Goal: Task Accomplishment & Management: Manage account settings

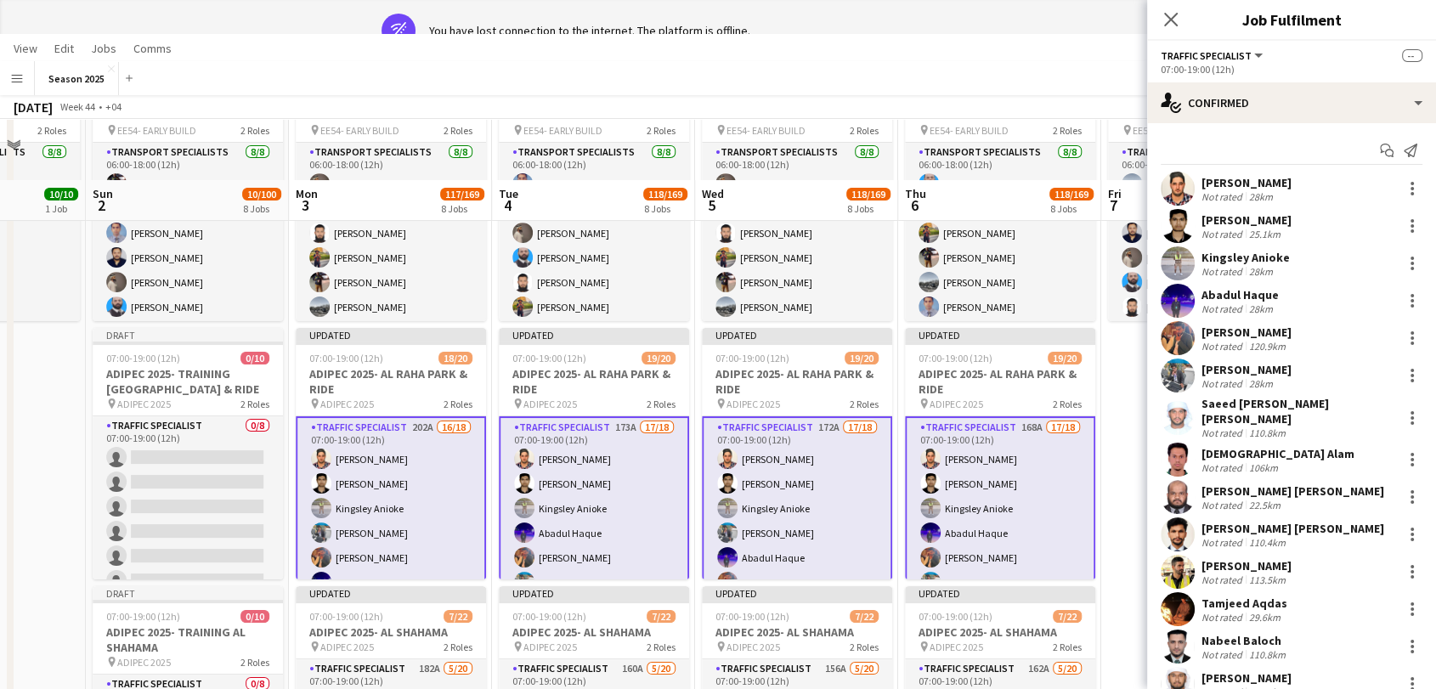
scroll to position [189, 0]
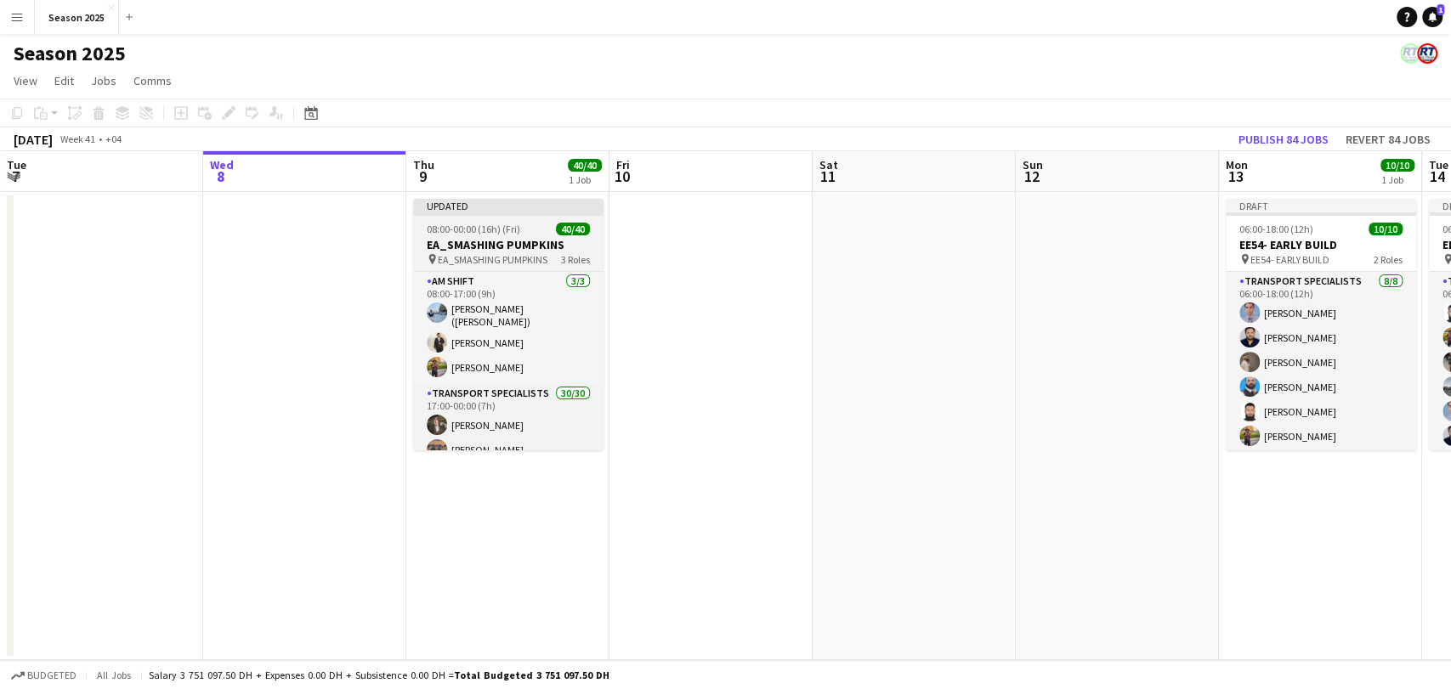
click at [503, 244] on h3 "EA_SMASHING PUMPKINS" at bounding box center [508, 244] width 190 height 15
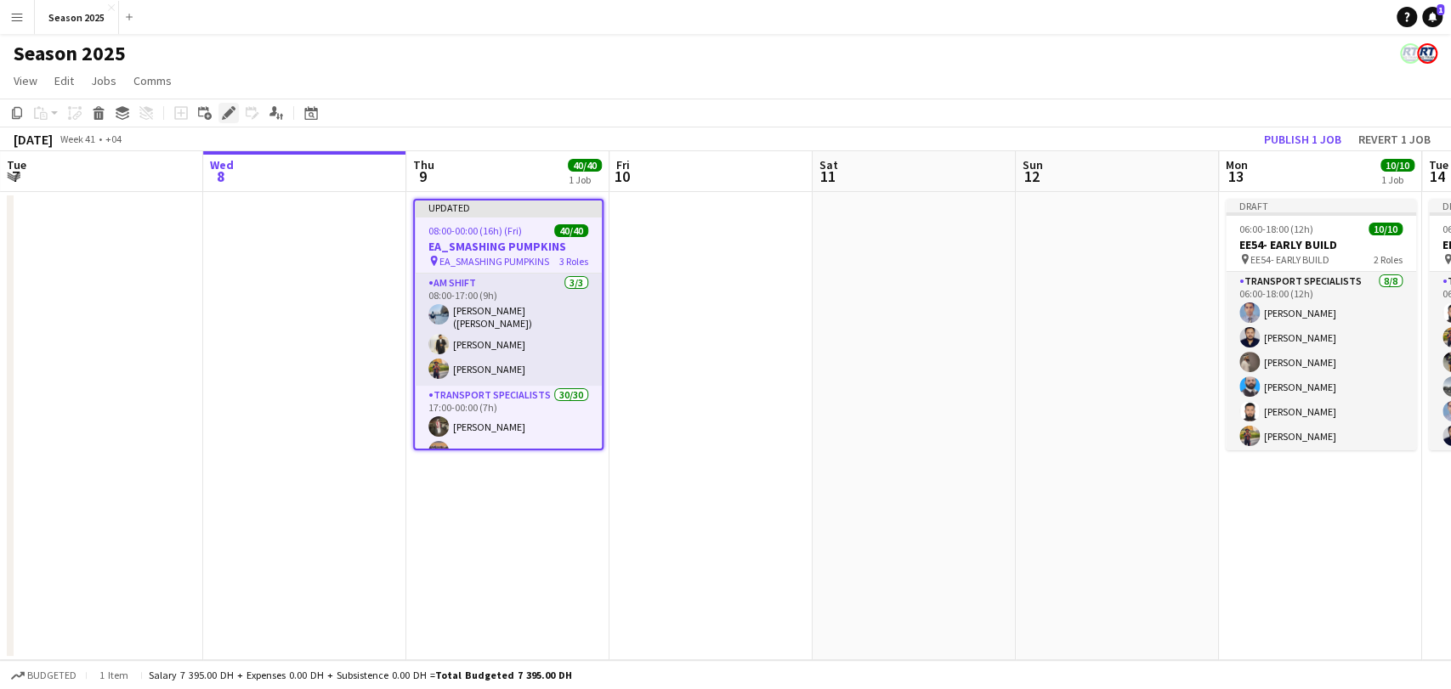
click at [225, 116] on icon at bounding box center [228, 113] width 9 height 9
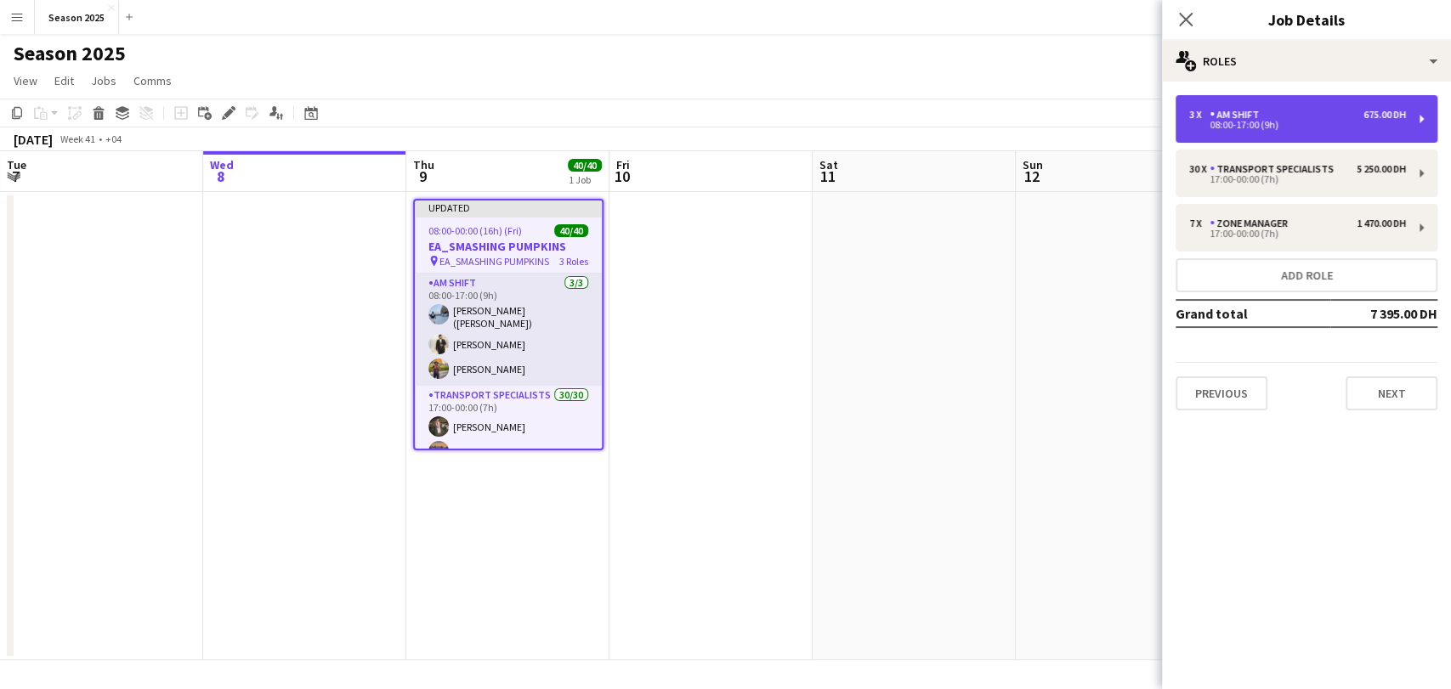
click at [1262, 114] on div "AM SHIFT" at bounding box center [1237, 115] width 56 height 12
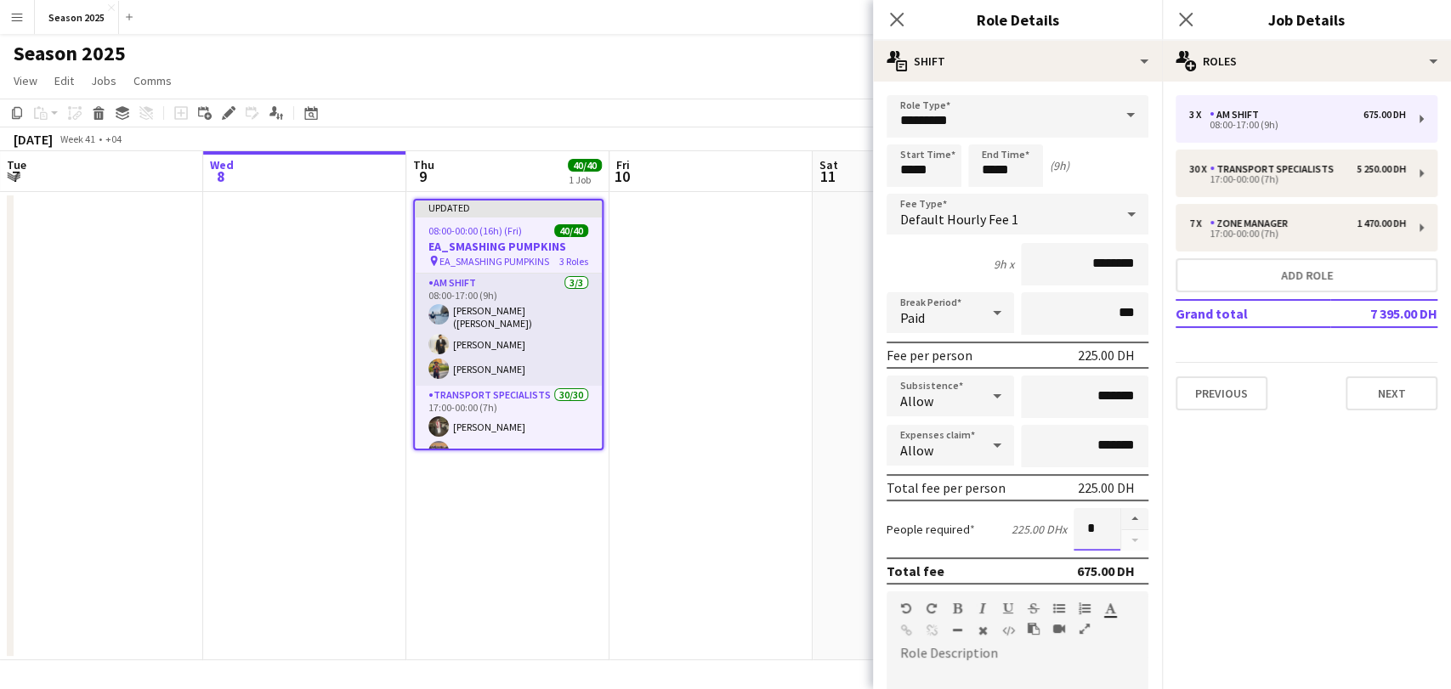
drag, startPoint x: 1085, startPoint y: 541, endPoint x: 1064, endPoint y: 531, distance: 22.8
click at [1074, 531] on input "*" at bounding box center [1097, 529] width 47 height 42
type input "*"
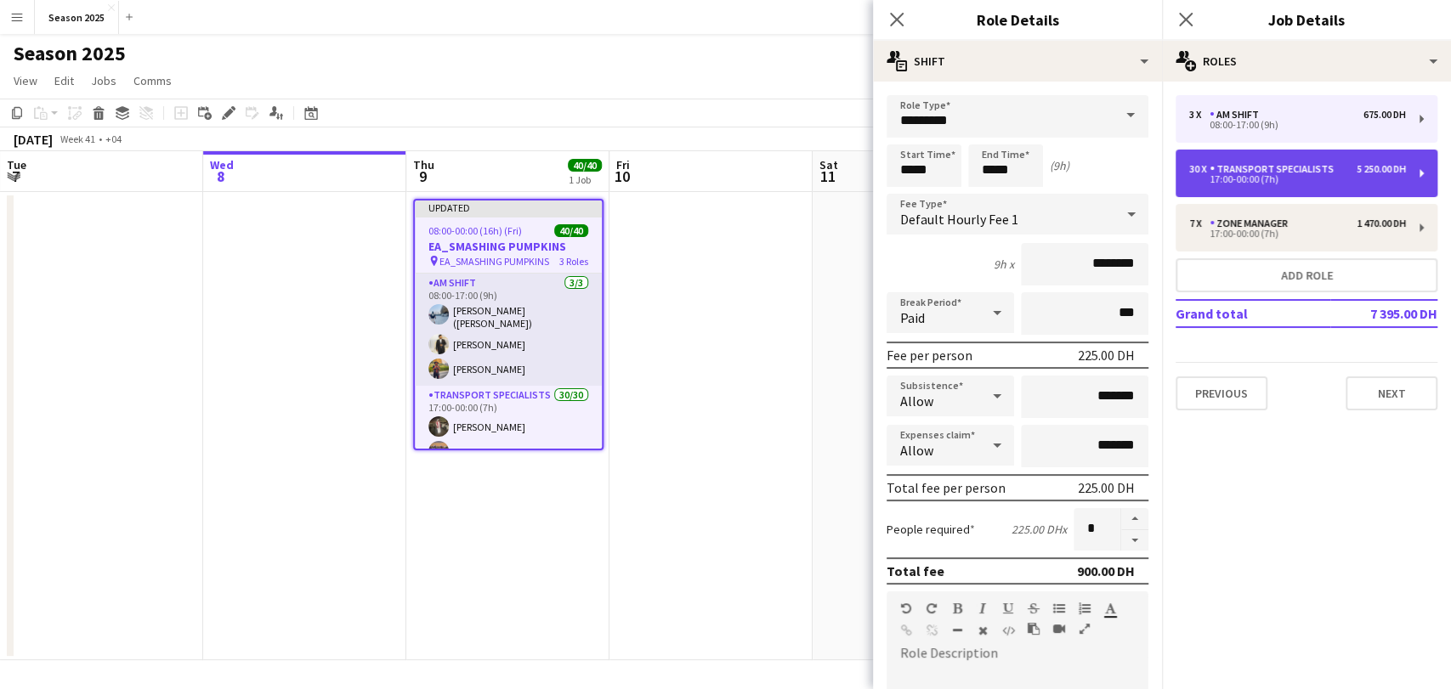
click at [1275, 169] on div "Transport Specialists" at bounding box center [1274, 169] width 131 height 12
type input "**********"
type input "*****"
type input "**"
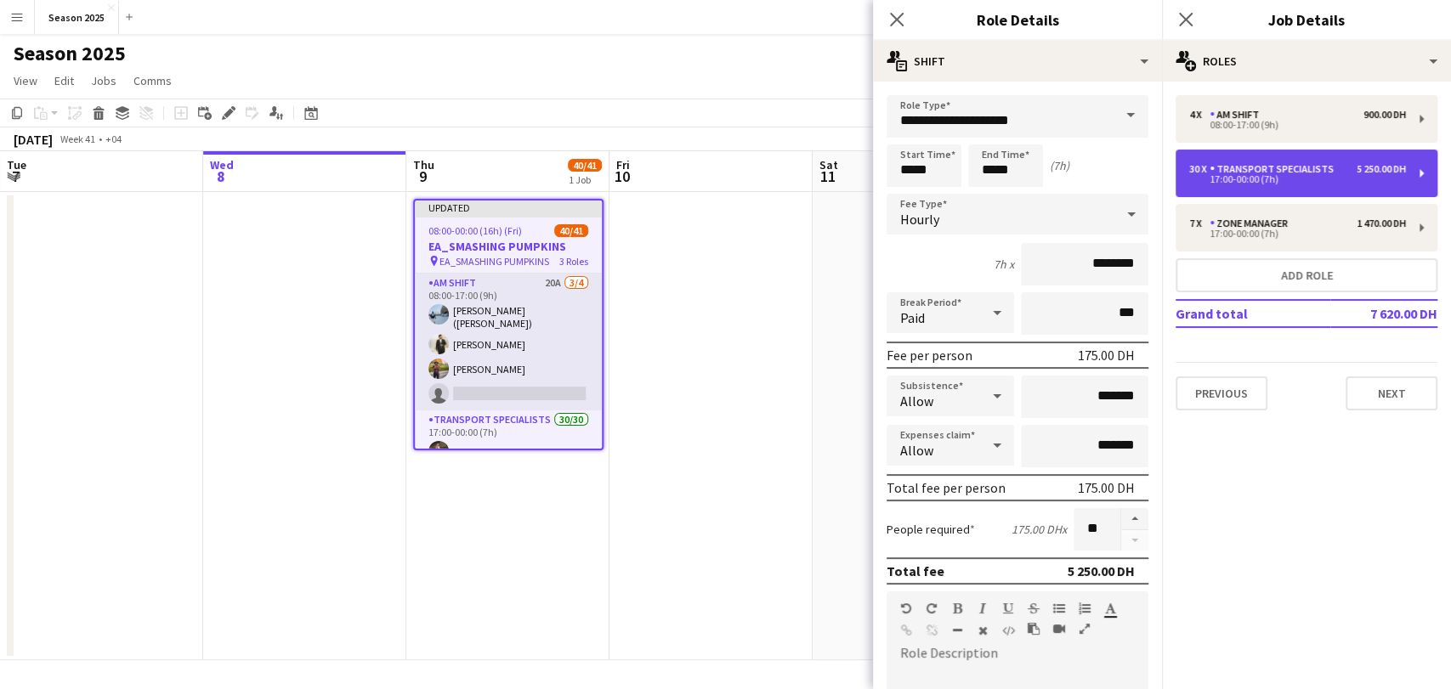
click at [1224, 178] on div "17:00-00:00 (7h)" at bounding box center [1297, 179] width 217 height 8
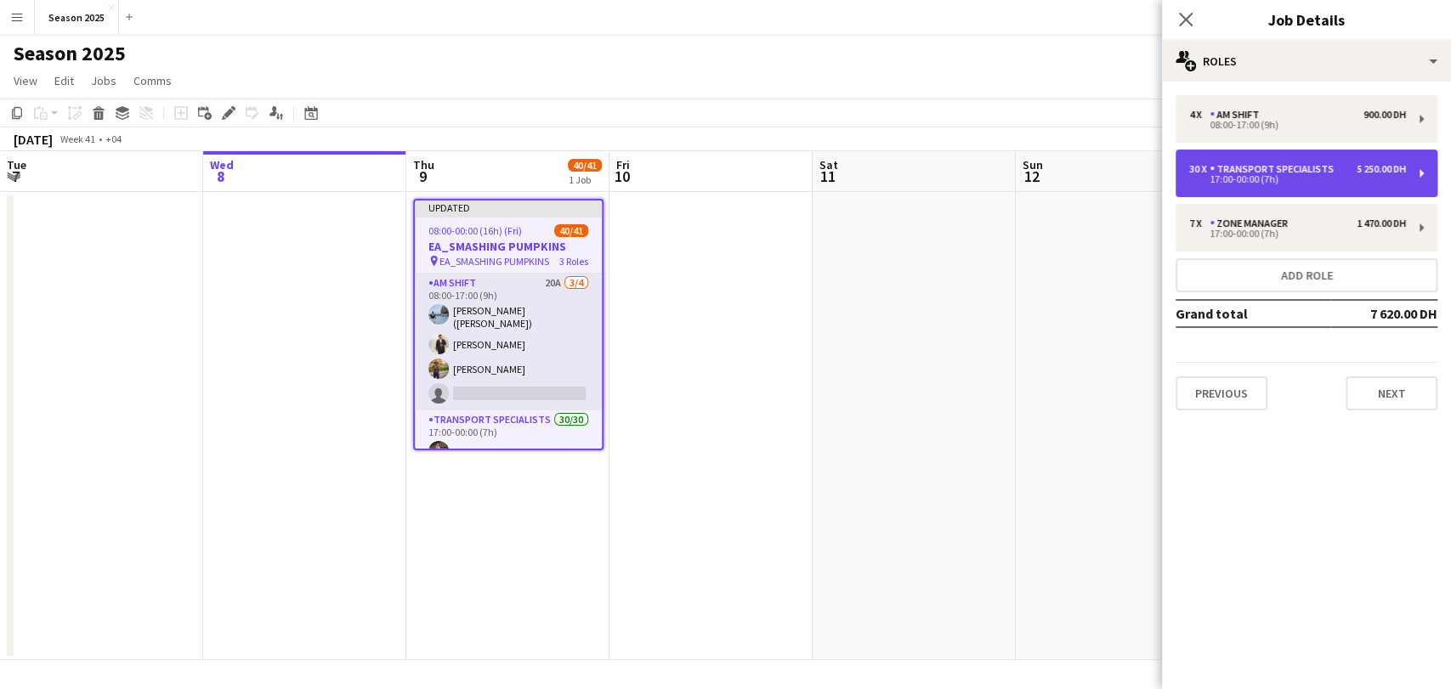
click at [1224, 178] on div "17:00-00:00 (7h)" at bounding box center [1297, 179] width 217 height 8
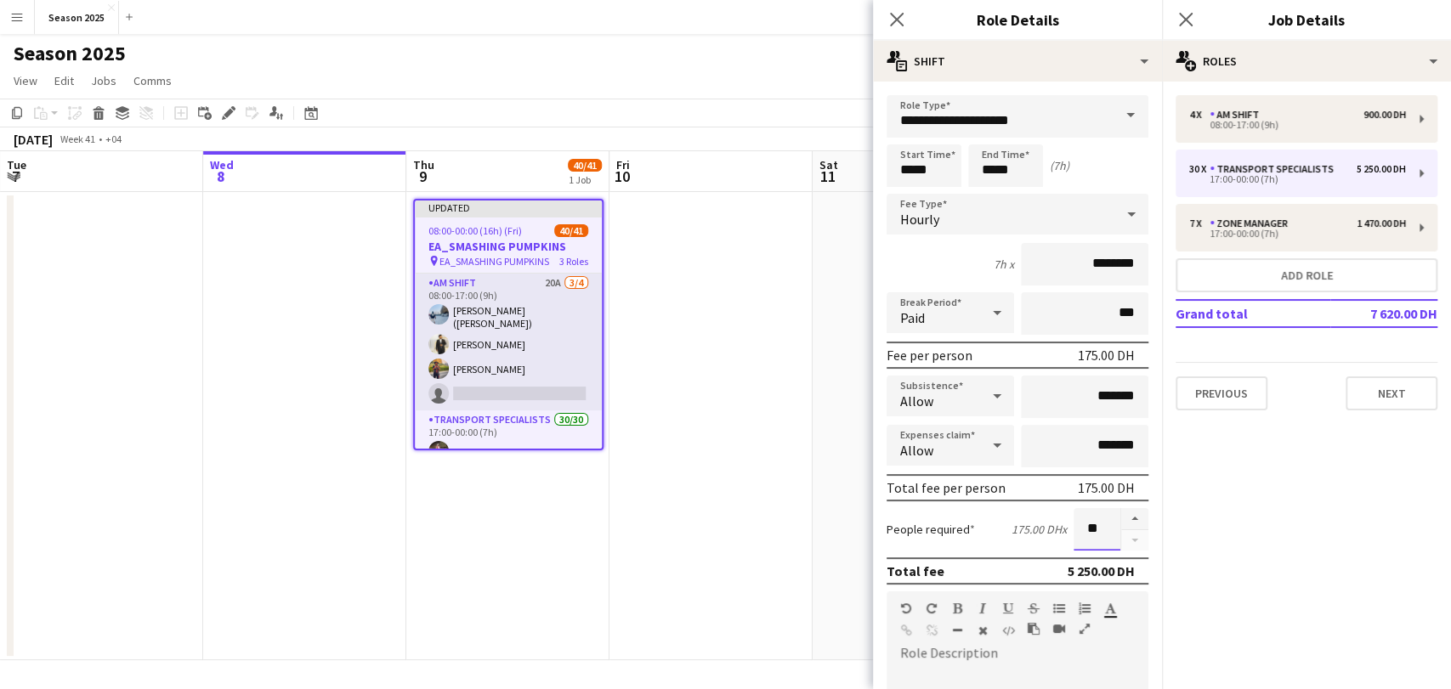
drag, startPoint x: 1094, startPoint y: 530, endPoint x: 1054, endPoint y: 525, distance: 40.3
click at [1054, 525] on div "People required 175.00 DH x **" at bounding box center [1018, 529] width 262 height 42
type input "**"
click at [891, 15] on icon at bounding box center [896, 19] width 16 height 16
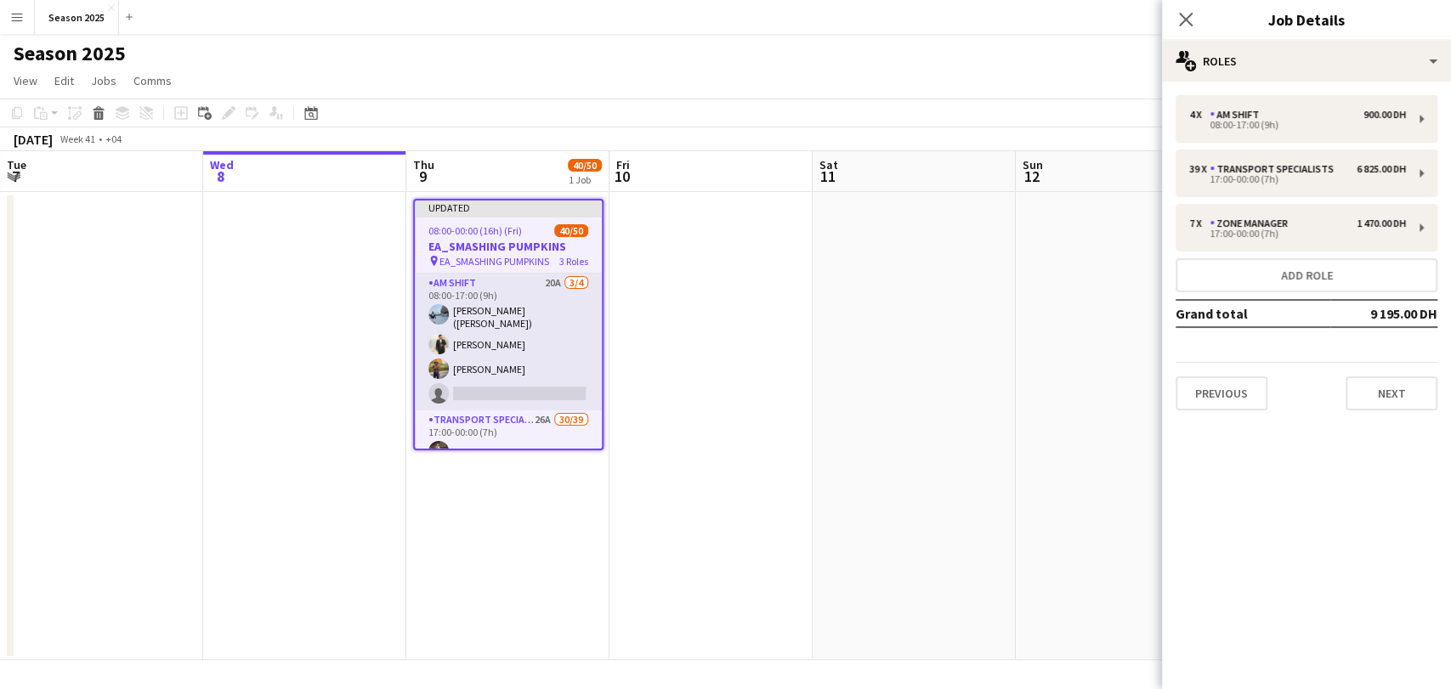
click at [537, 247] on h3 "EA_SMASHING PUMPKINS" at bounding box center [508, 246] width 187 height 15
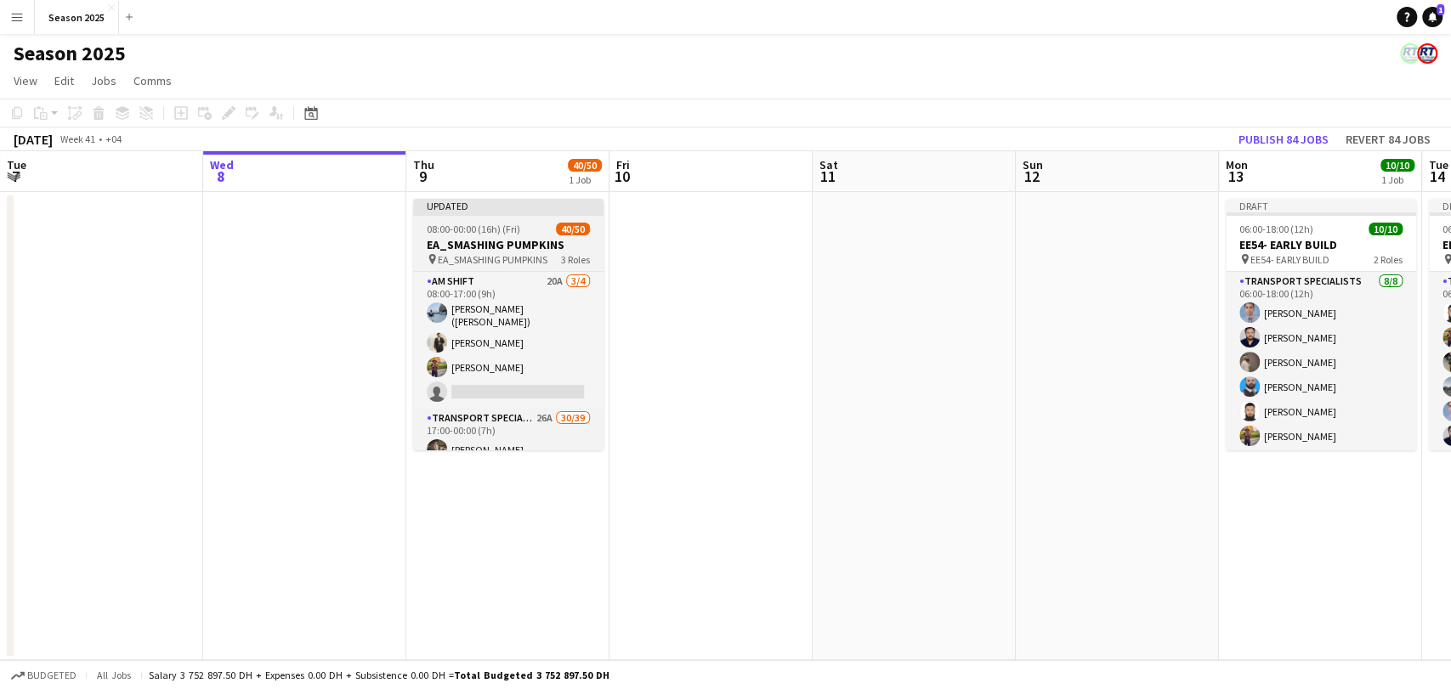
click at [537, 247] on h3 "EA_SMASHING PUMPKINS" at bounding box center [508, 244] width 190 height 15
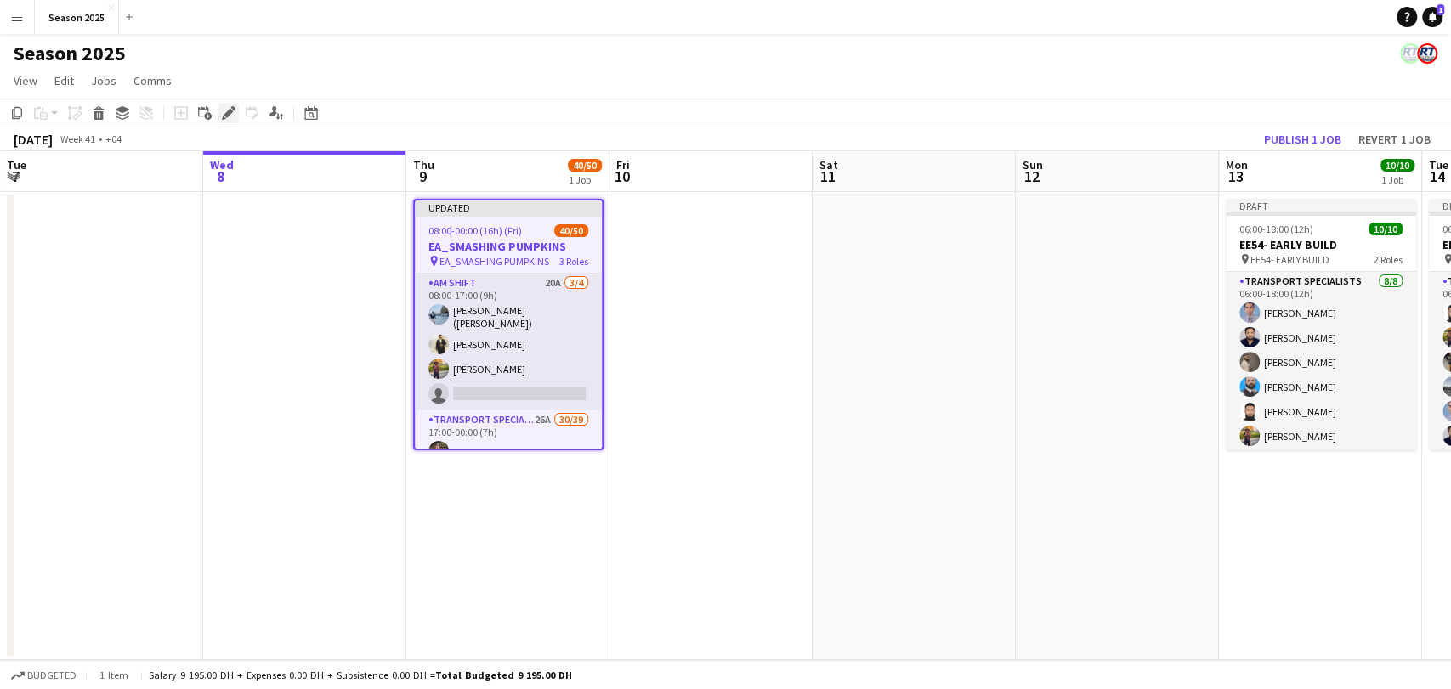
click at [229, 111] on icon at bounding box center [228, 113] width 9 height 9
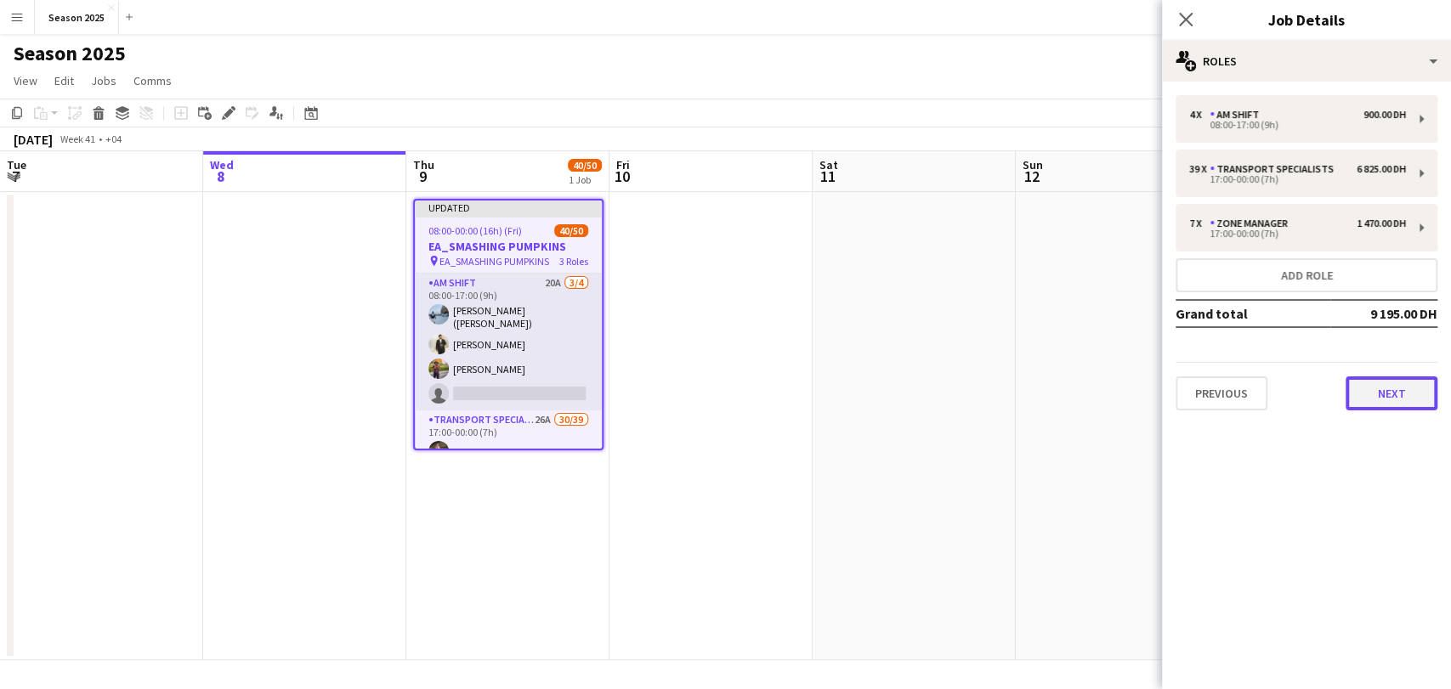
click at [1360, 403] on button "Next" at bounding box center [1391, 394] width 92 height 34
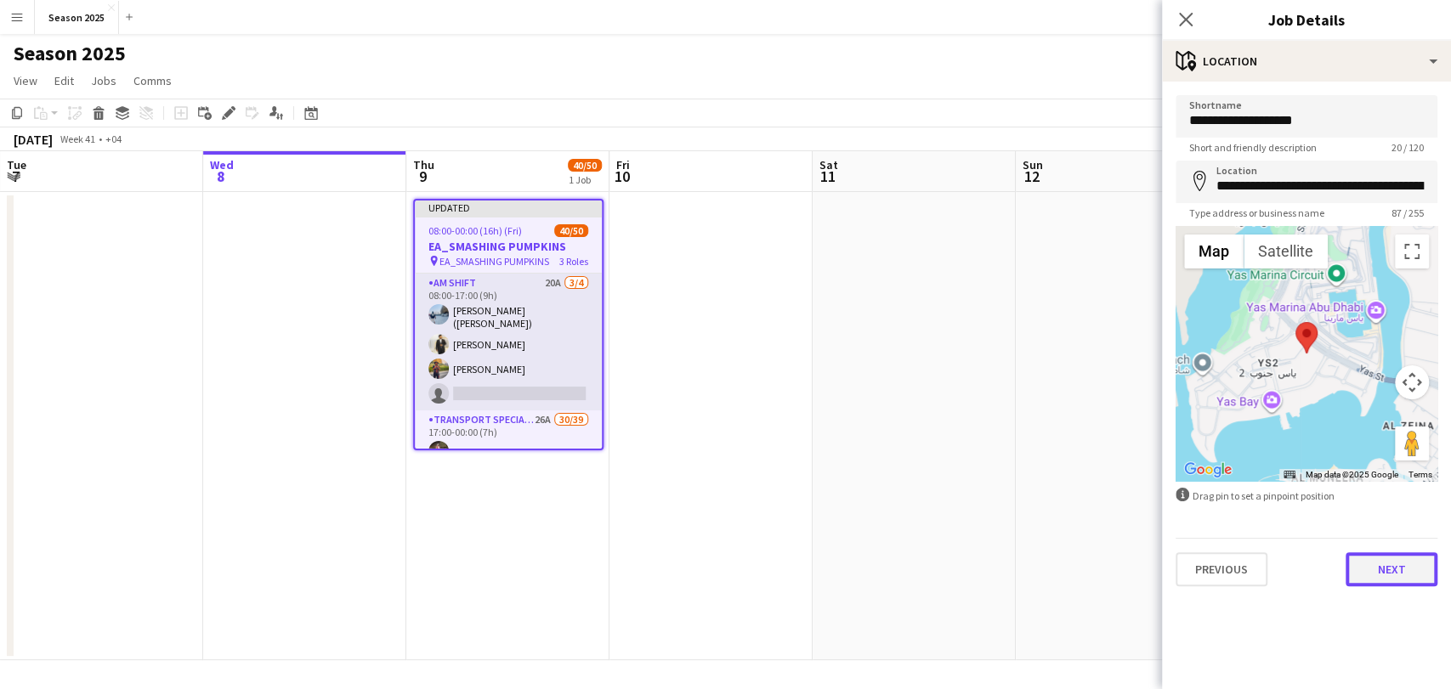
click at [1374, 581] on button "Next" at bounding box center [1391, 569] width 92 height 34
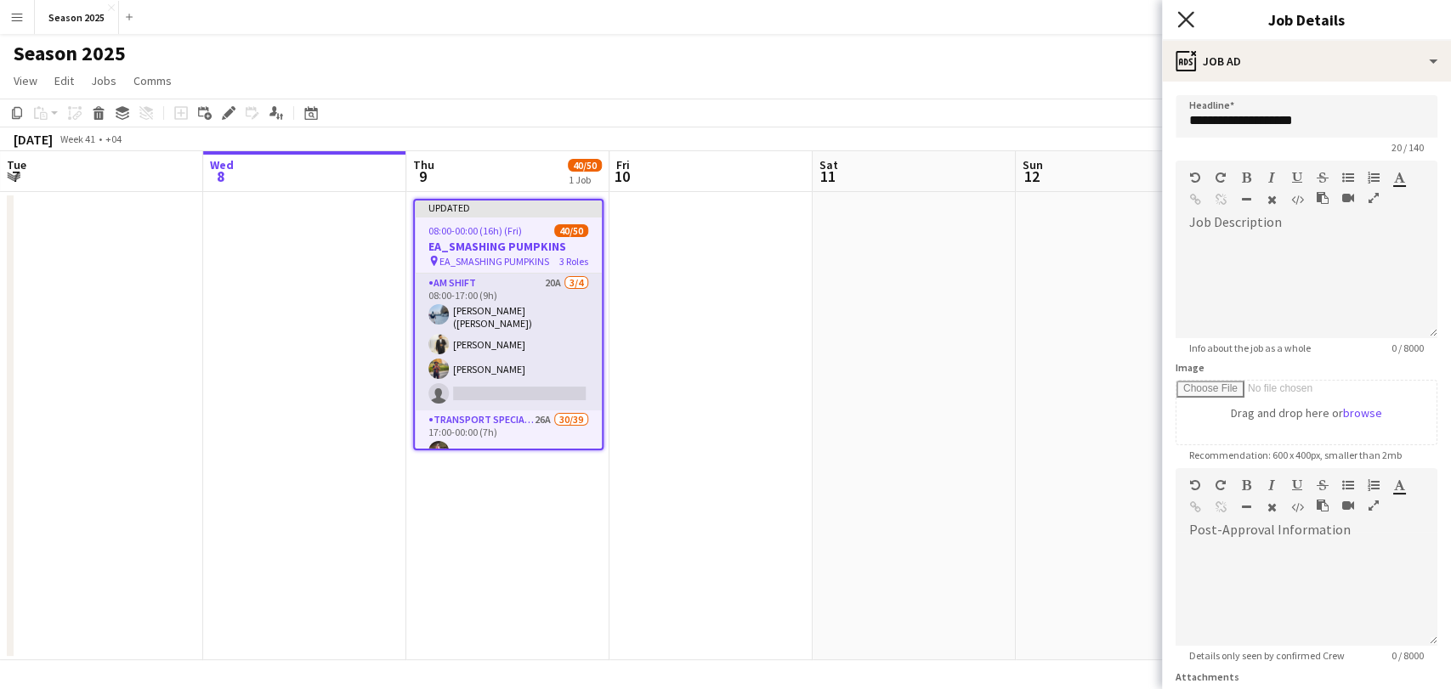
click at [1189, 21] on icon "Close pop-in" at bounding box center [1185, 19] width 16 height 16
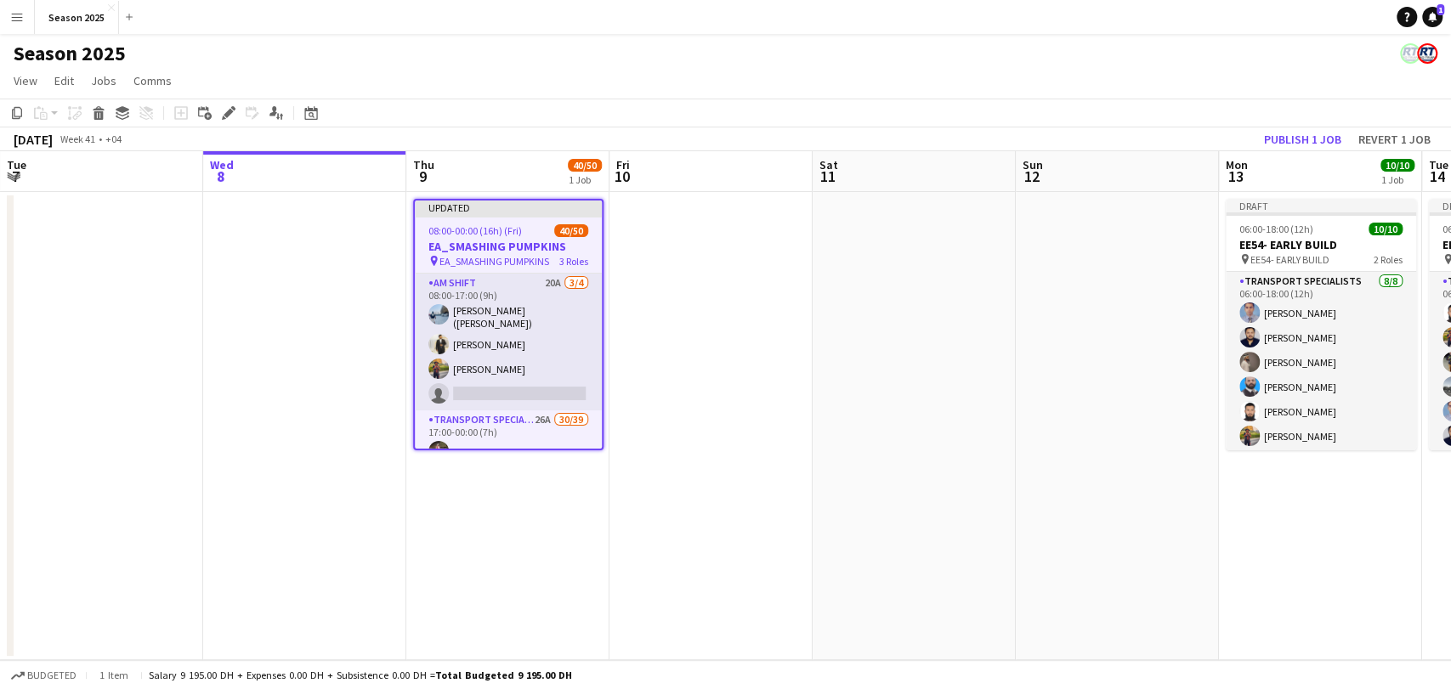
drag, startPoint x: 733, startPoint y: 431, endPoint x: 688, endPoint y: 432, distance: 45.1
click at [732, 432] on app-date-cell at bounding box center [710, 426] width 203 height 468
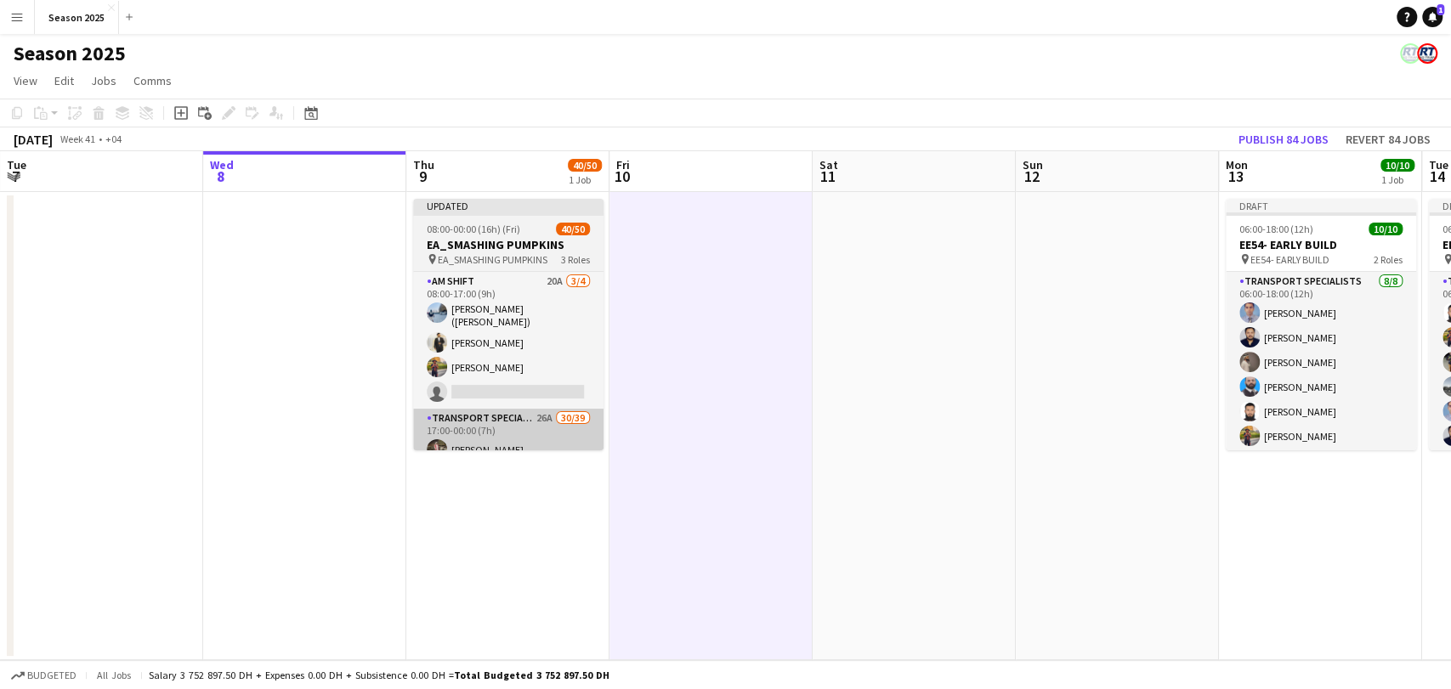
scroll to position [0, 407]
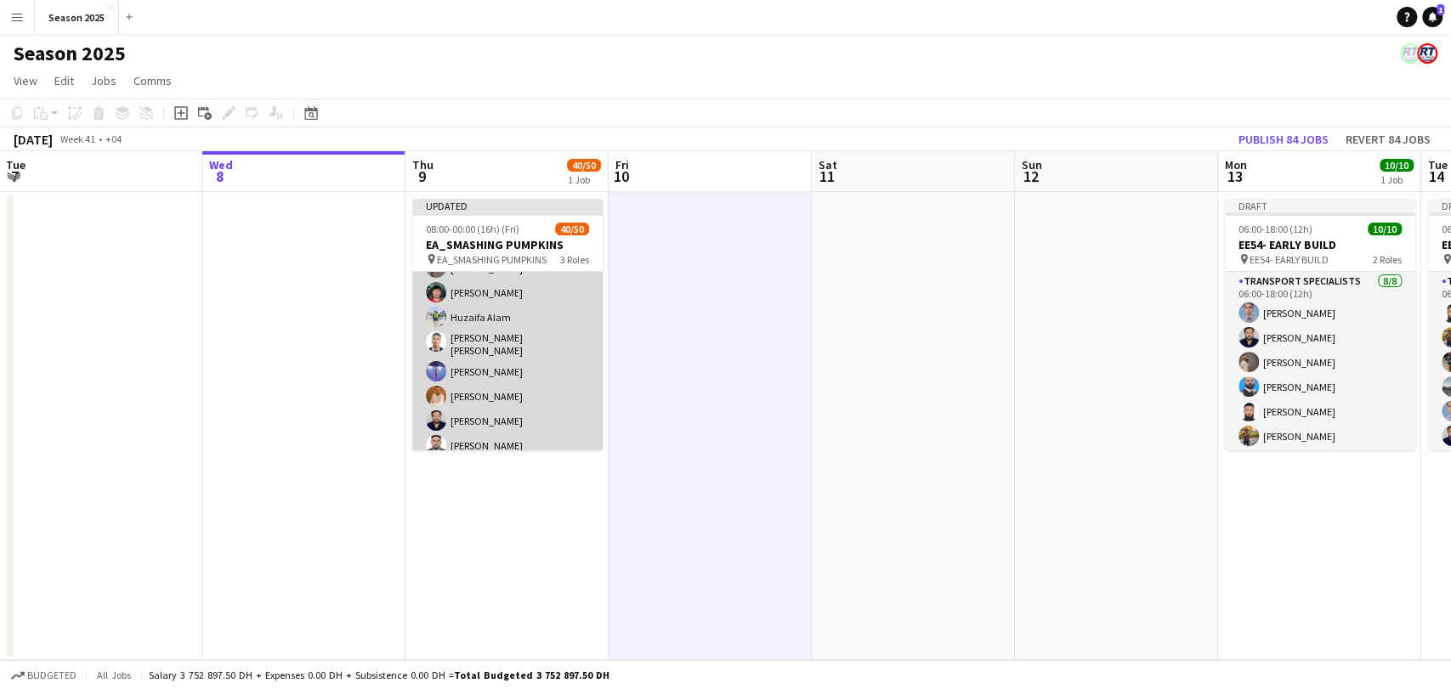
click at [535, 366] on app-card-role "Transport Specialists 26A 30/39 17:00-00:00 (7h) Younas Khalid Ahmed Ibrahim Ba…" at bounding box center [507, 255] width 190 height 1015
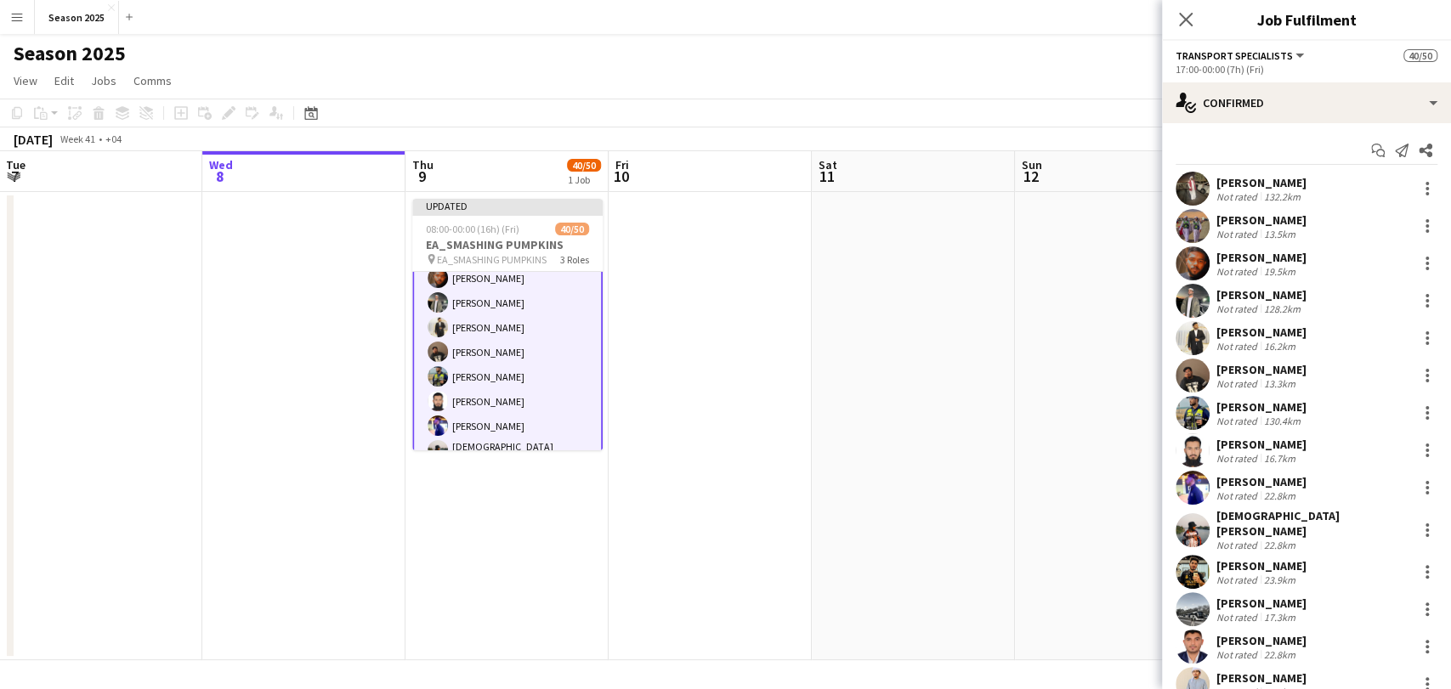
scroll to position [95, 0]
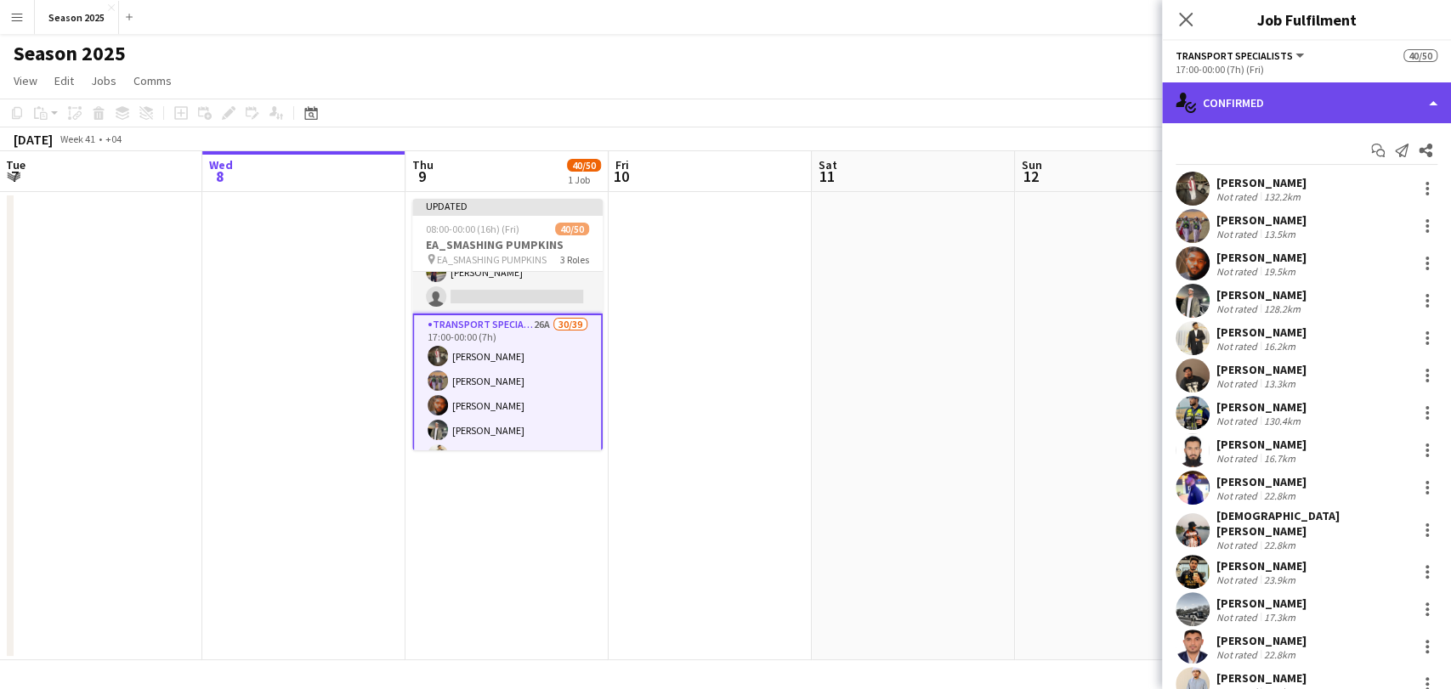
click at [1328, 110] on div "single-neutral-actions-check-2 Confirmed" at bounding box center [1306, 102] width 289 height 41
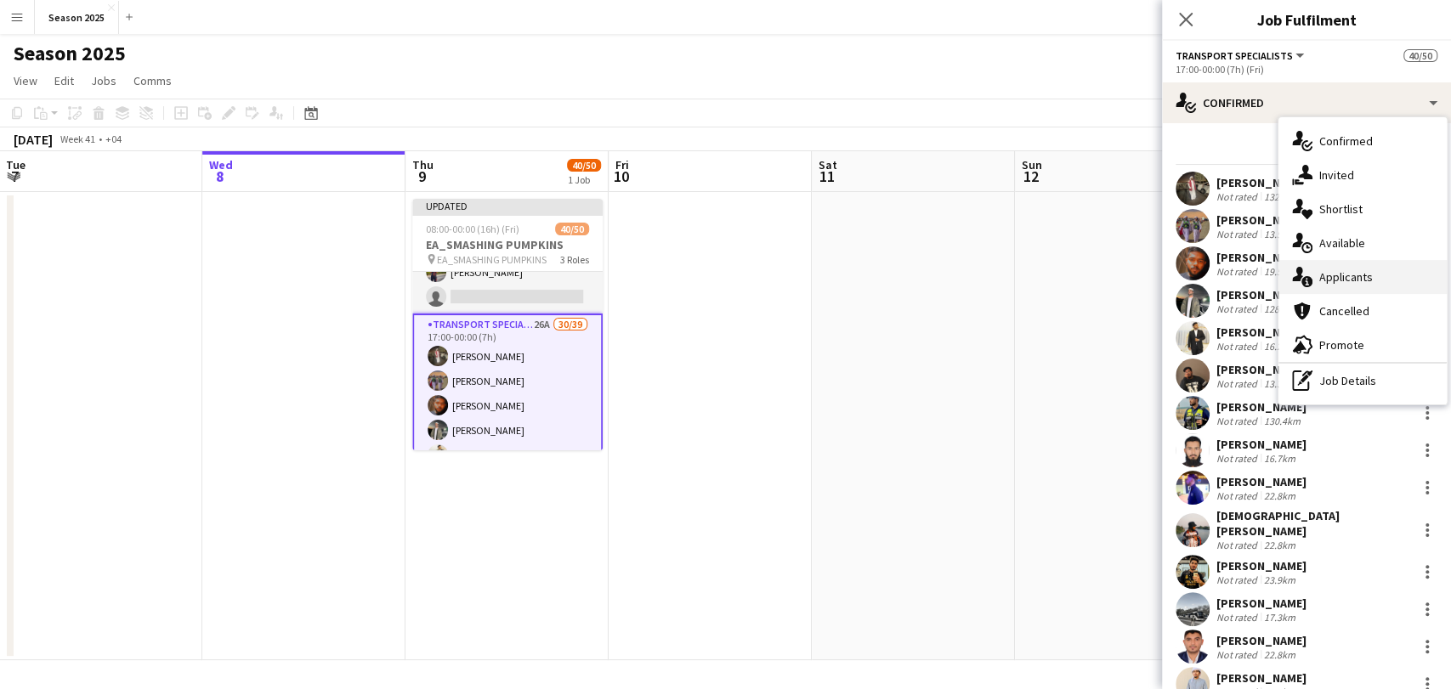
click at [1370, 286] on div "single-neutral-actions-information Applicants" at bounding box center [1362, 277] width 168 height 34
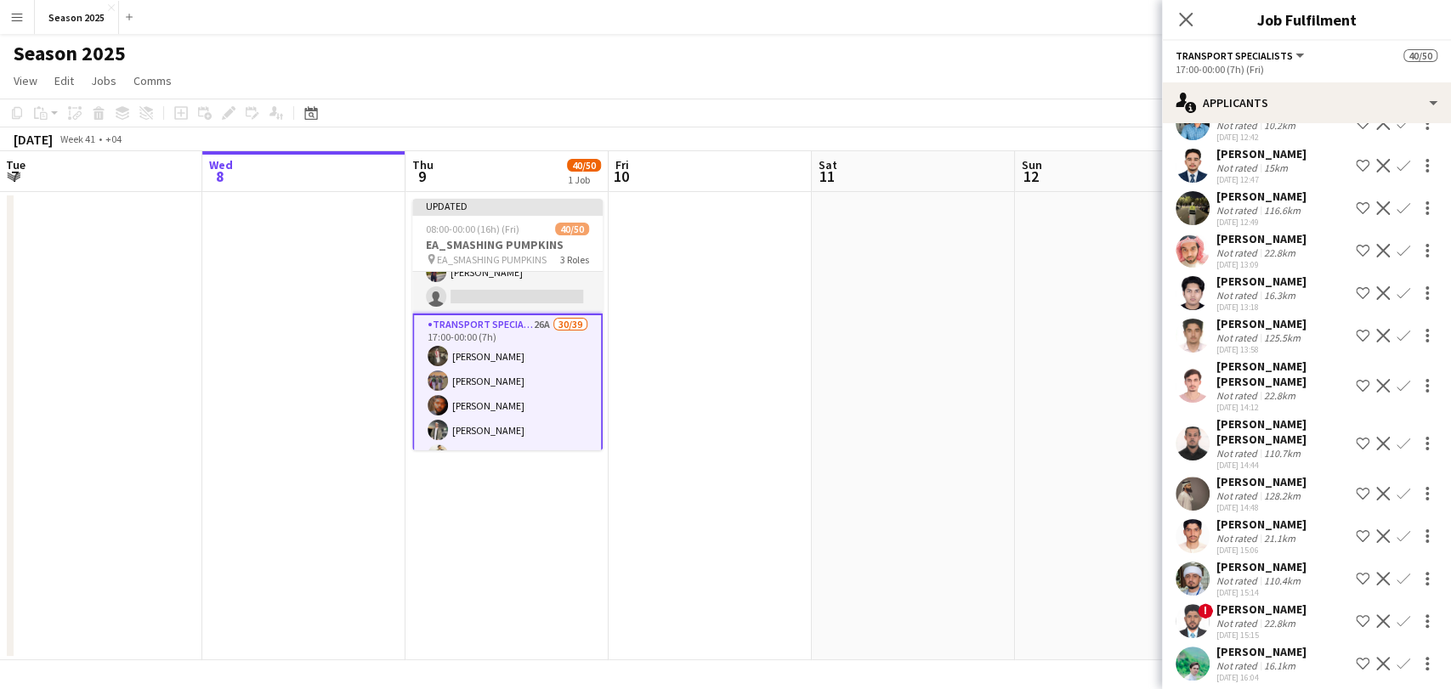
scroll to position [568, 0]
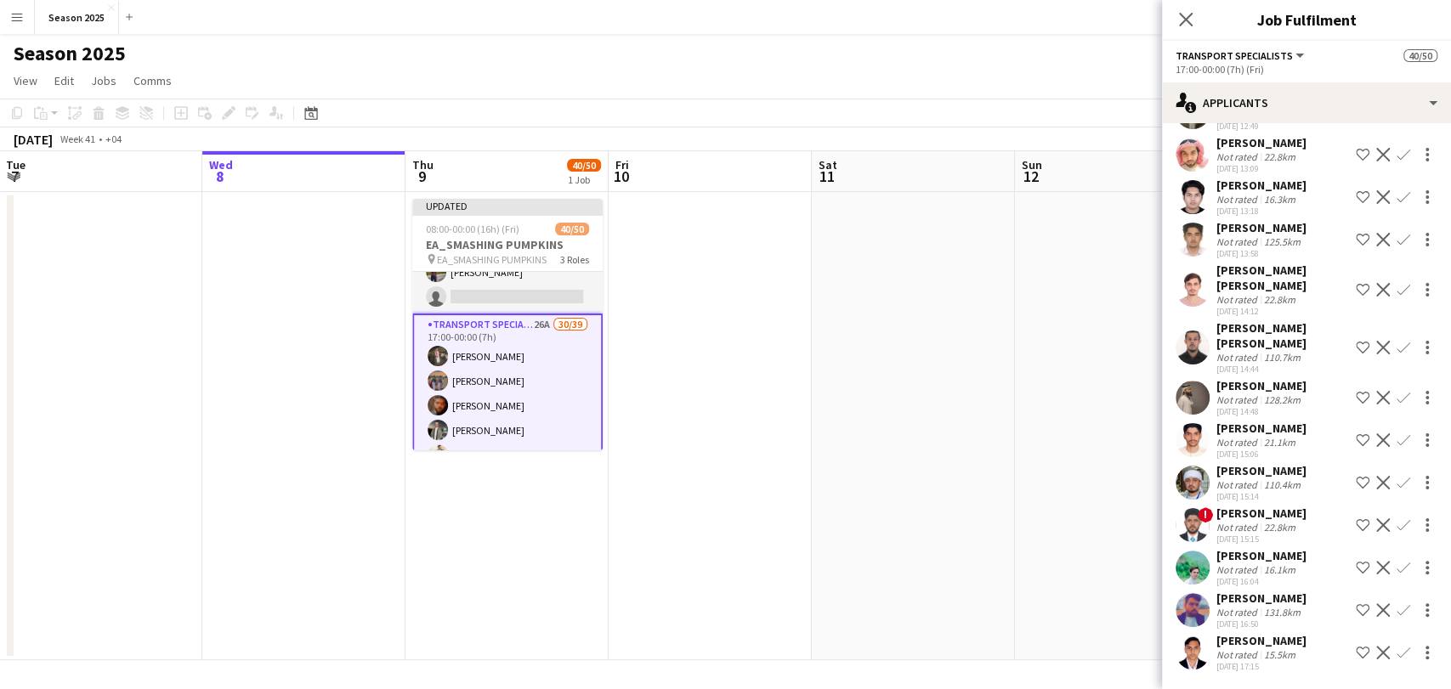
click at [762, 378] on app-date-cell at bounding box center [710, 426] width 203 height 468
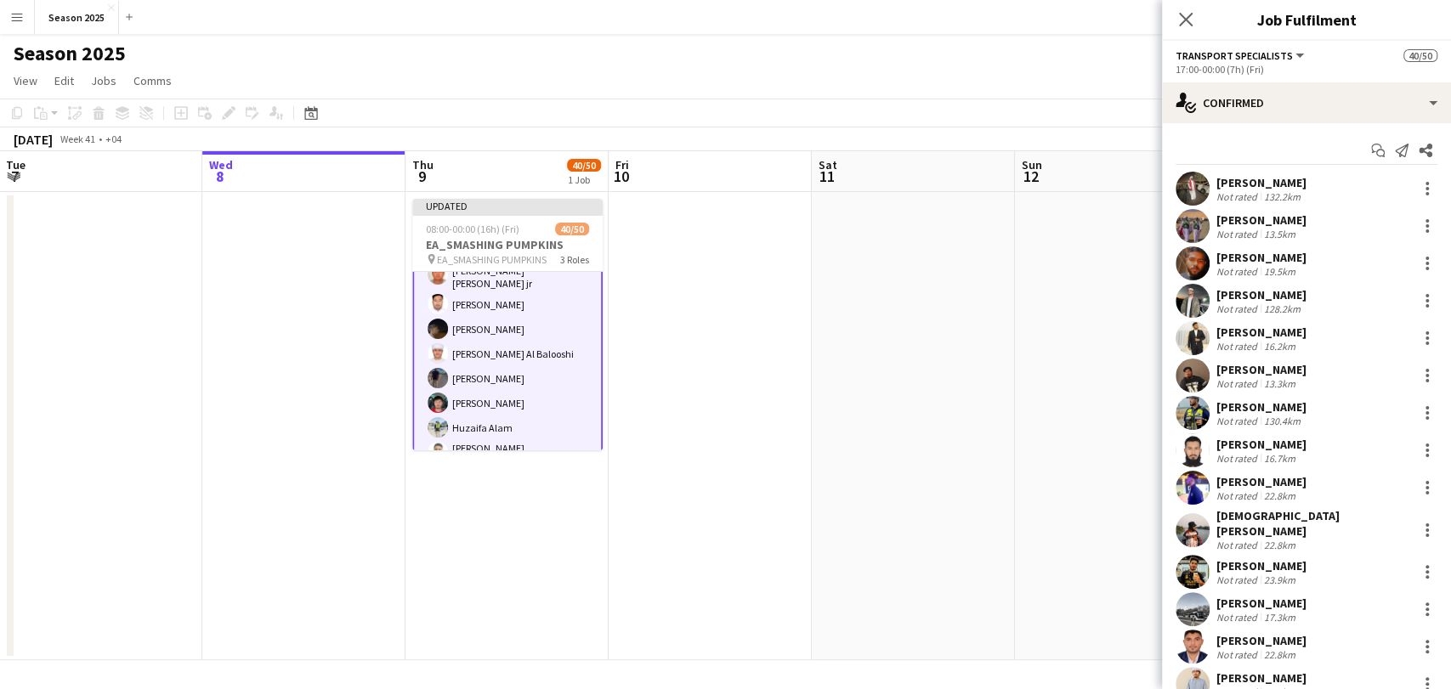
scroll to position [389, 0]
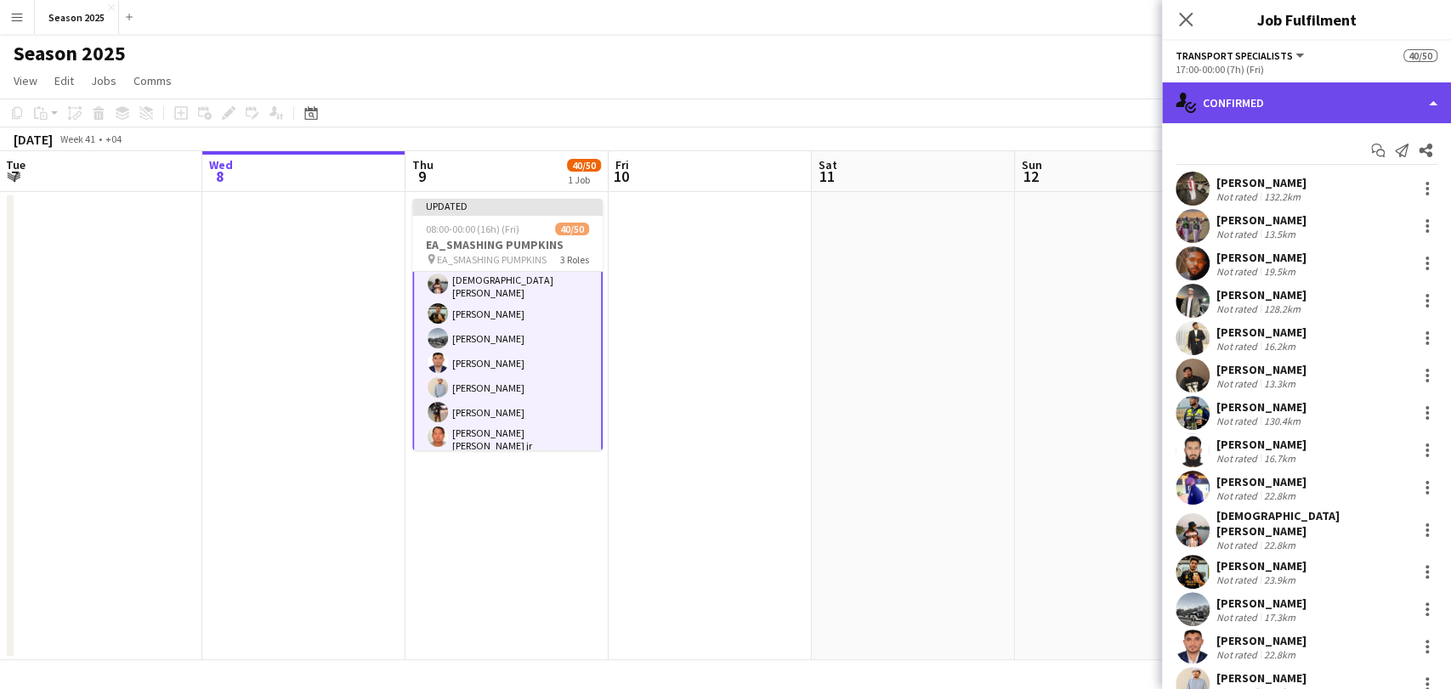
click at [1217, 99] on div "single-neutral-actions-check-2 Confirmed" at bounding box center [1306, 102] width 289 height 41
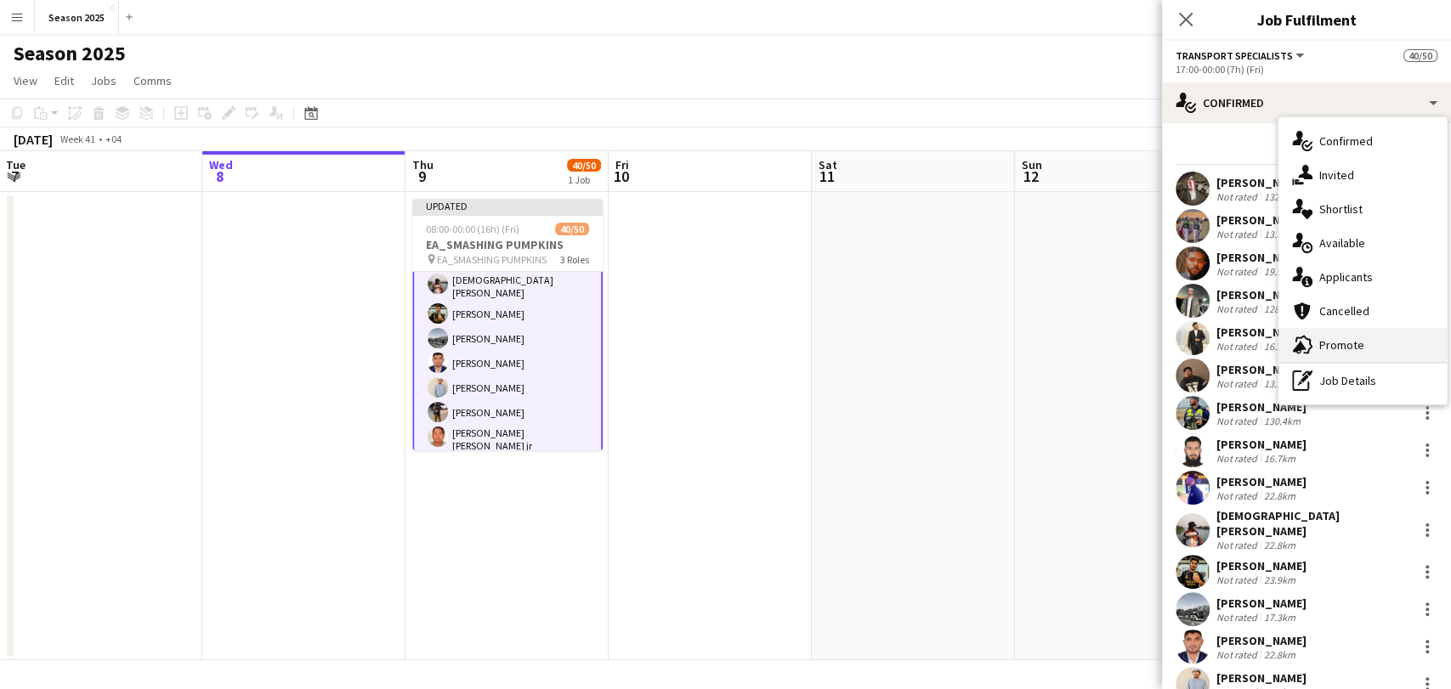
click at [1340, 338] on span "Promote" at bounding box center [1341, 344] width 45 height 15
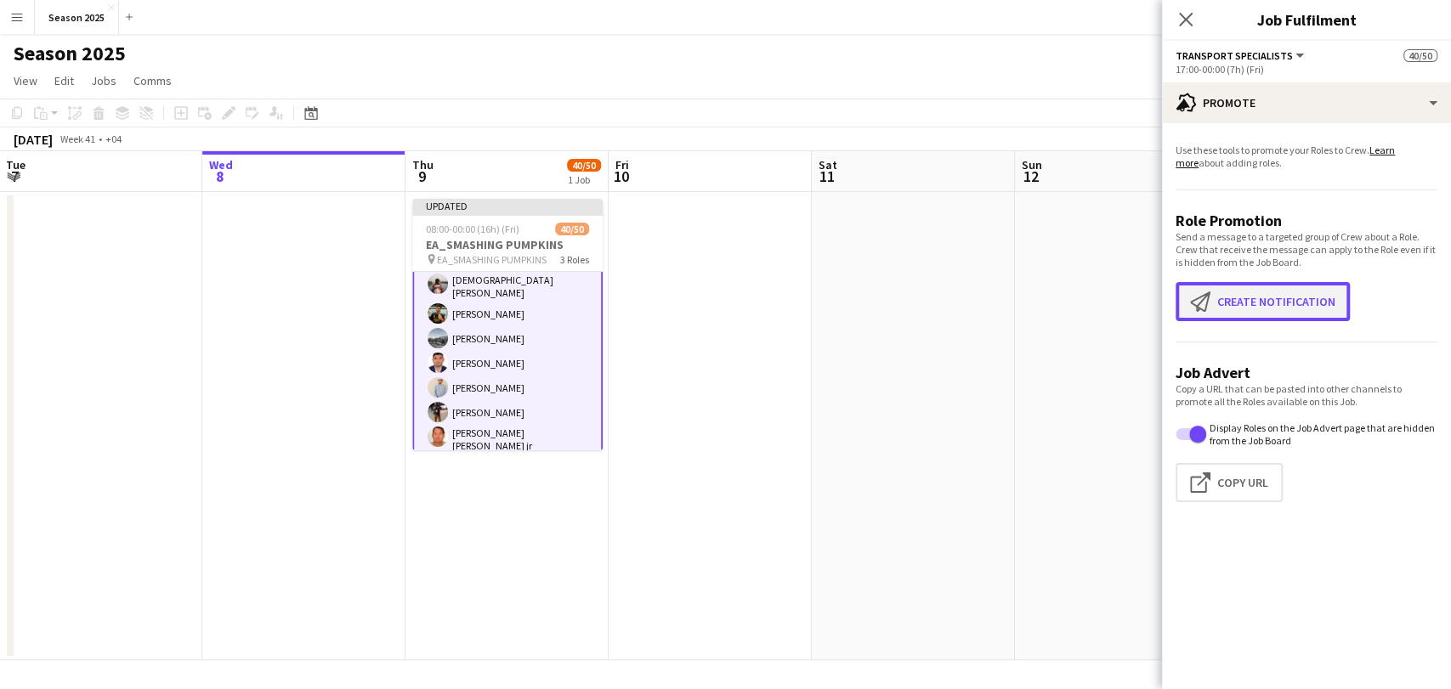
click at [1238, 303] on button "Create notification Create notification" at bounding box center [1262, 301] width 174 height 39
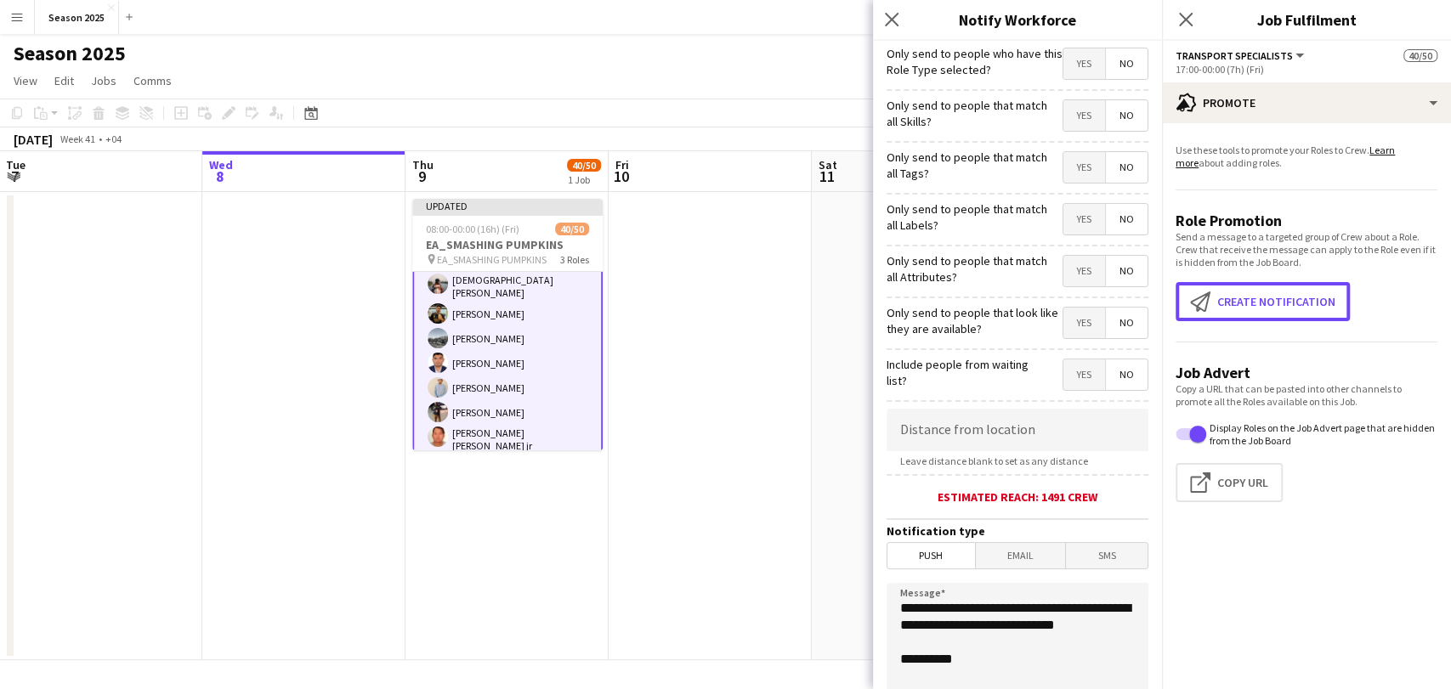
scroll to position [252, 0]
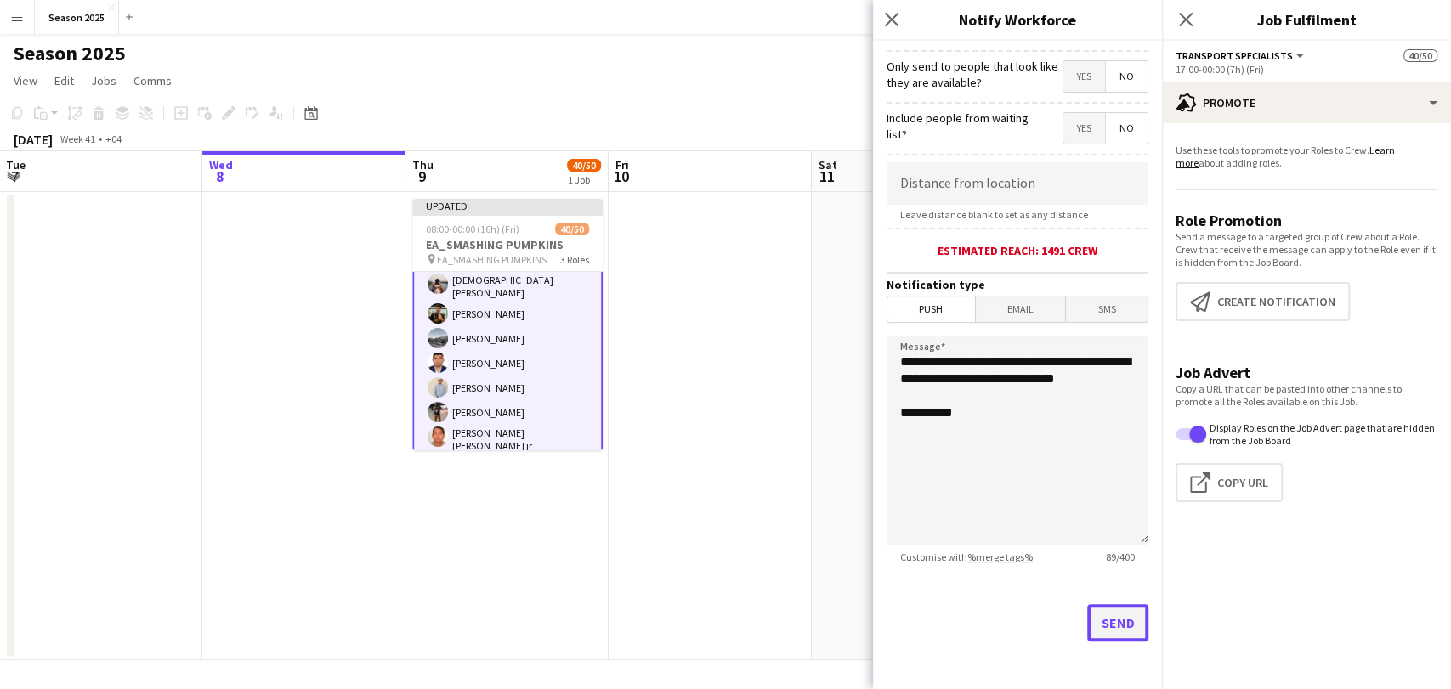
click at [1105, 635] on button "Send" at bounding box center [1117, 622] width 61 height 37
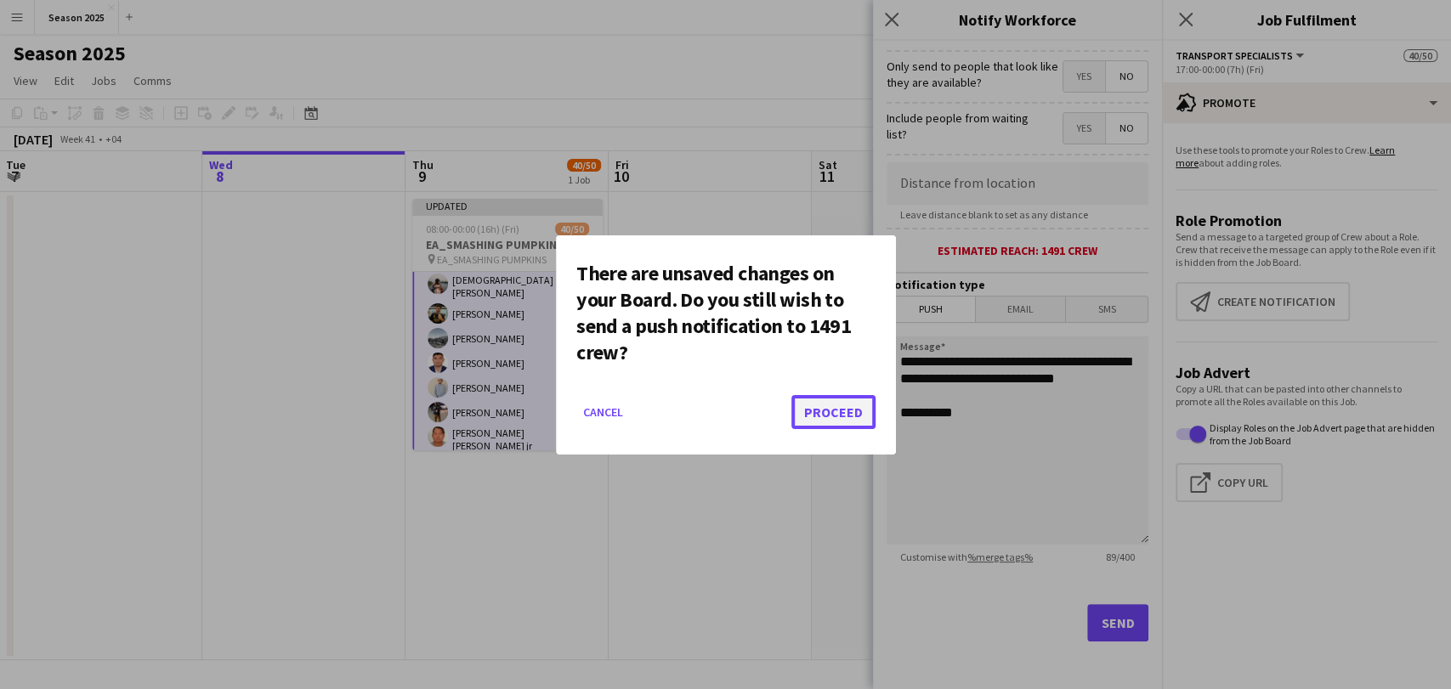
click at [862, 416] on button "Proceed" at bounding box center [833, 412] width 84 height 34
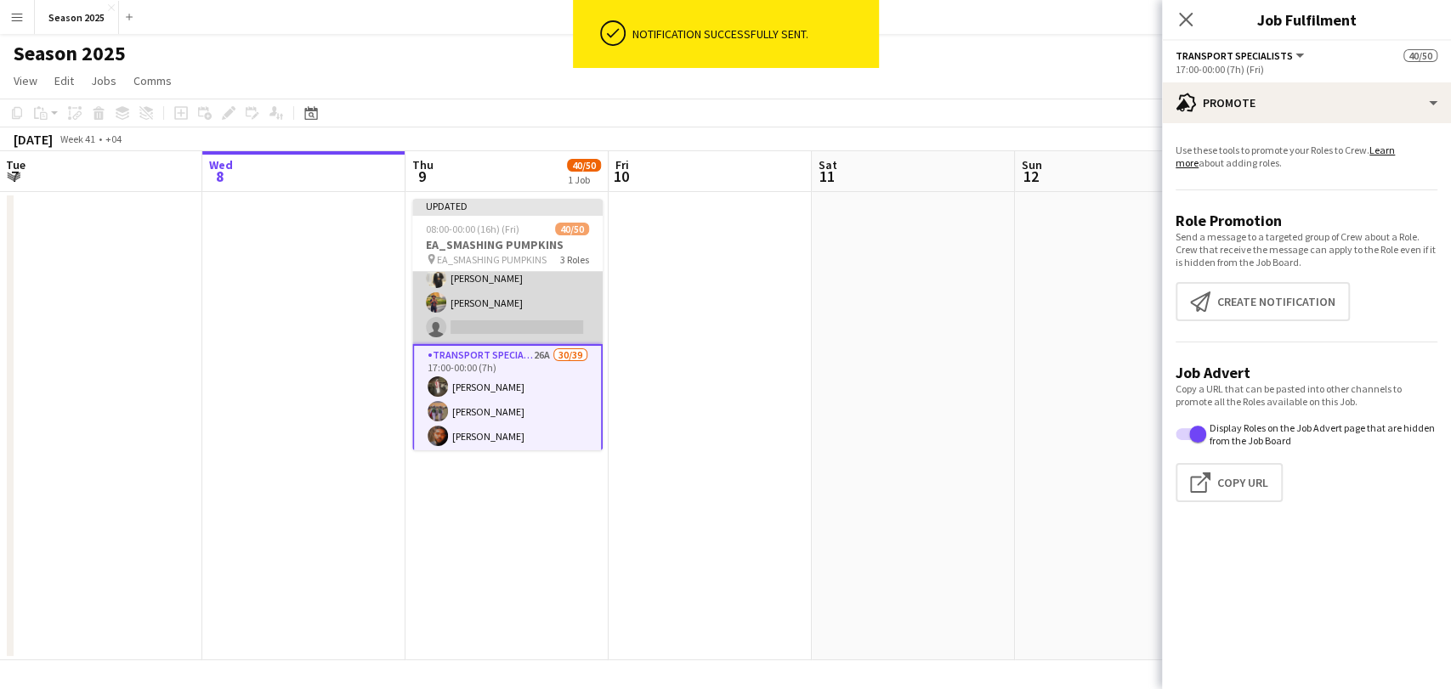
scroll to position [94, 0]
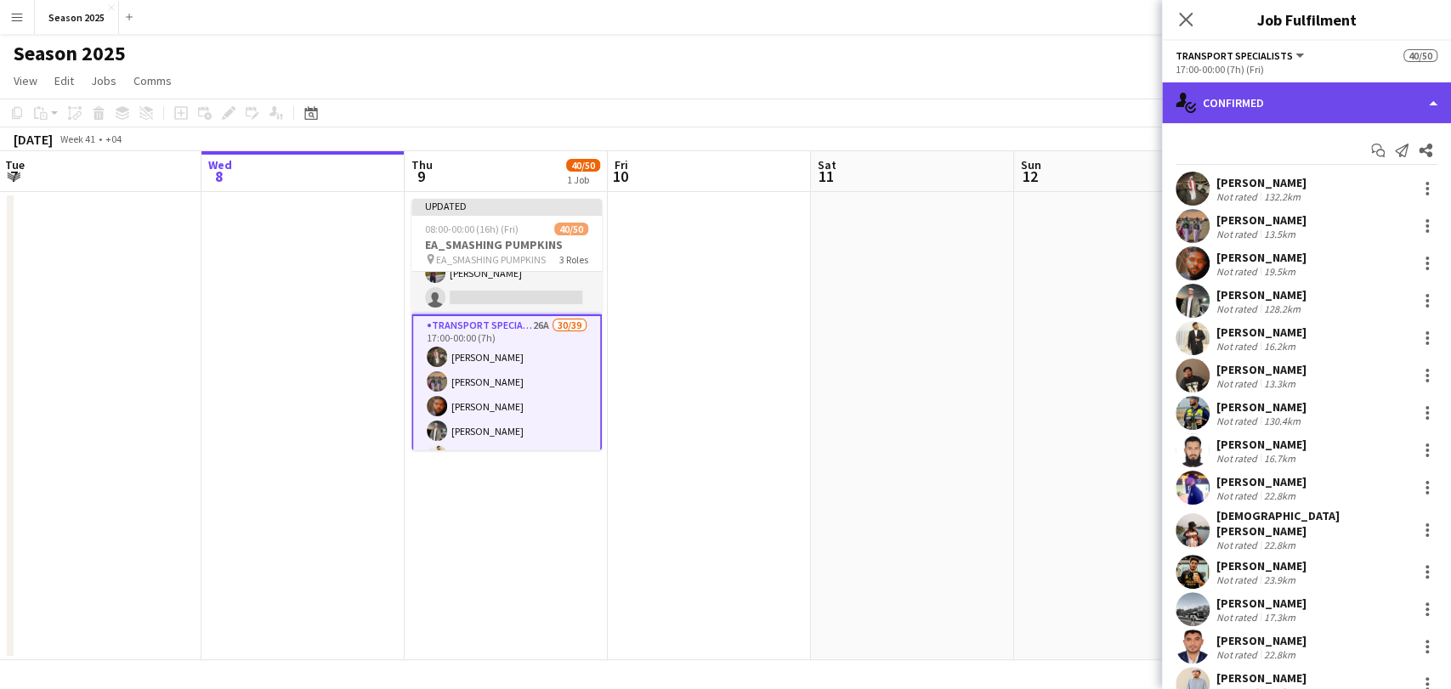
click at [1302, 107] on div "single-neutral-actions-check-2 Confirmed" at bounding box center [1306, 102] width 289 height 41
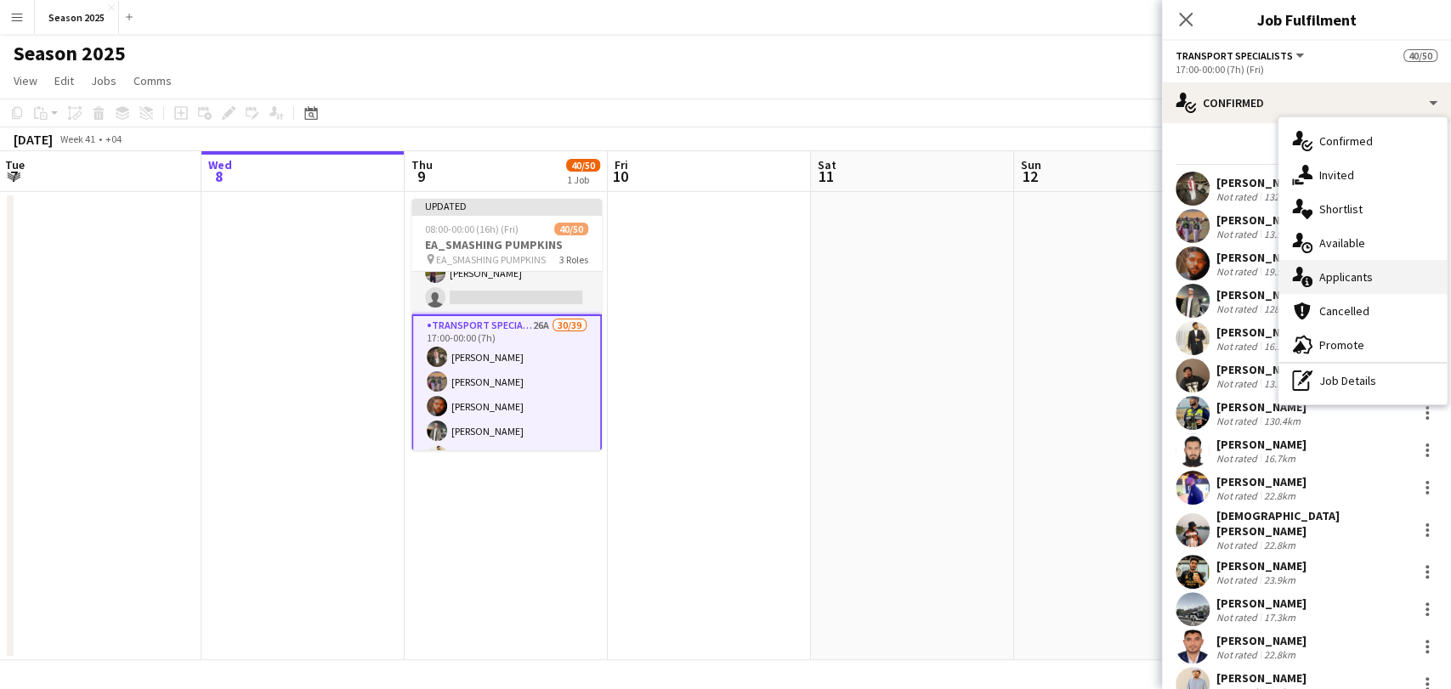
click at [1352, 284] on span "Applicants" at bounding box center [1346, 276] width 54 height 15
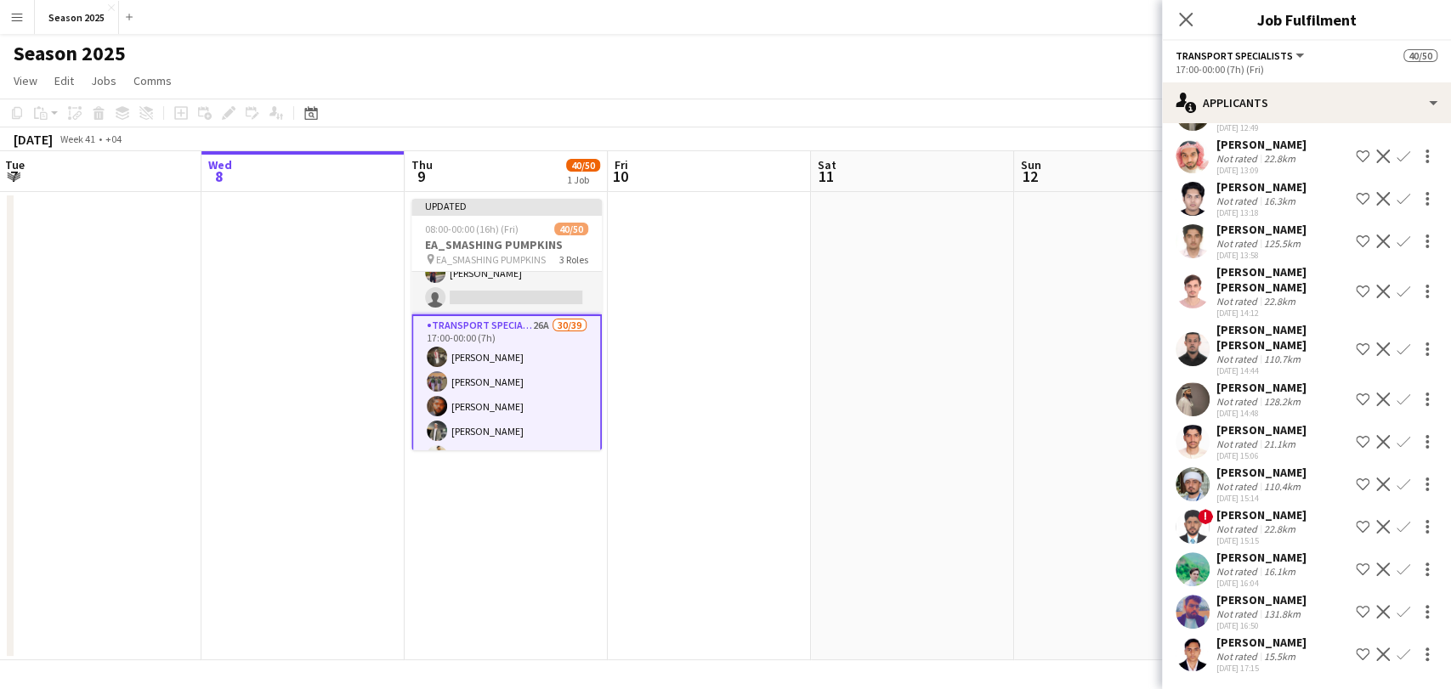
scroll to position [568, 0]
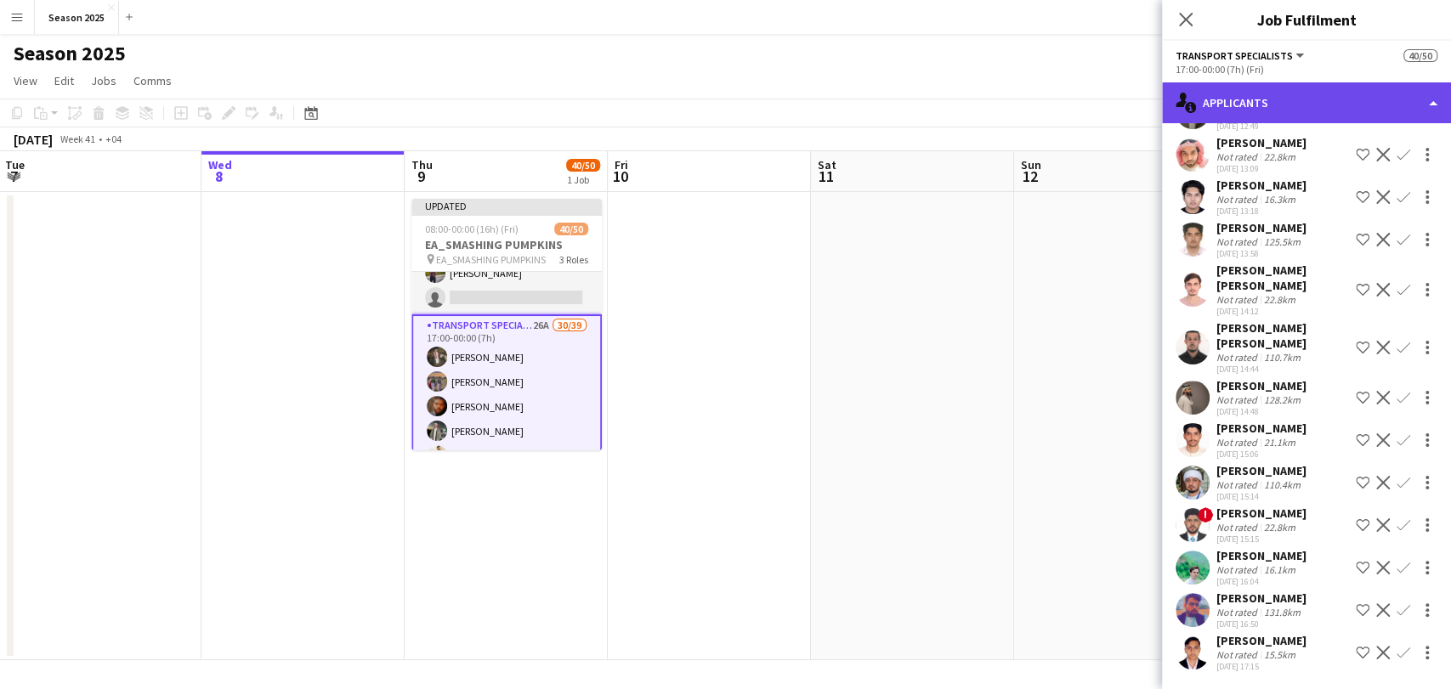
click at [1285, 109] on div "single-neutral-actions-information Applicants" at bounding box center [1306, 102] width 289 height 41
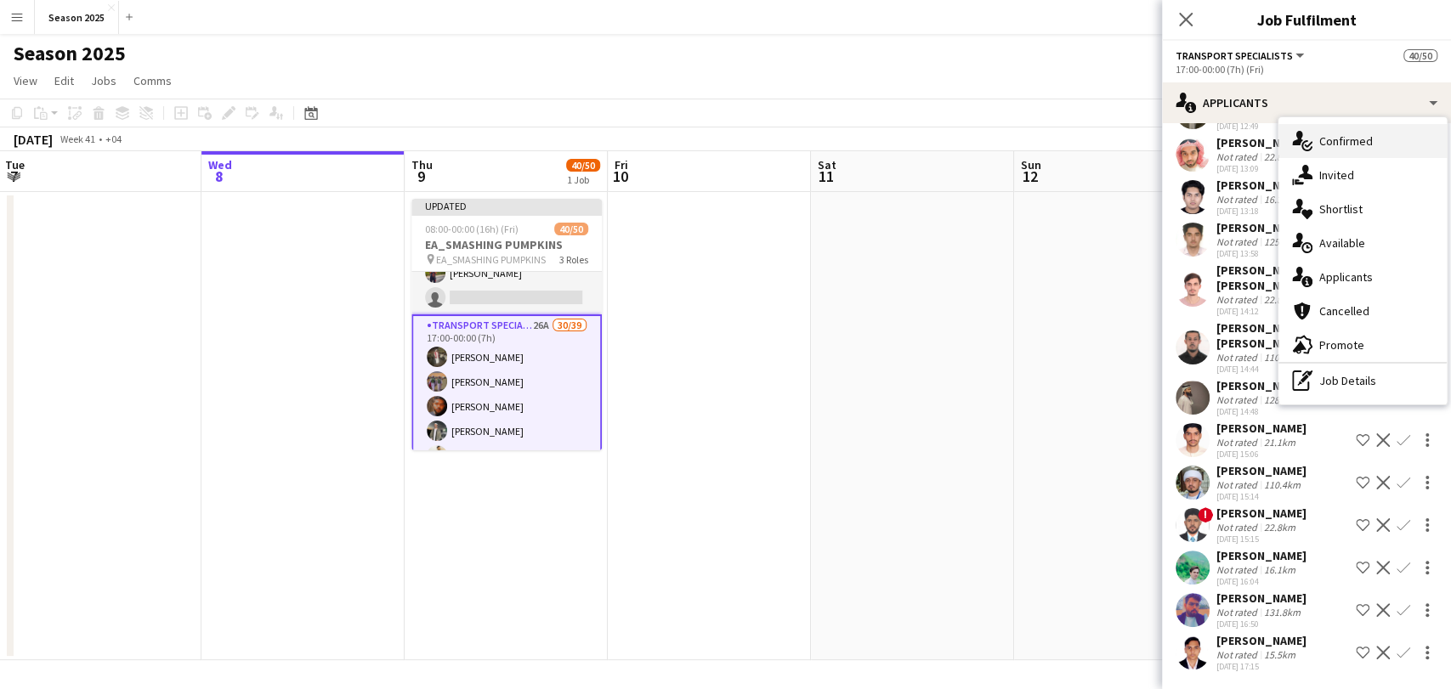
click at [1310, 141] on icon "single-neutral-actions-check-2" at bounding box center [1302, 141] width 20 height 20
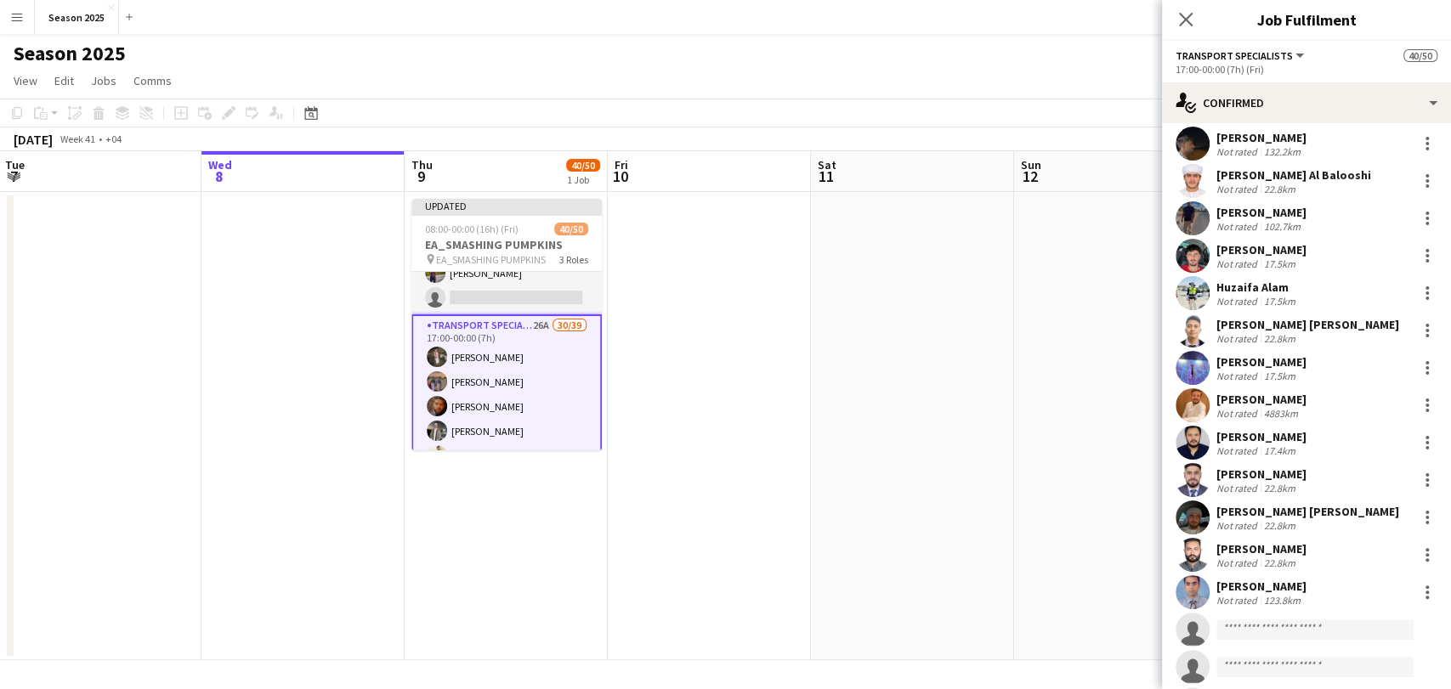
scroll to position [850, 0]
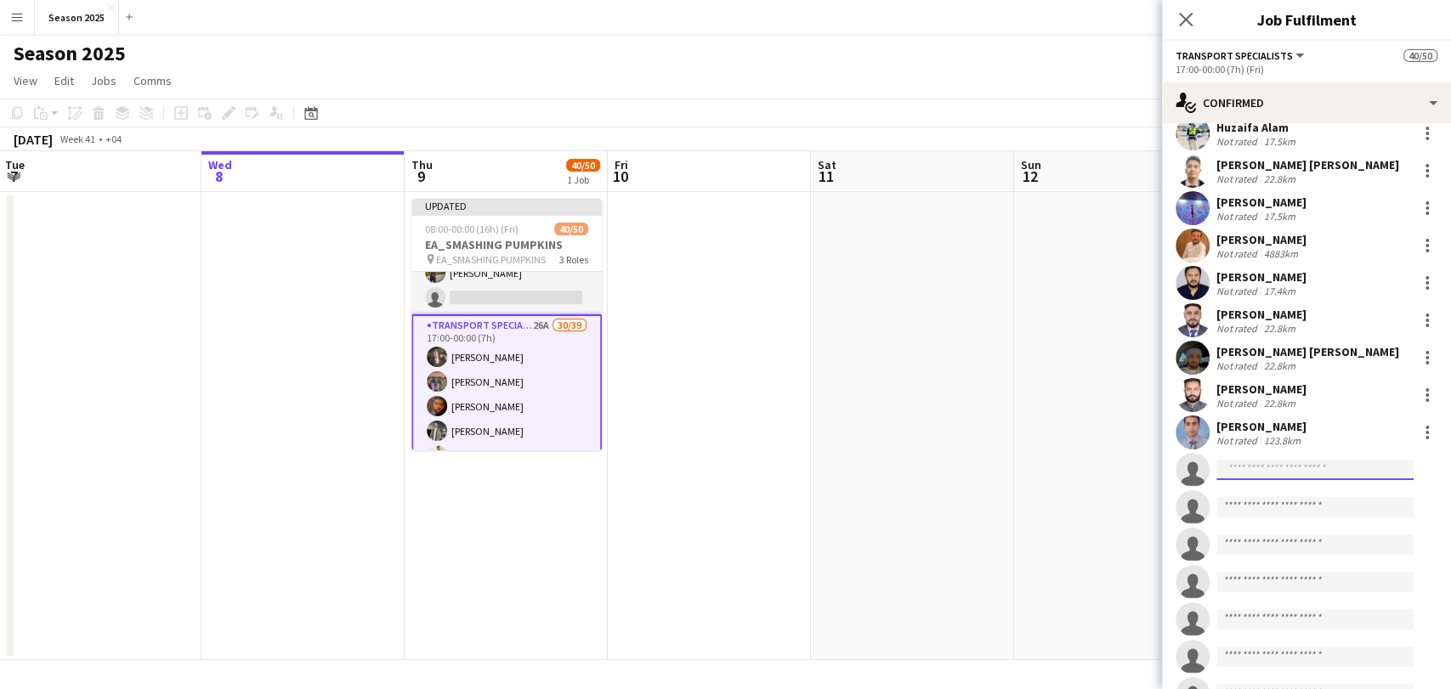
click at [1285, 464] on input at bounding box center [1314, 470] width 197 height 20
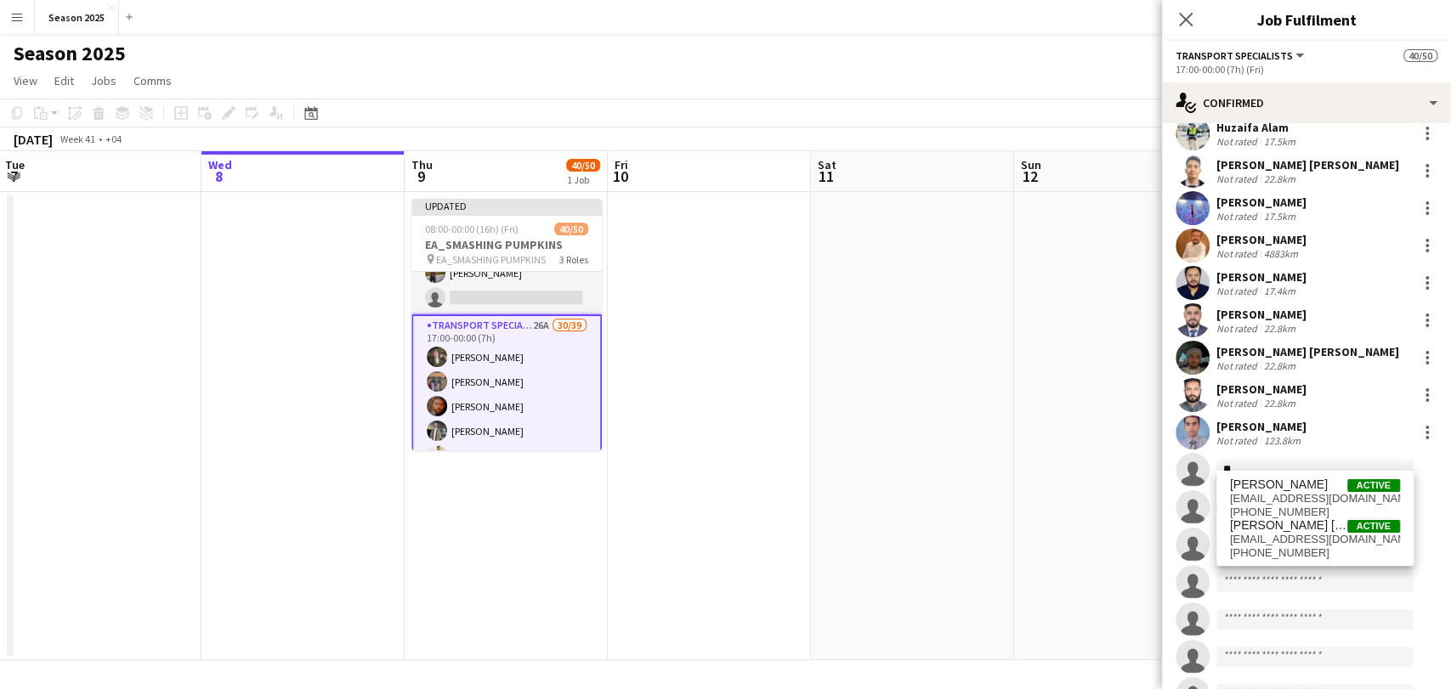
type input "*"
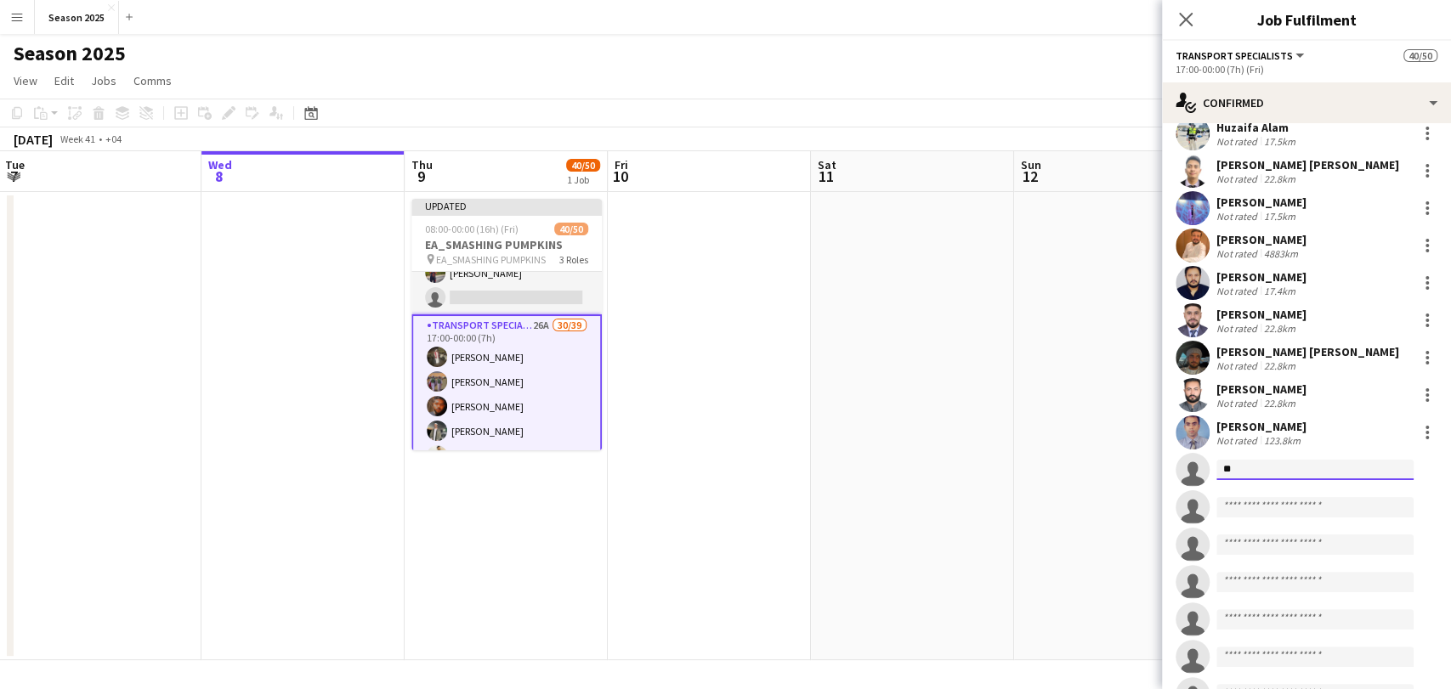
type input "*"
type input "*****"
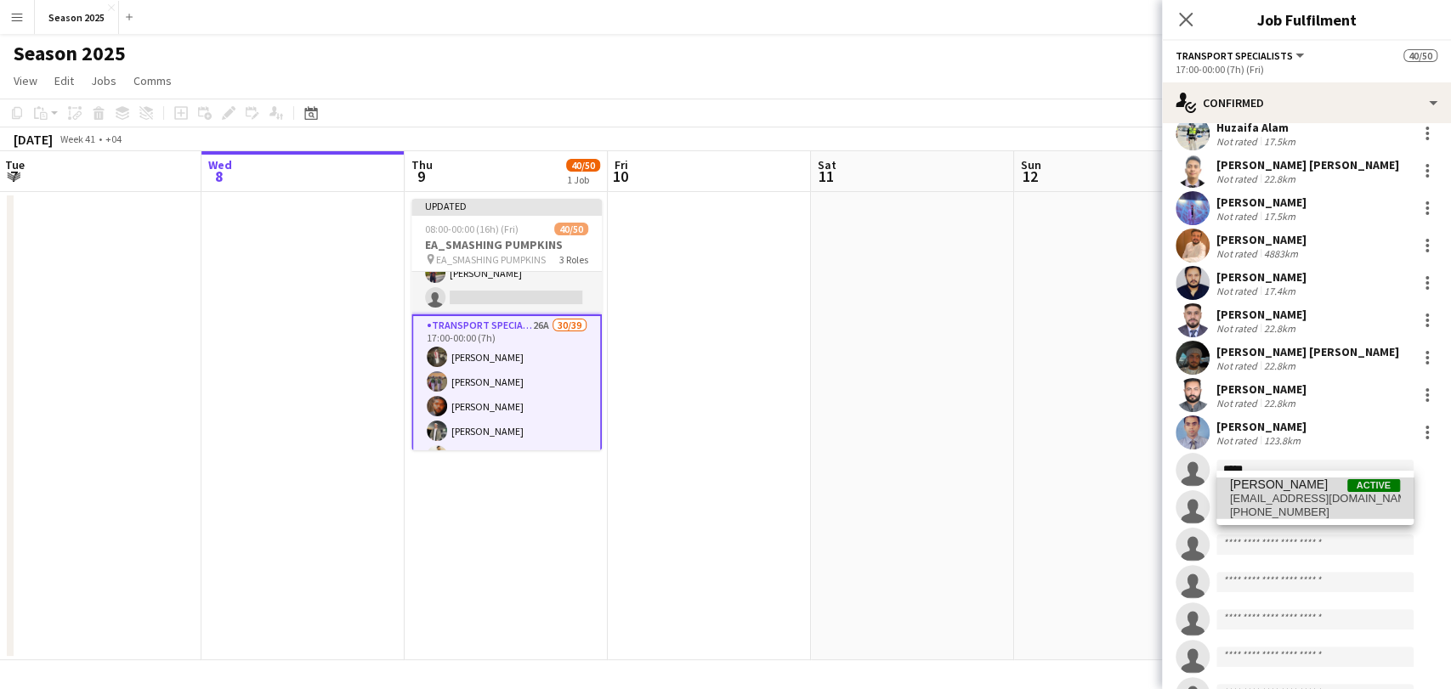
click at [1355, 501] on span "janrhed_aguilar@yahoo.com.ph" at bounding box center [1315, 499] width 170 height 14
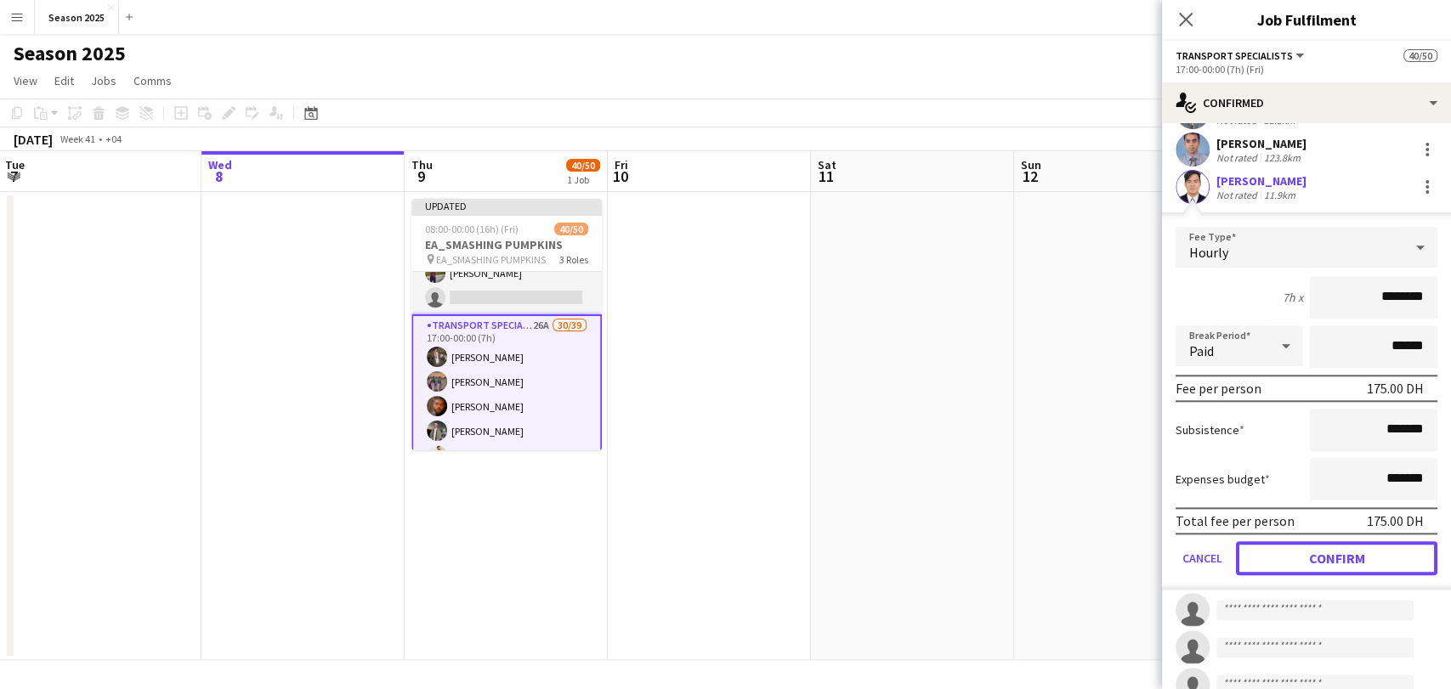
drag, startPoint x: 1353, startPoint y: 549, endPoint x: 1081, endPoint y: 526, distance: 273.0
click at [1353, 547] on button "Confirm" at bounding box center [1336, 558] width 201 height 34
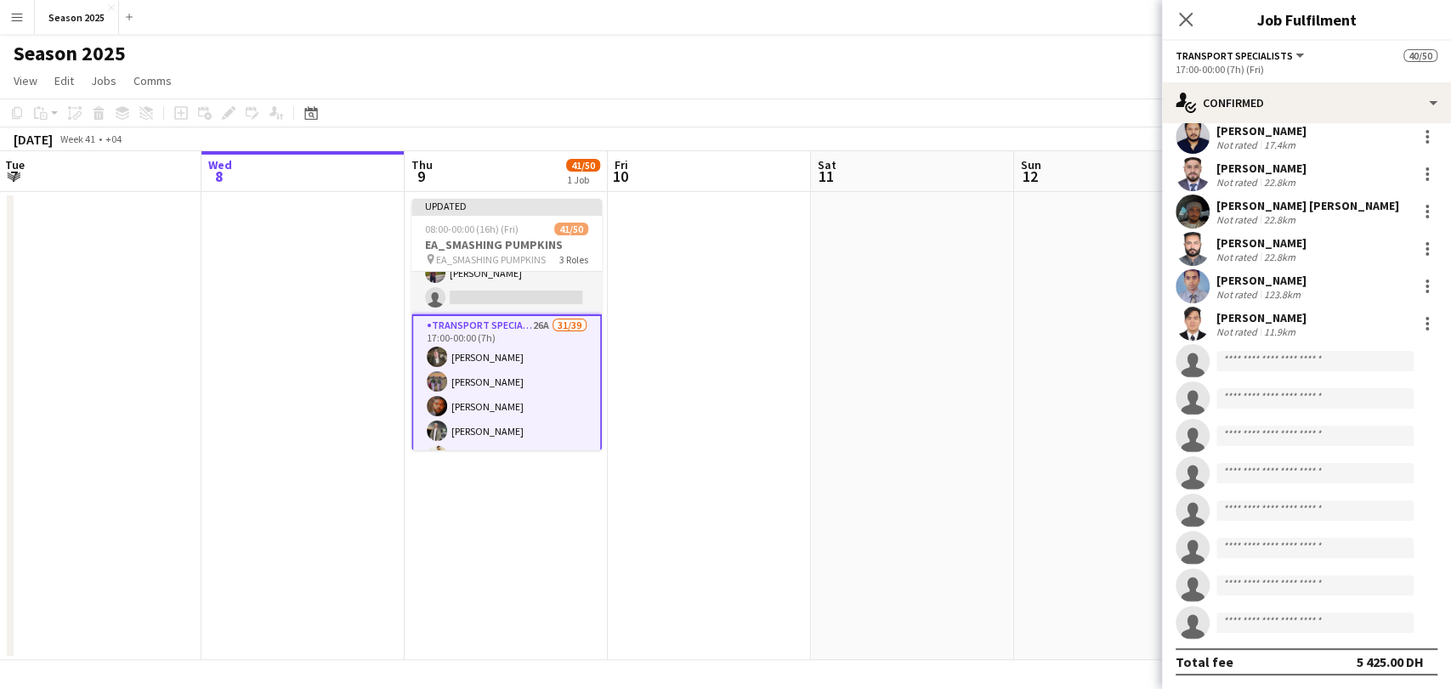
scroll to position [986, 0]
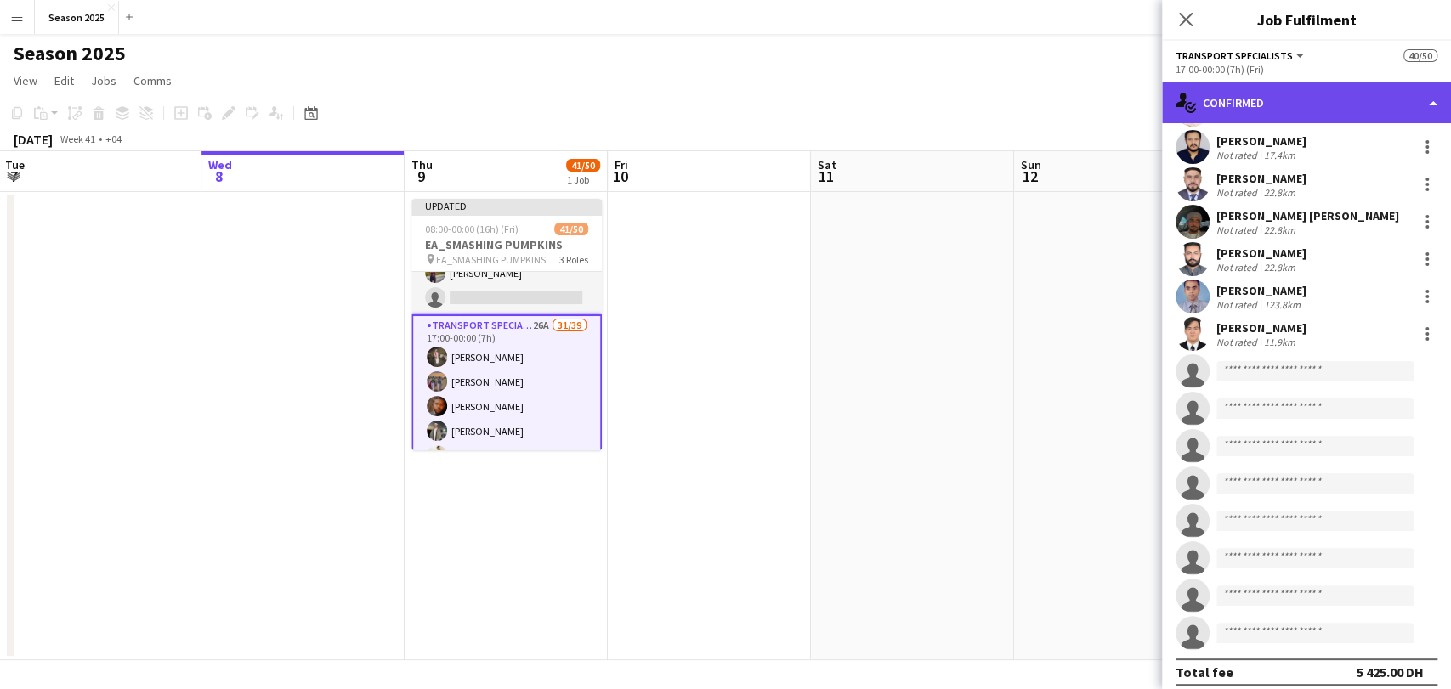
click at [1231, 104] on div "single-neutral-actions-check-2 Confirmed" at bounding box center [1306, 102] width 289 height 41
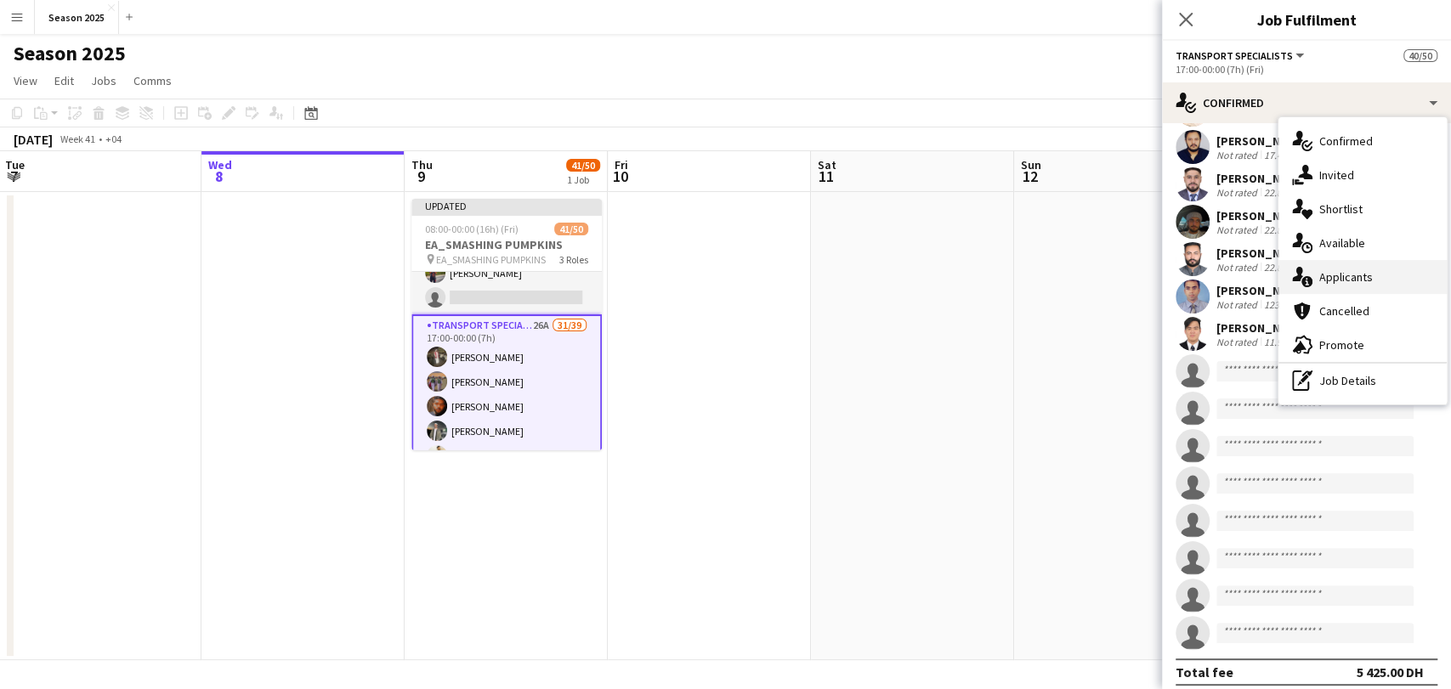
click at [1350, 269] on span "Applicants" at bounding box center [1346, 276] width 54 height 15
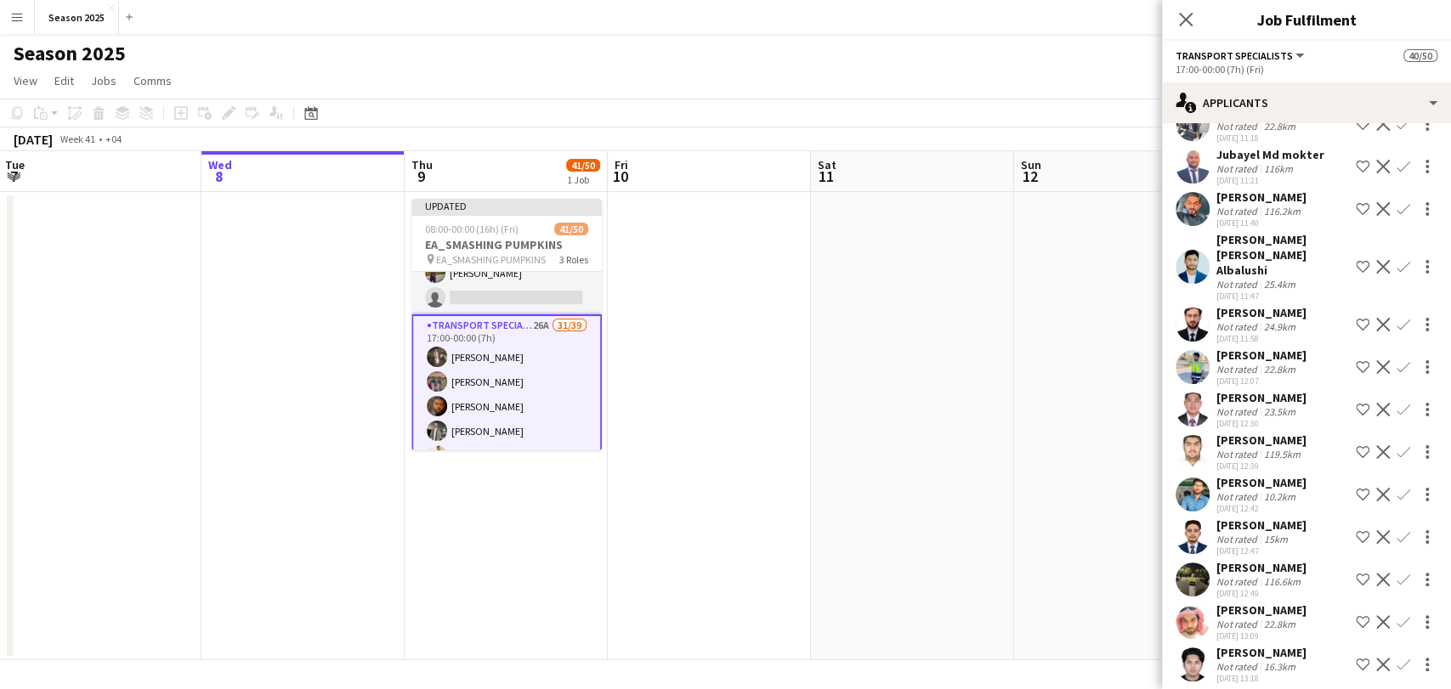
scroll to position [190, 0]
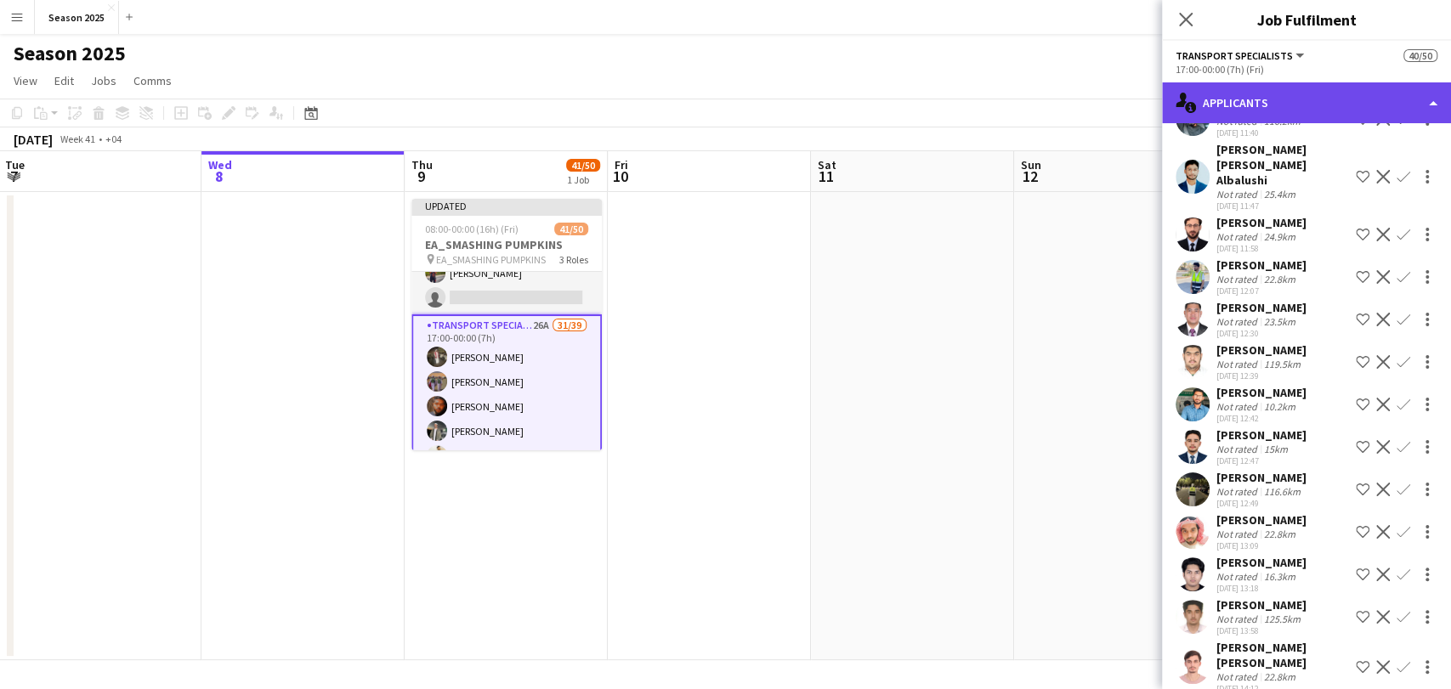
click at [1283, 104] on div "single-neutral-actions-information Applicants" at bounding box center [1306, 102] width 289 height 41
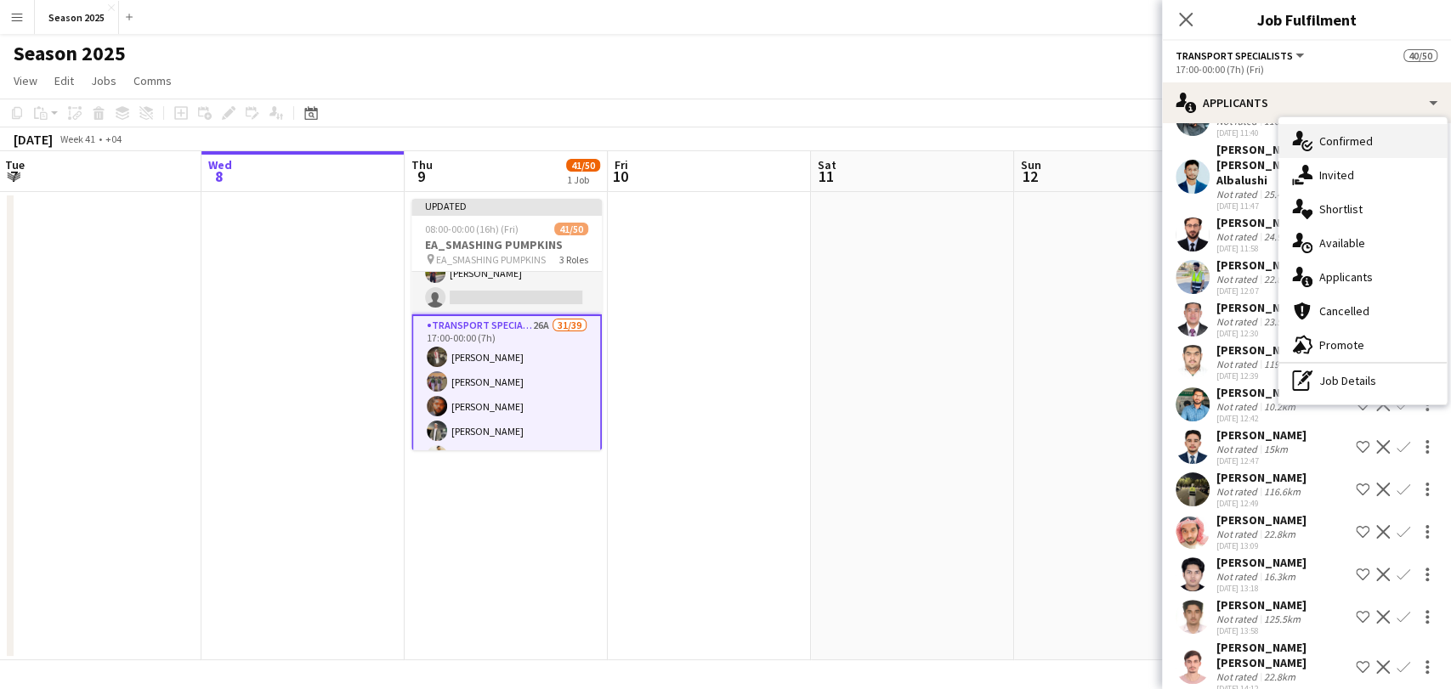
click at [1331, 144] on span "Confirmed" at bounding box center [1346, 140] width 54 height 15
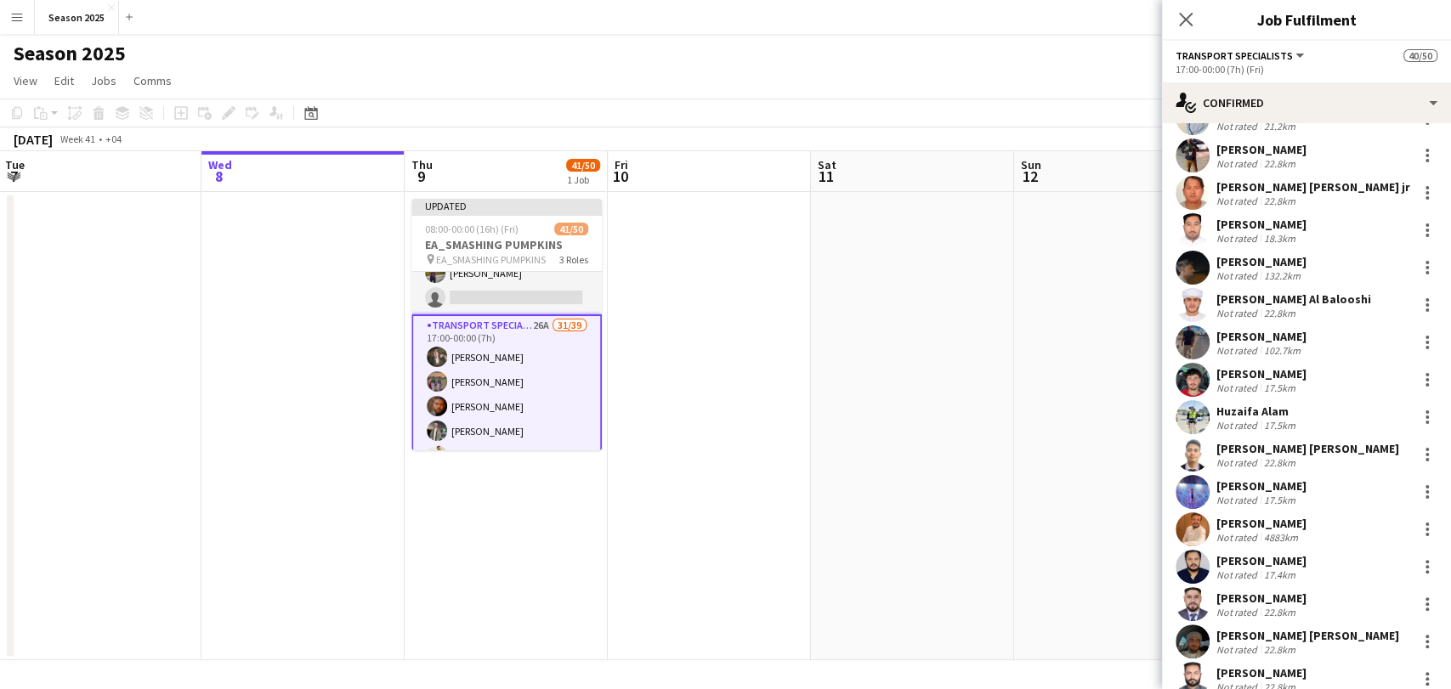
scroll to position [944, 0]
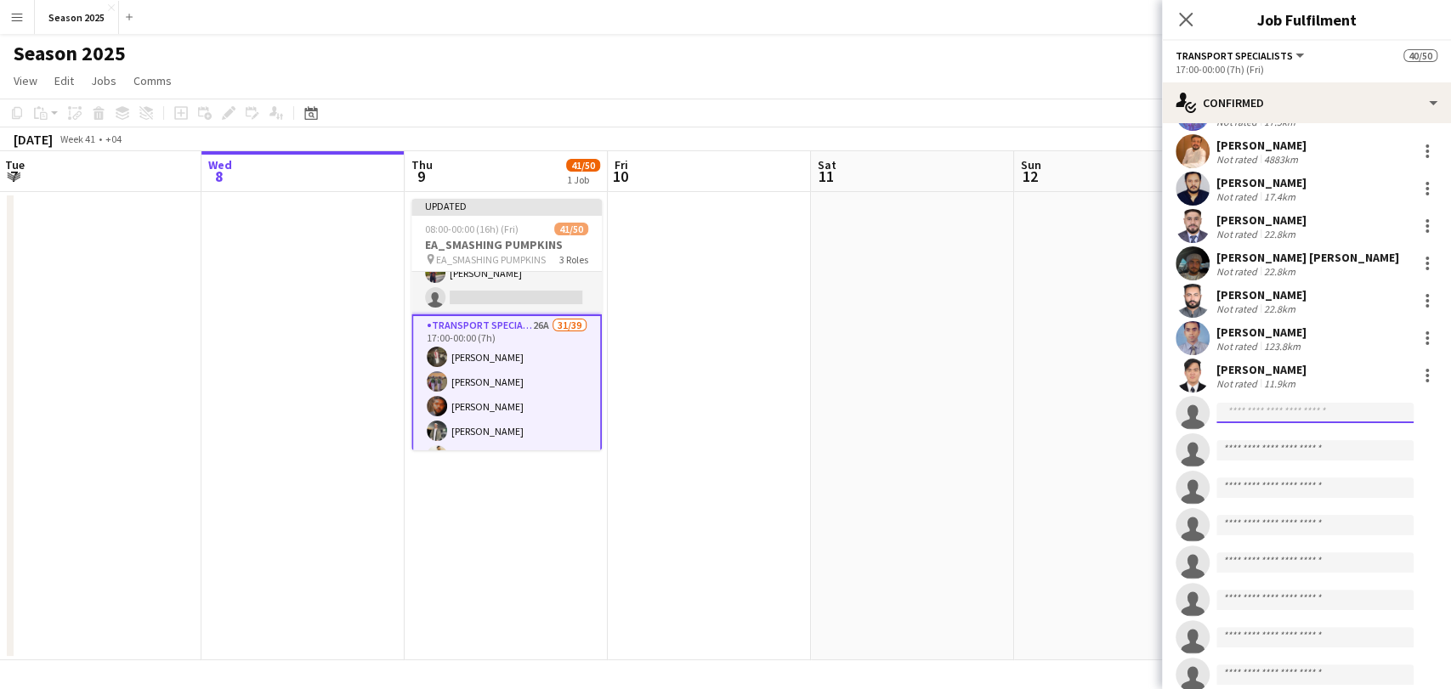
drag, startPoint x: 1284, startPoint y: 410, endPoint x: 1284, endPoint y: 399, distance: 11.0
click at [1284, 407] on input at bounding box center [1314, 413] width 197 height 20
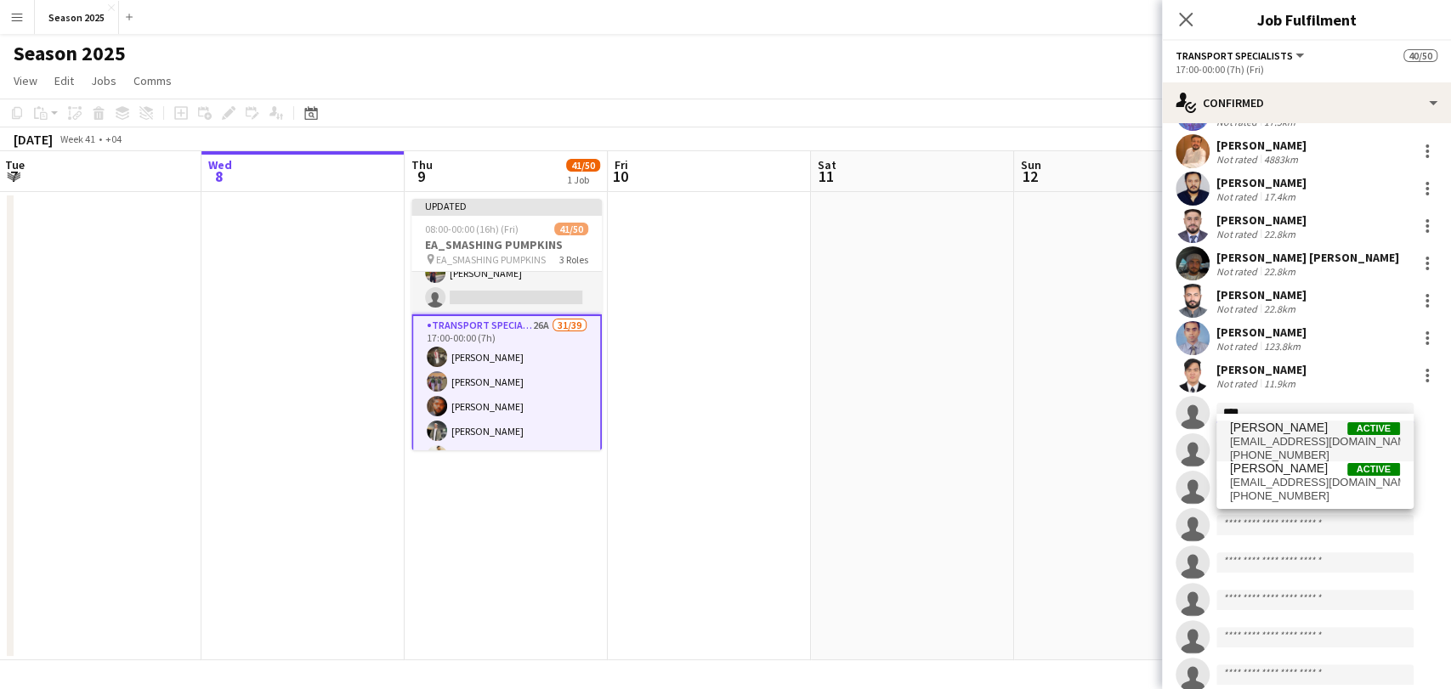
type input "****"
click at [1285, 435] on span "junelbautista1234@gmail.com" at bounding box center [1315, 442] width 170 height 14
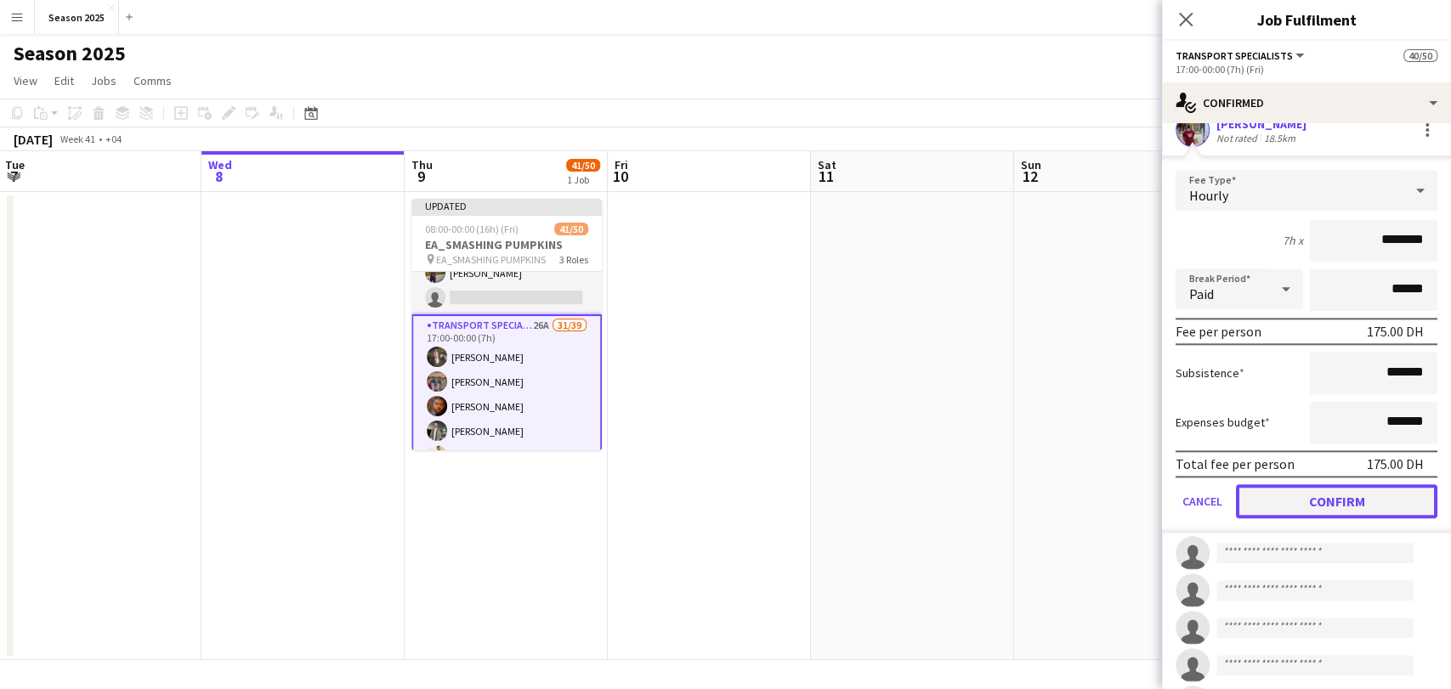
click at [1300, 490] on button "Confirm" at bounding box center [1336, 501] width 201 height 34
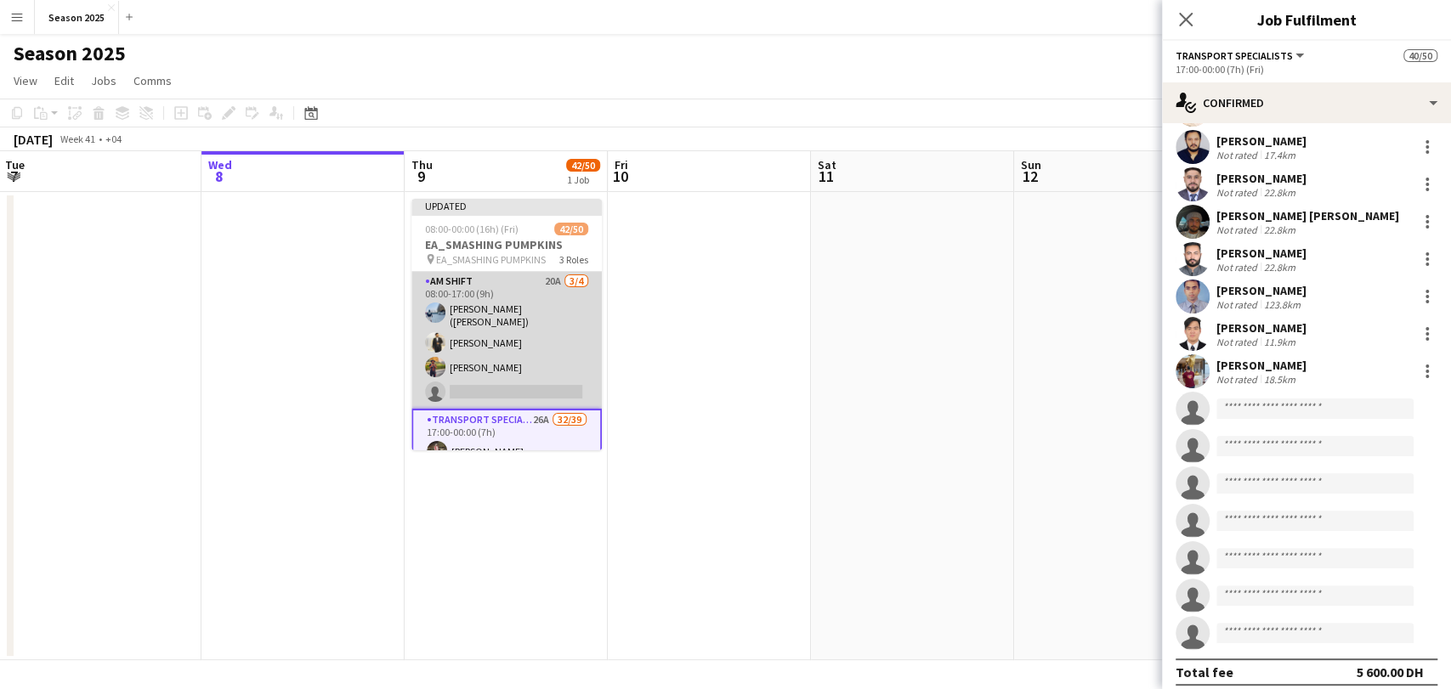
scroll to position [94, 0]
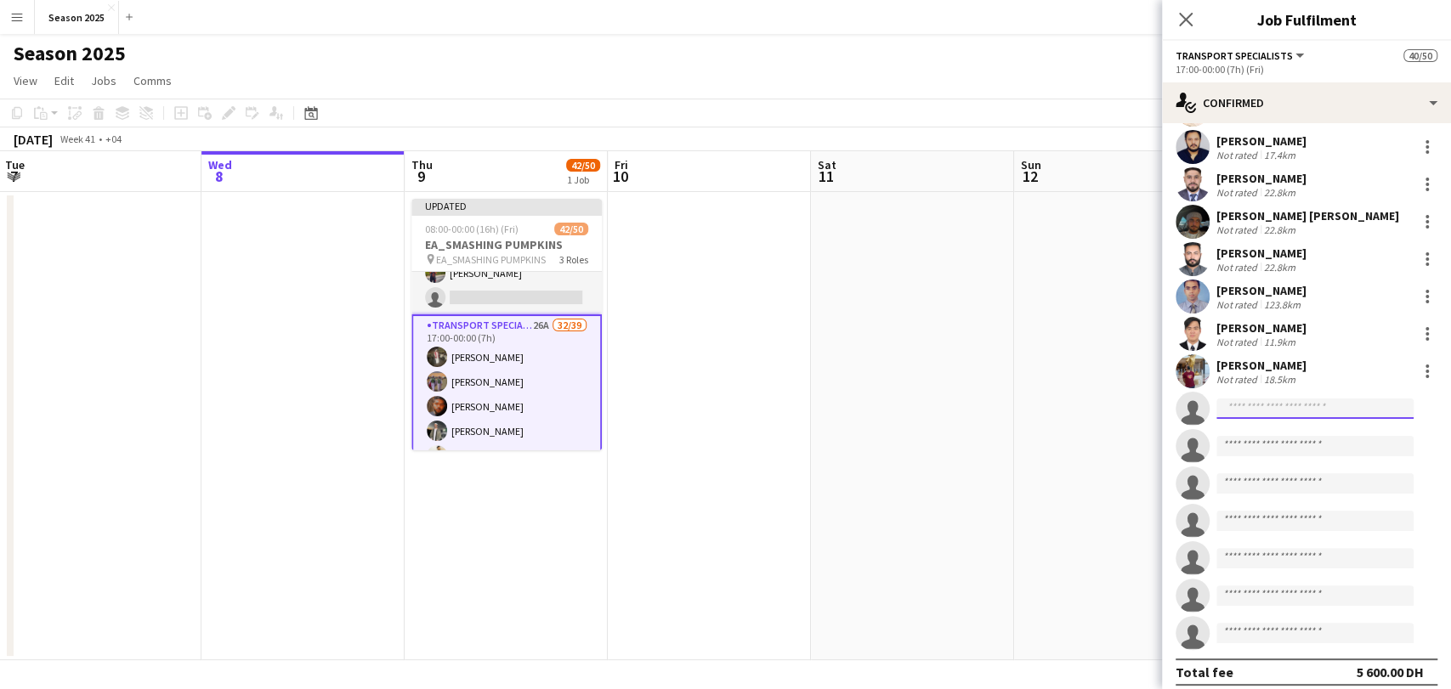
click at [1297, 399] on input at bounding box center [1314, 409] width 197 height 20
drag, startPoint x: 1290, startPoint y: 400, endPoint x: 1209, endPoint y: 401, distance: 81.6
click at [1209, 401] on app-invite-slot "single-neutral-actions *******" at bounding box center [1306, 409] width 289 height 34
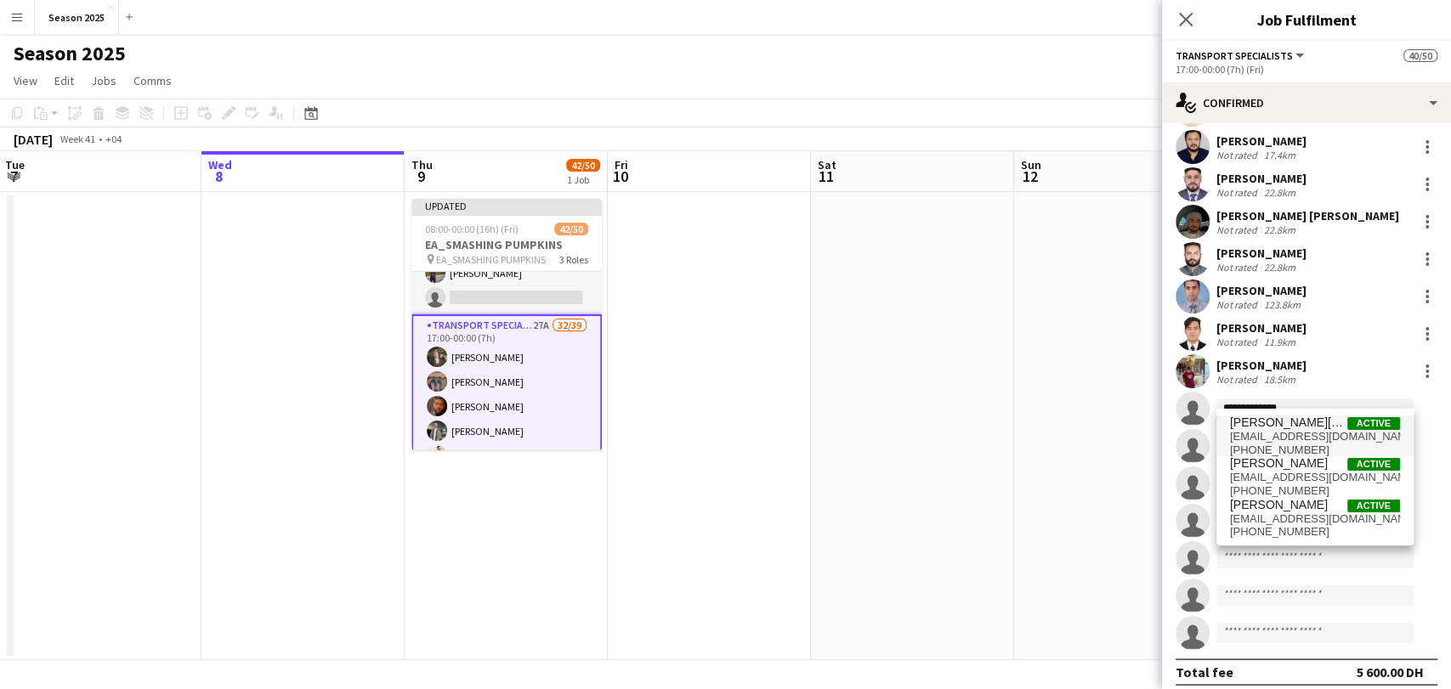
type input "**********"
click at [1306, 435] on span "rirahib@gmail.com" at bounding box center [1315, 437] width 170 height 14
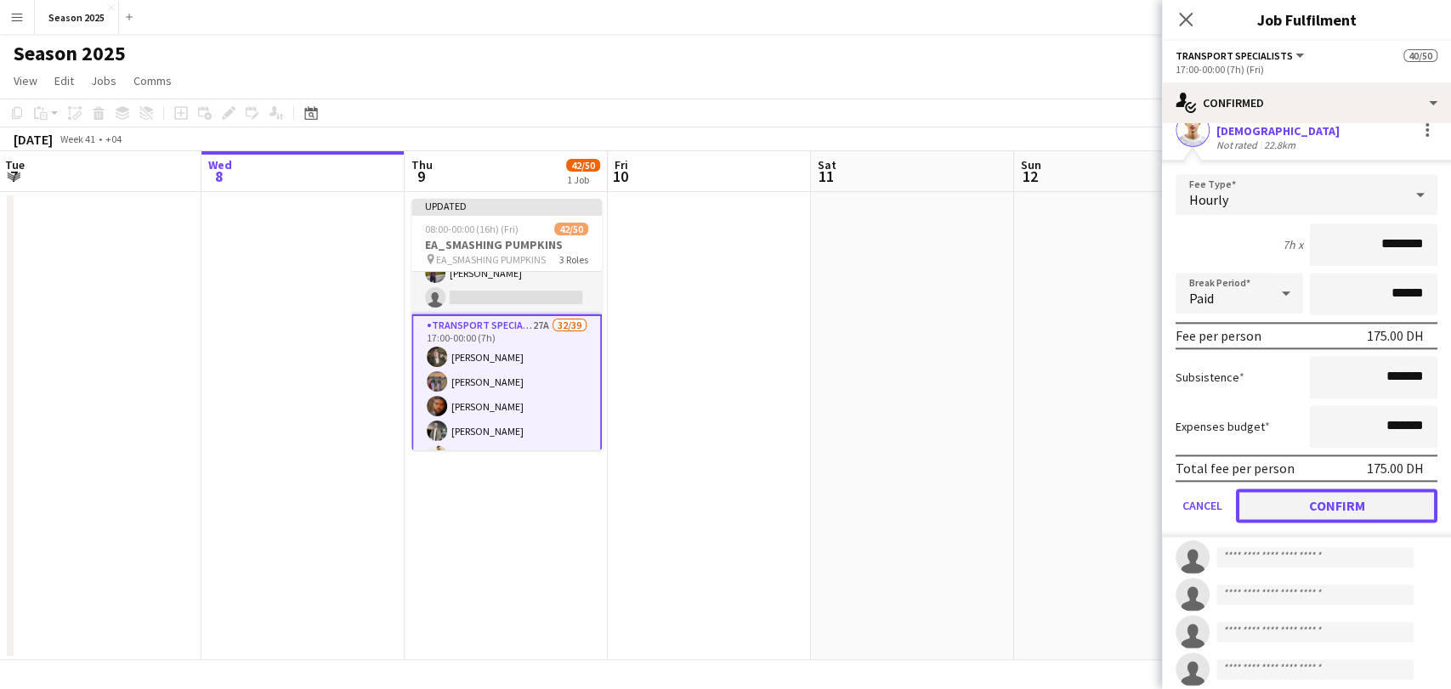
click at [1315, 489] on button "Confirm" at bounding box center [1336, 506] width 201 height 34
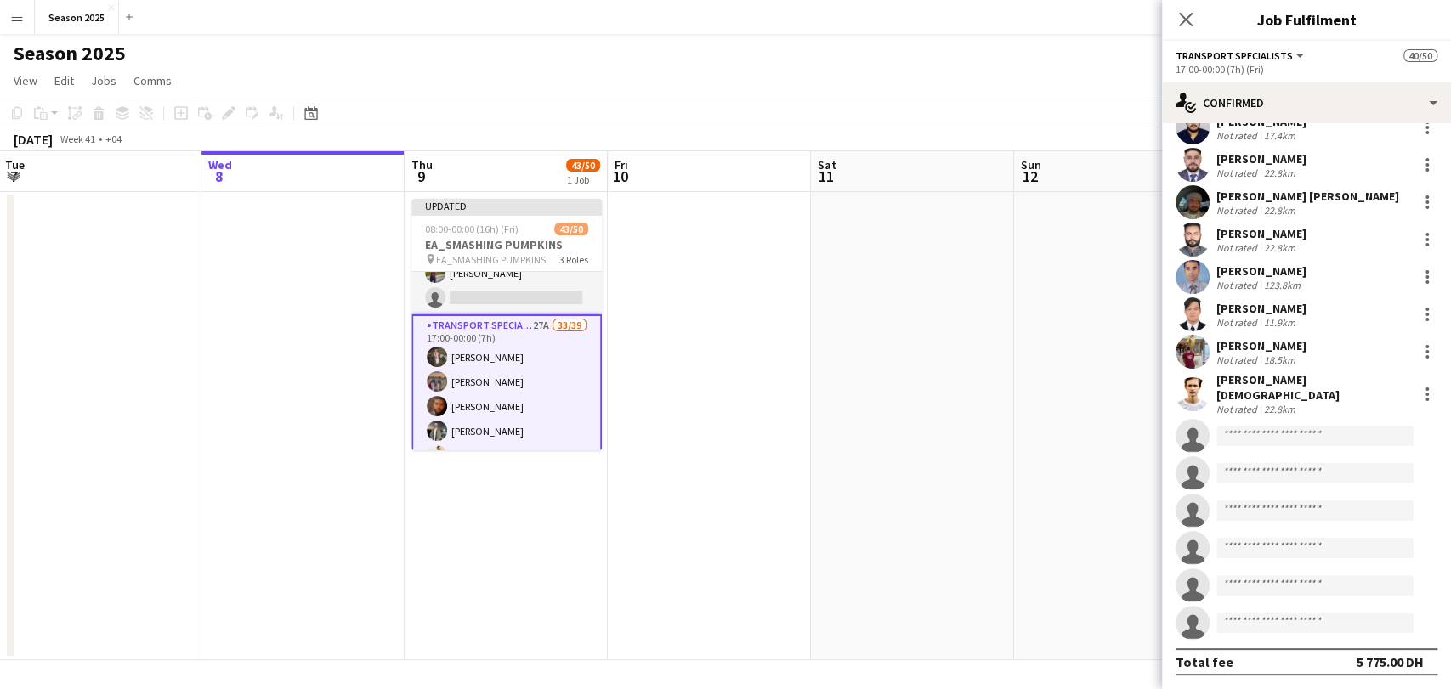
scroll to position [986, 0]
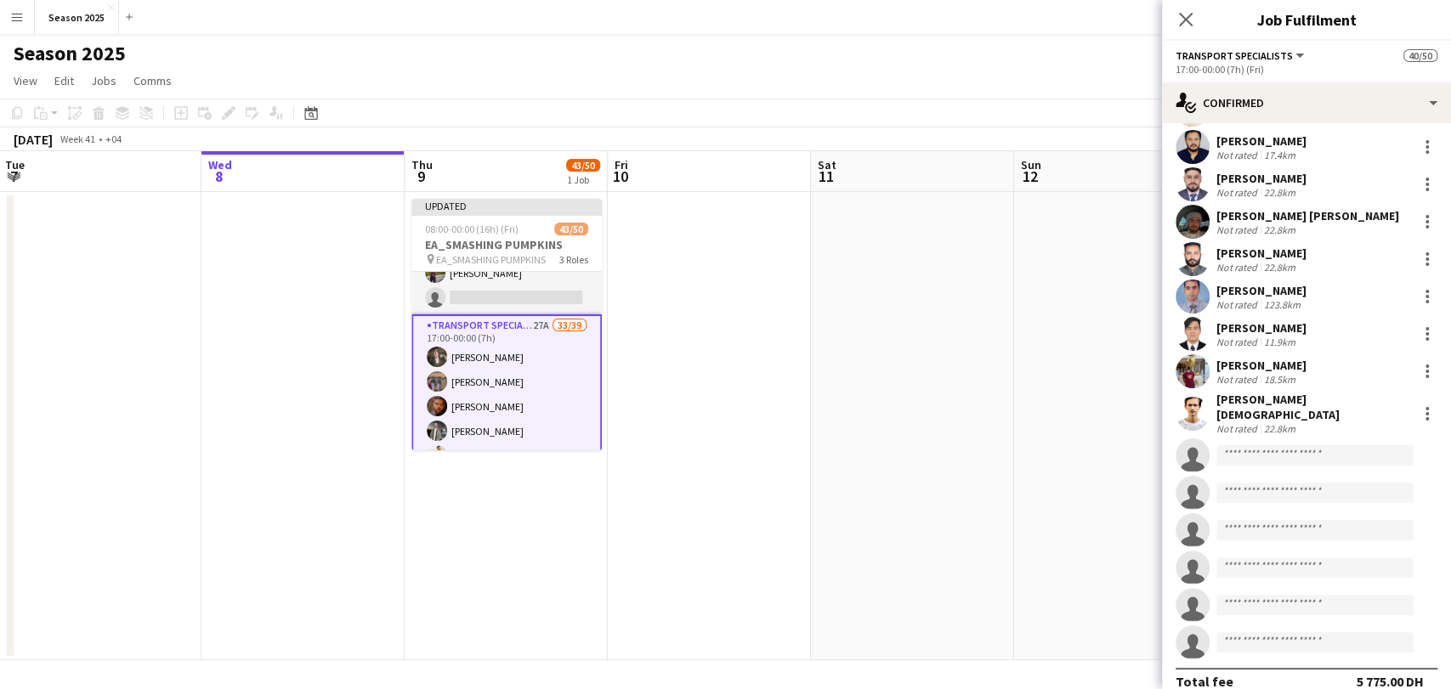
click at [755, 328] on app-date-cell at bounding box center [709, 426] width 203 height 468
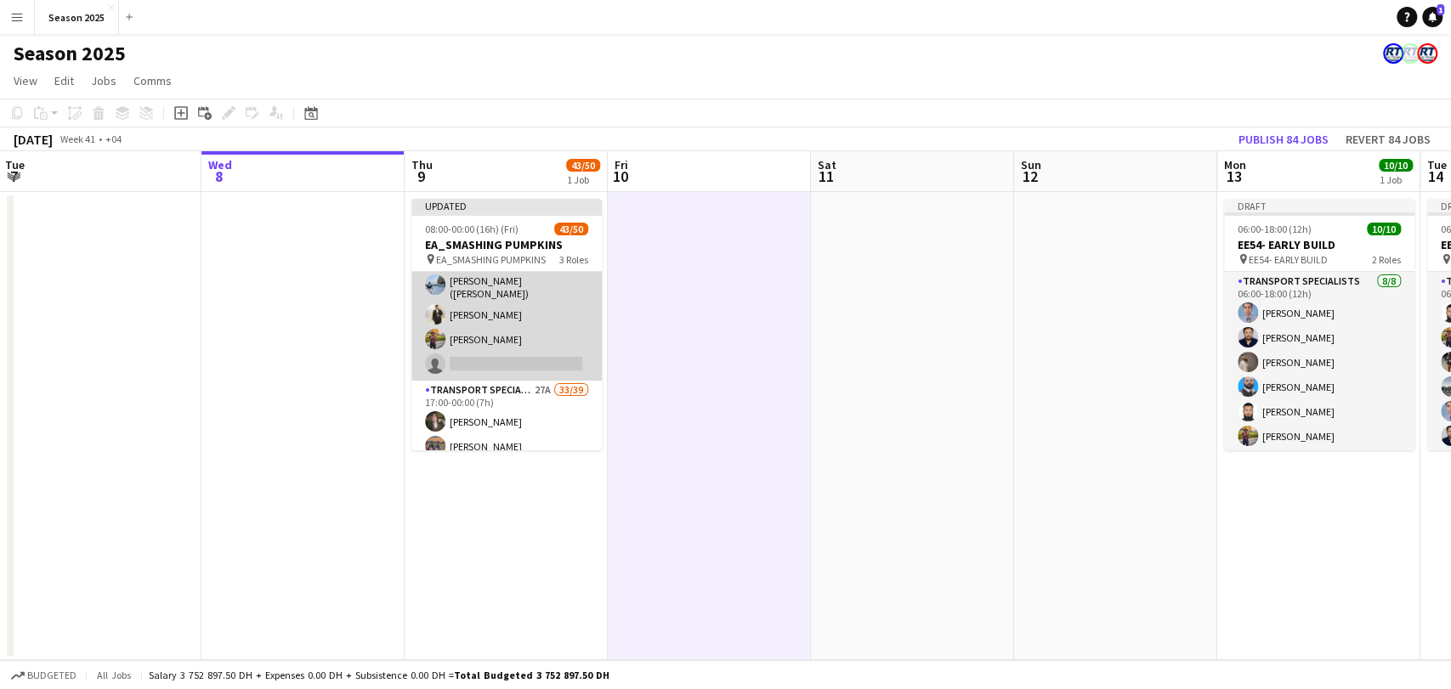
scroll to position [0, 0]
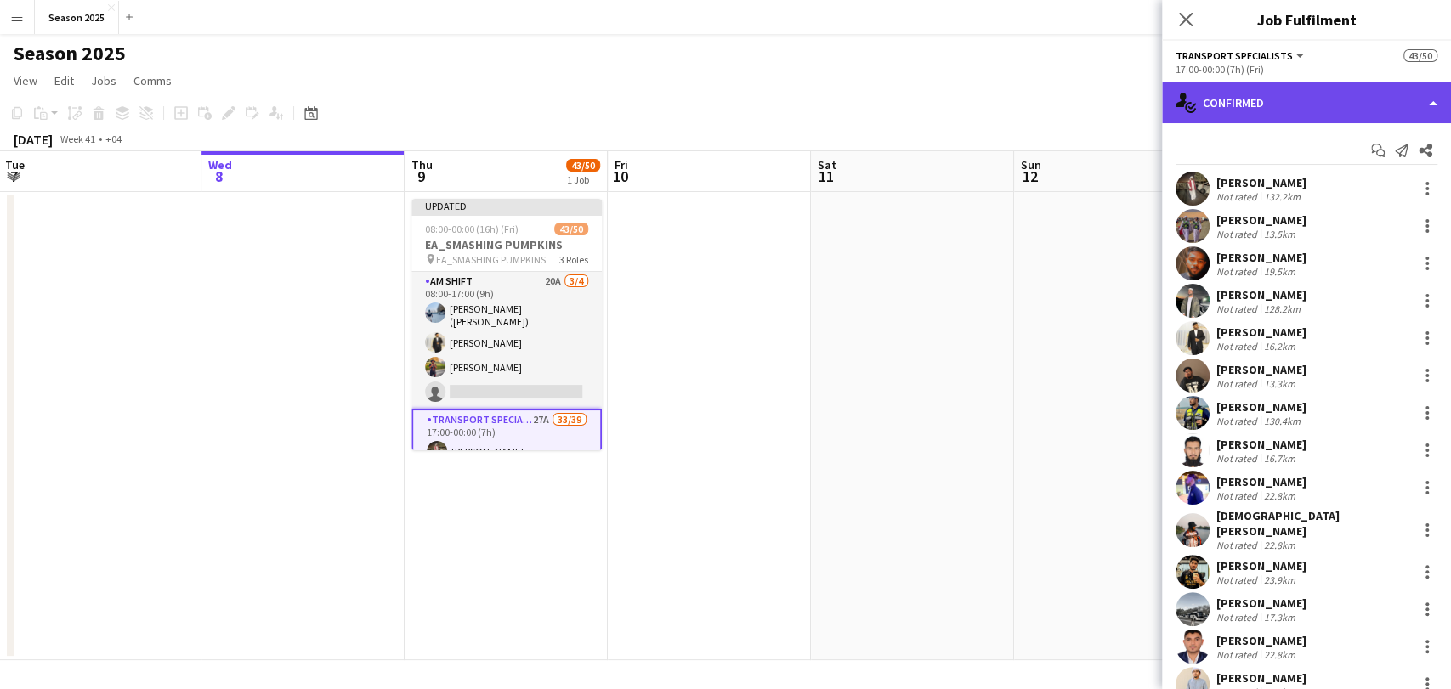
click at [1326, 95] on div "single-neutral-actions-check-2 Confirmed" at bounding box center [1306, 102] width 289 height 41
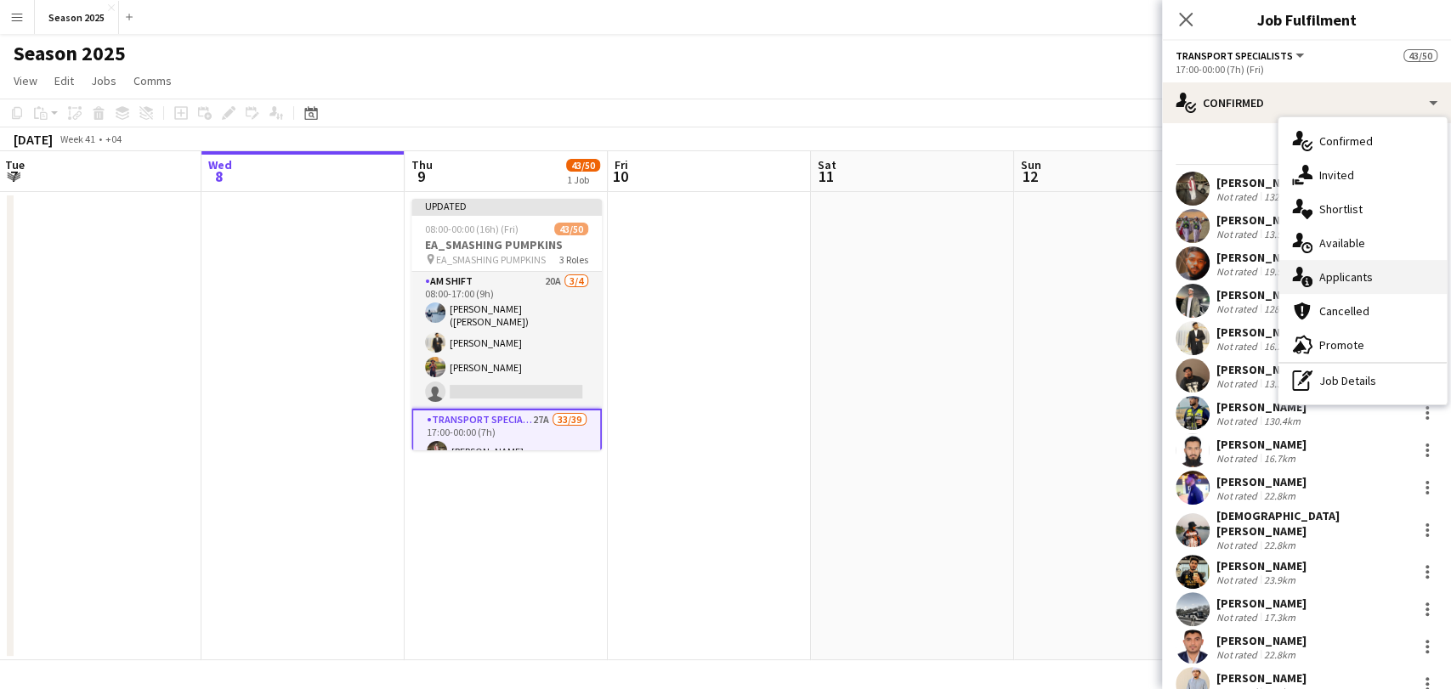
click at [1345, 279] on span "Applicants" at bounding box center [1346, 276] width 54 height 15
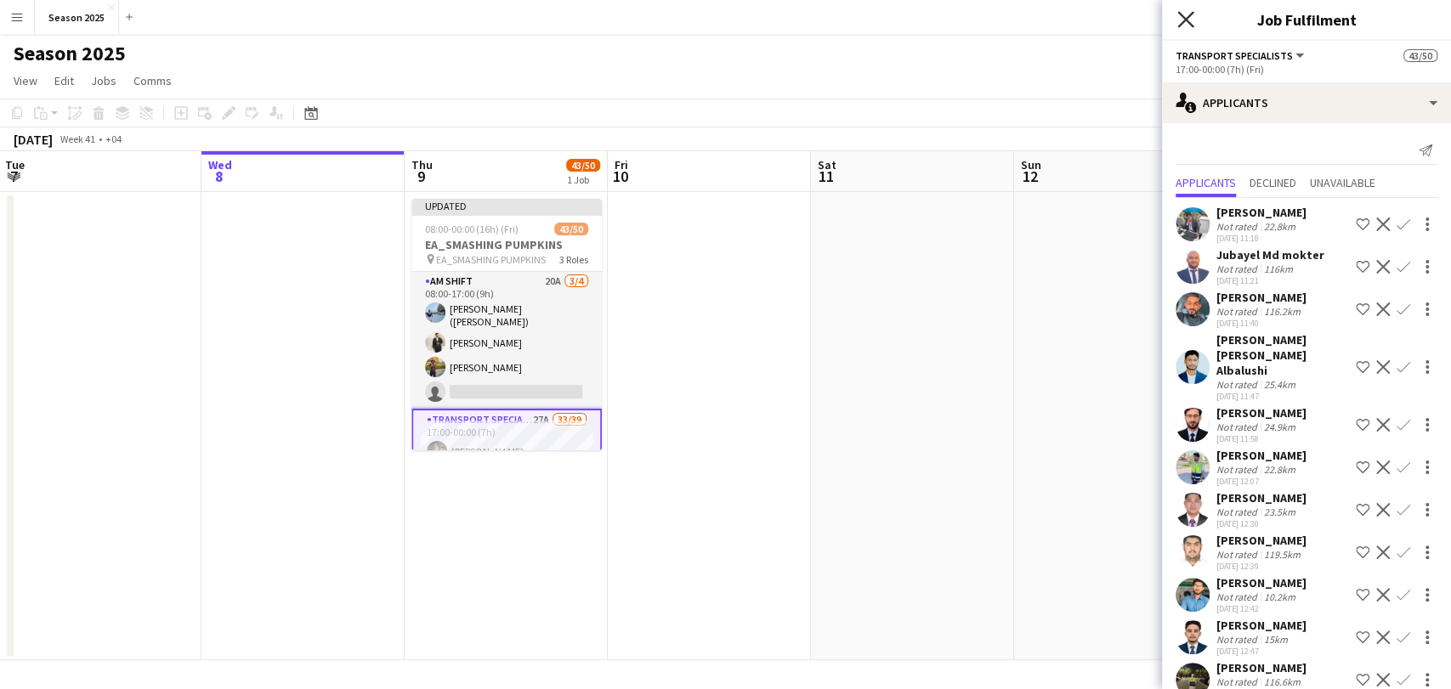
click at [1183, 25] on icon "Close pop-in" at bounding box center [1185, 19] width 16 height 16
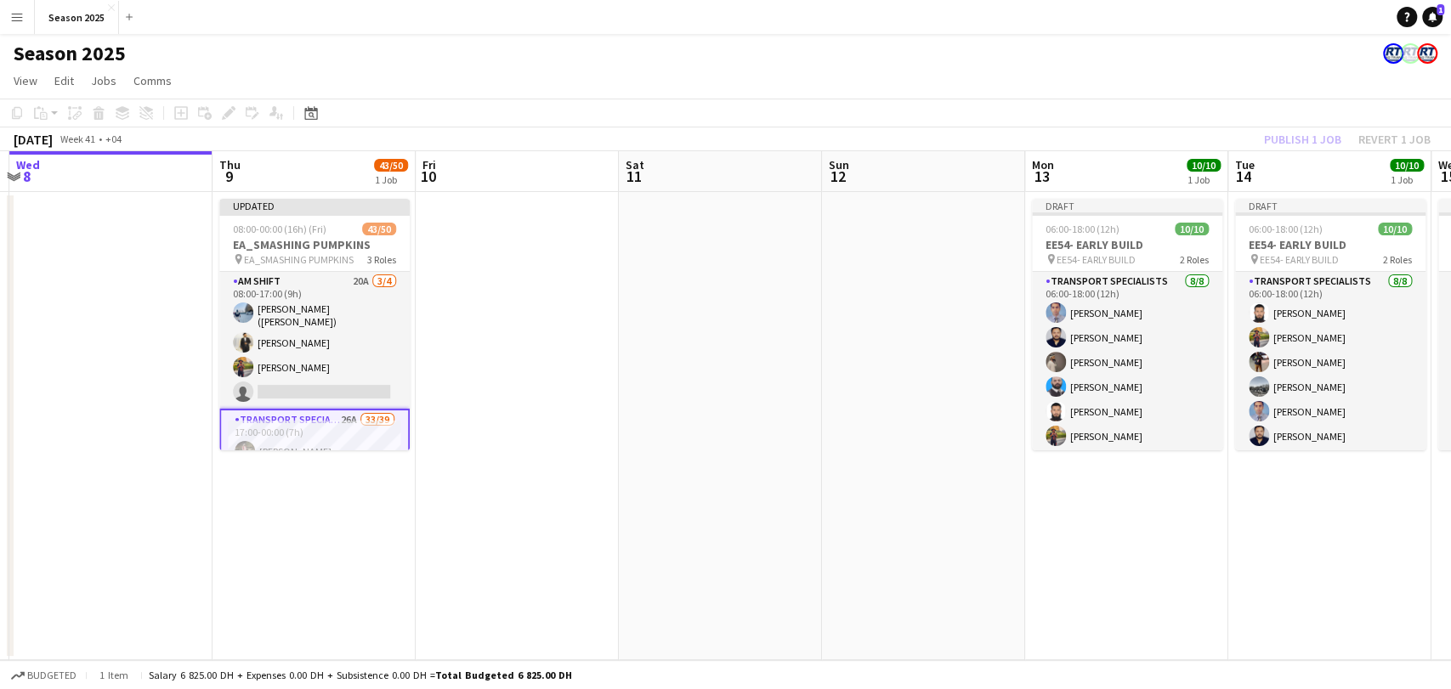
drag, startPoint x: 1048, startPoint y: 310, endPoint x: 857, endPoint y: 310, distance: 191.2
click at [857, 310] on app-calendar-viewport "Sun 5 Mon 6 Tue 7 Wed 8 Thu 9 43/50 1 Job Fri 10 Sat 11 Sun 12 Mon 13 10/10 1 J…" at bounding box center [725, 405] width 1451 height 509
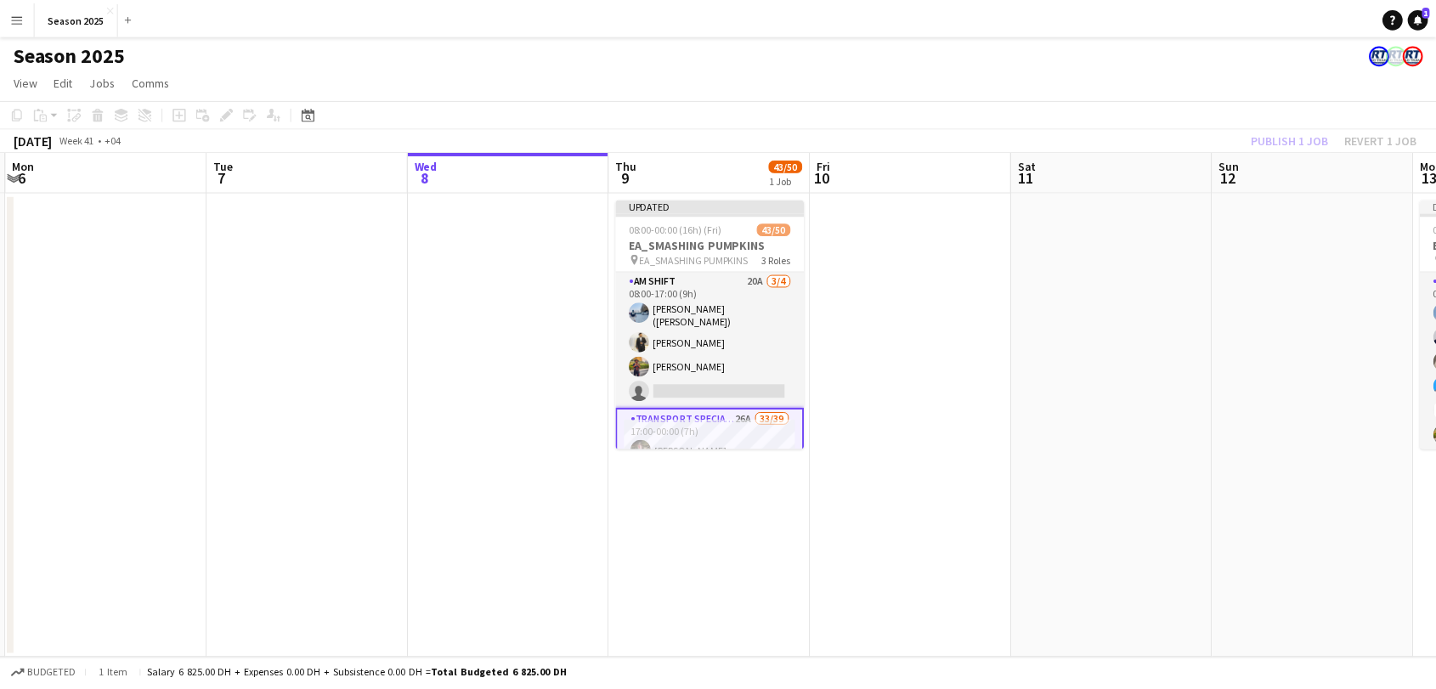
scroll to position [0, 398]
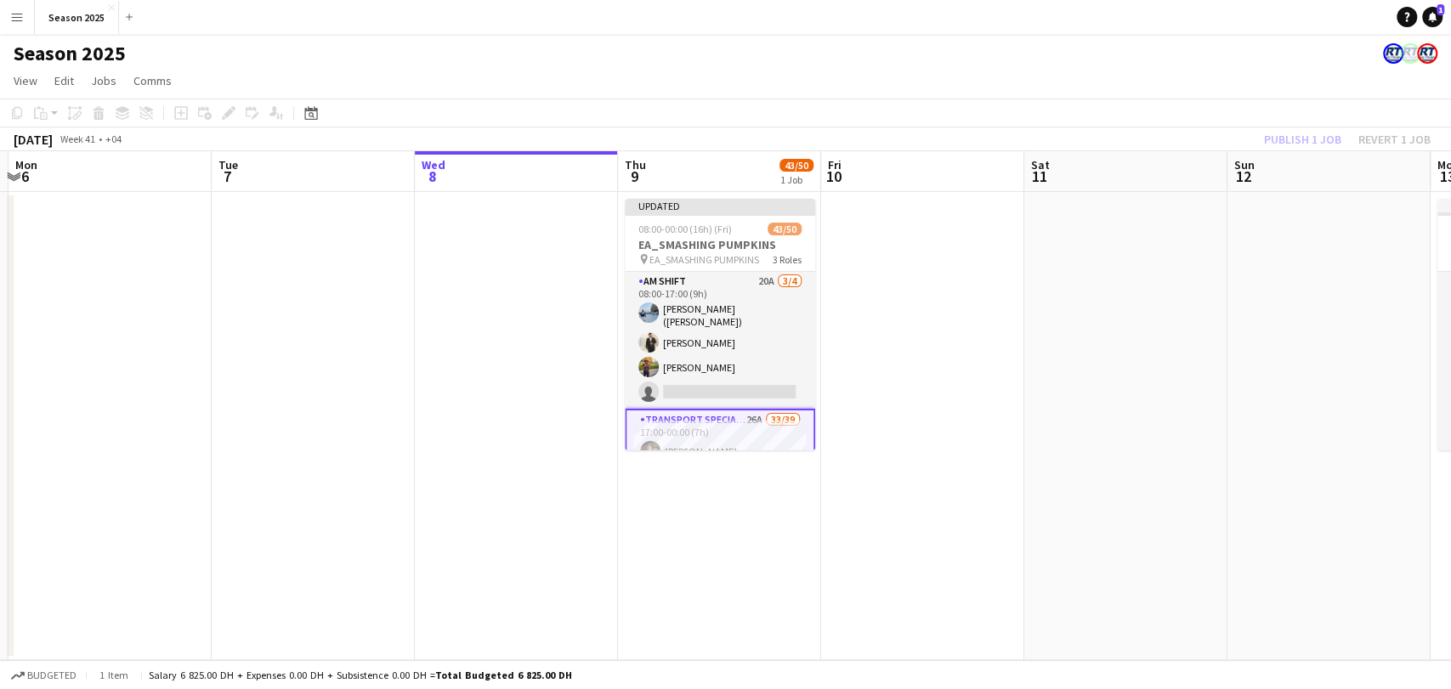
drag, startPoint x: 609, startPoint y: 340, endPoint x: 986, endPoint y: 355, distance: 376.8
click at [986, 355] on app-calendar-viewport "Sat 4 Sun 5 Mon 6 Tue 7 Wed 8 Thu 9 43/50 1 Job Fri 10 Sat 11 Sun 12 Mon 13 10/…" at bounding box center [725, 405] width 1451 height 509
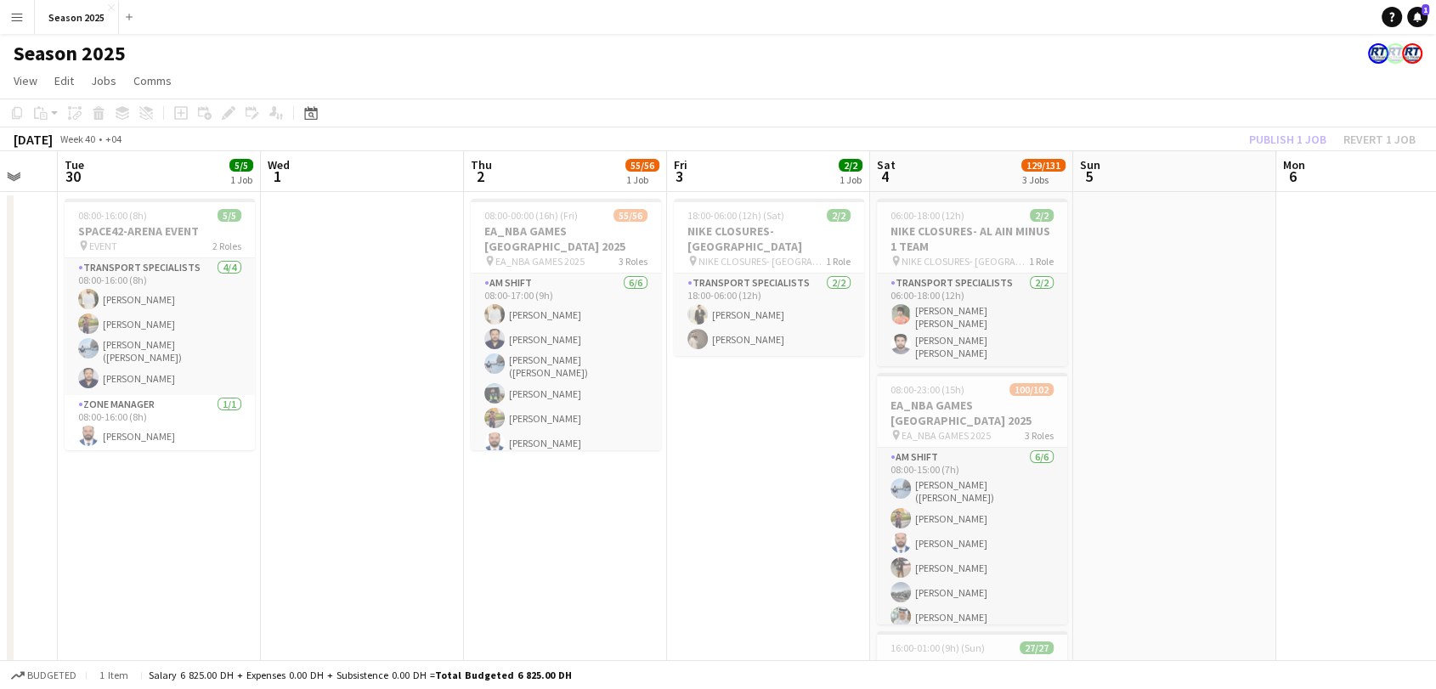
scroll to position [0, 522]
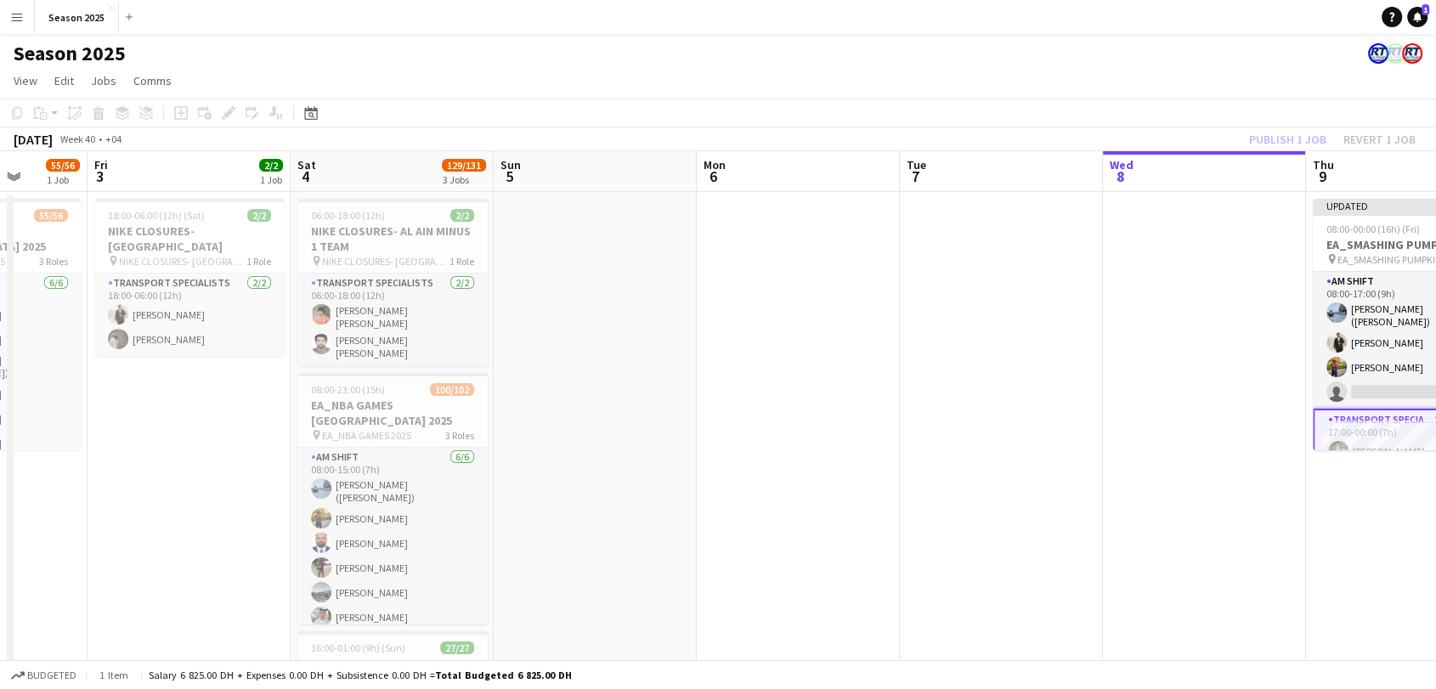
drag, startPoint x: 356, startPoint y: 377, endPoint x: 1045, endPoint y: 369, distance: 688.5
click at [1045, 369] on app-calendar-viewport "Tue 30 5/5 1 Job Wed 1 Thu 2 55/56 1 Job Fri 3 2/2 1 Job Sat 4 129/131 3 Jobs S…" at bounding box center [718, 529] width 1436 height 757
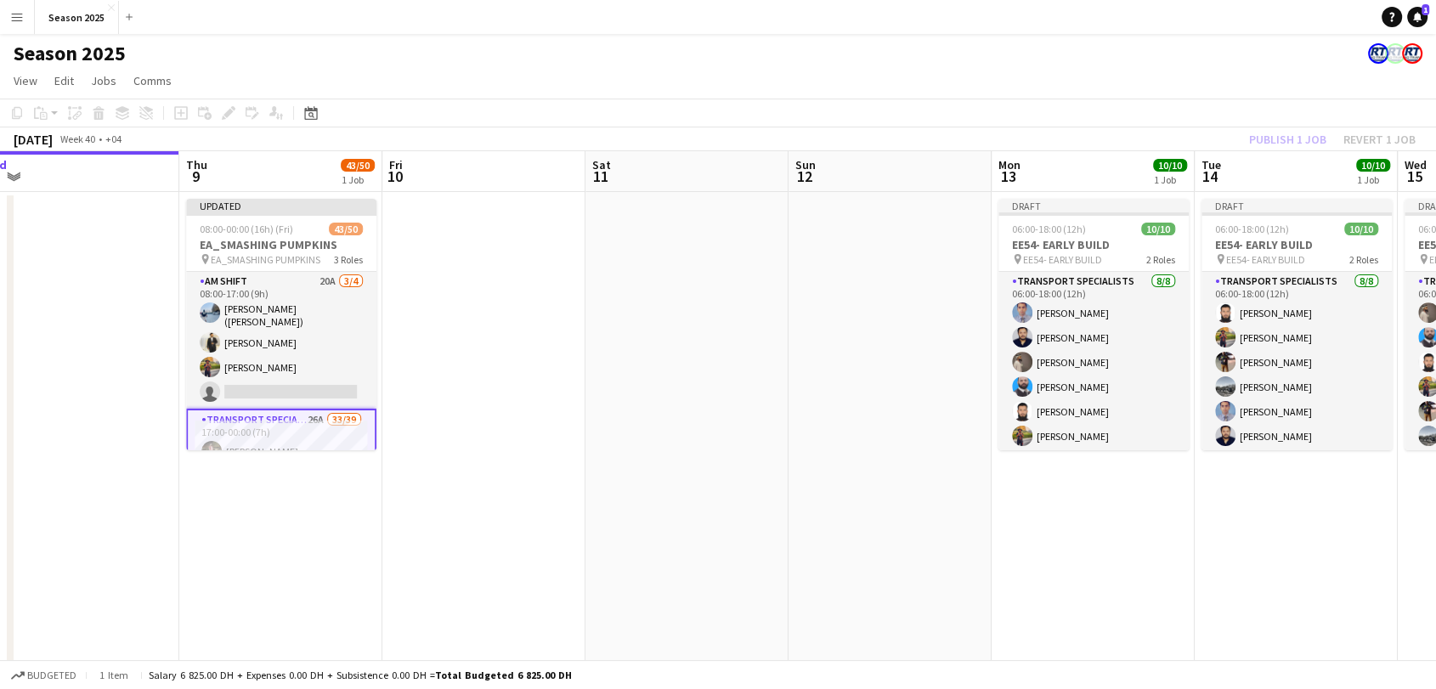
scroll to position [0, 541]
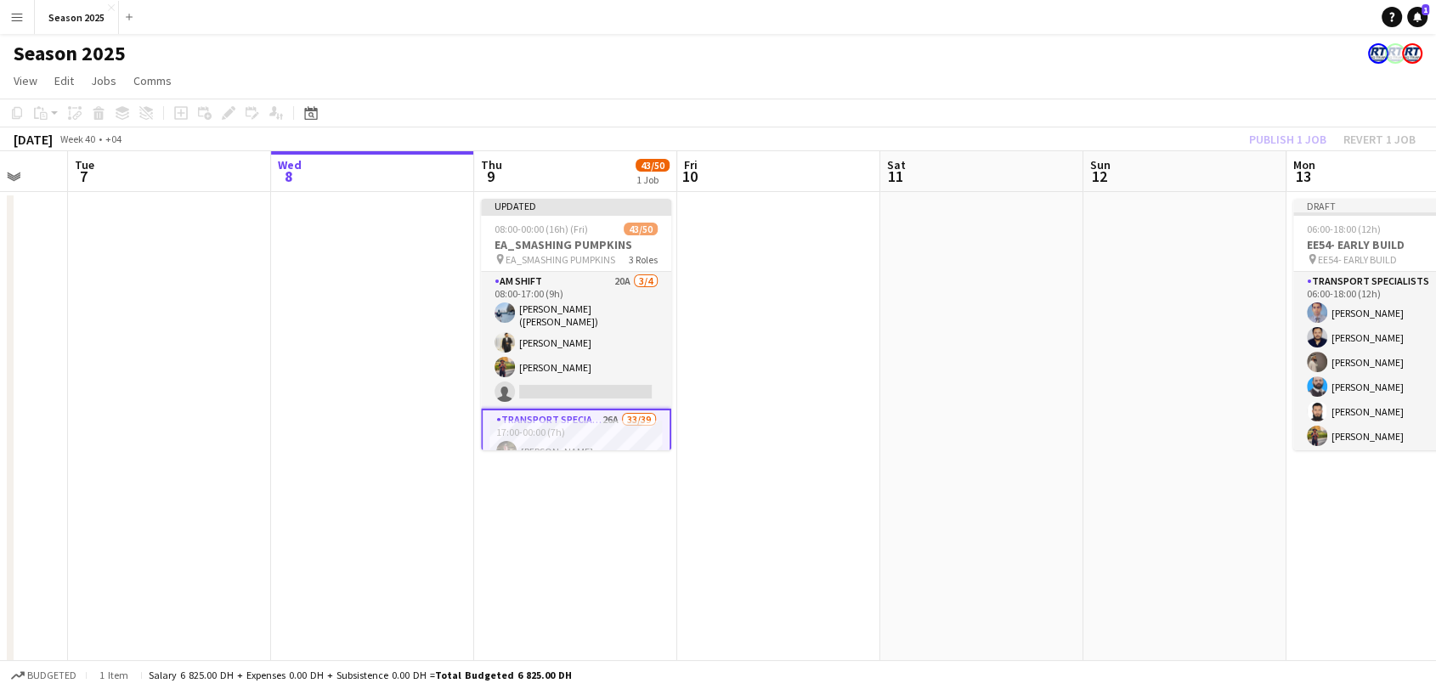
drag, startPoint x: 1129, startPoint y: 390, endPoint x: 297, endPoint y: 384, distance: 831.3
click at [297, 384] on app-calendar-viewport "Sat 4 129/131 3 Jobs Sun 5 Mon 6 Tue 7 Wed 8 Thu 9 43/50 1 Job Fri 10 Sat 11 Su…" at bounding box center [718, 529] width 1436 height 757
click at [632, 473] on app-date-cell "Updated 08:00-00:00 (16h) (Fri) 43/50 EA_SMASHING PUMPKINS pin EA_SMASHING PUMP…" at bounding box center [575, 550] width 203 height 717
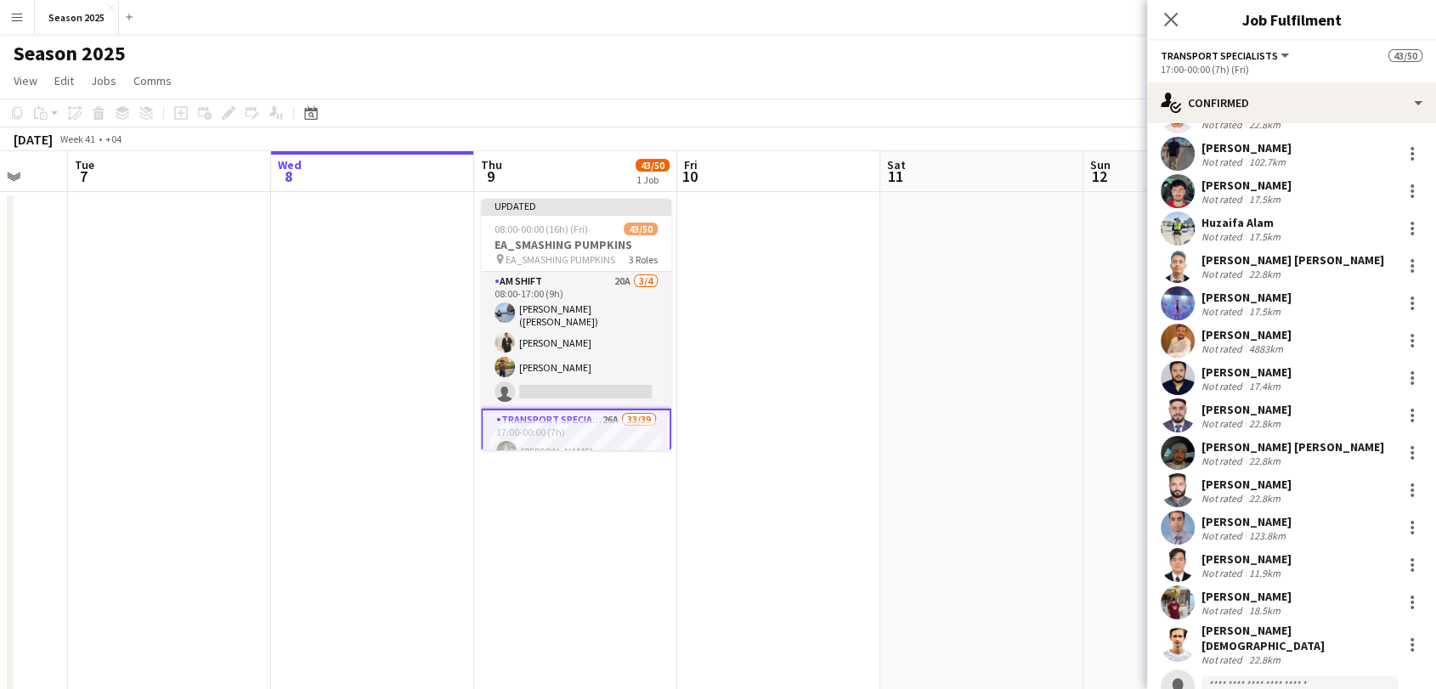
scroll to position [850, 0]
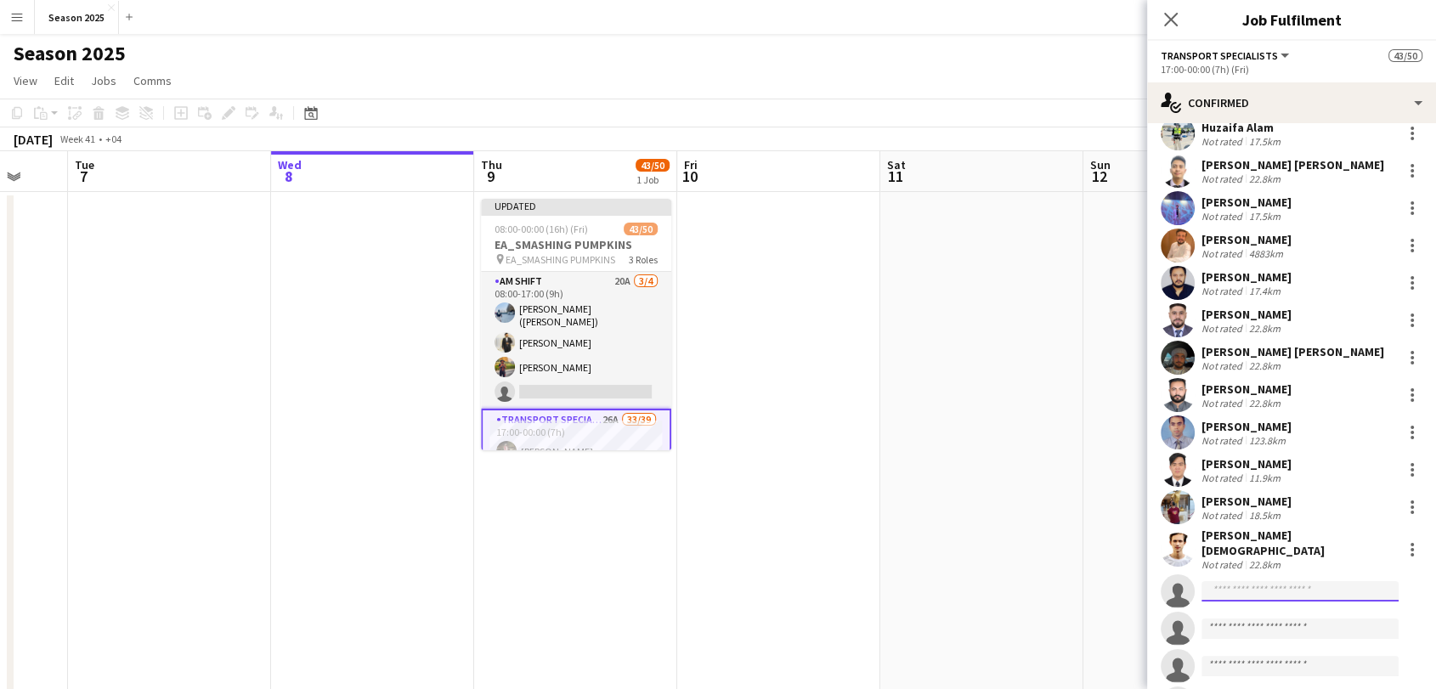
click at [1259, 581] on input at bounding box center [1300, 591] width 197 height 20
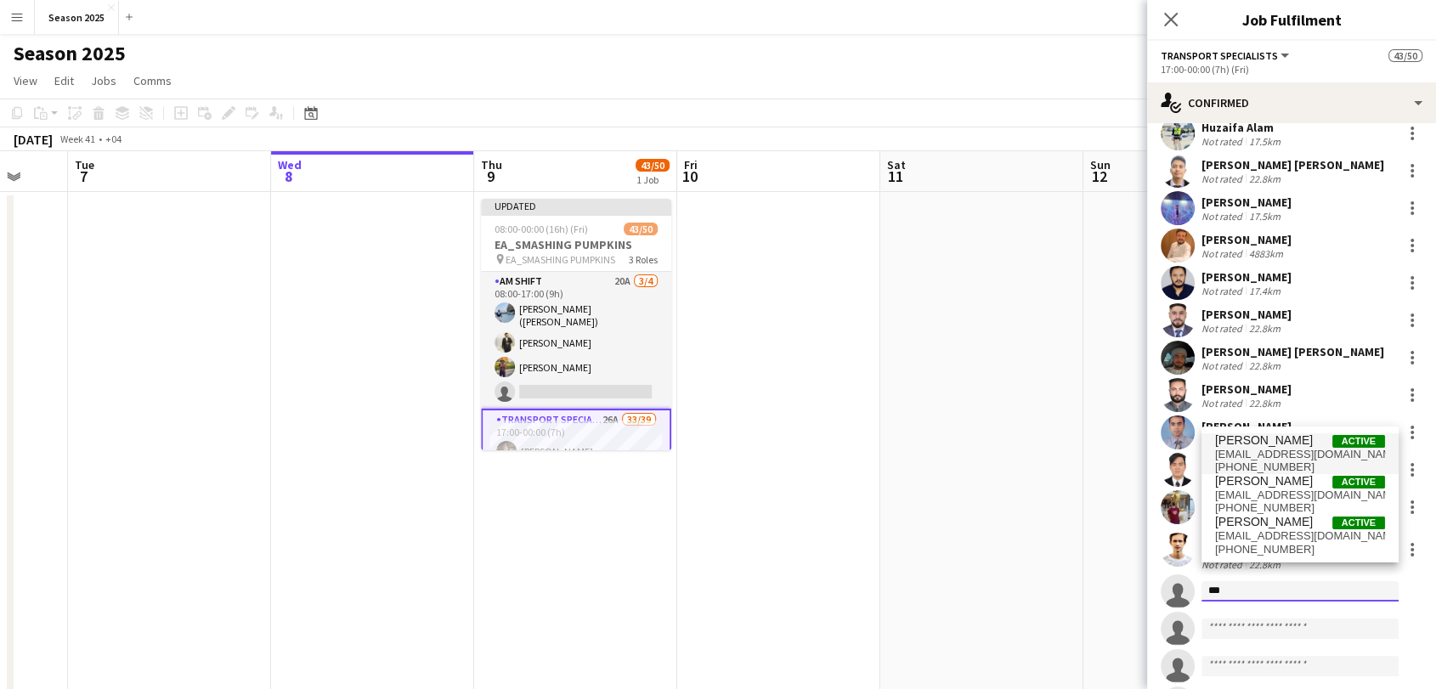
type input "***"
click at [1292, 450] on span "mayancr07@gmail.com" at bounding box center [1300, 455] width 170 height 14
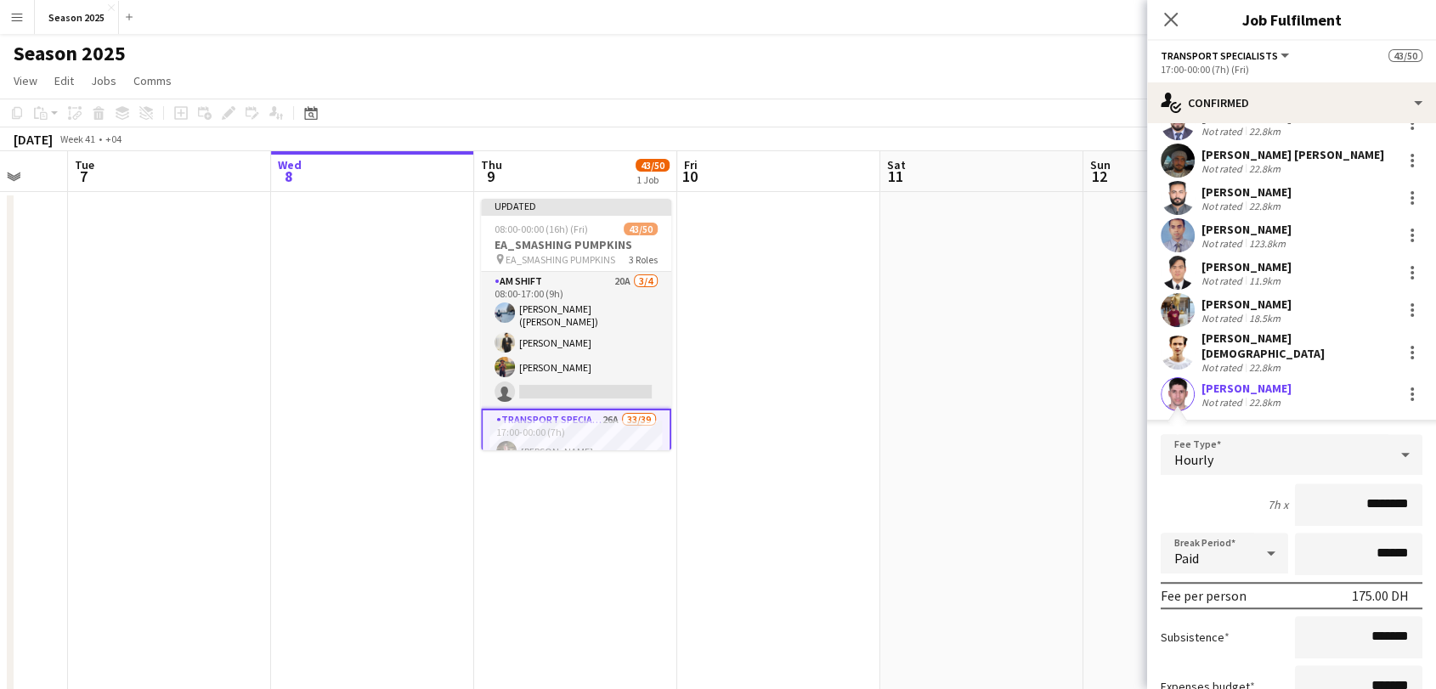
scroll to position [1237, 0]
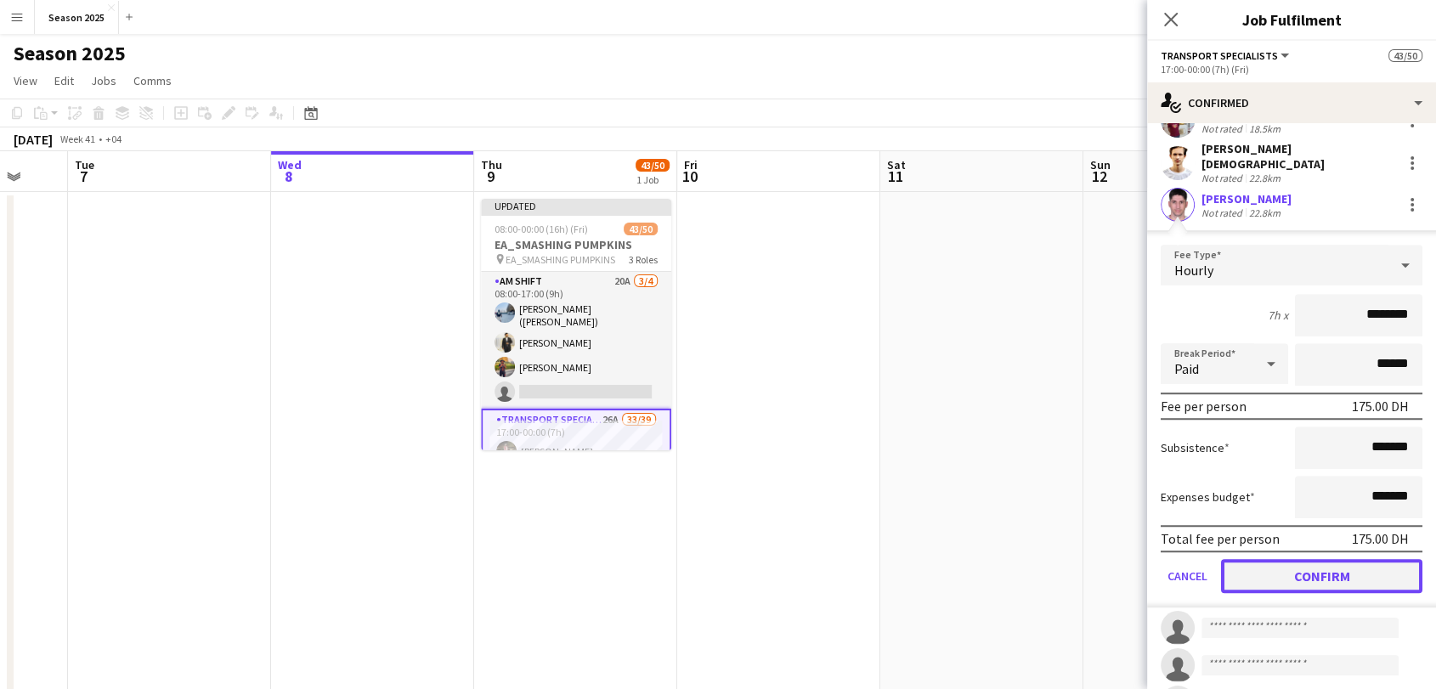
click at [1300, 563] on button "Confirm" at bounding box center [1321, 576] width 201 height 34
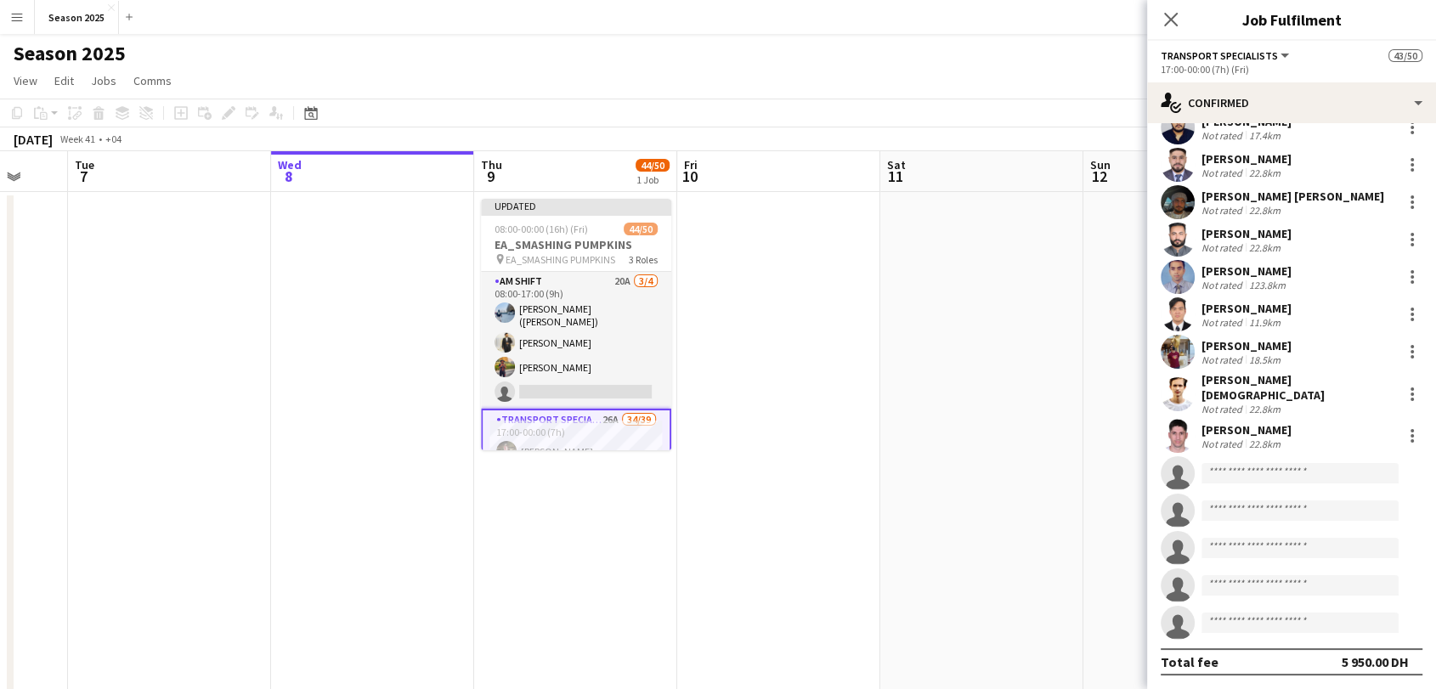
scroll to position [986, 0]
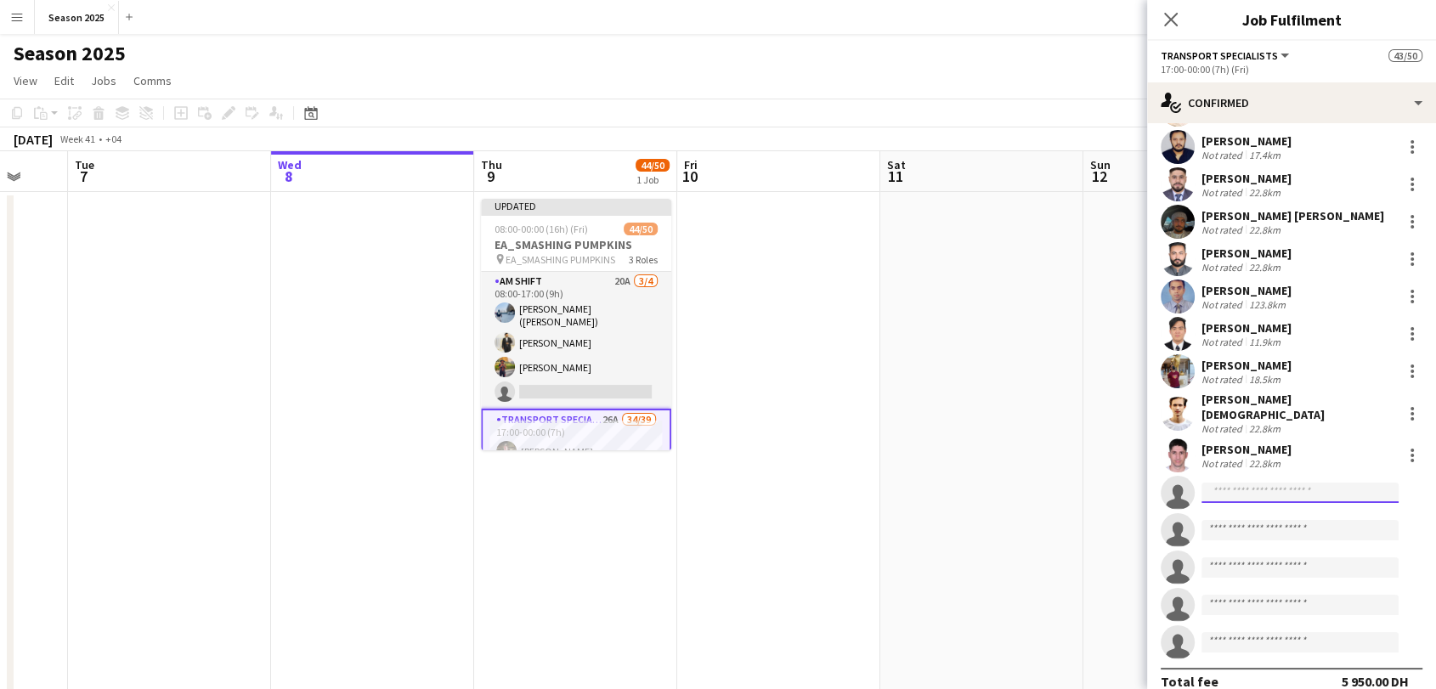
click at [1253, 483] on input at bounding box center [1300, 493] width 197 height 20
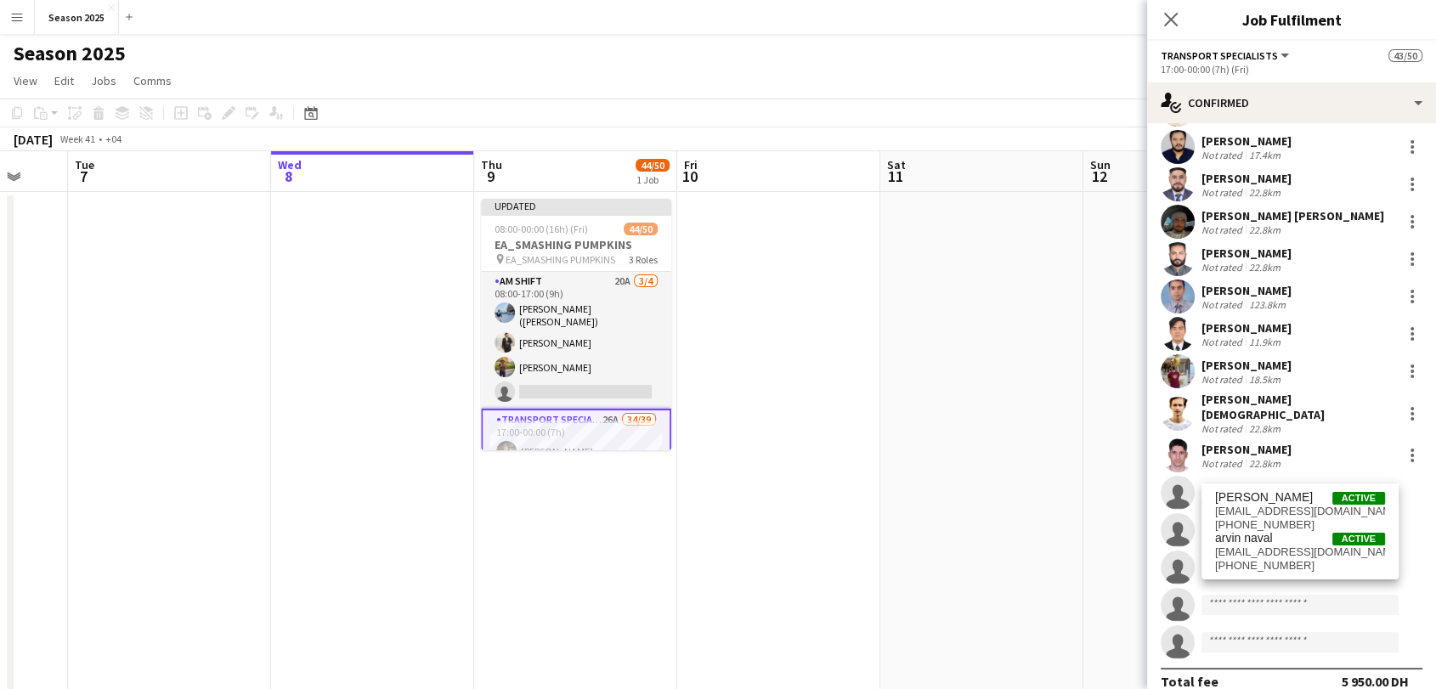
type input "*****"
click at [1284, 511] on span "aylabayen03@gmail.com" at bounding box center [1300, 512] width 170 height 14
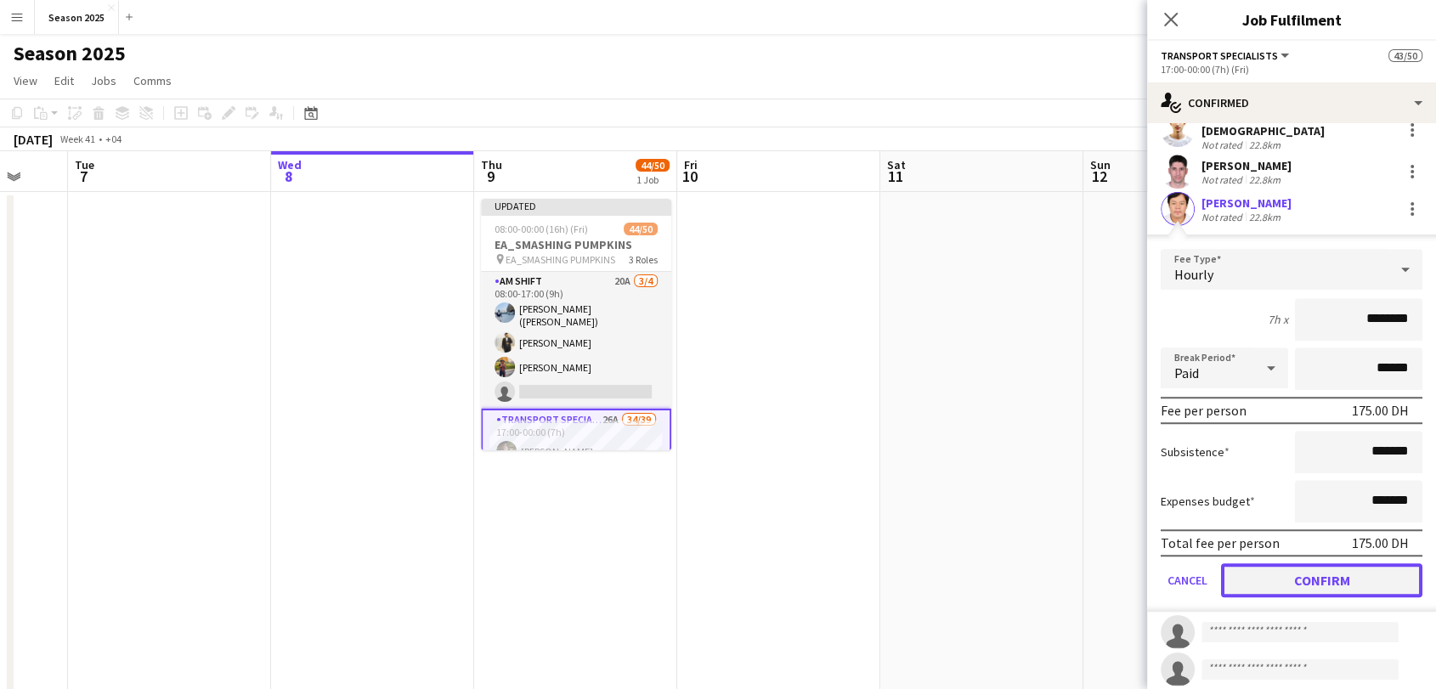
drag, startPoint x: 1328, startPoint y: 561, endPoint x: 1217, endPoint y: 490, distance: 131.8
click at [1328, 564] on button "Confirm" at bounding box center [1321, 581] width 201 height 34
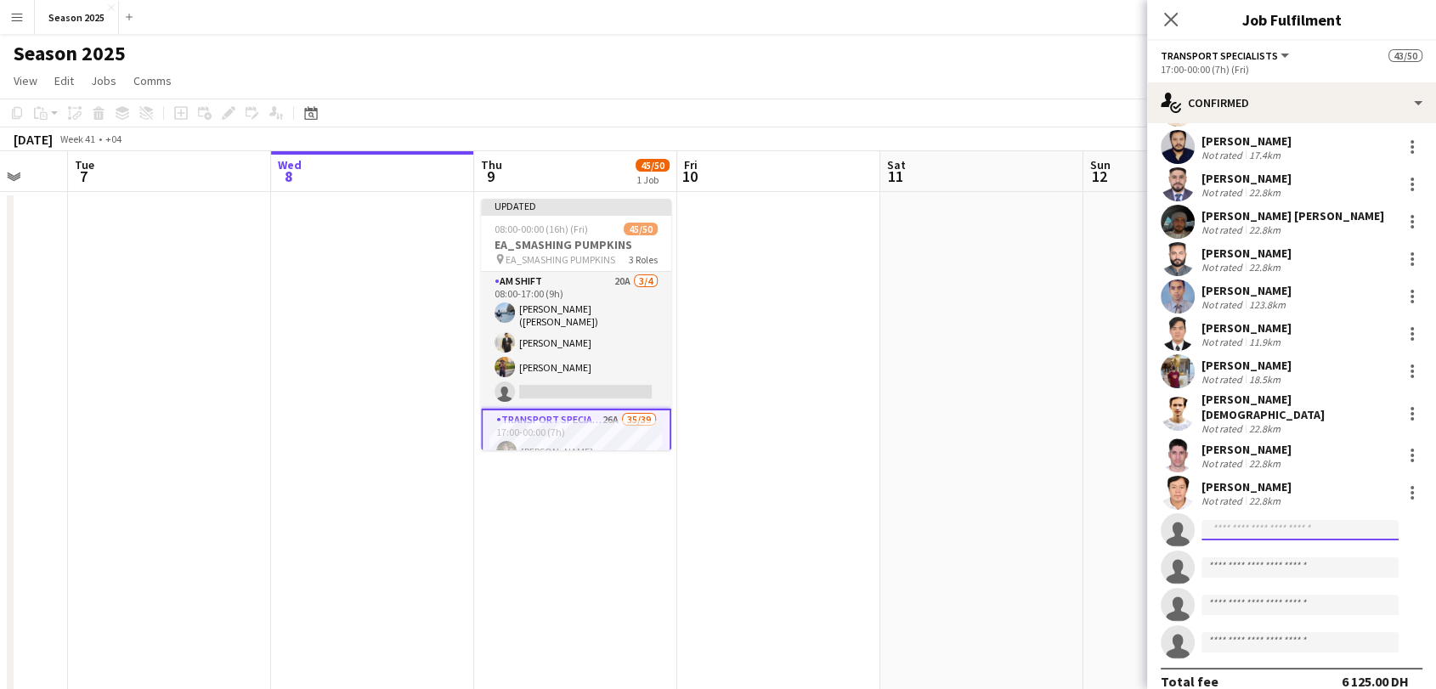
click at [1239, 520] on input at bounding box center [1300, 530] width 197 height 20
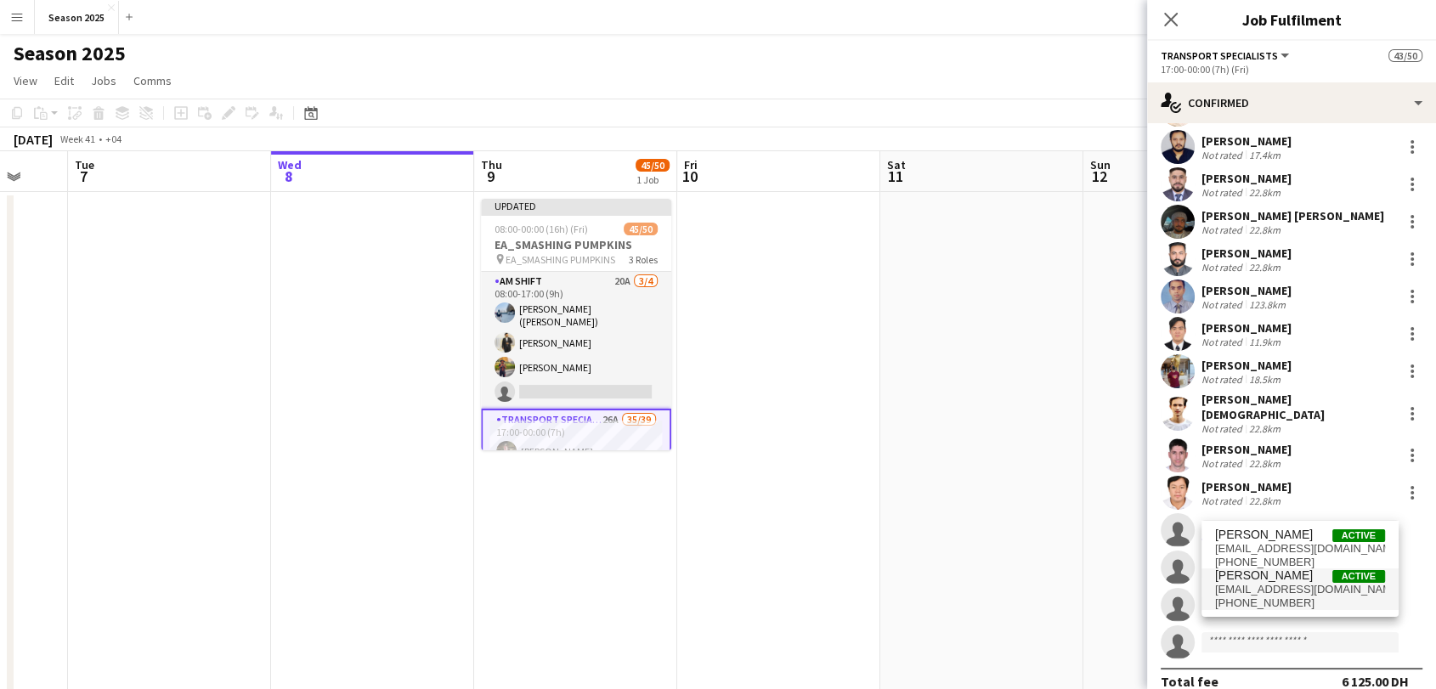
type input "********"
click at [1287, 578] on span "[PERSON_NAME]" at bounding box center [1264, 576] width 98 height 14
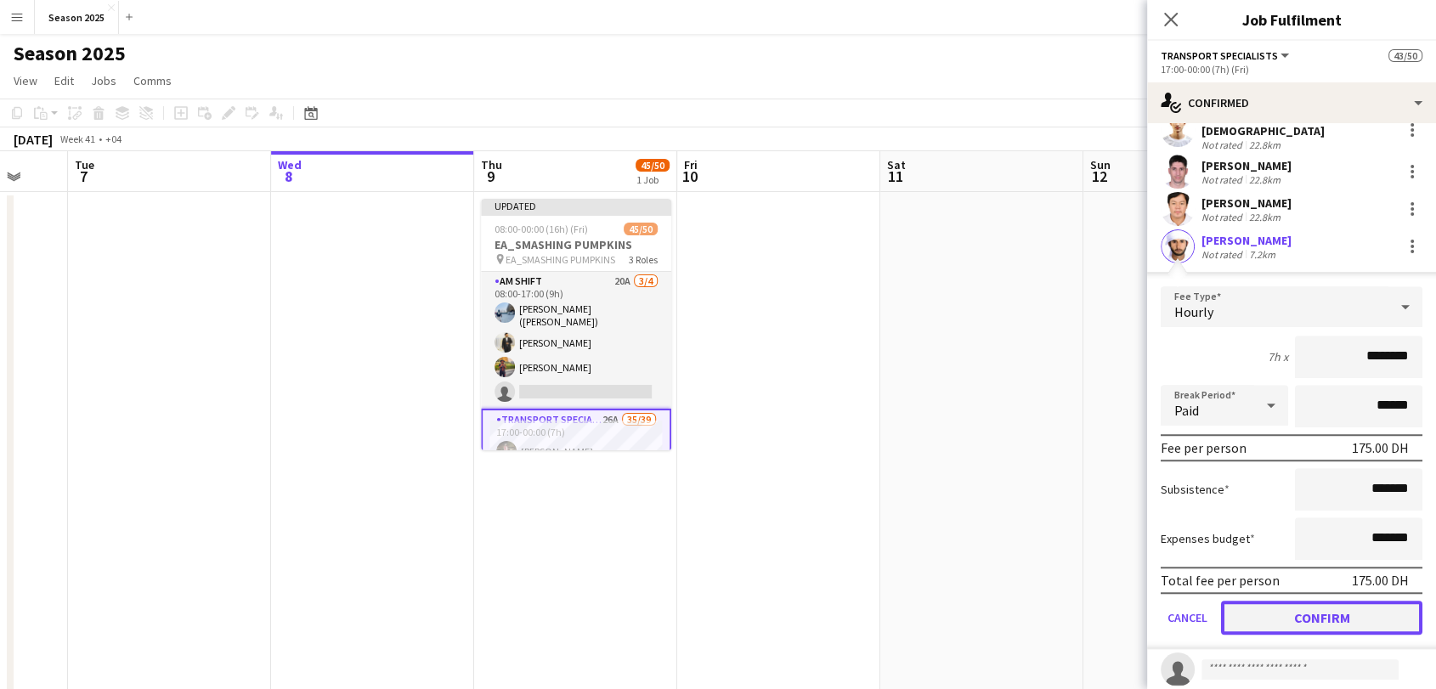
click at [1309, 601] on button "Confirm" at bounding box center [1321, 618] width 201 height 34
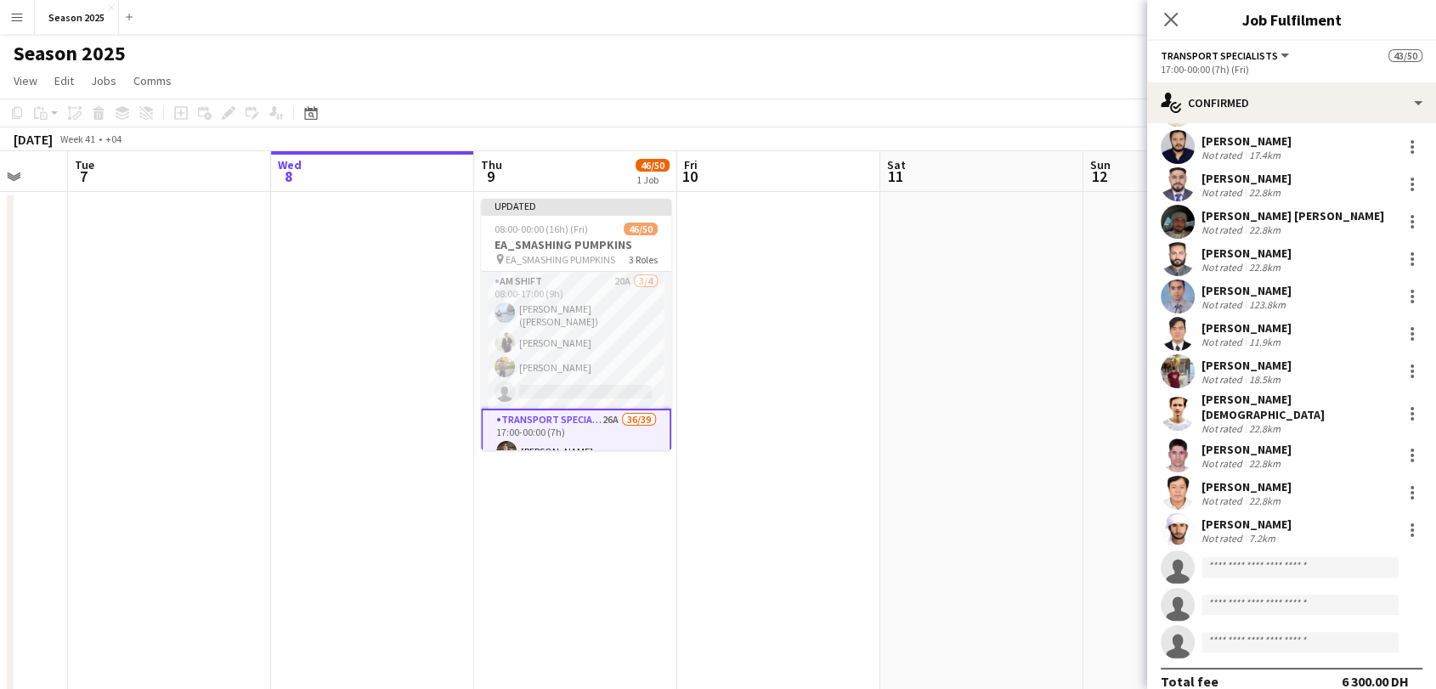
click at [1181, 513] on app-user-avatar at bounding box center [1178, 530] width 34 height 34
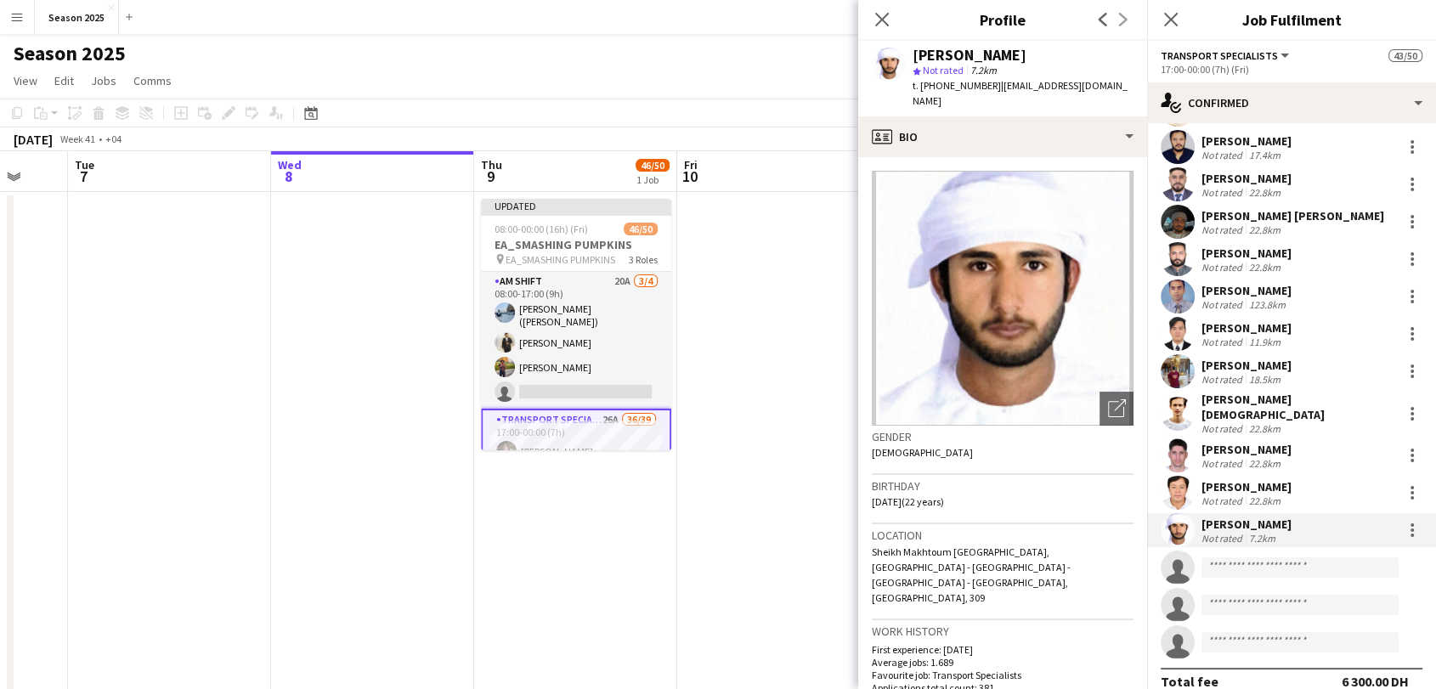
click at [1182, 513] on app-user-avatar at bounding box center [1178, 530] width 34 height 34
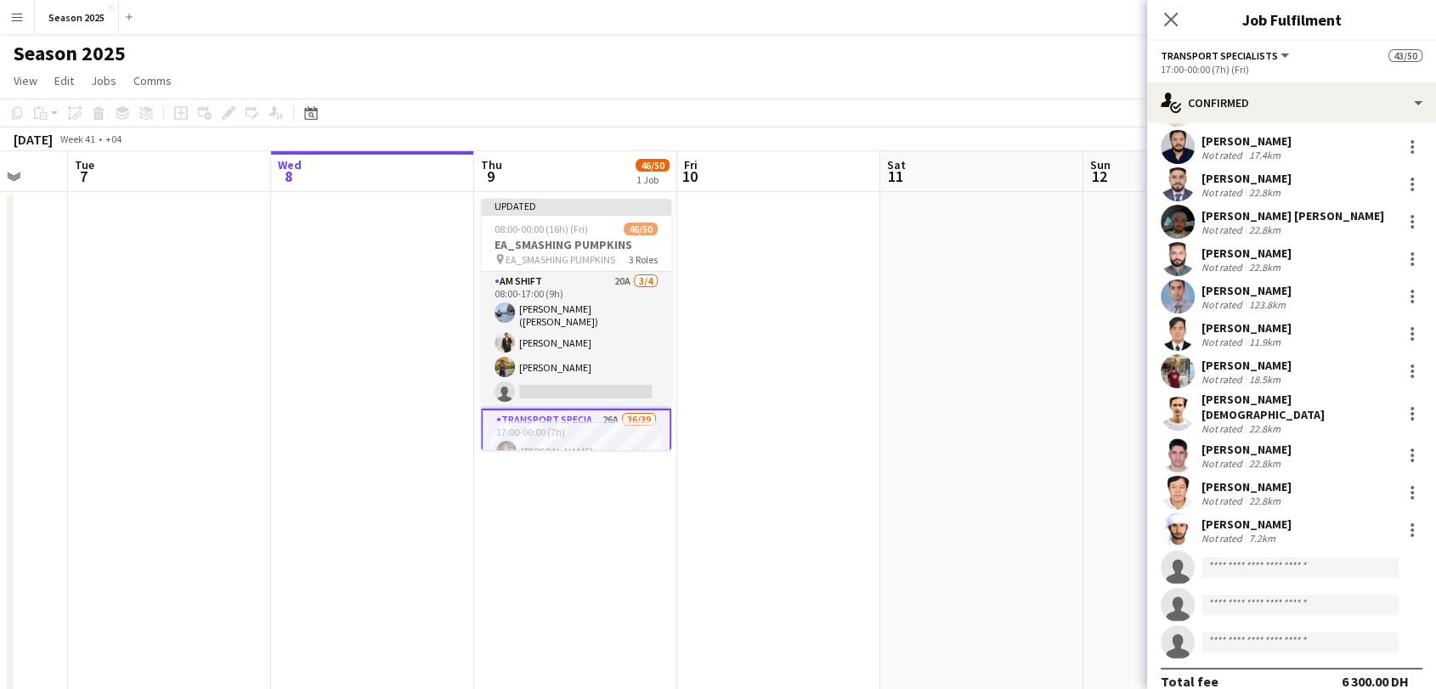
click at [1182, 513] on app-user-avatar at bounding box center [1178, 530] width 34 height 34
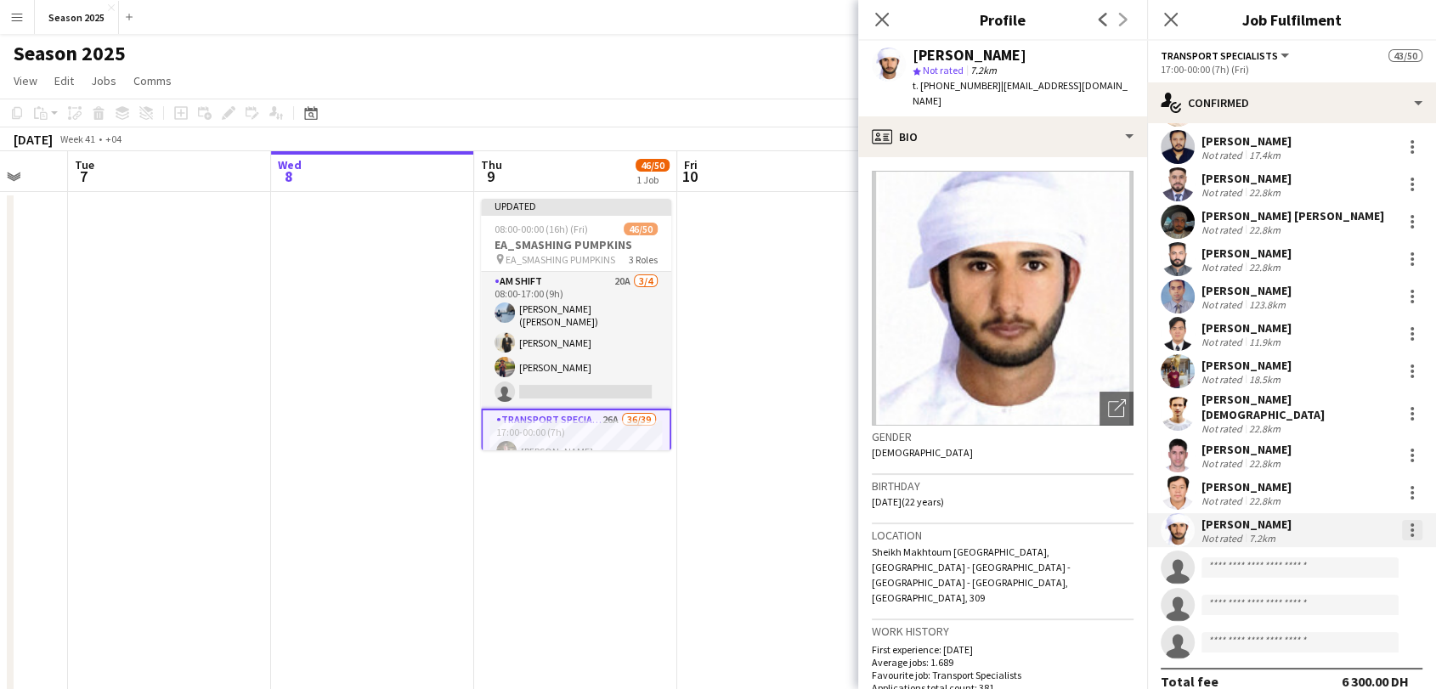
click at [1402, 520] on div at bounding box center [1412, 530] width 20 height 20
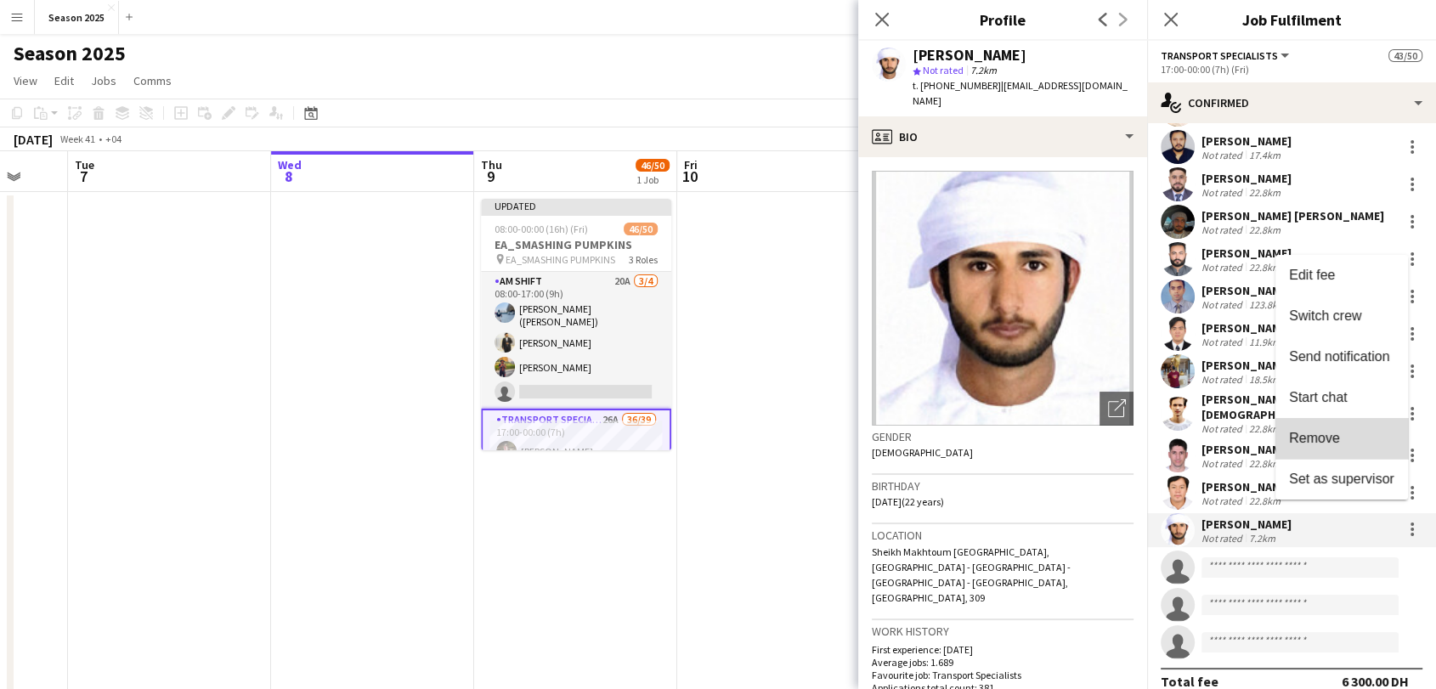
click at [1362, 444] on span "Remove" at bounding box center [1341, 438] width 105 height 15
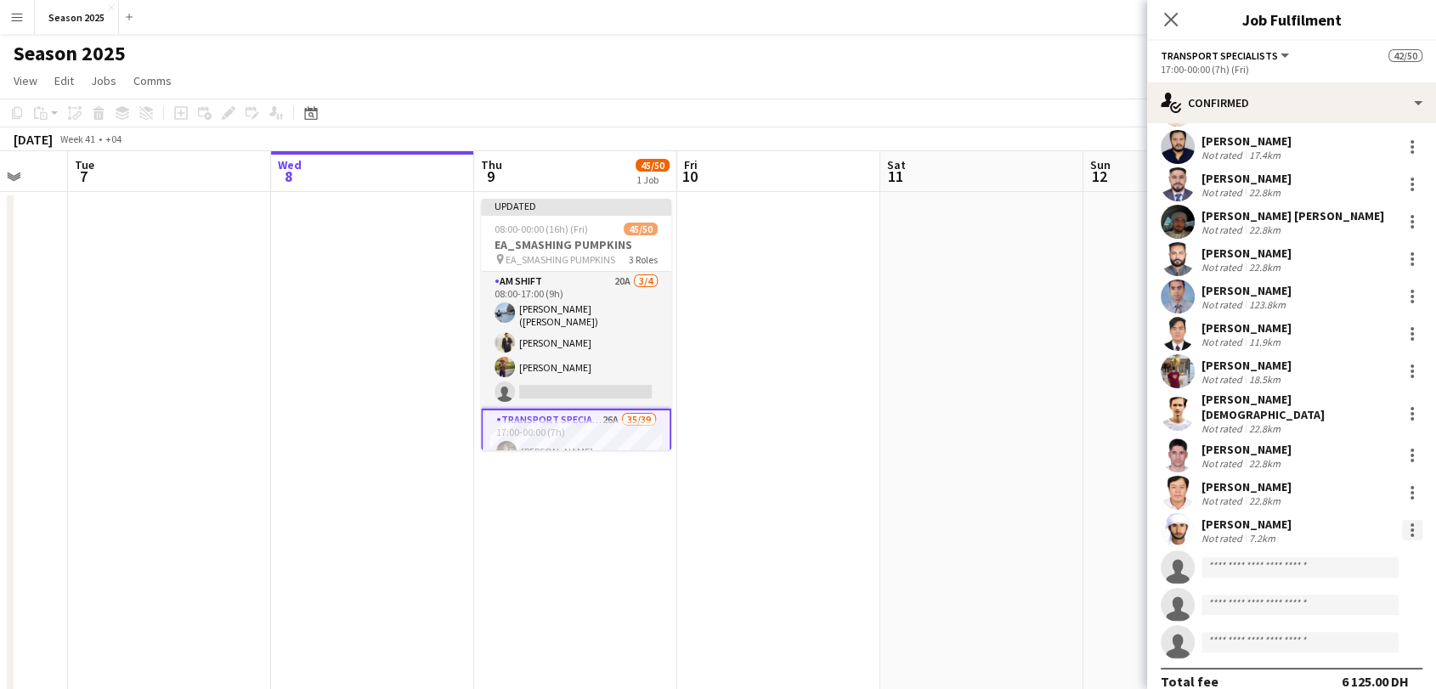
click at [1402, 520] on div at bounding box center [1412, 530] width 20 height 20
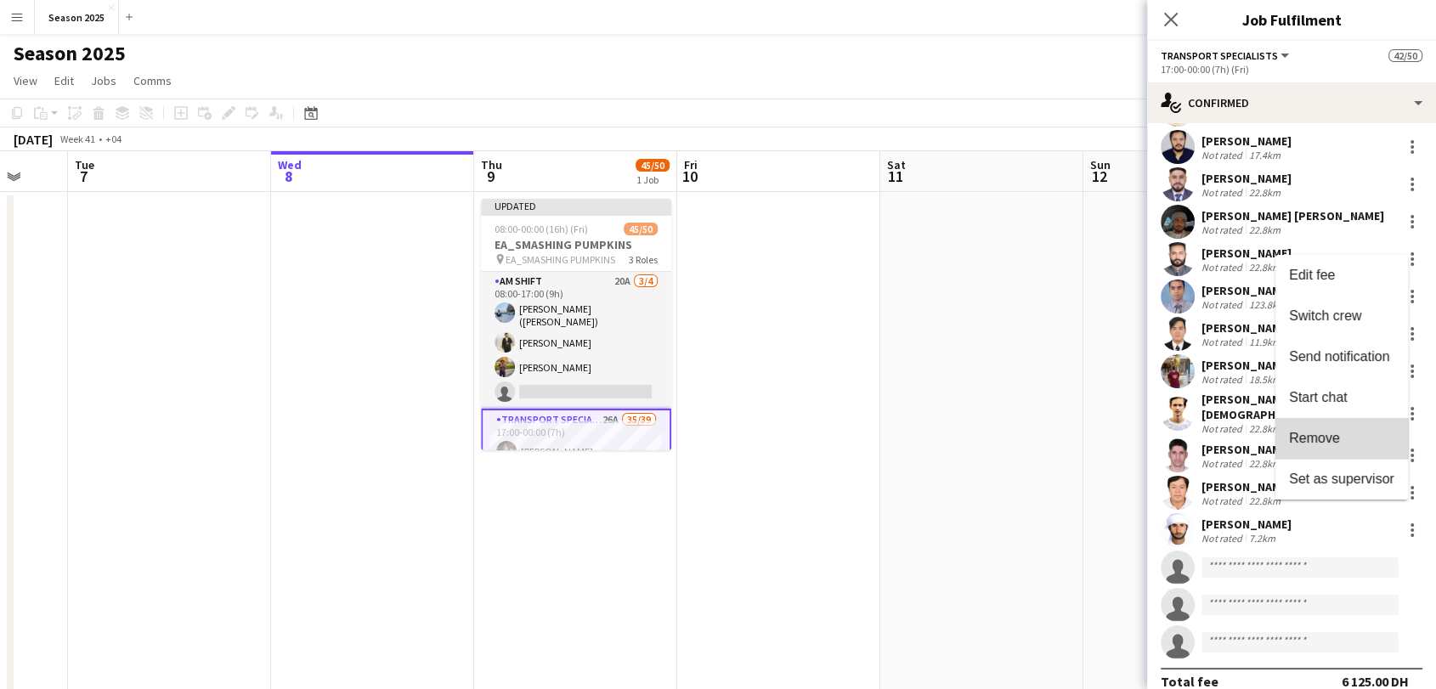
click at [1357, 441] on span "Remove" at bounding box center [1341, 438] width 105 height 15
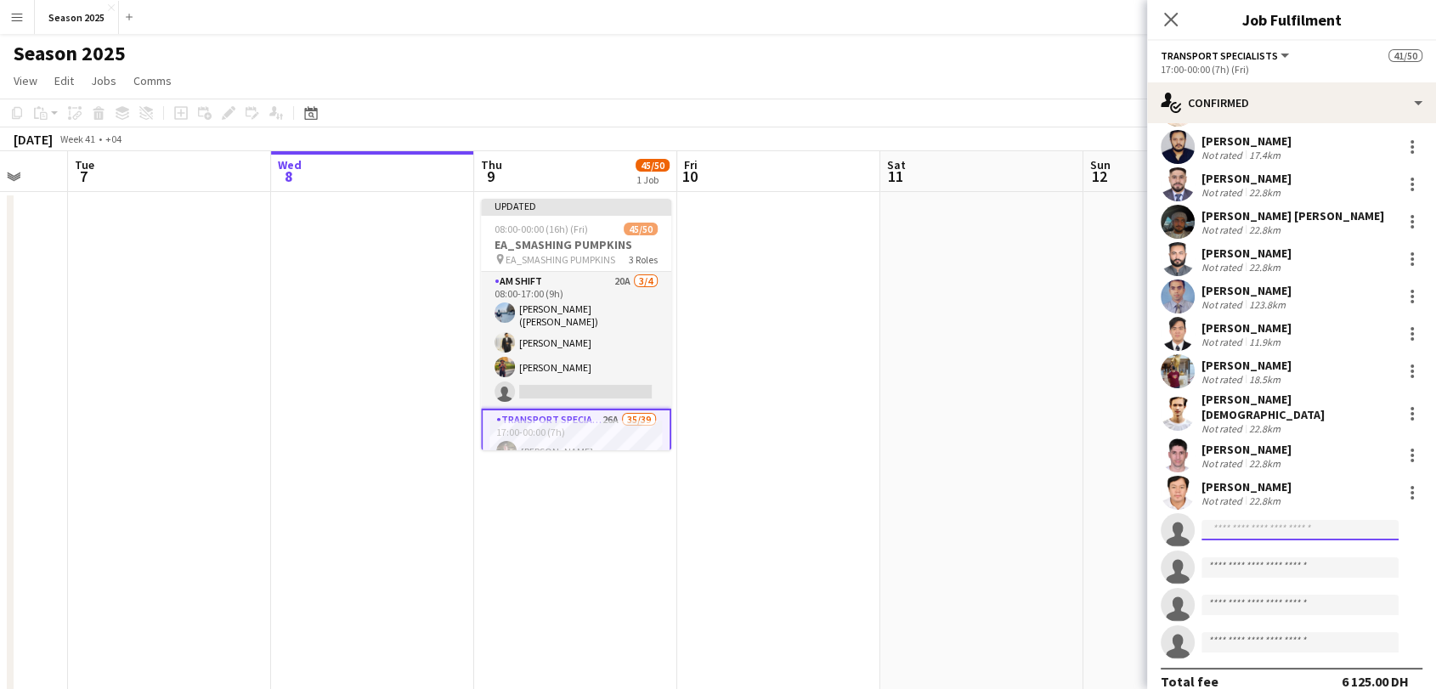
click at [1240, 520] on input at bounding box center [1300, 530] width 197 height 20
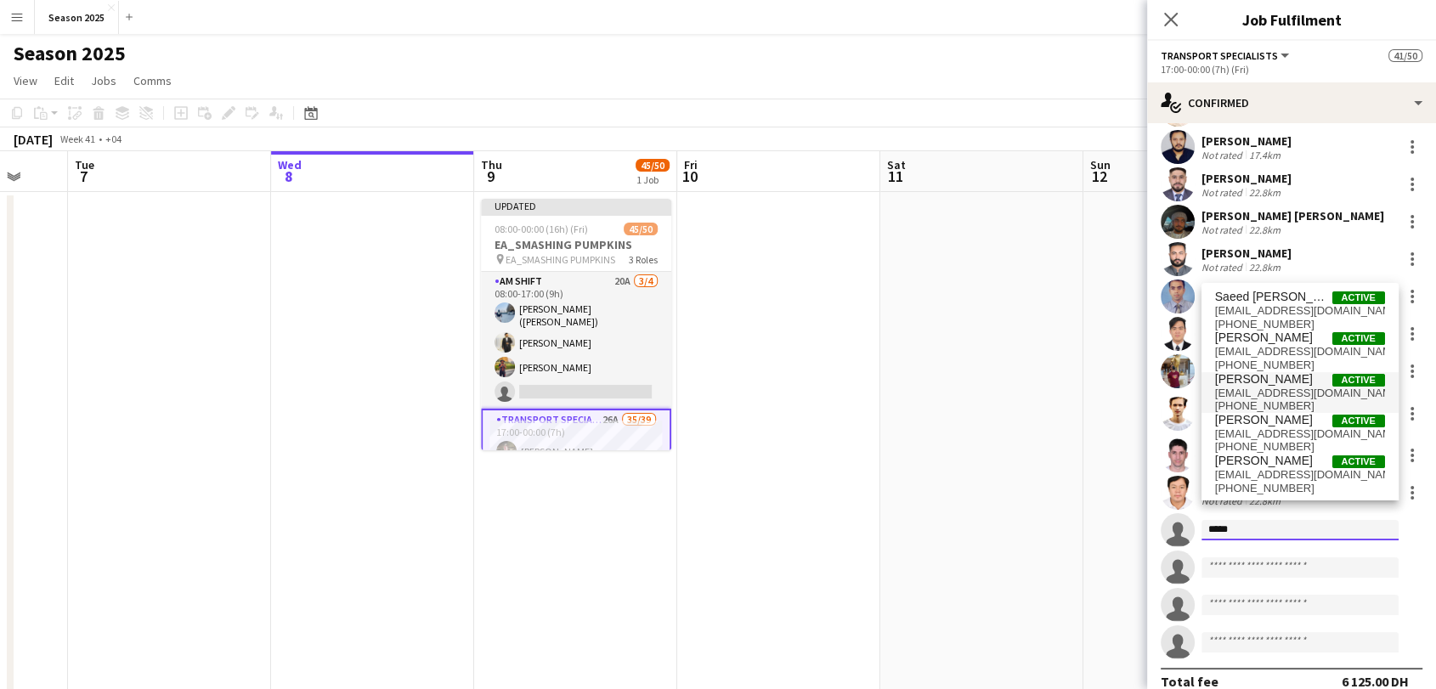
type input "*****"
click at [1283, 382] on span "[PERSON_NAME]" at bounding box center [1264, 379] width 98 height 14
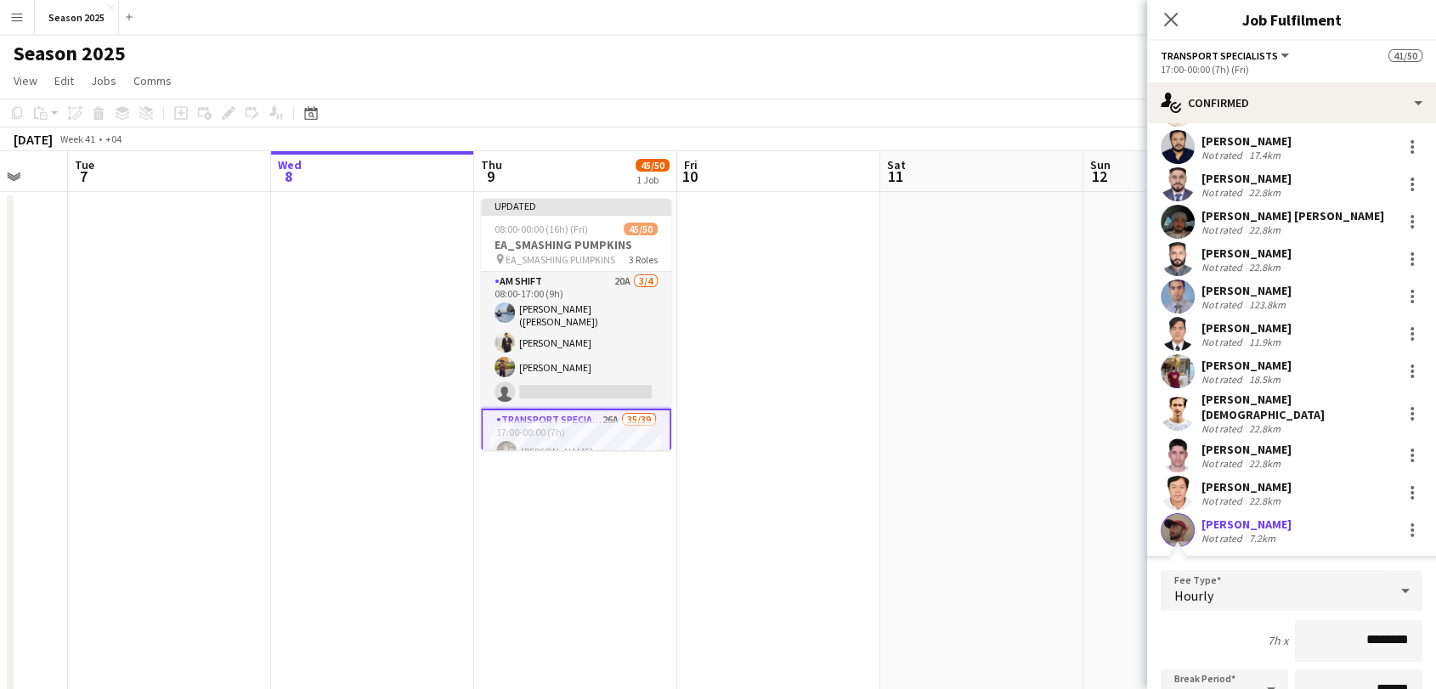
click at [1181, 513] on app-user-avatar at bounding box center [1178, 530] width 34 height 34
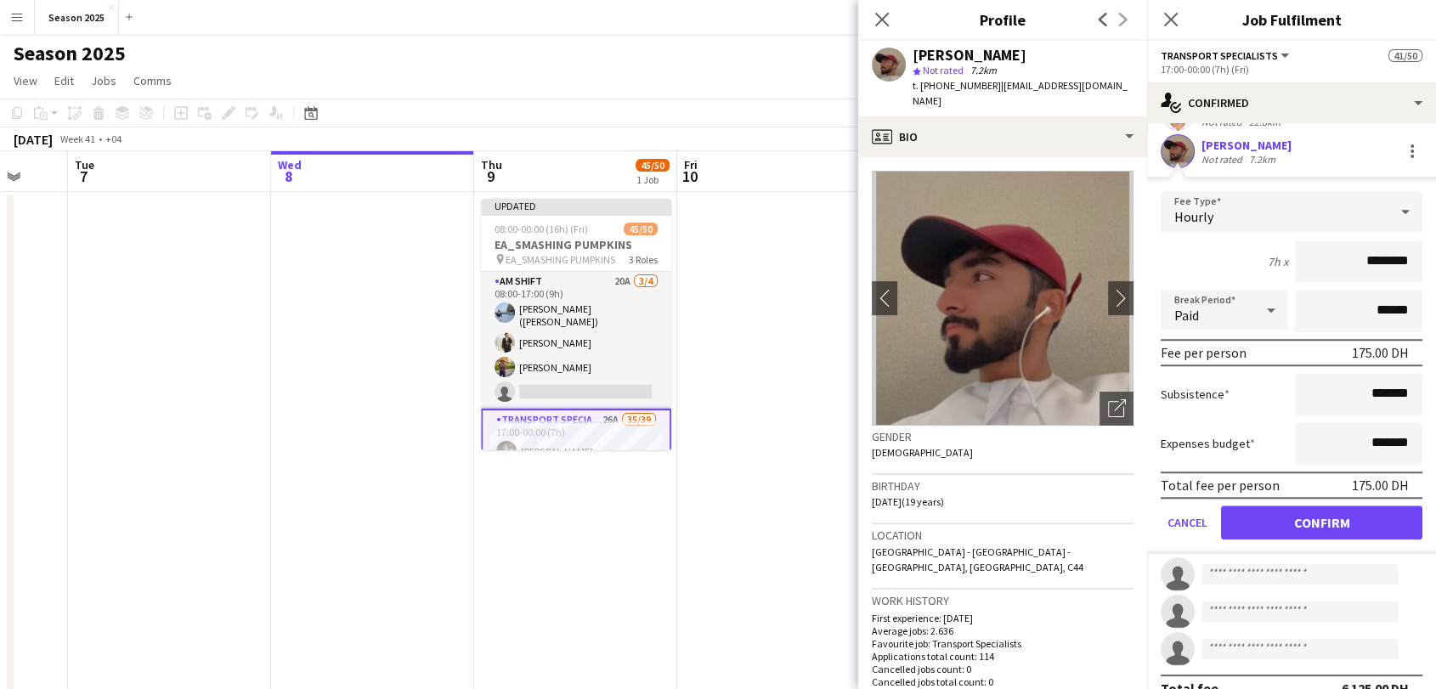
scroll to position [1371, 0]
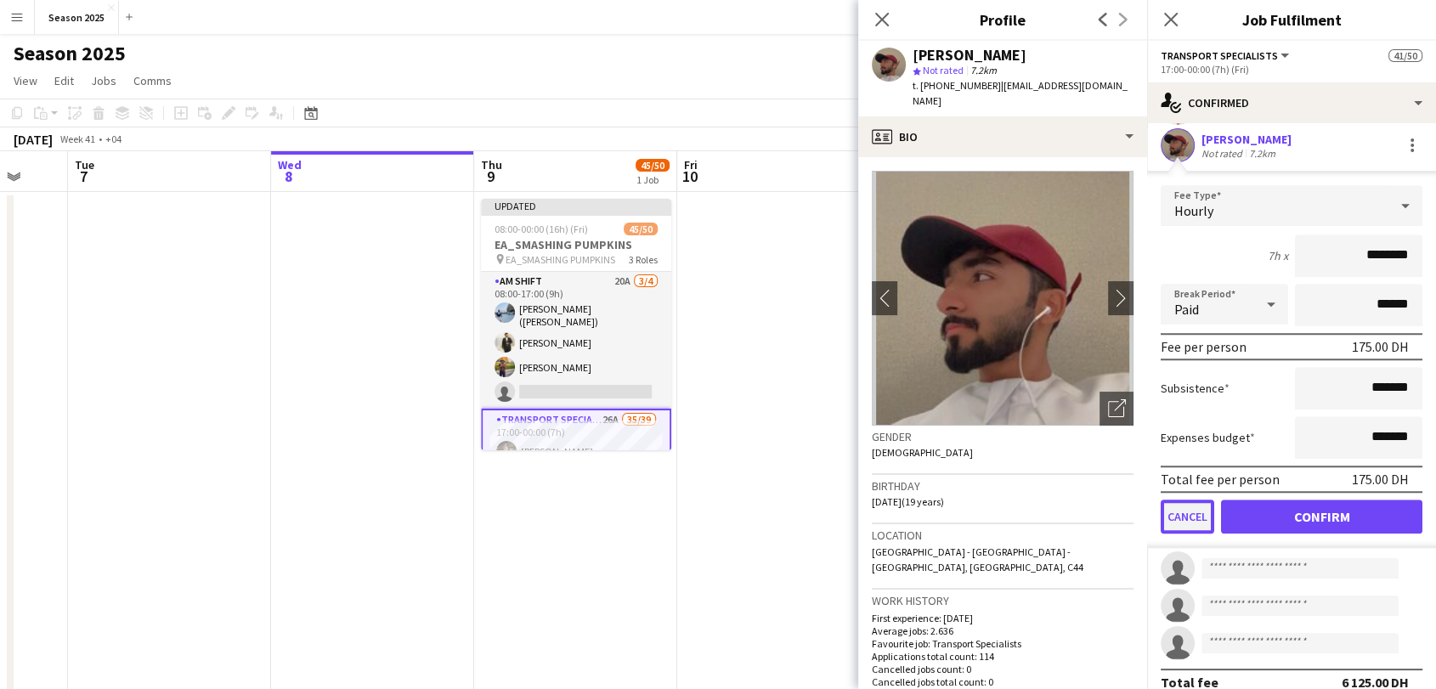
click at [1190, 506] on button "Cancel" at bounding box center [1188, 517] width 54 height 34
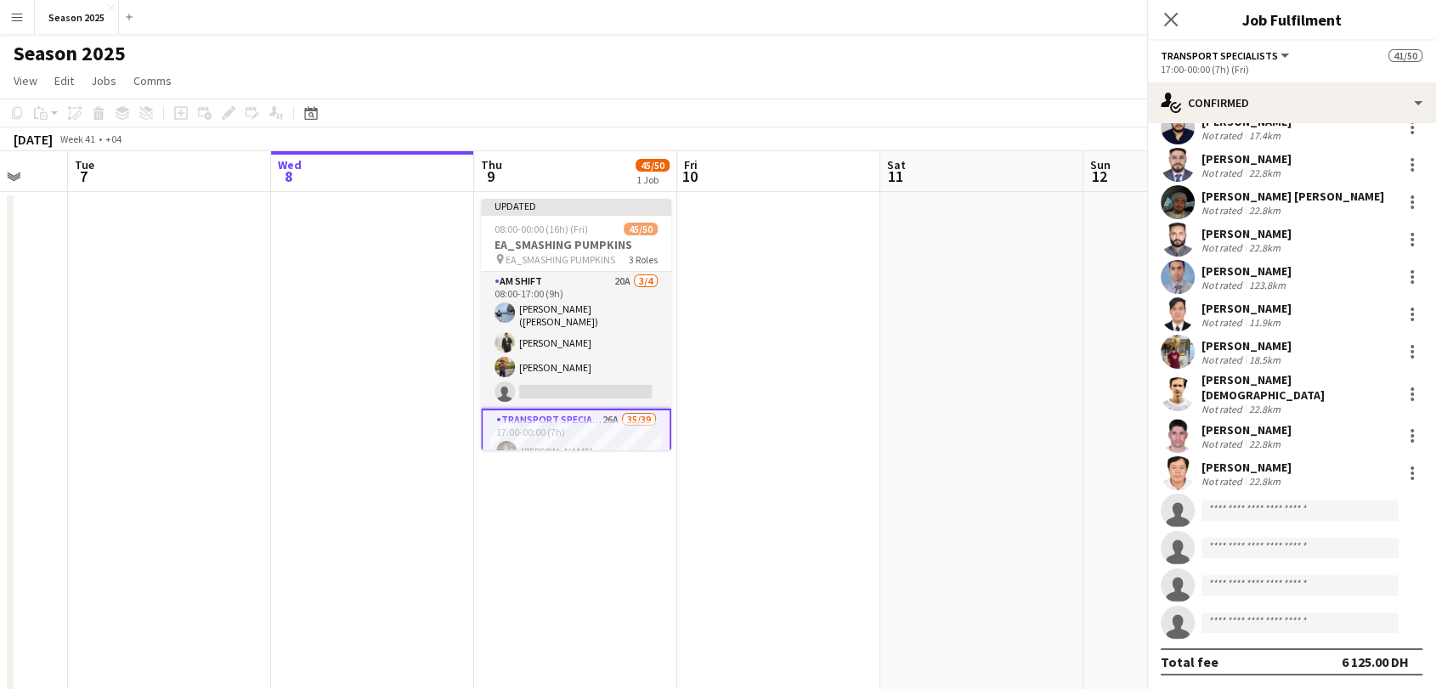
scroll to position [986, 0]
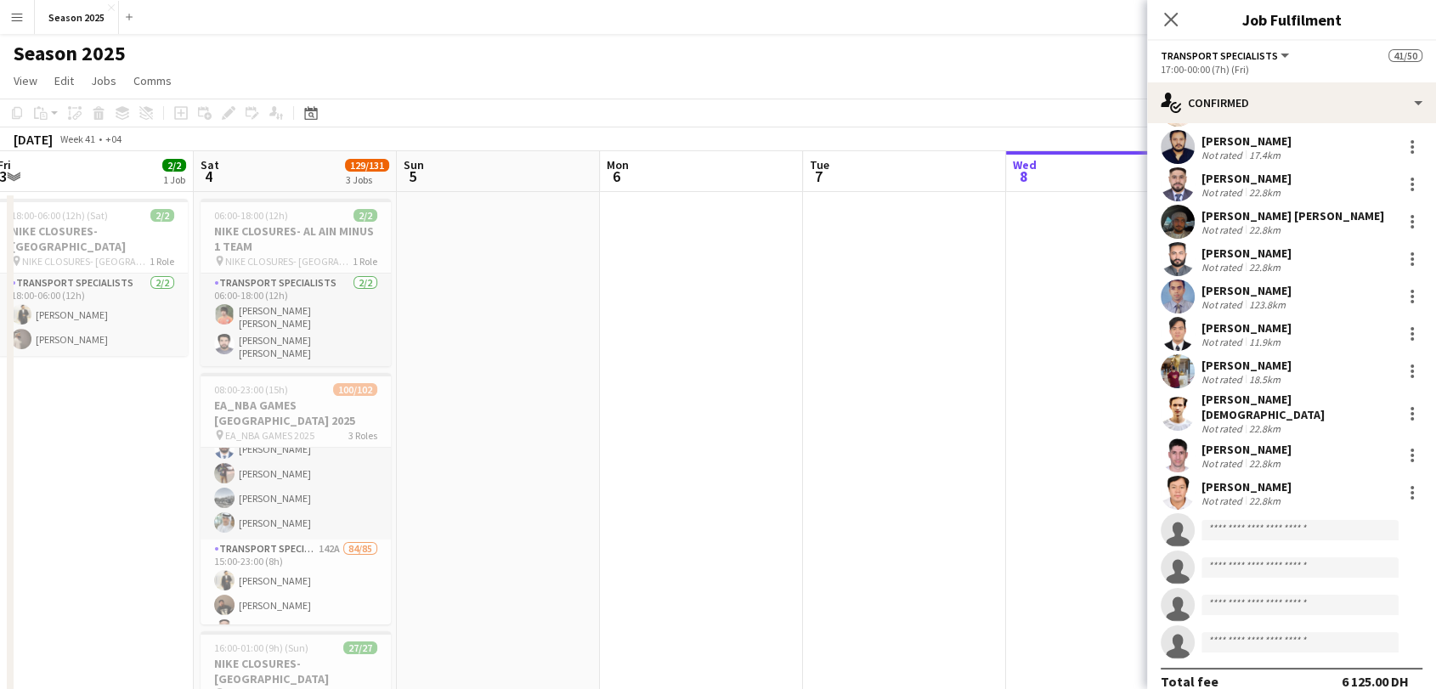
drag, startPoint x: 361, startPoint y: 362, endPoint x: 1176, endPoint y: 360, distance: 815.1
click at [1192, 355] on body "Menu Boards Boards Boards All jobs Status Workforce Workforce My Workforce Recr…" at bounding box center [718, 469] width 1436 height 938
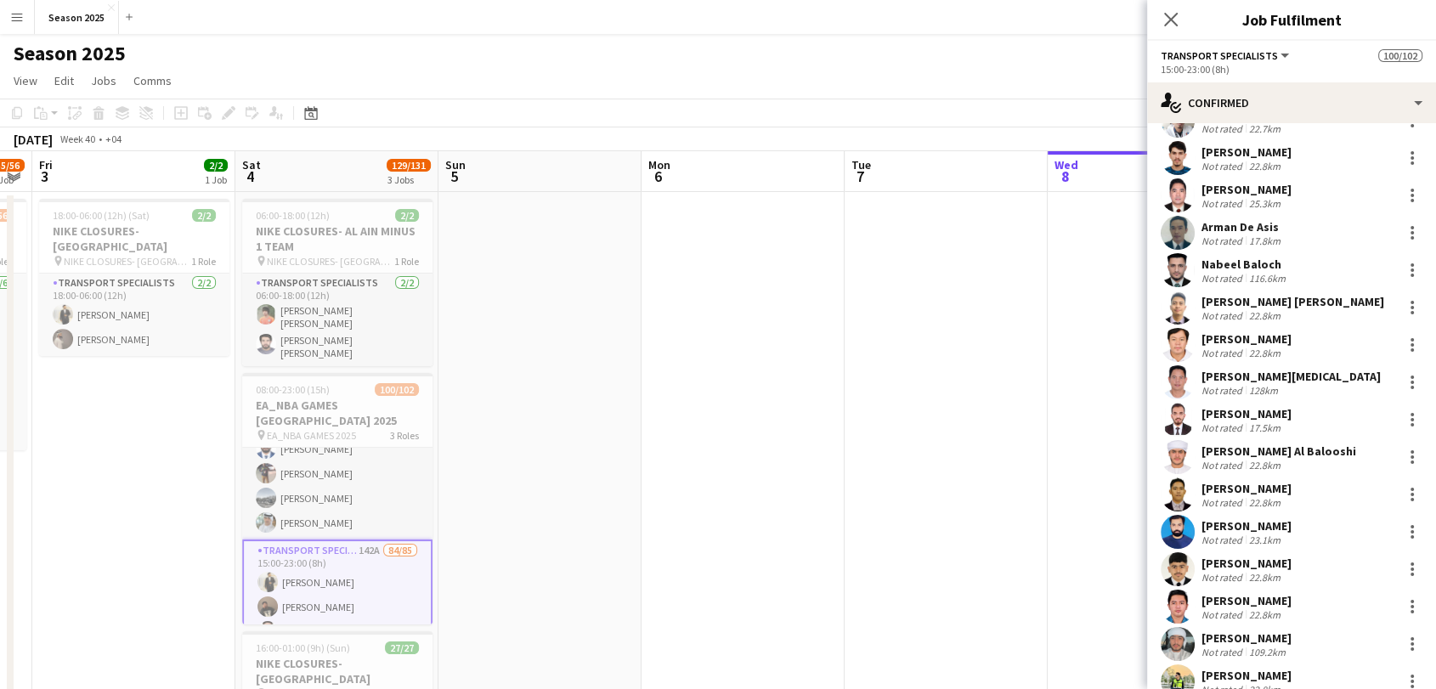
scroll to position [1290, 0]
click at [1175, 555] on app-user-avatar at bounding box center [1178, 572] width 34 height 34
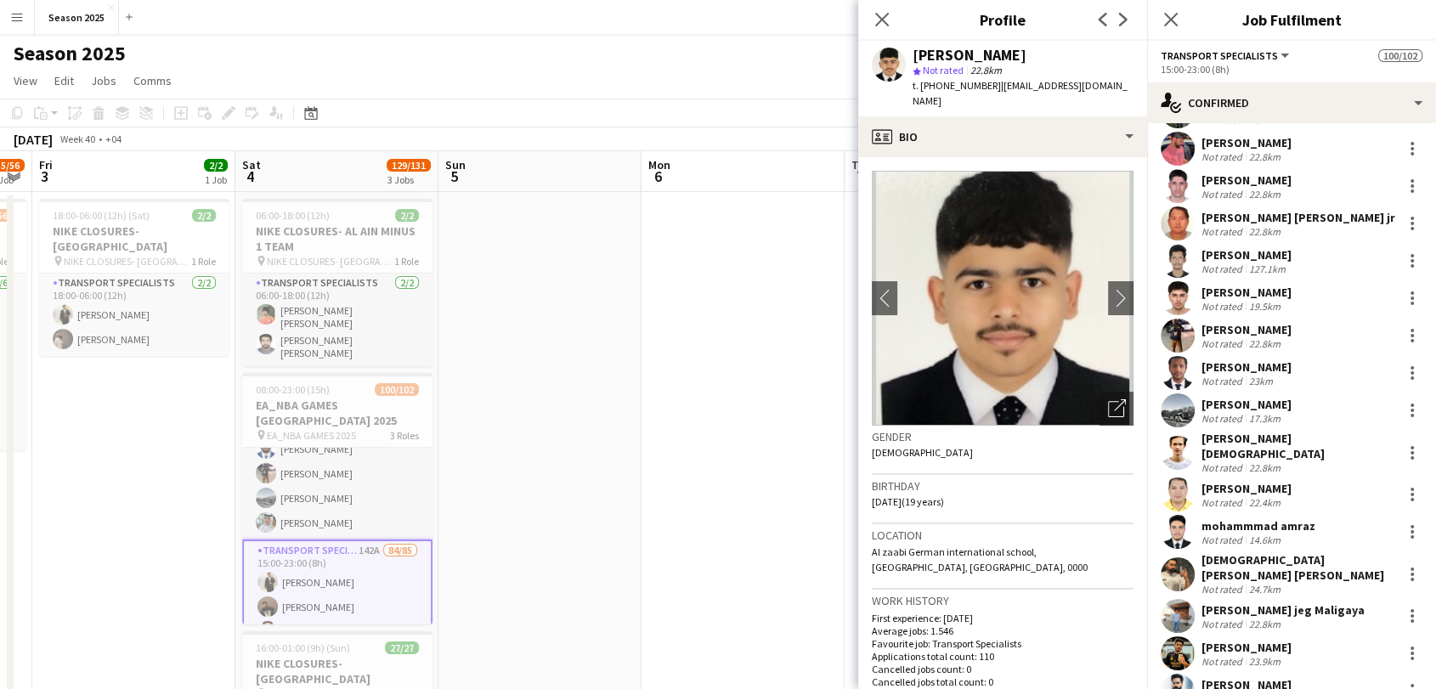
scroll to position [660, 0]
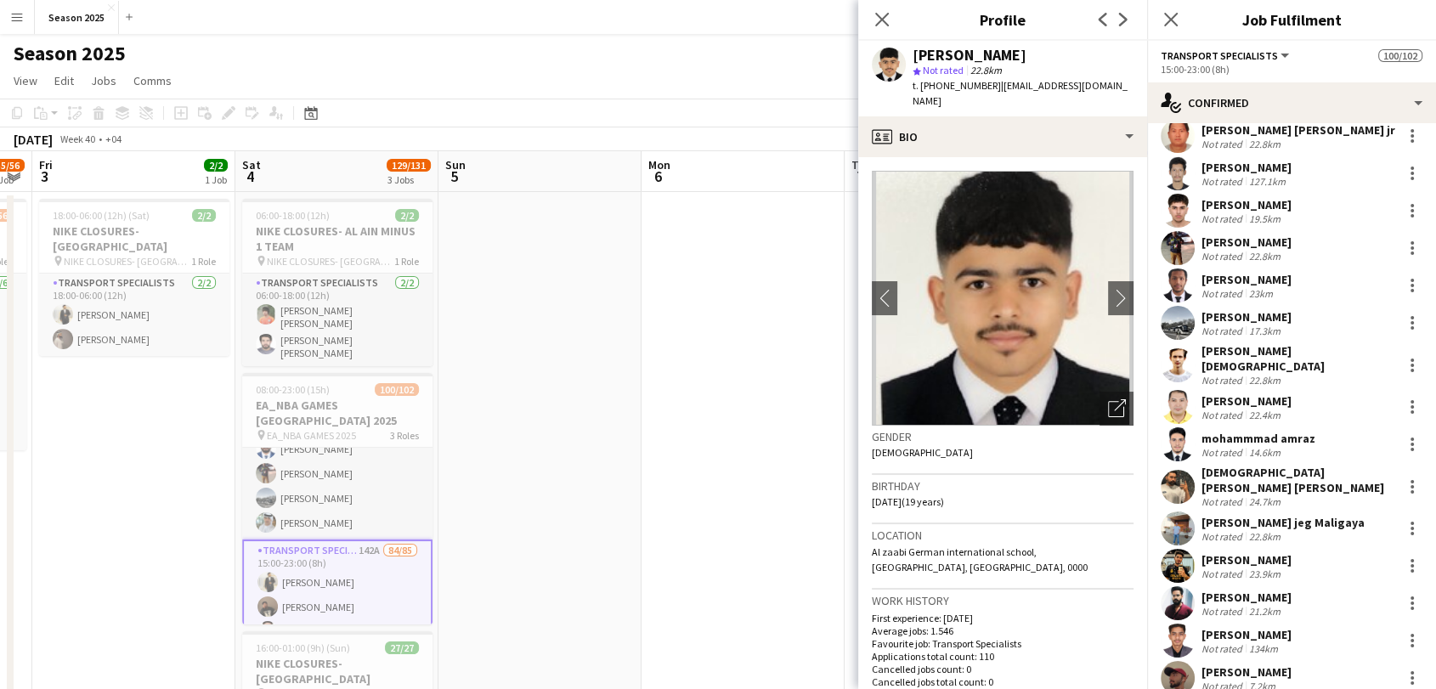
click at [711, 386] on app-date-cell at bounding box center [743, 550] width 203 height 717
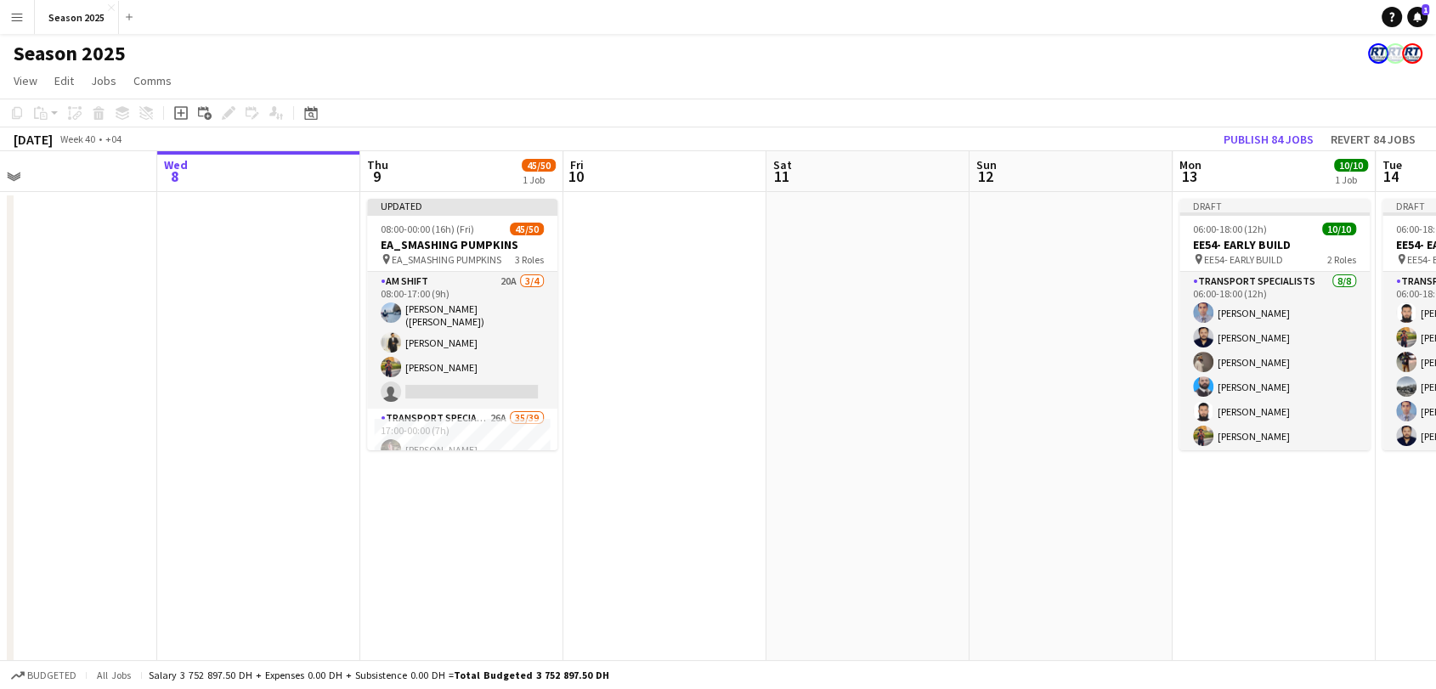
scroll to position [0, 659]
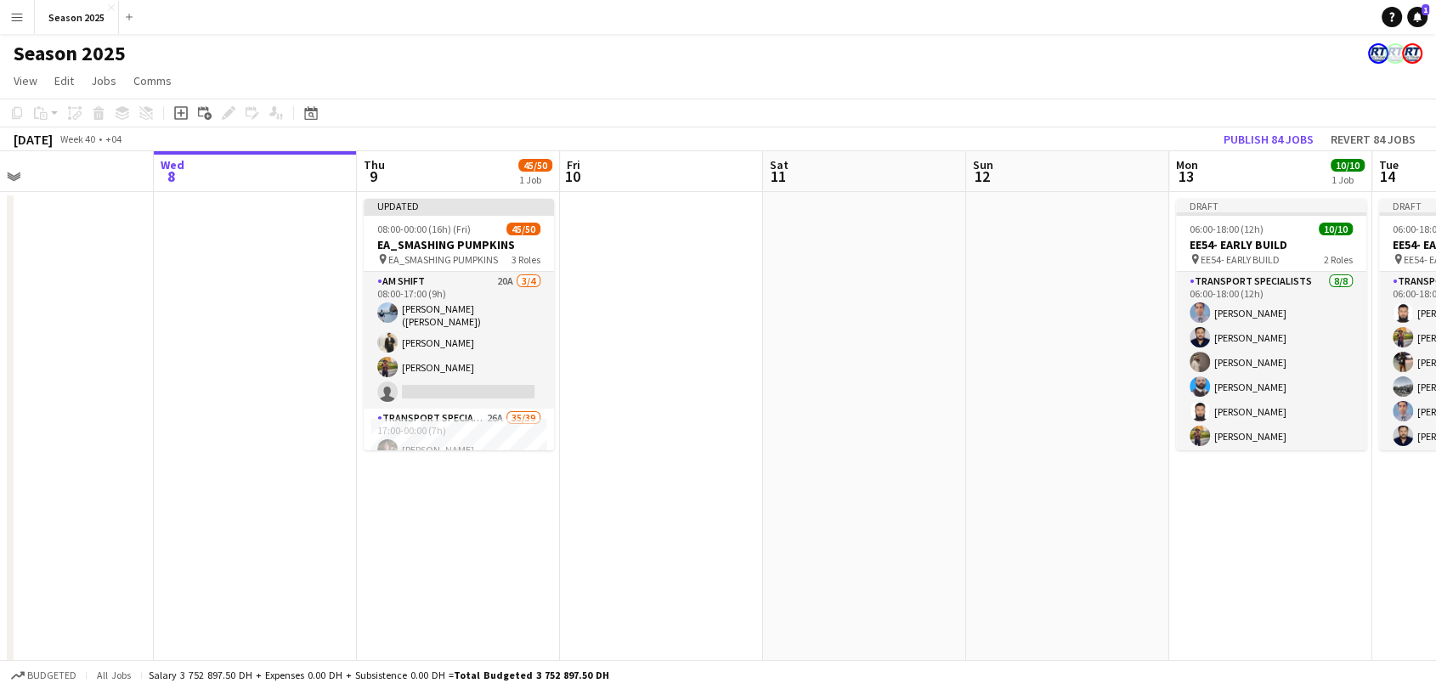
drag, startPoint x: 1290, startPoint y: 502, endPoint x: 397, endPoint y: 495, distance: 893.3
click at [397, 495] on app-calendar-viewport "Sat 4 129/131 3 Jobs Sun 5 Mon 6 Tue 7 Wed 8 Thu 9 45/50 1 Job Fri 10 Sat 11 Su…" at bounding box center [718, 529] width 1436 height 757
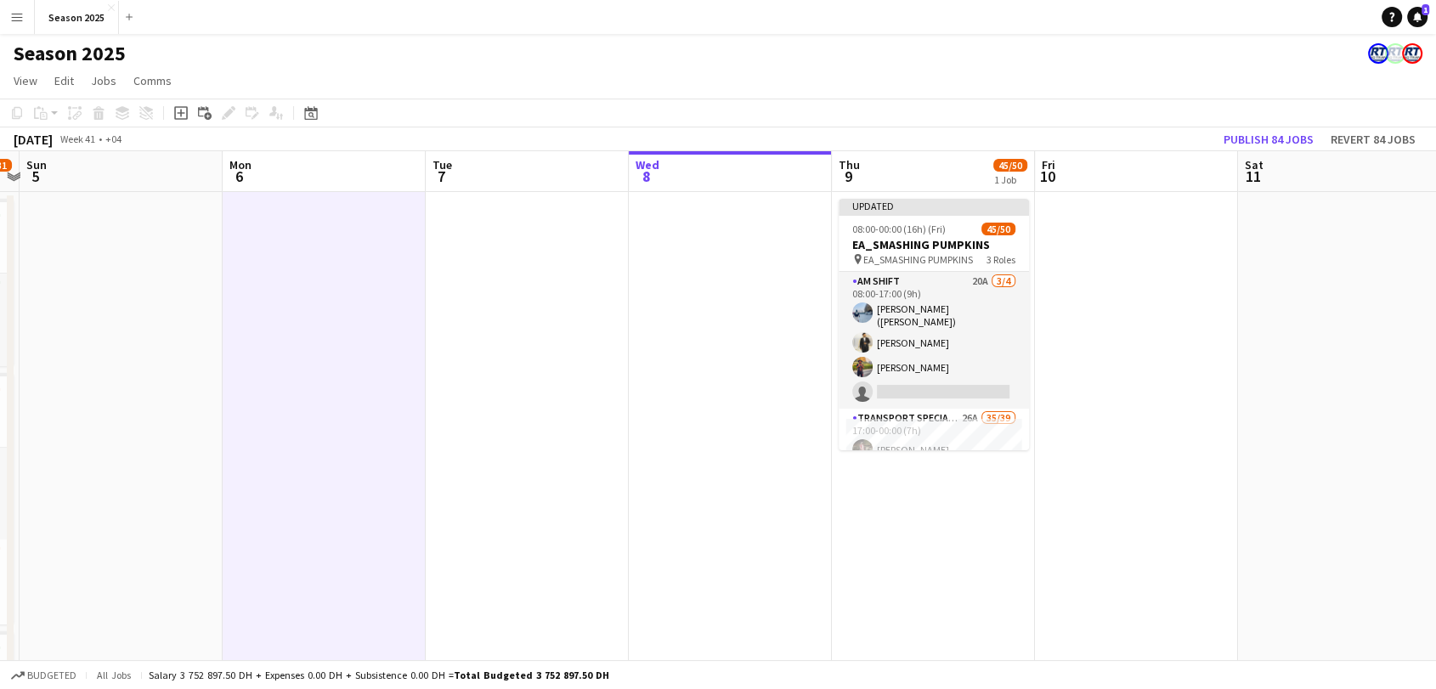
scroll to position [0, 379]
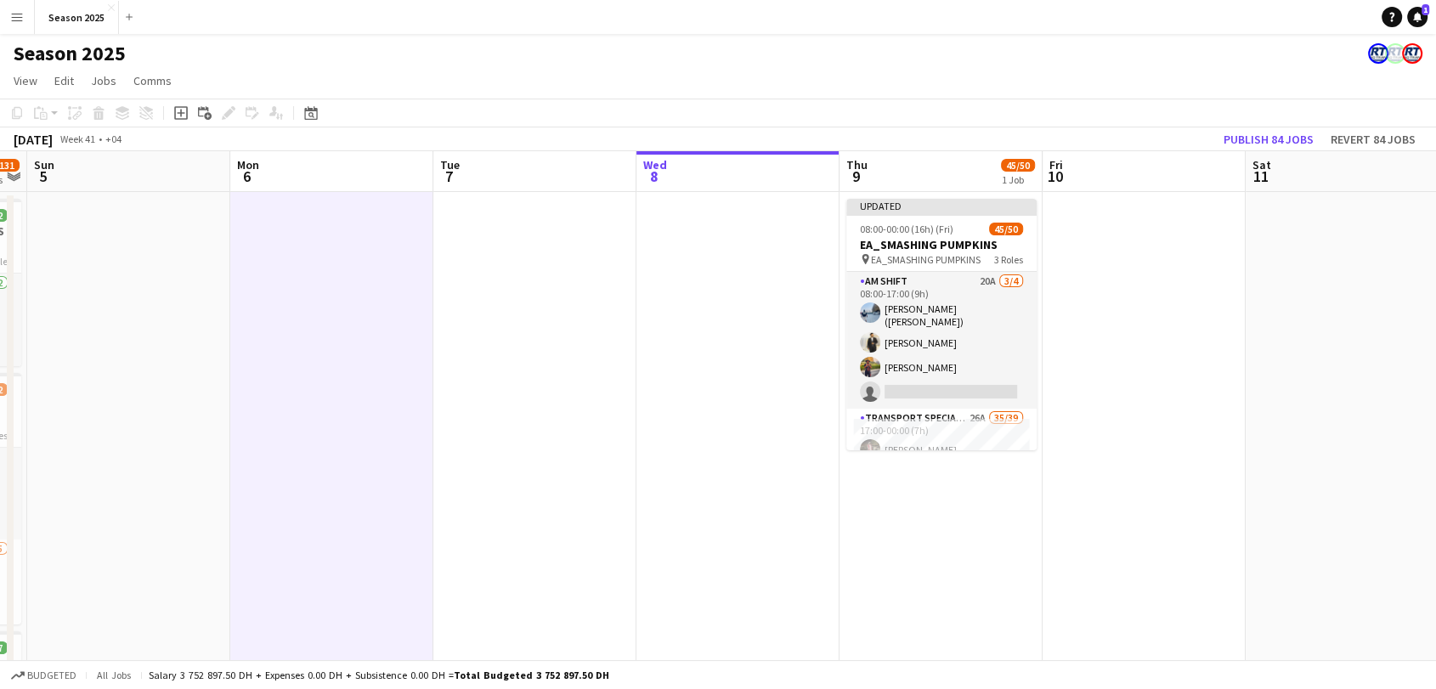
drag, startPoint x: 655, startPoint y: 425, endPoint x: 1096, endPoint y: 422, distance: 440.3
click at [1096, 422] on app-calendar-viewport "Fri 3 2/2 1 Job Sat 4 129/131 3 Jobs Sun 5 Mon 6 Tue 7 Wed 8 Thu 9 45/50 1 Job …" at bounding box center [718, 529] width 1436 height 757
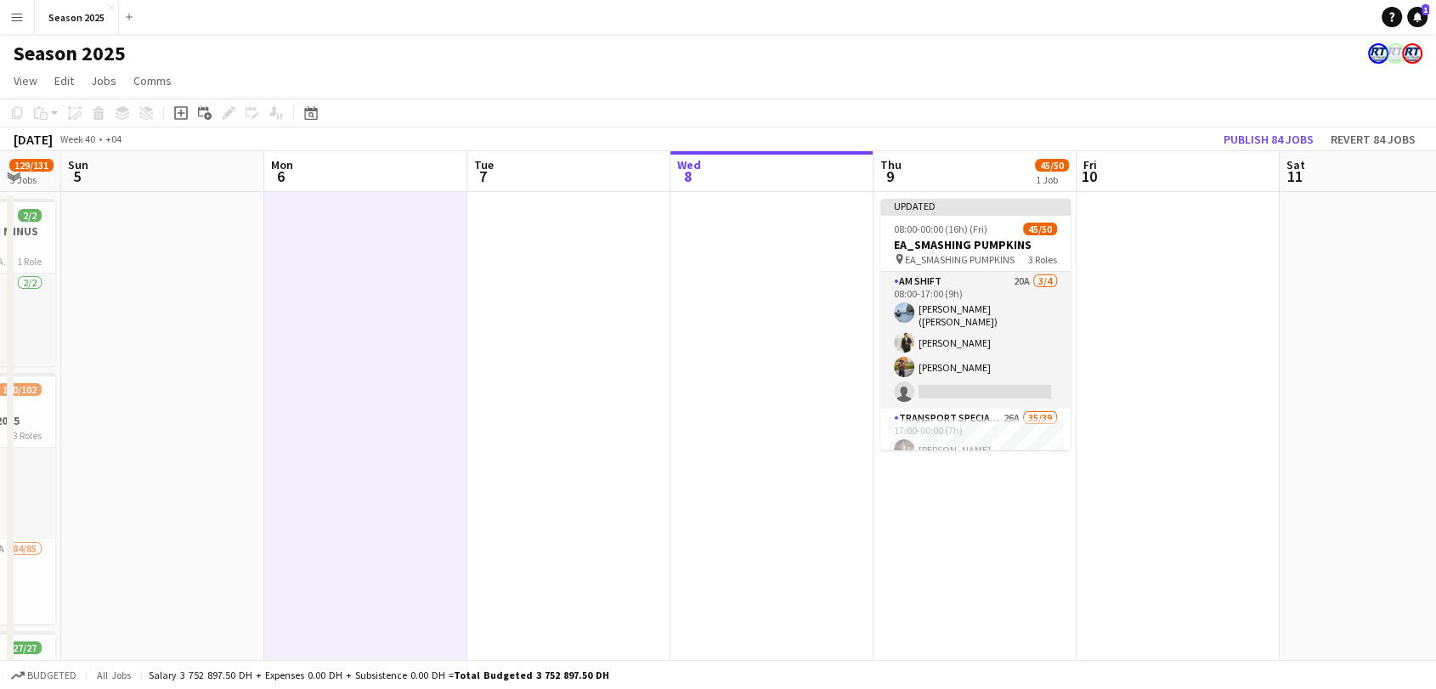
scroll to position [0, 507]
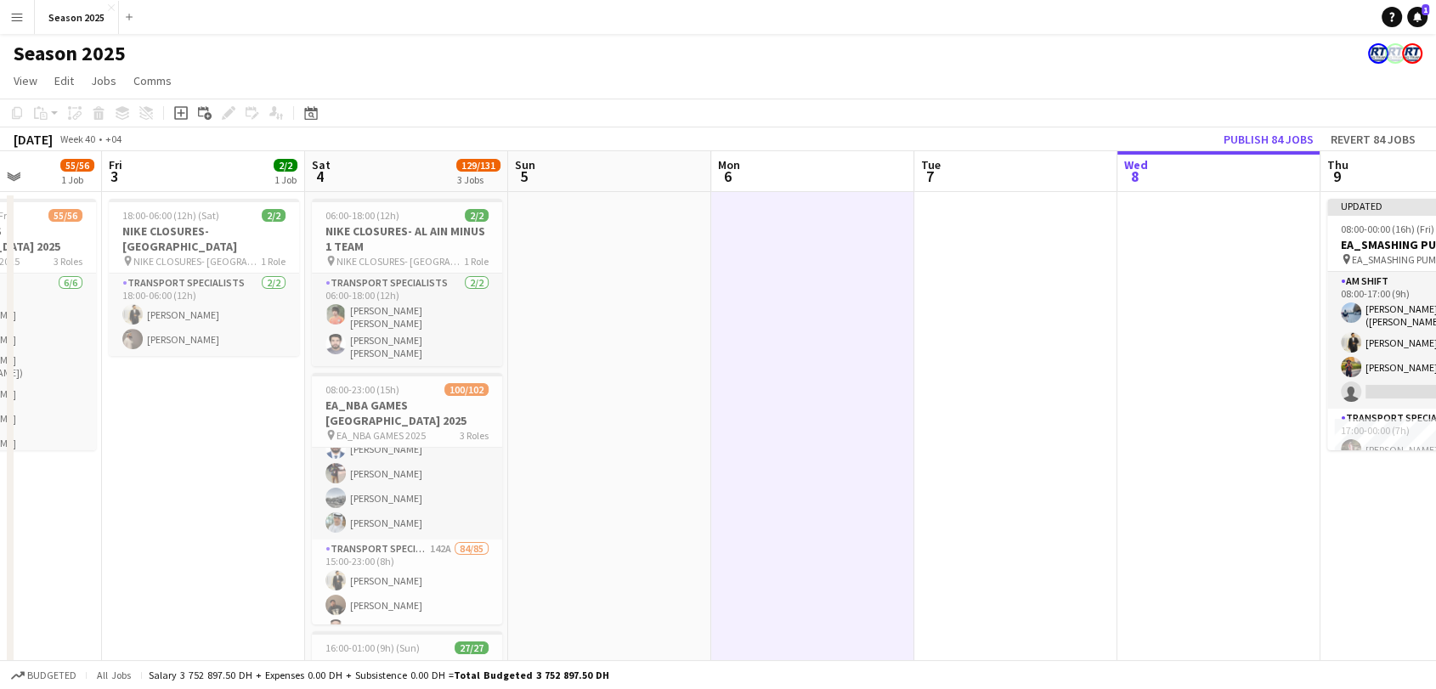
drag, startPoint x: 1000, startPoint y: 457, endPoint x: 1153, endPoint y: 457, distance: 153.8
click at [1153, 457] on app-calendar-viewport "Tue 30 5/5 1 Job Wed 1 Thu 2 55/56 1 Job Fri 3 2/2 1 Job Sat 4 129/131 3 Jobs S…" at bounding box center [718, 529] width 1436 height 757
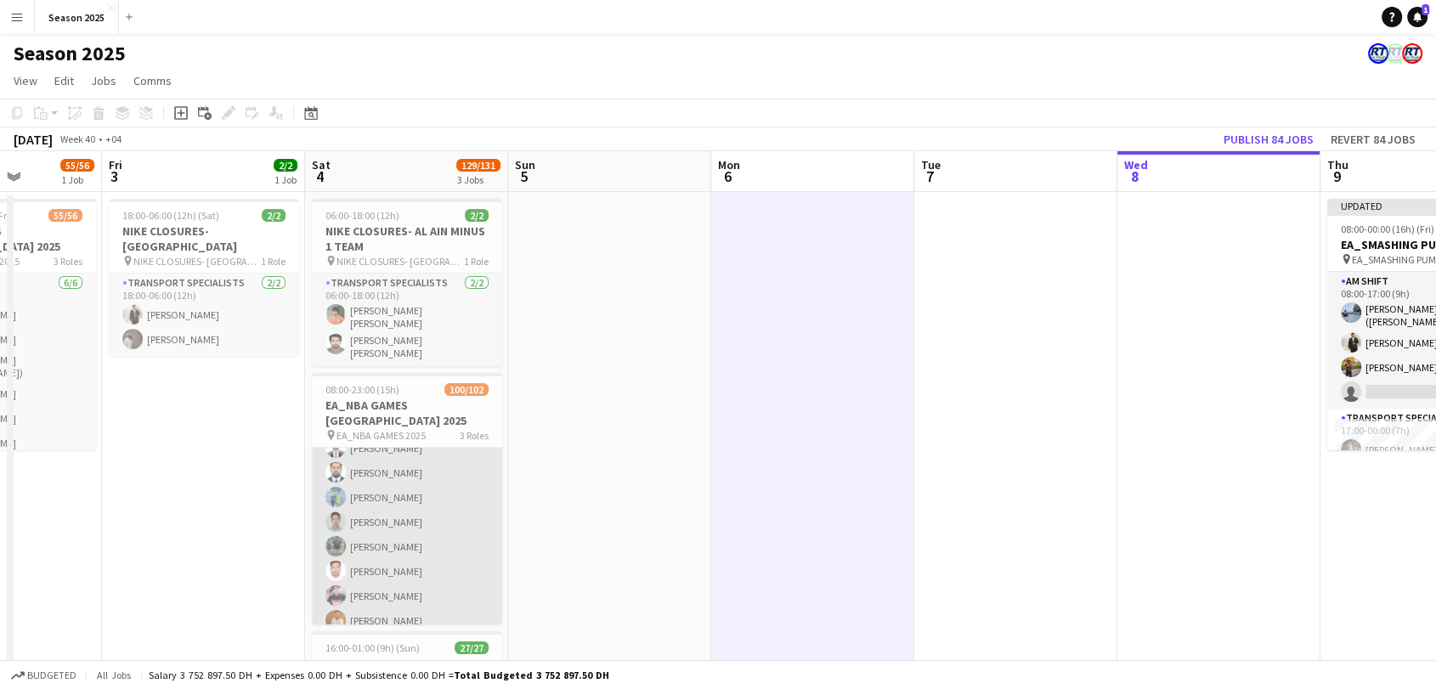
scroll to position [1794, 0]
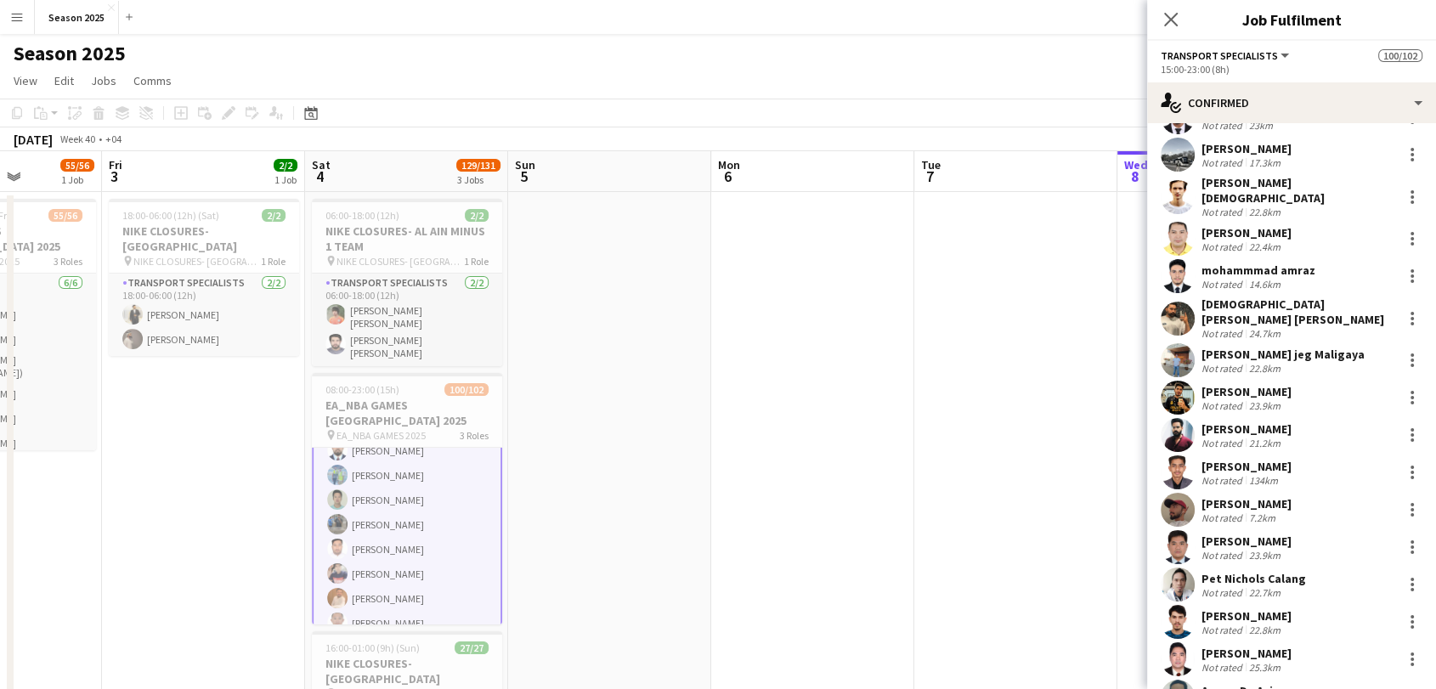
scroll to position [850, 0]
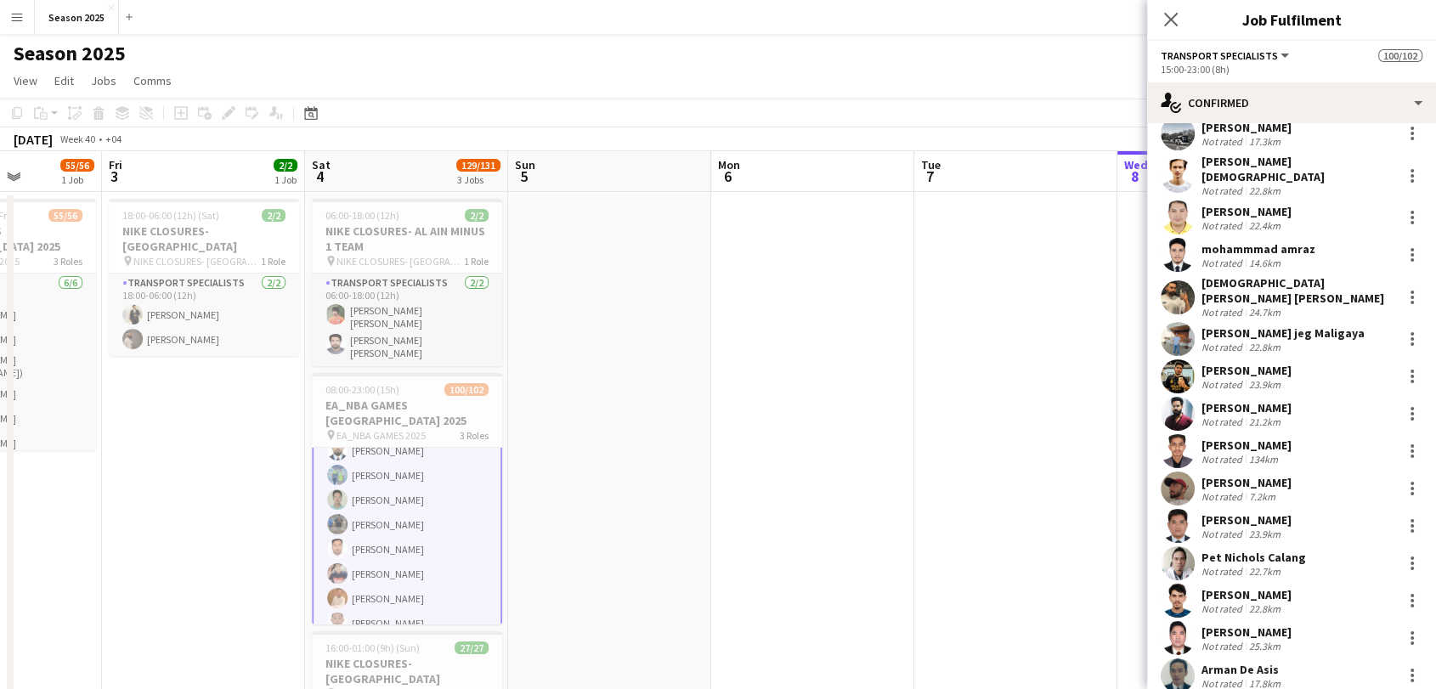
click at [1180, 472] on app-user-avatar at bounding box center [1178, 489] width 34 height 34
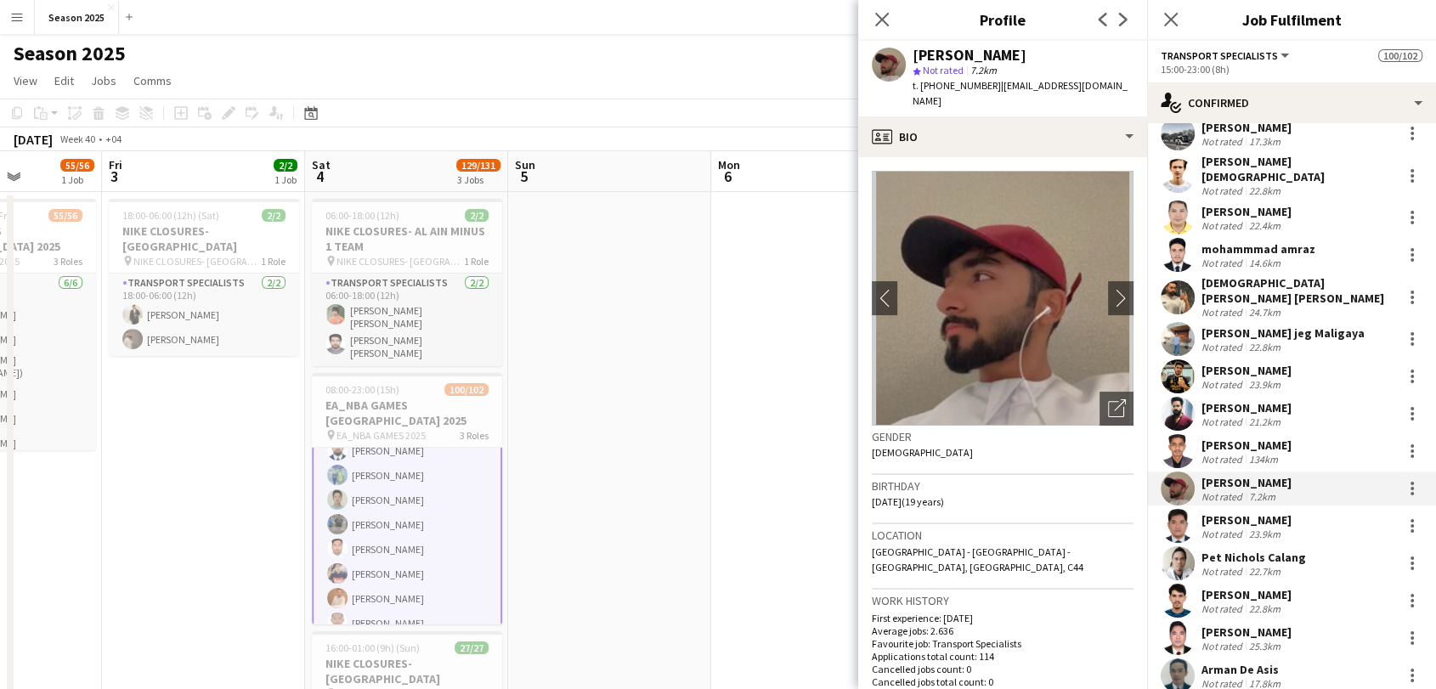
click at [868, 20] on div "Close pop-in" at bounding box center [882, 19] width 48 height 39
click at [885, 15] on icon at bounding box center [882, 19] width 16 height 16
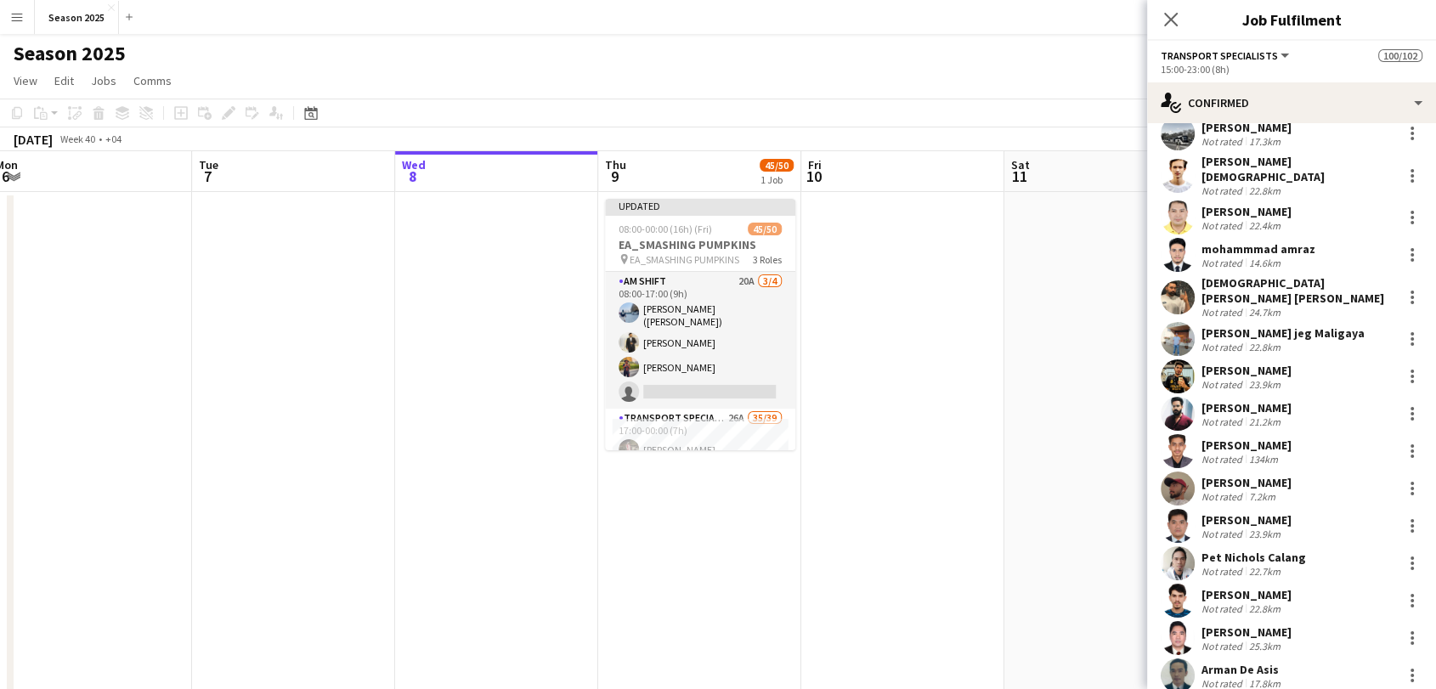
drag, startPoint x: 930, startPoint y: 406, endPoint x: 231, endPoint y: 396, distance: 698.7
click at [206, 403] on app-calendar-viewport "Thu 2 55/56 1 Job Fri 3 2/2 1 Job Sat 4 129/131 3 Jobs Sun 5 Mon 6 Tue 7 Wed 8 …" at bounding box center [718, 529] width 1436 height 757
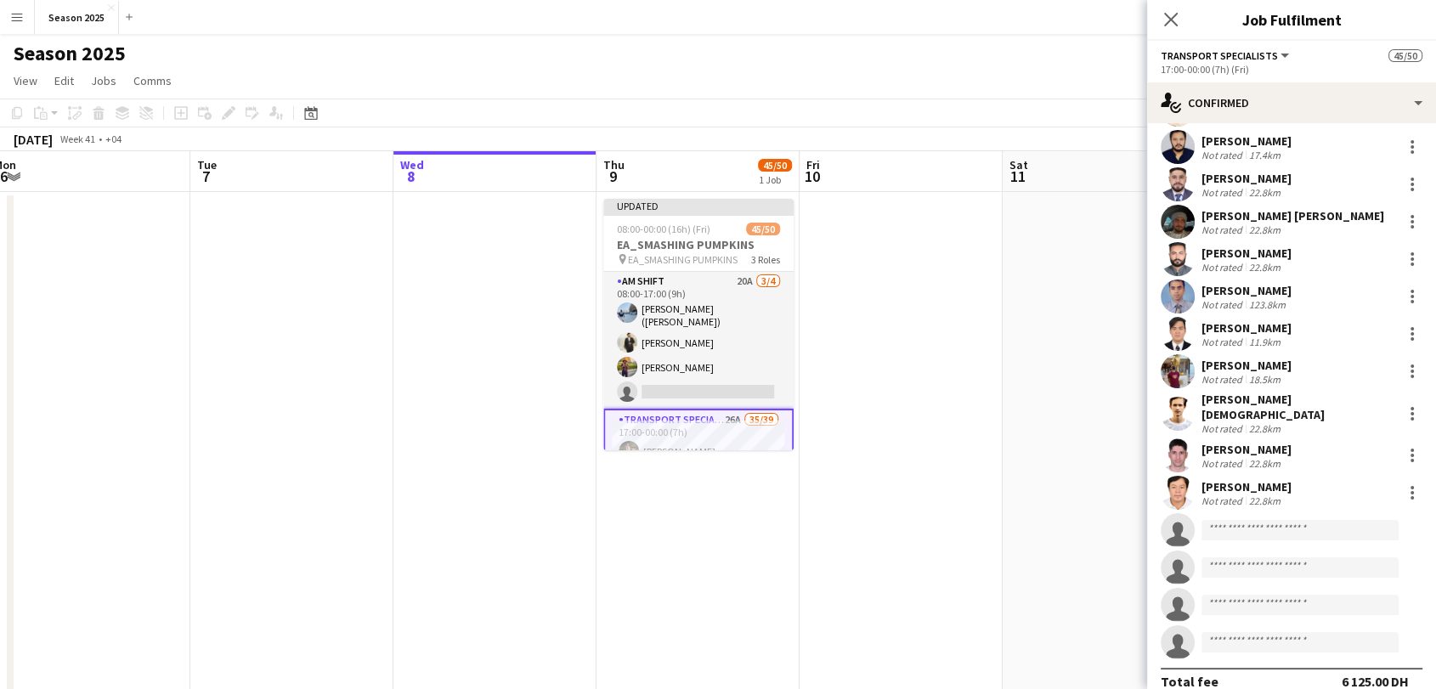
scroll to position [986, 0]
click at [1287, 520] on input at bounding box center [1300, 530] width 197 height 20
type input "*****"
click at [1295, 532] on span "Latif Giwa Active" at bounding box center [1300, 535] width 170 height 14
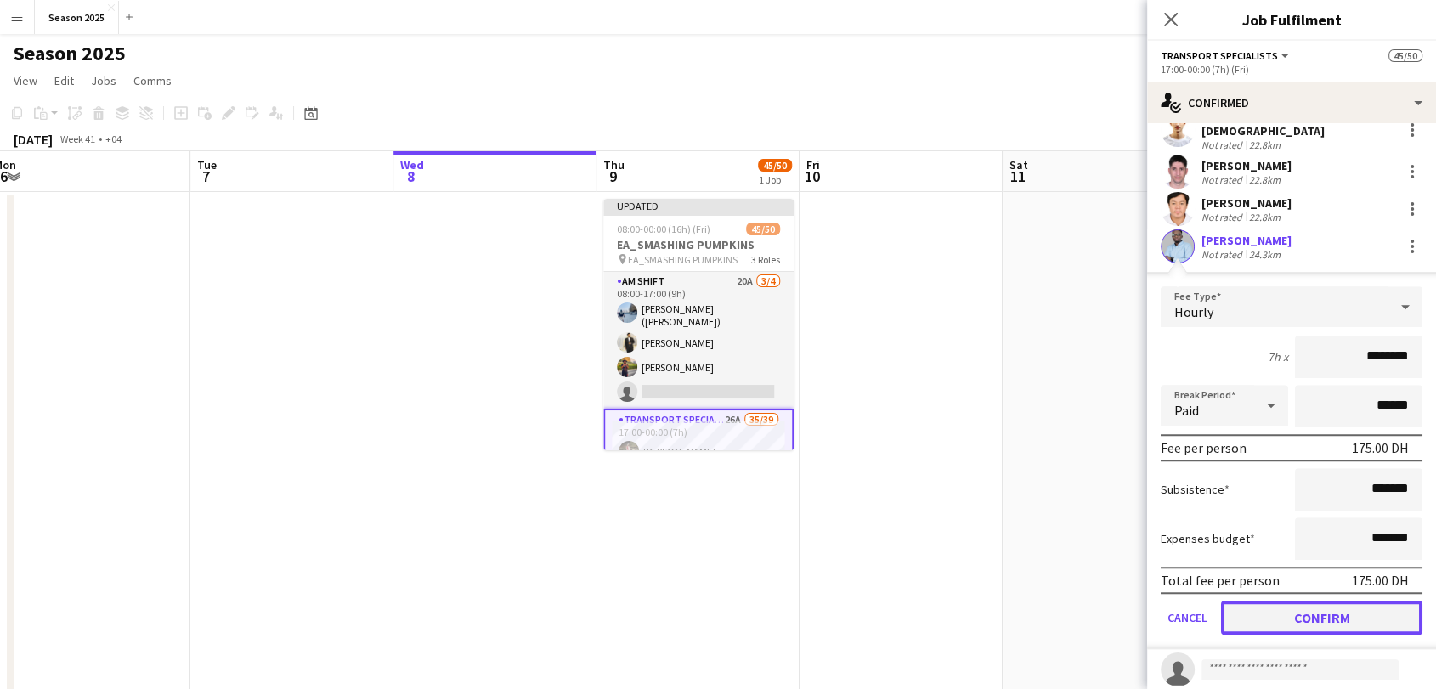
click at [1339, 601] on button "Confirm" at bounding box center [1321, 618] width 201 height 34
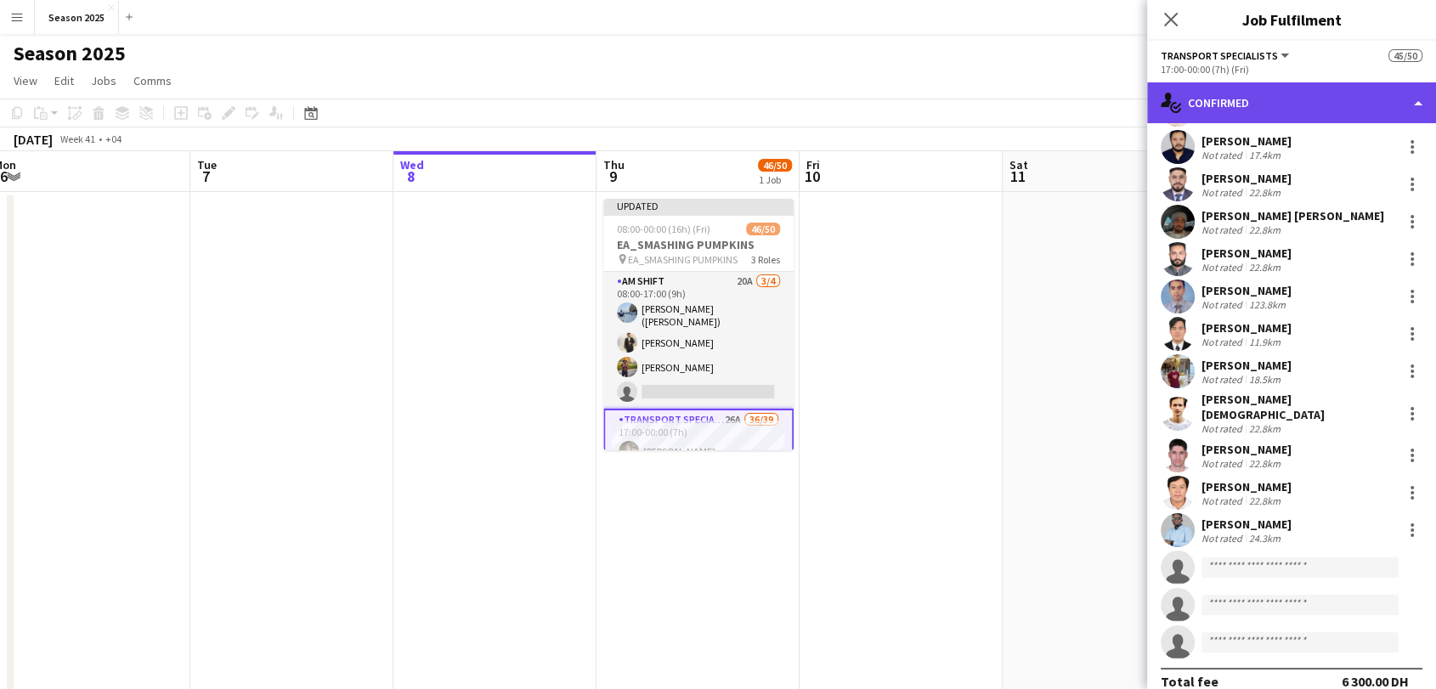
click at [1275, 105] on div "single-neutral-actions-check-2 Confirmed" at bounding box center [1291, 102] width 289 height 41
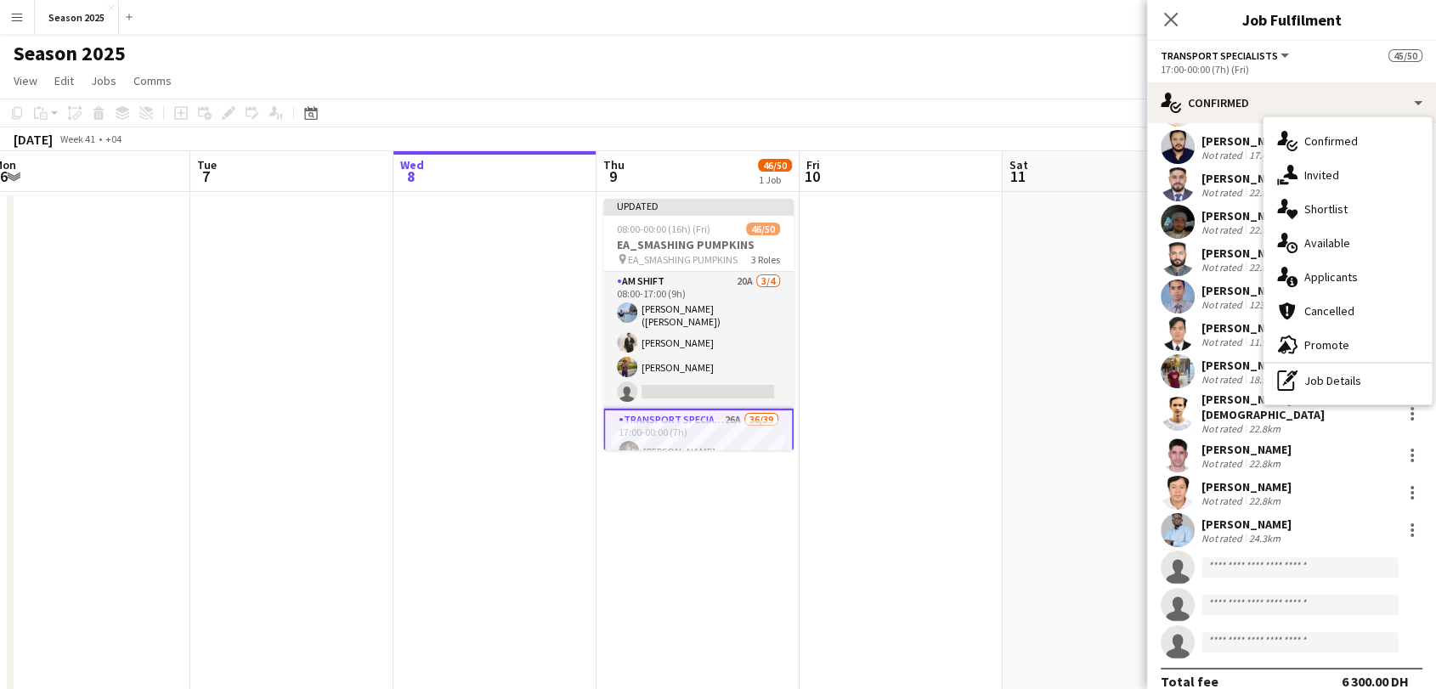
click at [1355, 280] on span "Applicants" at bounding box center [1332, 276] width 54 height 15
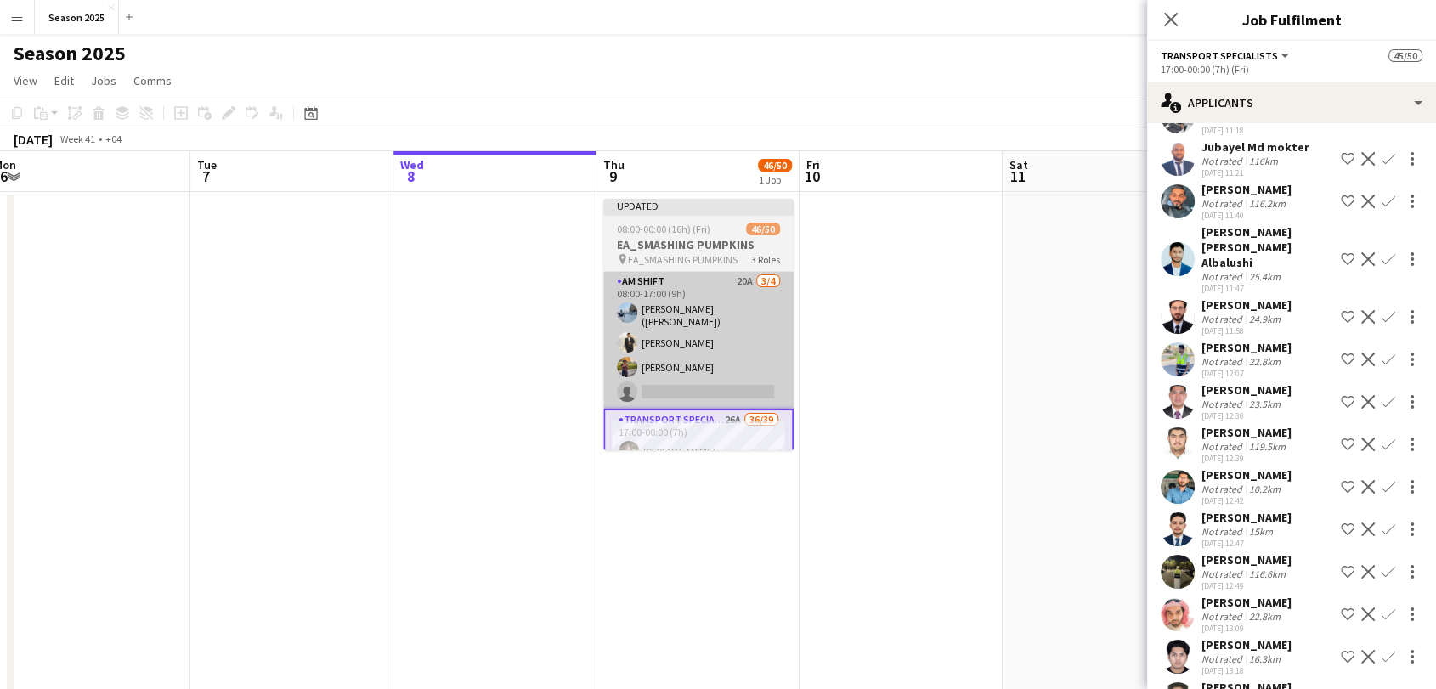
scroll to position [95, 0]
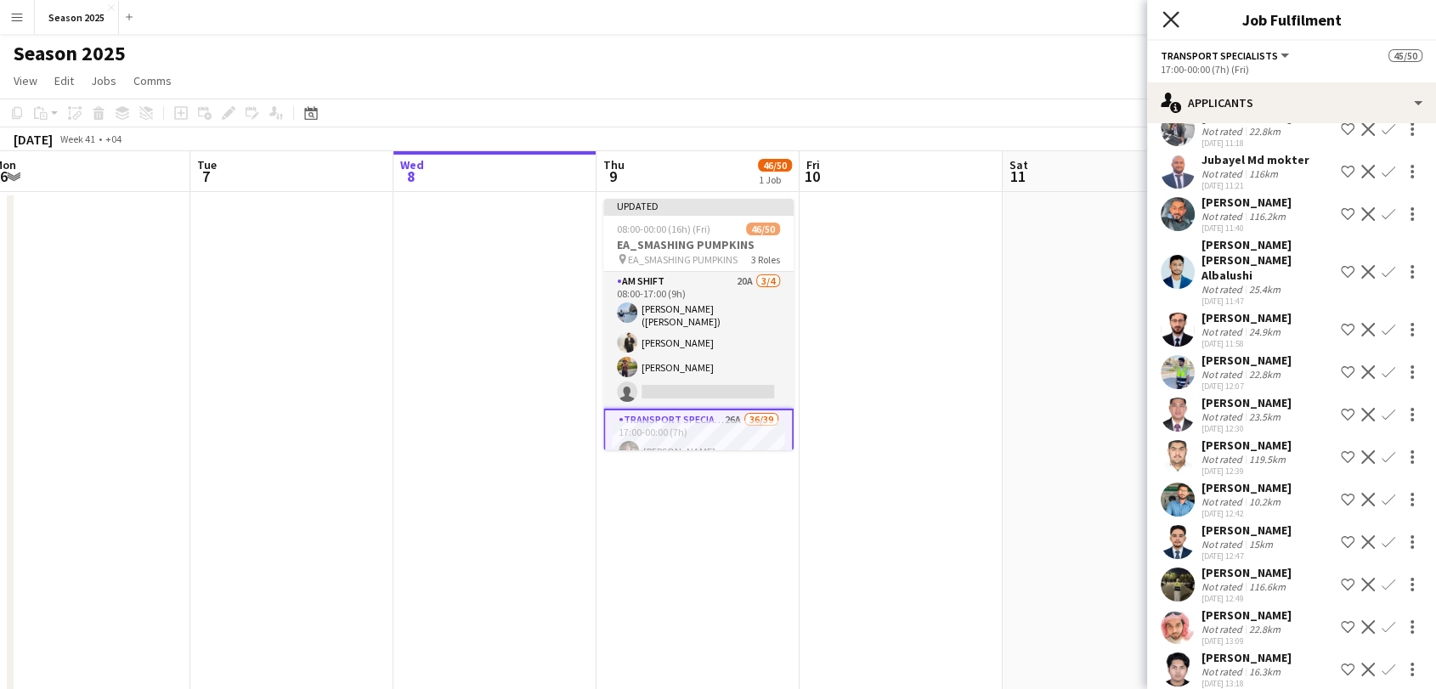
click at [1166, 21] on icon "Close pop-in" at bounding box center [1171, 19] width 16 height 16
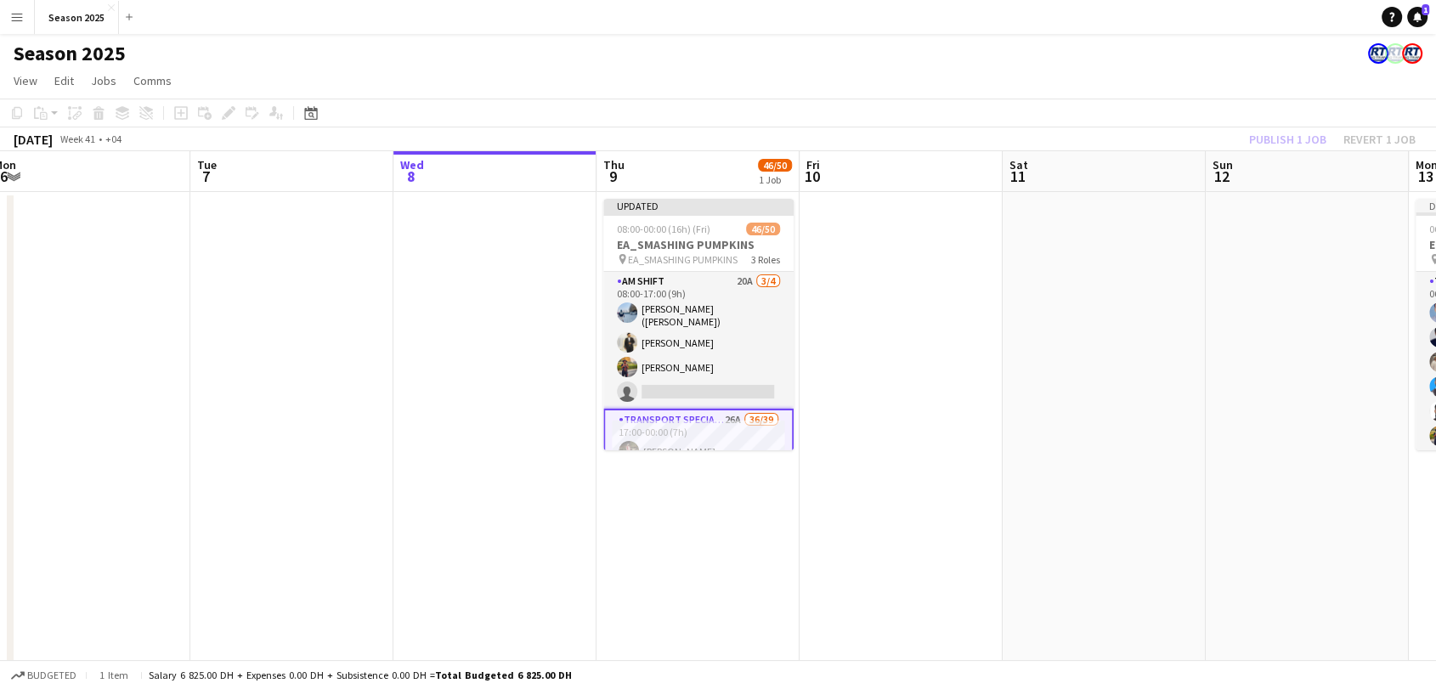
scroll to position [0, 824]
click at [847, 364] on app-date-cell at bounding box center [902, 550] width 203 height 717
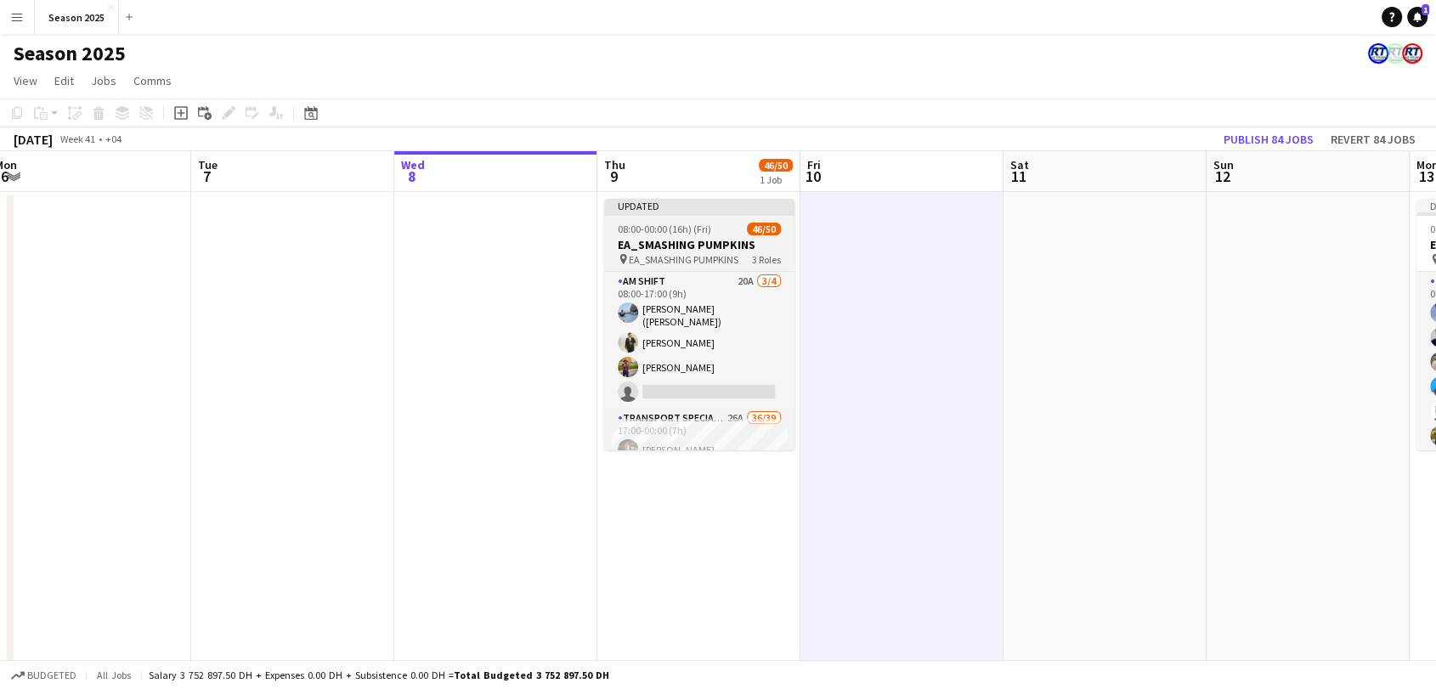
click at [740, 246] on h3 "EA_SMASHING PUMPKINS" at bounding box center [699, 244] width 190 height 15
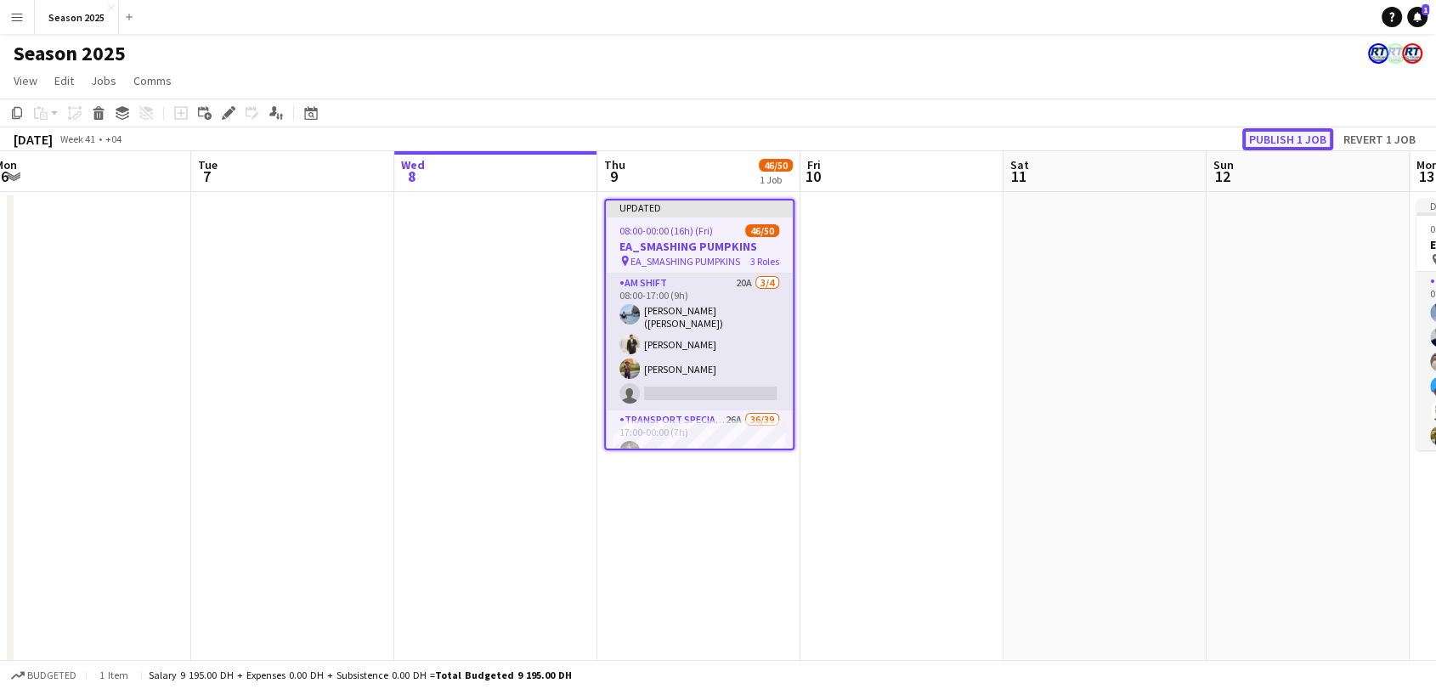
click at [1255, 140] on button "Publish 1 job" at bounding box center [1288, 139] width 91 height 22
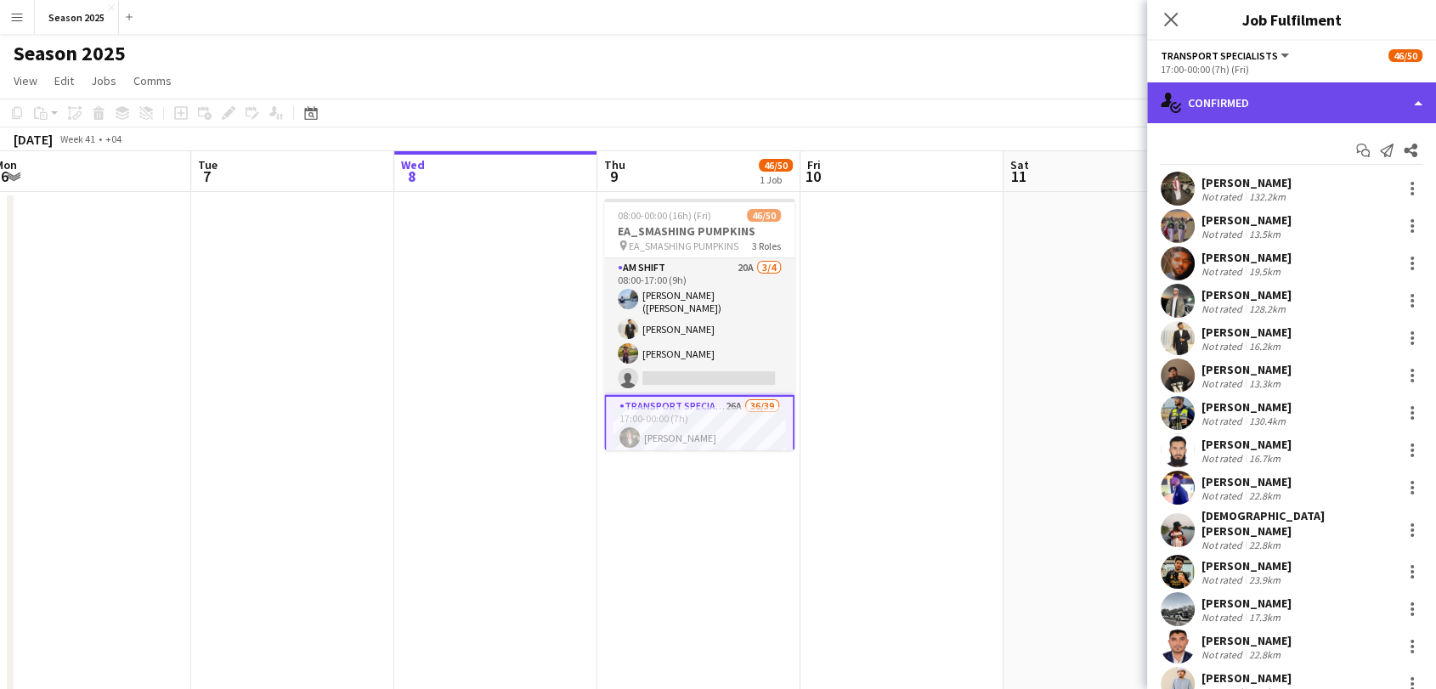
click at [1322, 110] on div "single-neutral-actions-check-2 Confirmed" at bounding box center [1291, 102] width 289 height 41
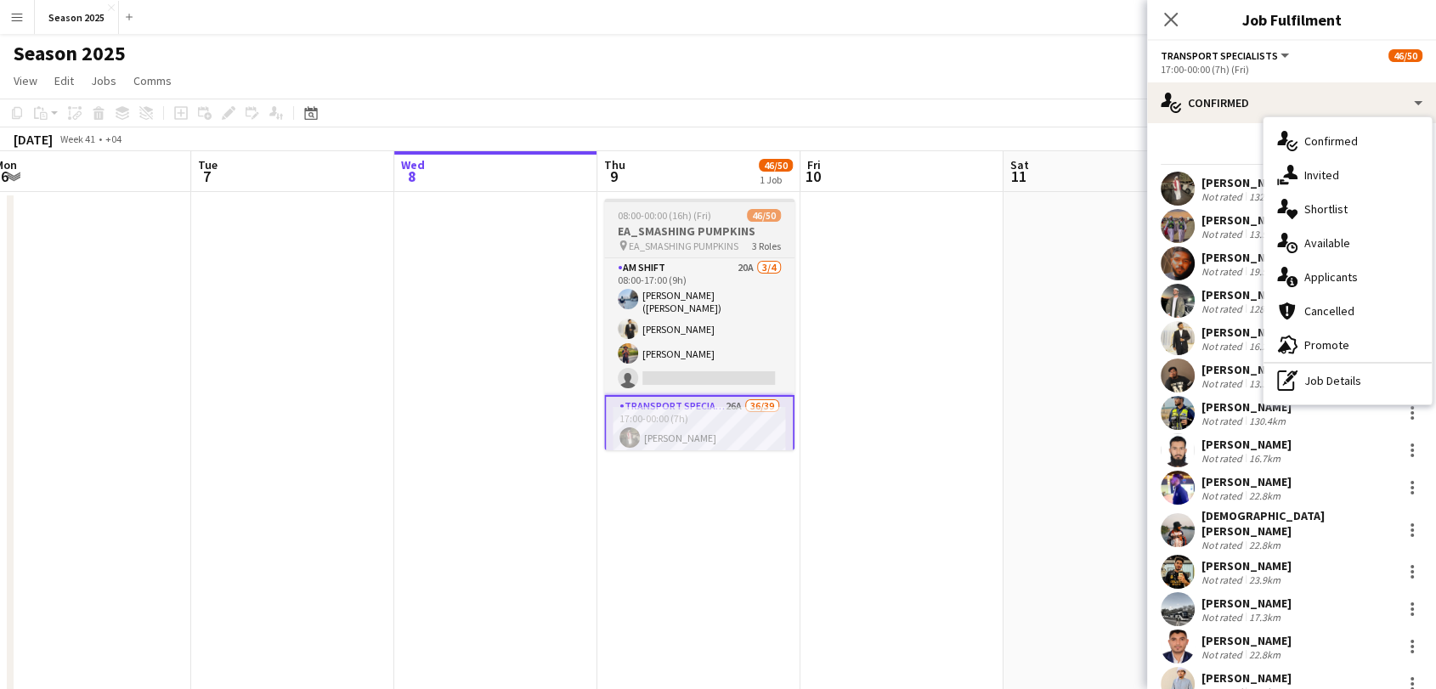
click at [705, 218] on span "08:00-00:00 (16h) (Fri)" at bounding box center [664, 215] width 93 height 13
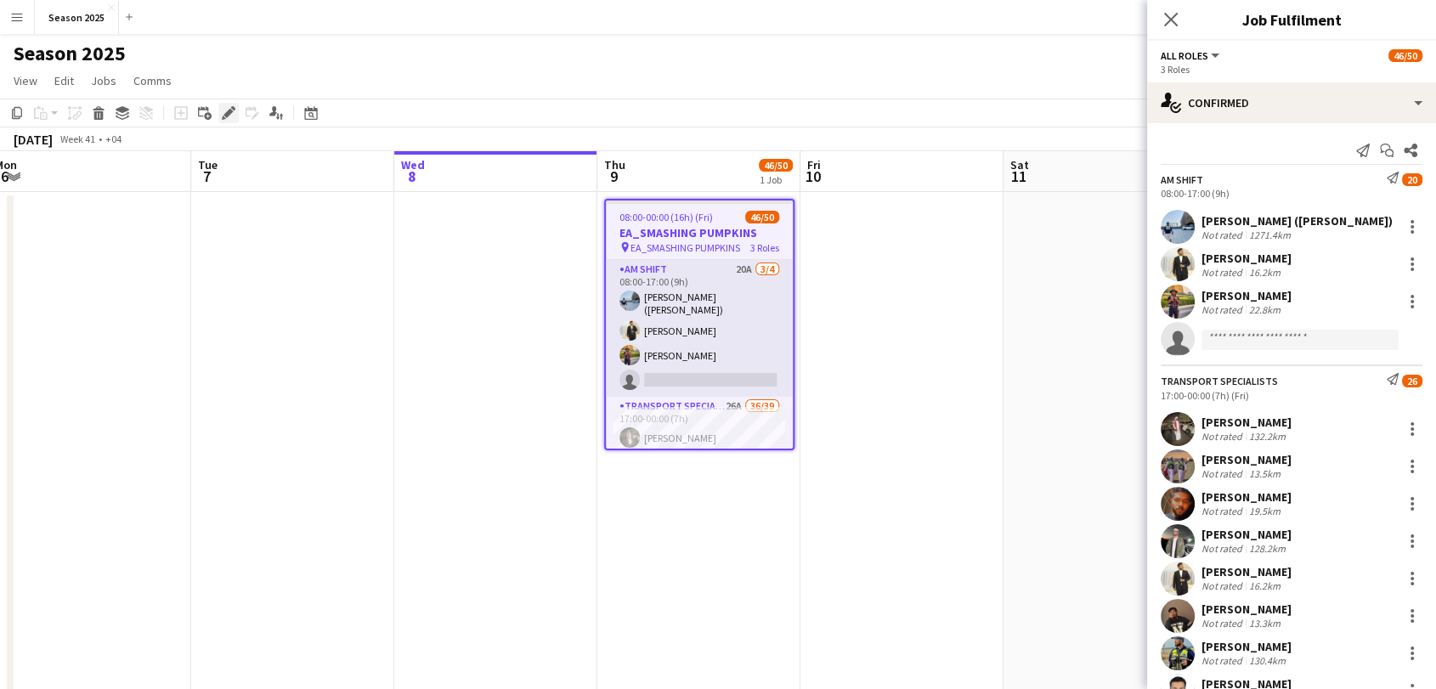
click at [224, 110] on icon "Edit" at bounding box center [229, 113] width 14 height 14
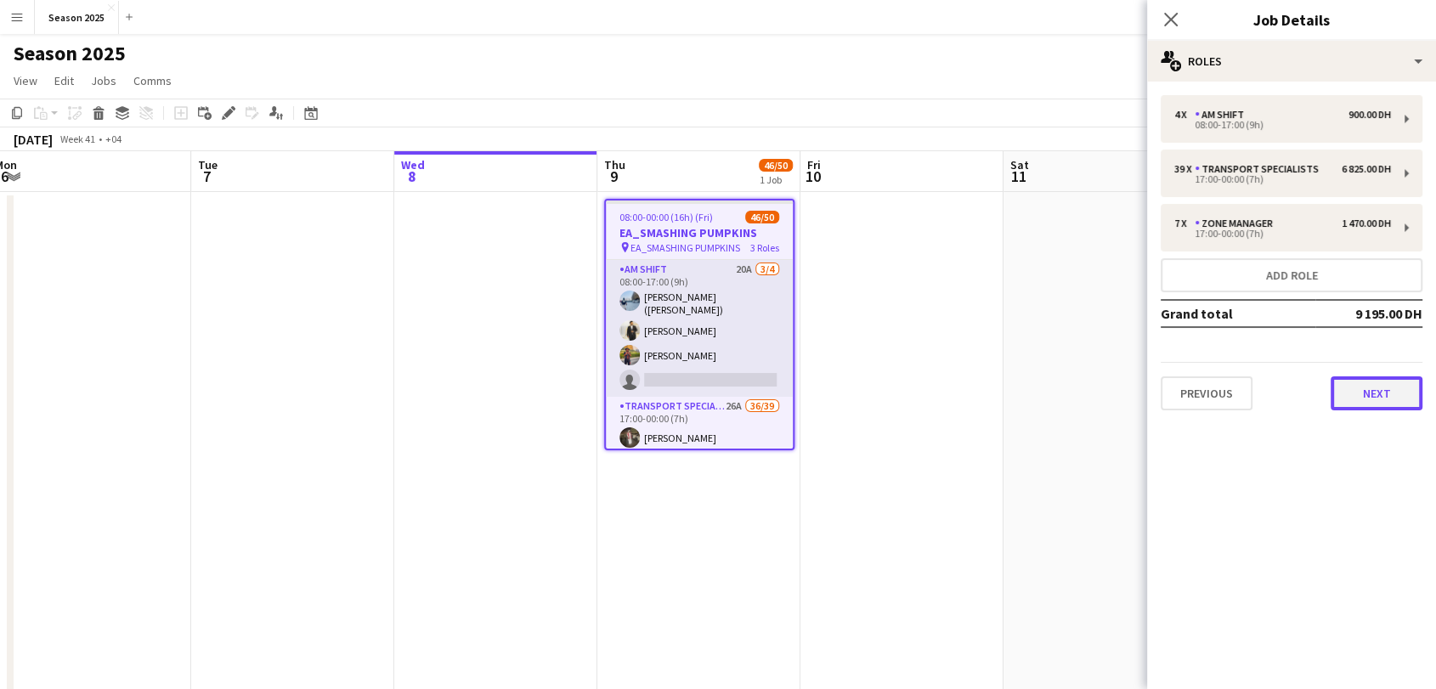
click at [1355, 401] on button "Next" at bounding box center [1377, 394] width 92 height 34
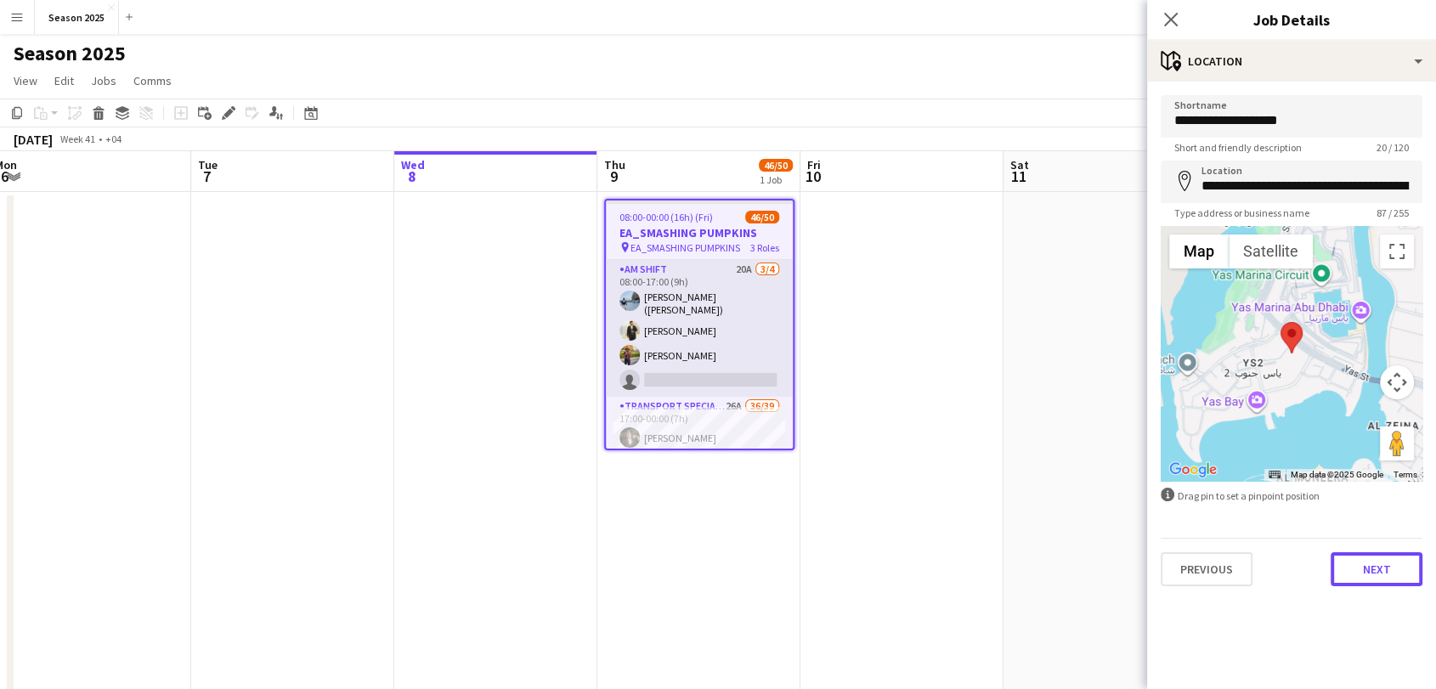
click at [1357, 586] on div "Previous Next" at bounding box center [1292, 562] width 262 height 48
click at [1359, 578] on button "Next" at bounding box center [1377, 569] width 92 height 34
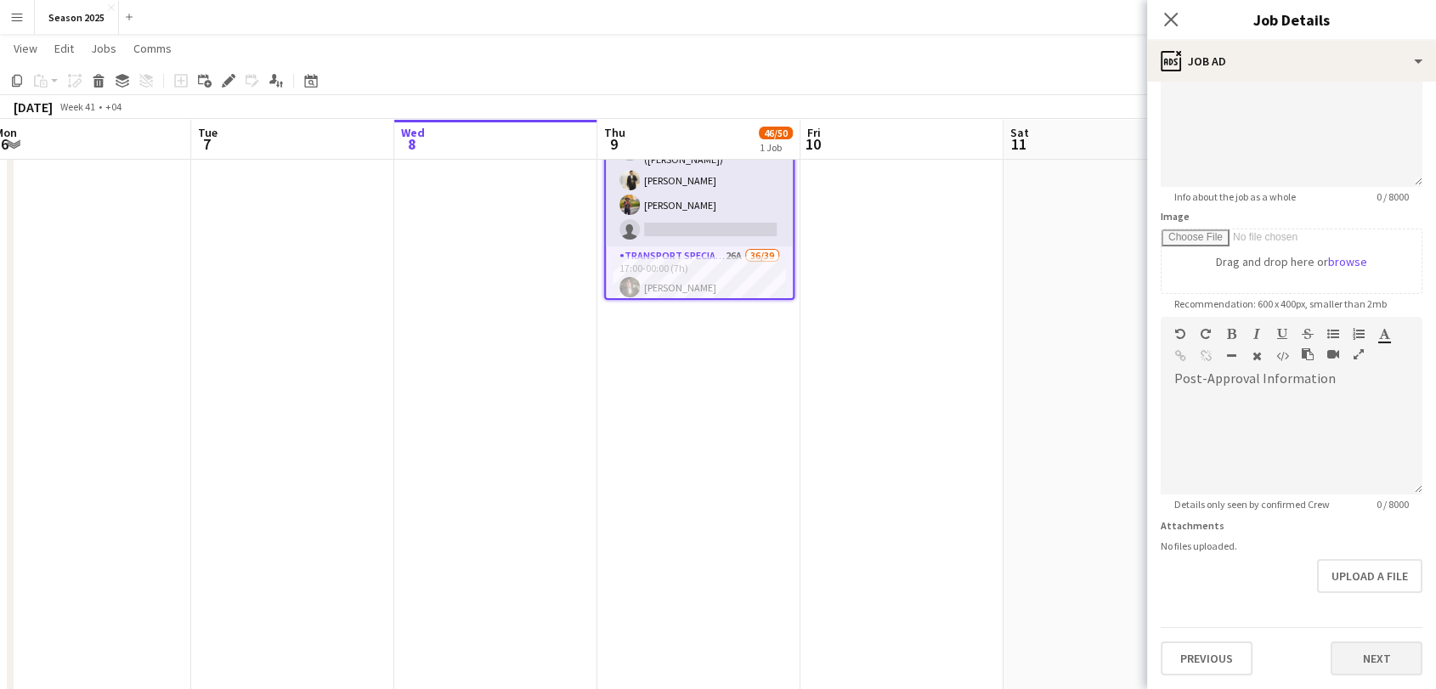
scroll to position [189, 0]
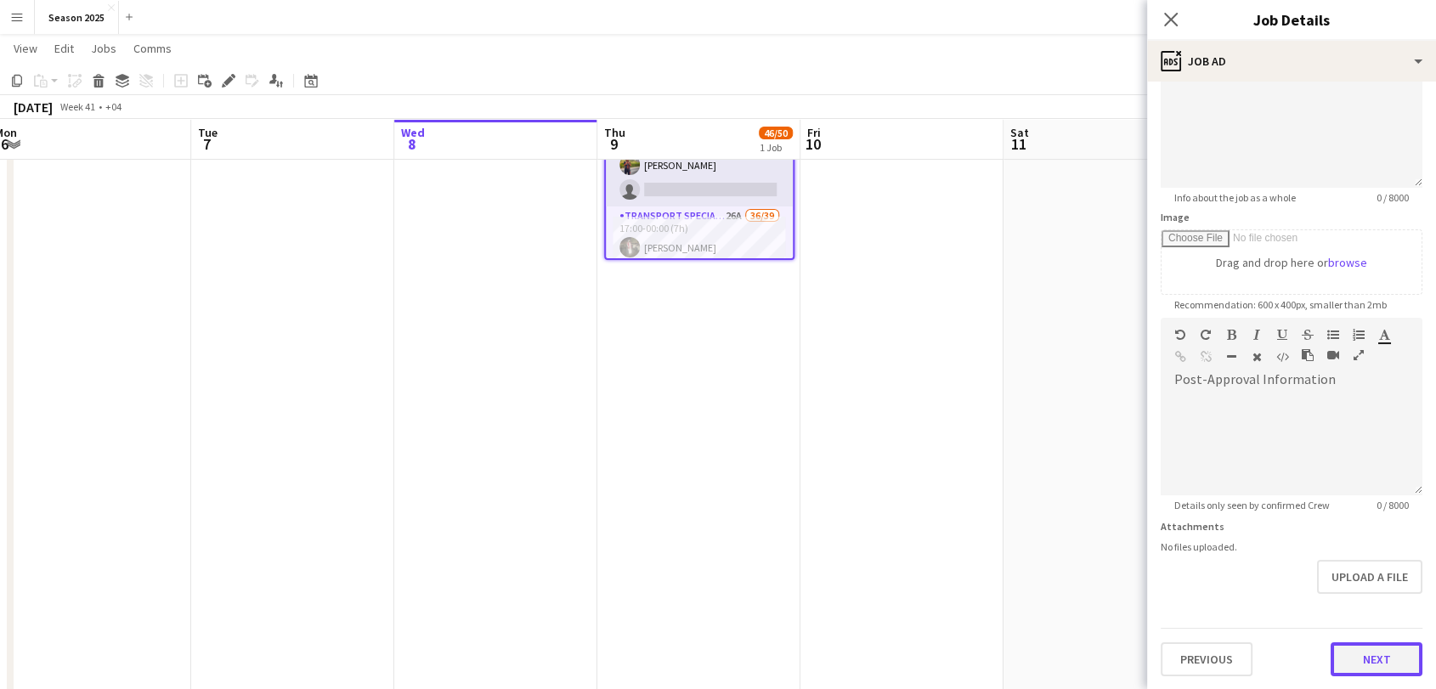
click at [1362, 581] on form "**********" at bounding box center [1291, 311] width 289 height 732
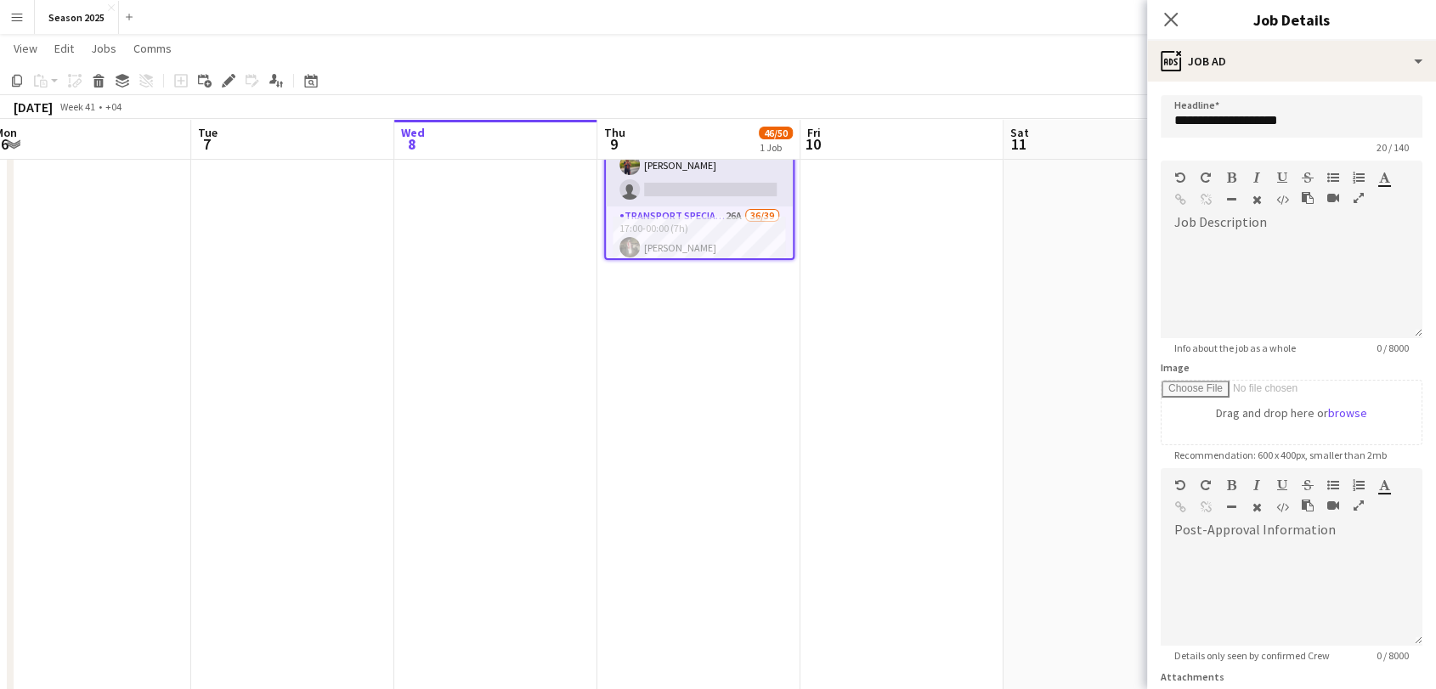
scroll to position [150, 0]
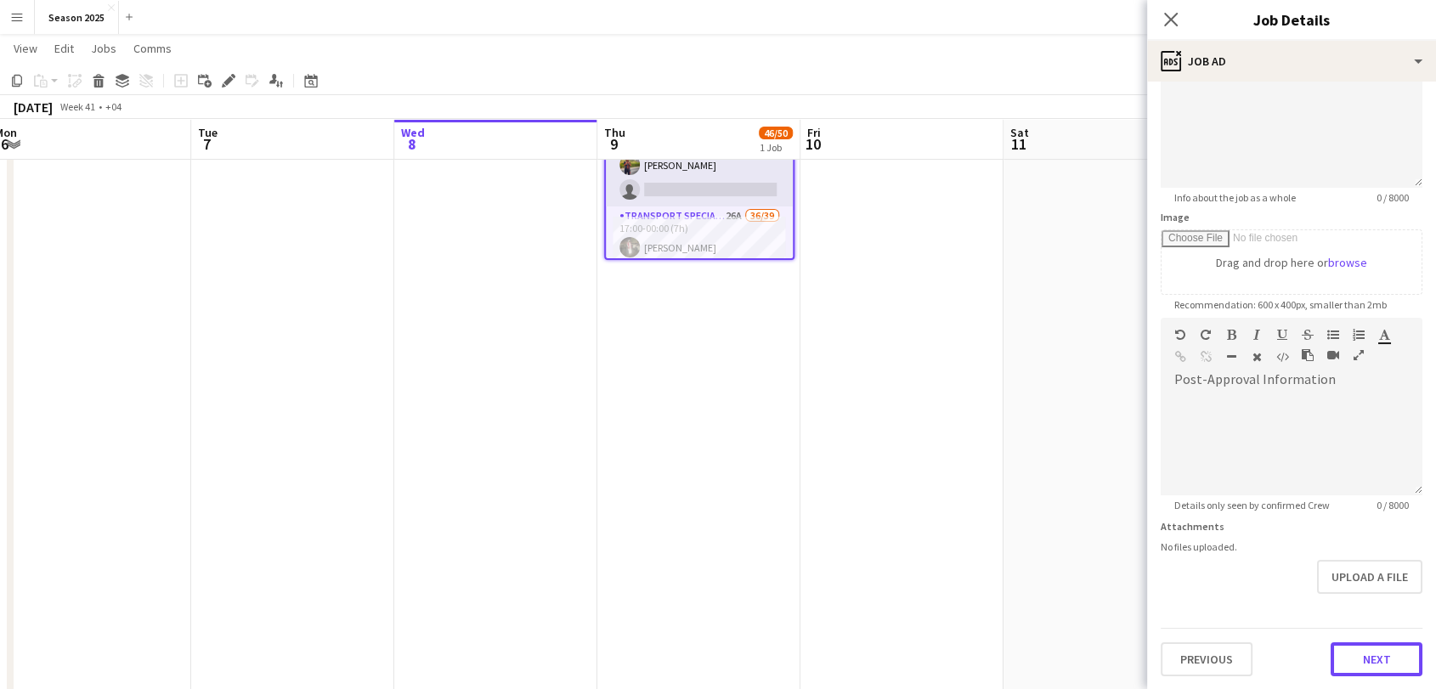
click at [1366, 660] on button "Next" at bounding box center [1377, 660] width 92 height 34
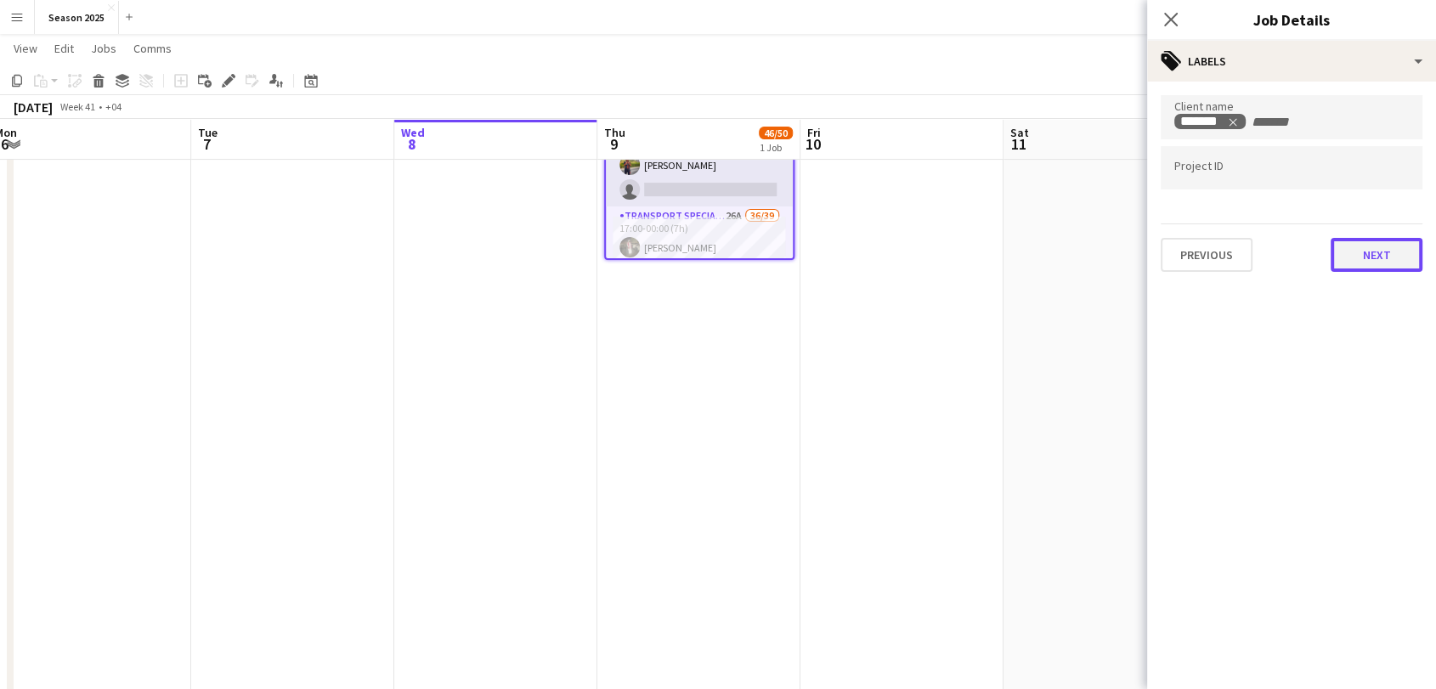
click at [1363, 249] on button "Next" at bounding box center [1377, 255] width 92 height 34
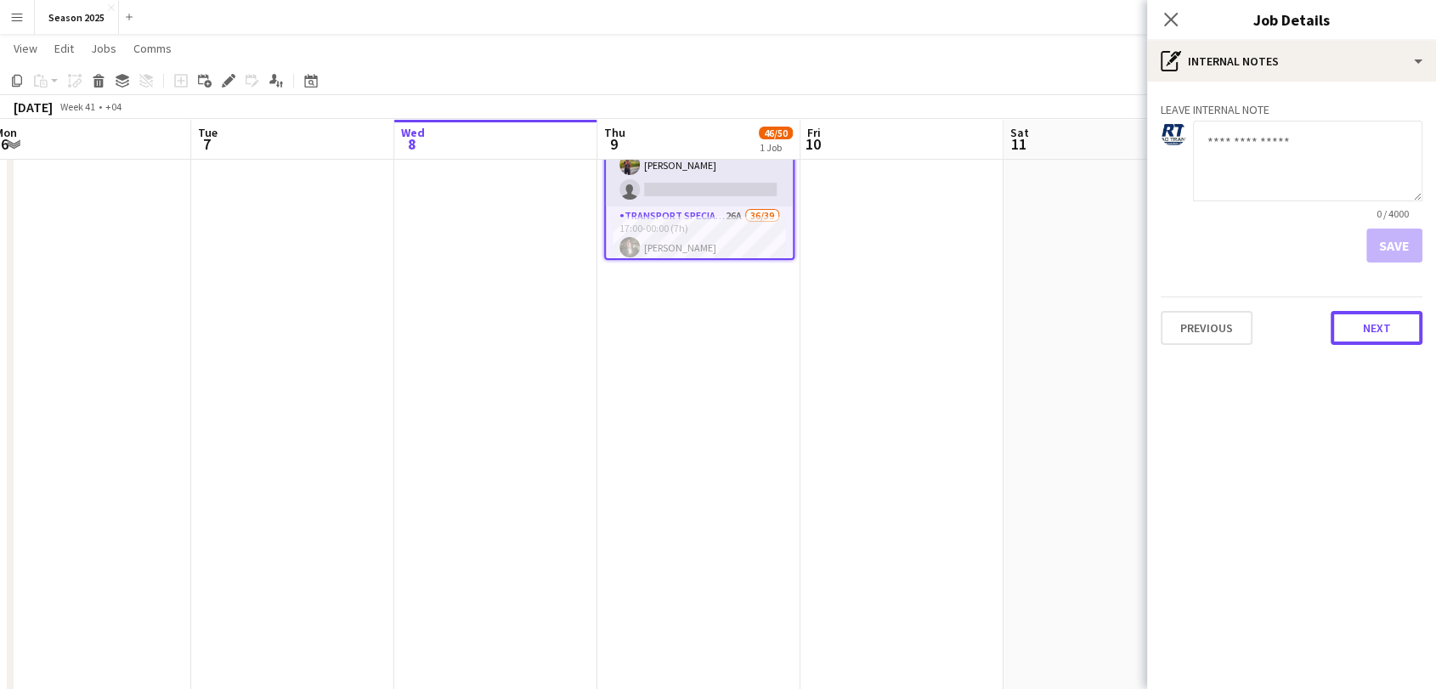
click at [1374, 336] on button "Next" at bounding box center [1377, 328] width 92 height 34
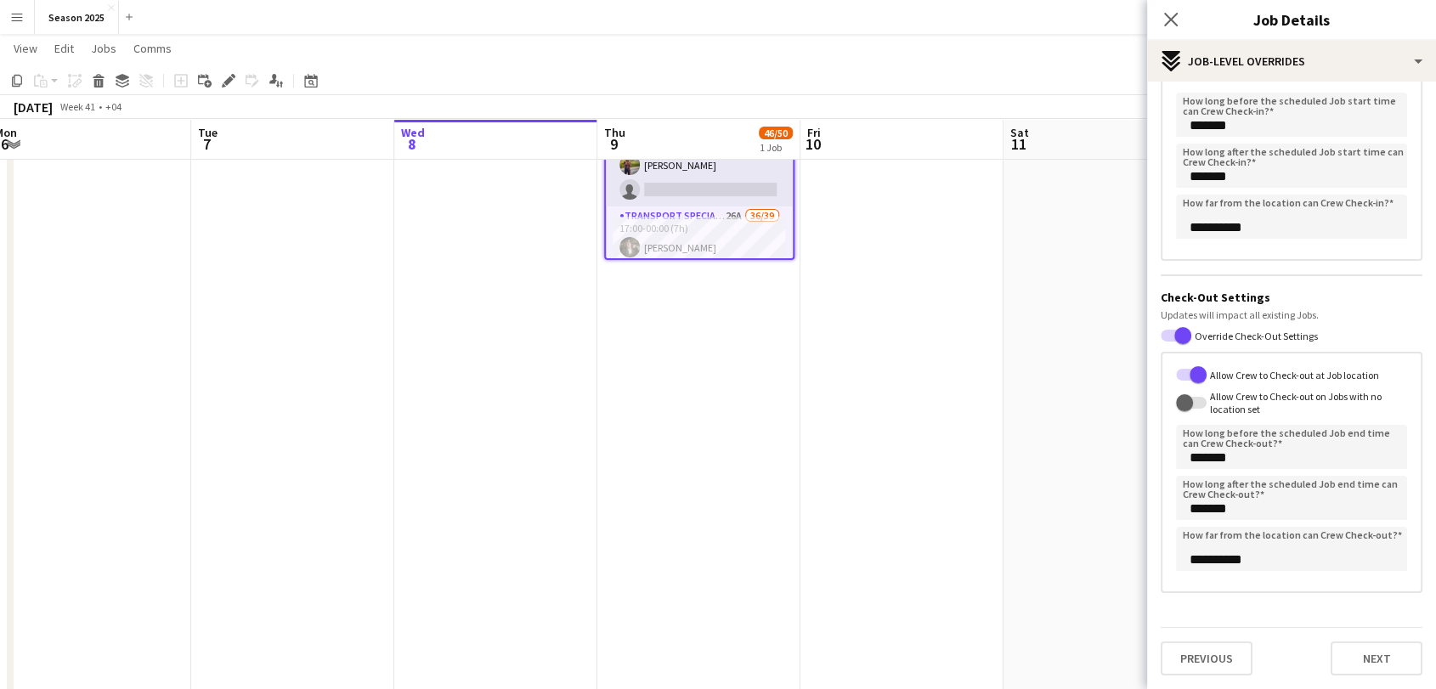
click at [1375, 627] on div "Previous Next" at bounding box center [1292, 651] width 262 height 48
click at [1371, 633] on div "Previous Next" at bounding box center [1292, 651] width 262 height 48
click at [1366, 654] on button "Next" at bounding box center [1377, 660] width 92 height 34
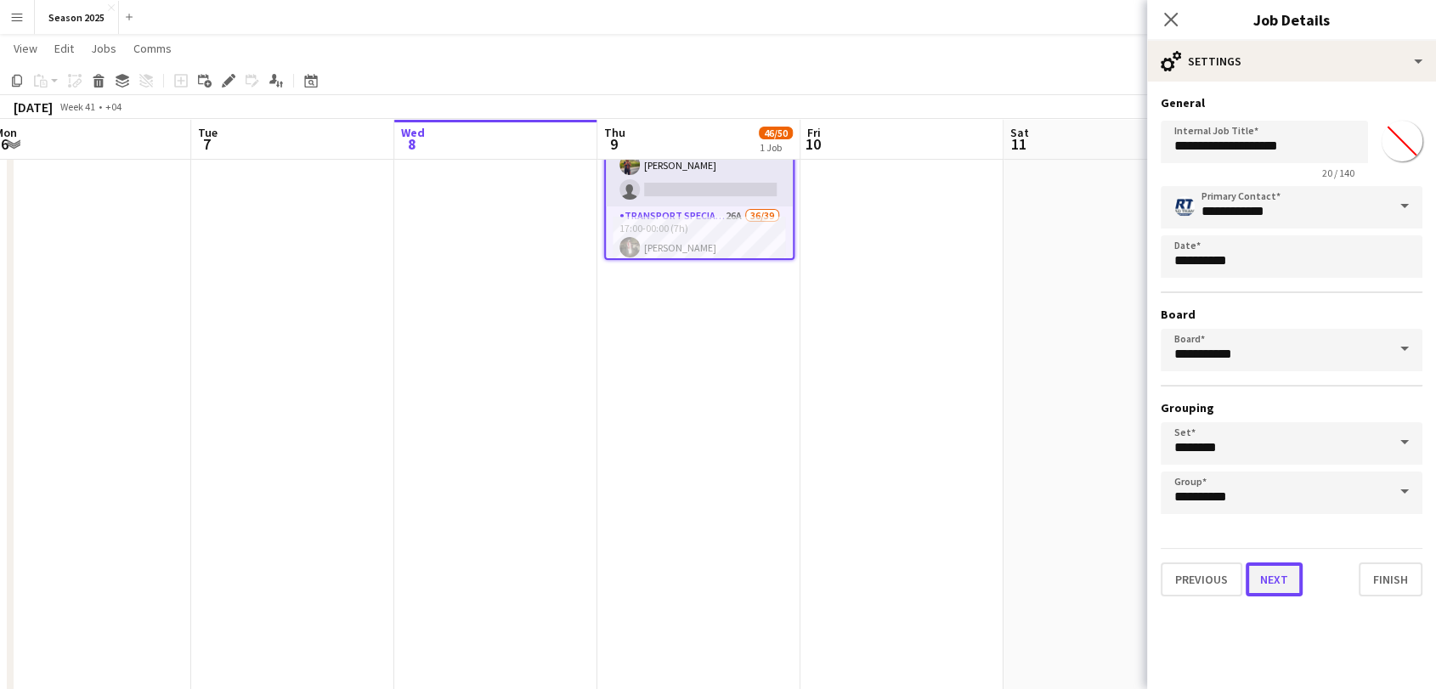
click at [1280, 578] on button "Next" at bounding box center [1274, 580] width 57 height 34
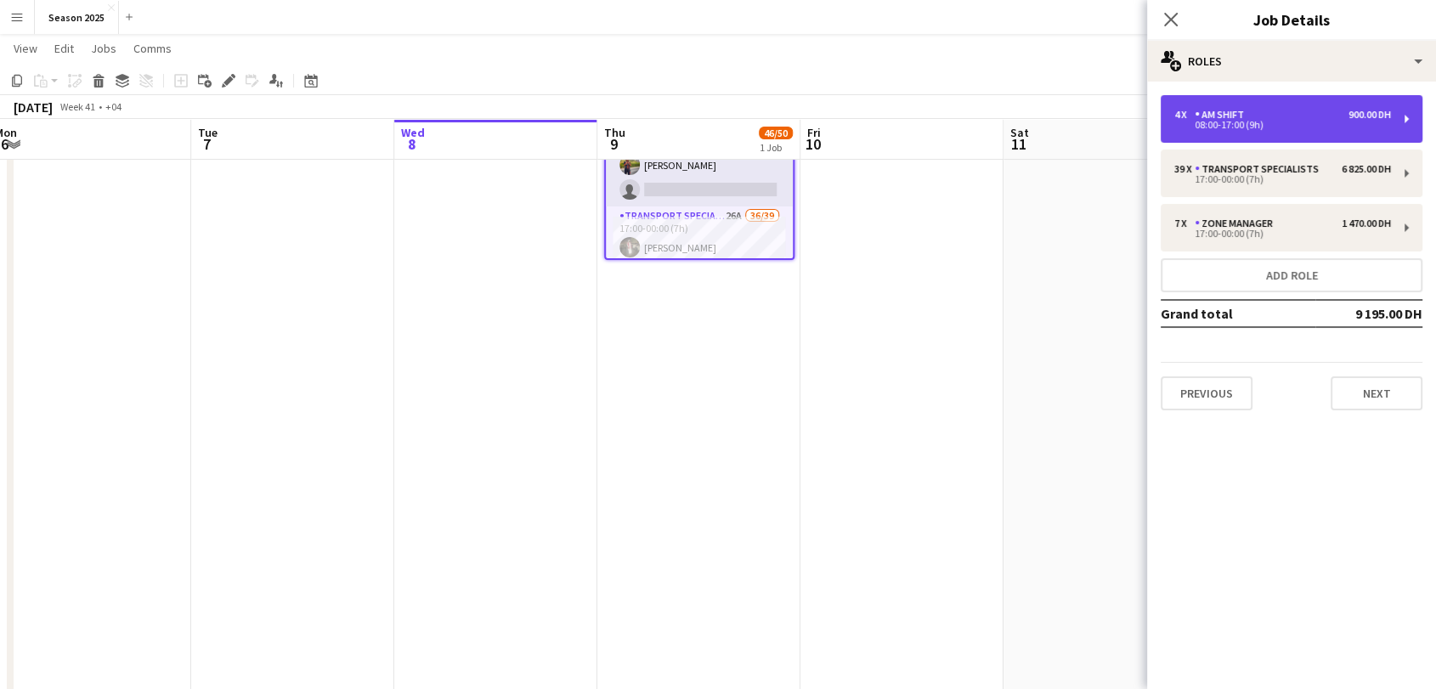
click at [1237, 112] on div "AM SHIFT" at bounding box center [1223, 115] width 56 height 12
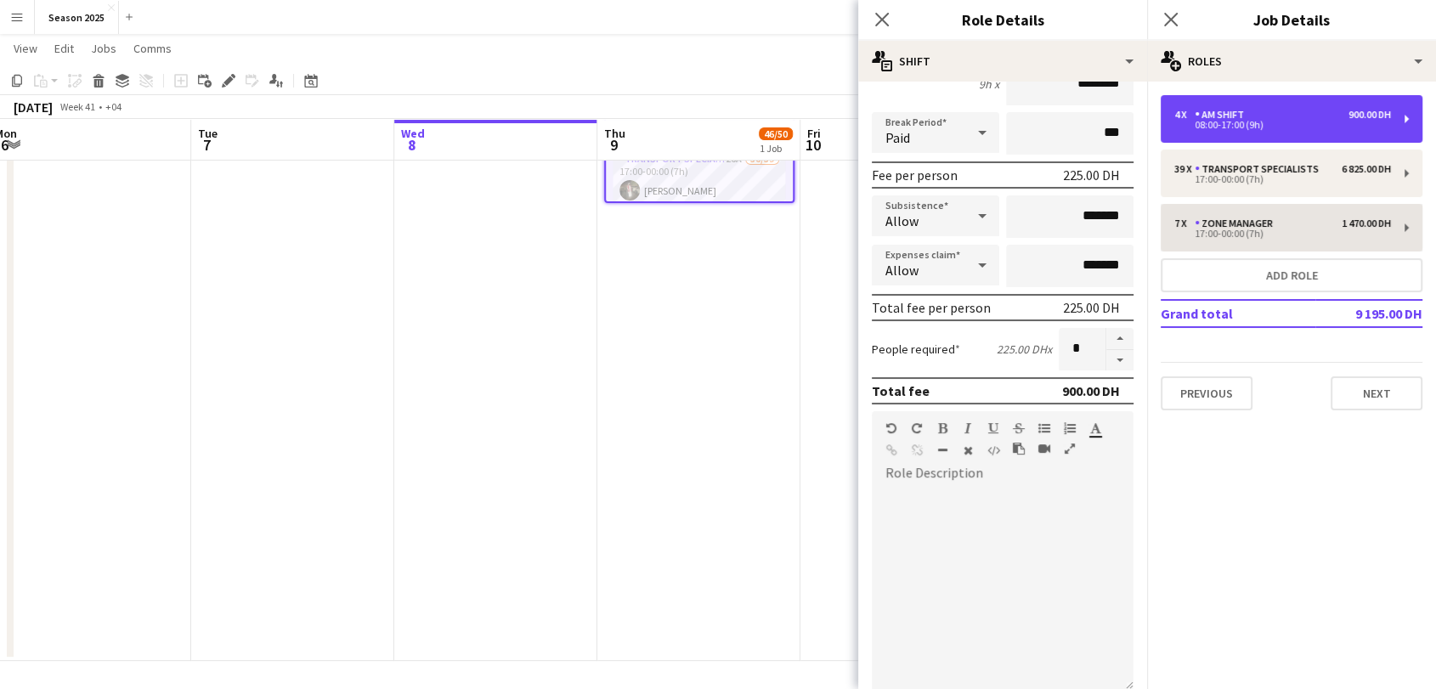
scroll to position [177, 0]
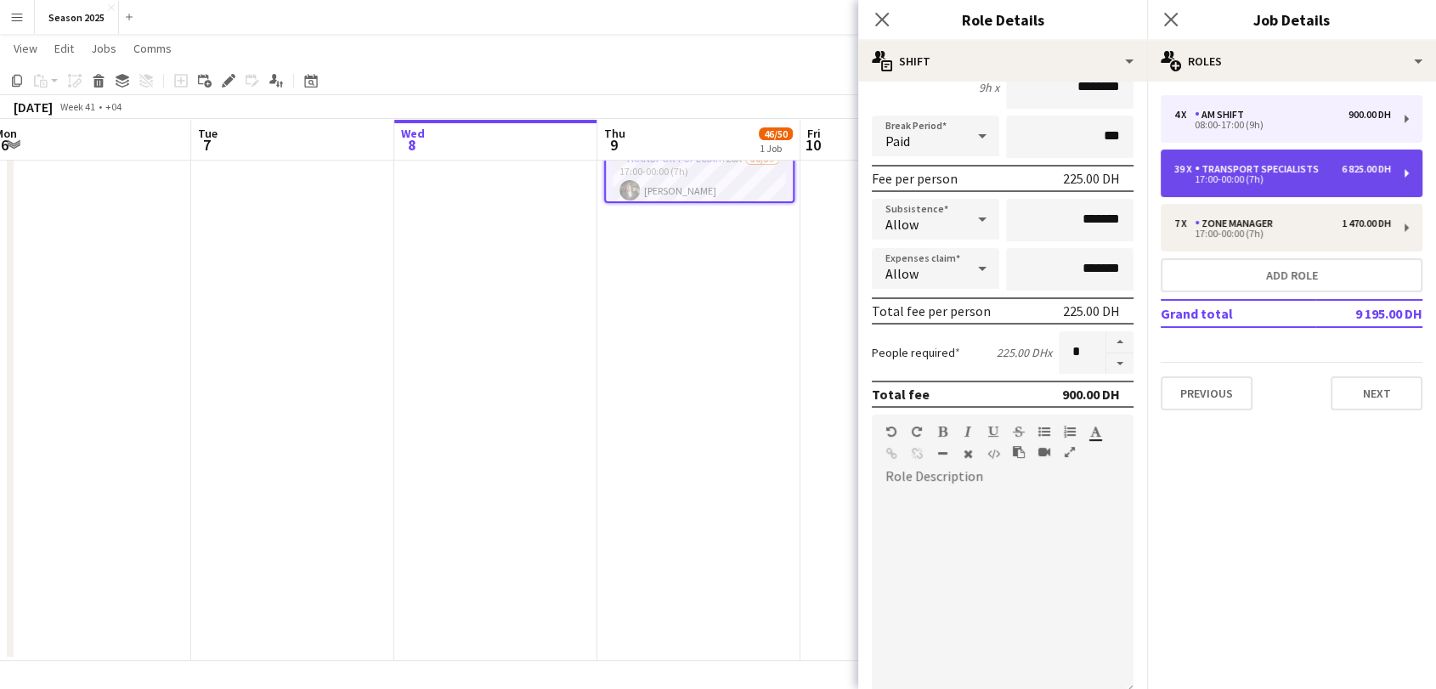
click at [1244, 178] on div "17:00-00:00 (7h)" at bounding box center [1283, 179] width 217 height 8
type input "**********"
type input "*****"
type input "**"
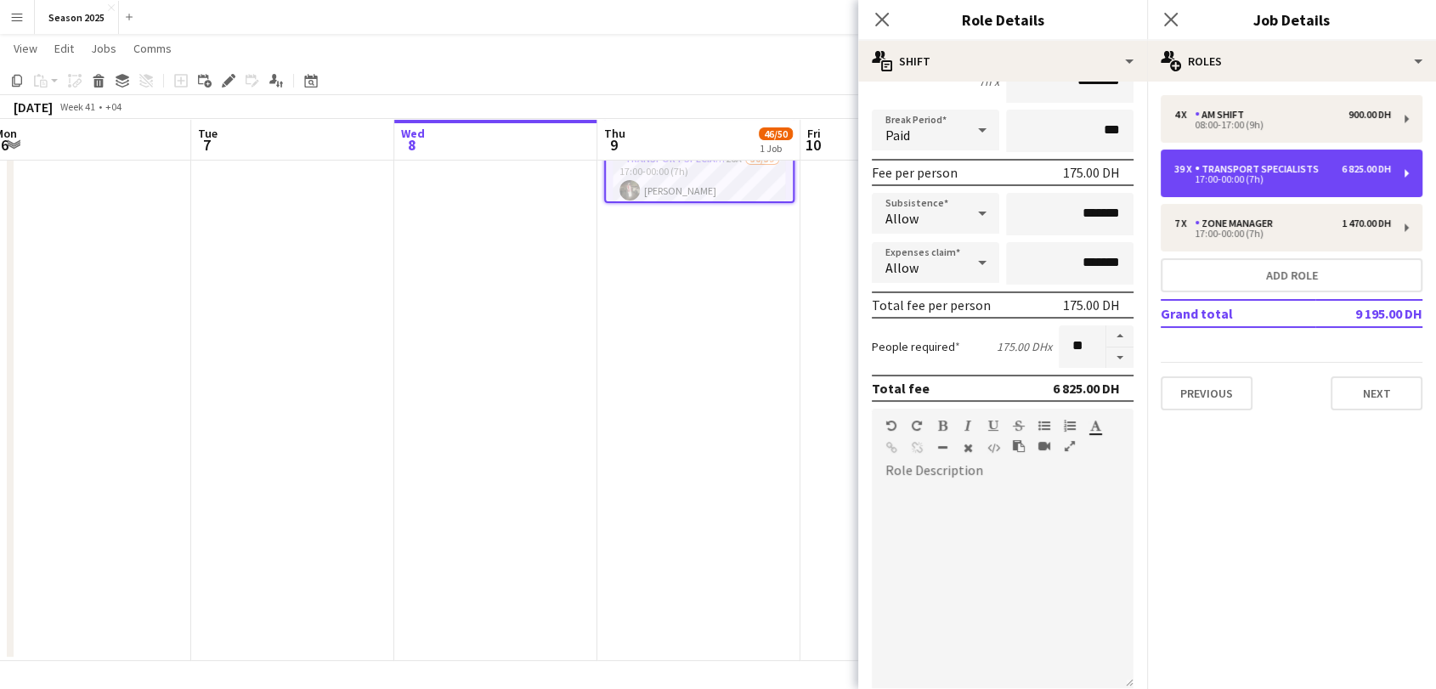
scroll to position [461, 0]
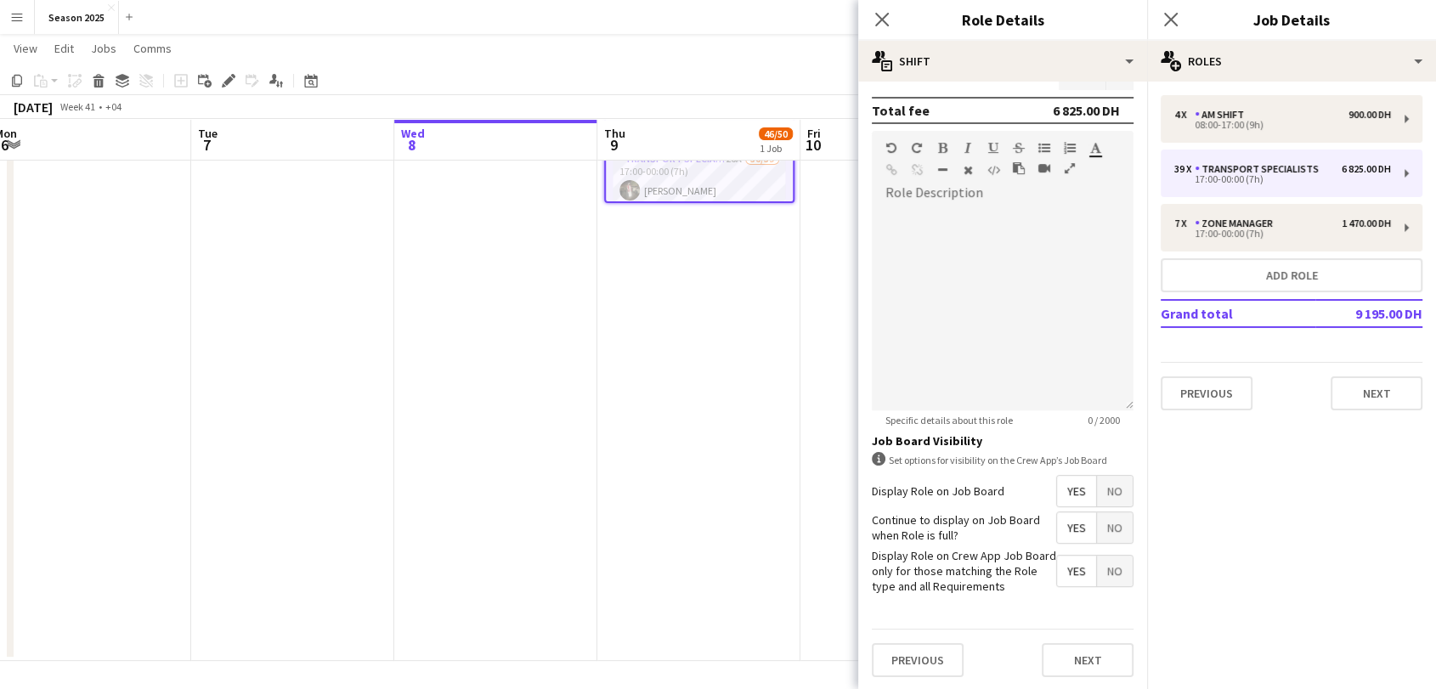
click at [1068, 496] on span "Yes" at bounding box center [1076, 491] width 39 height 31
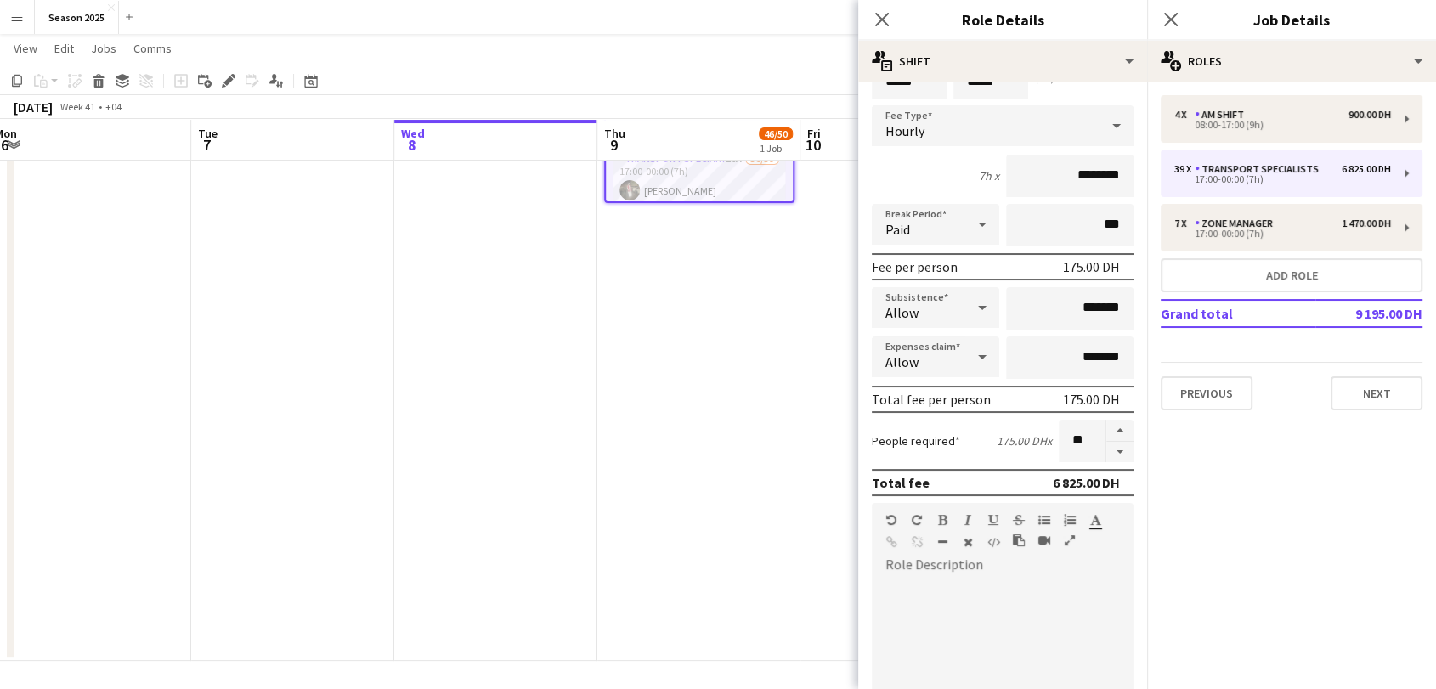
scroll to position [0, 0]
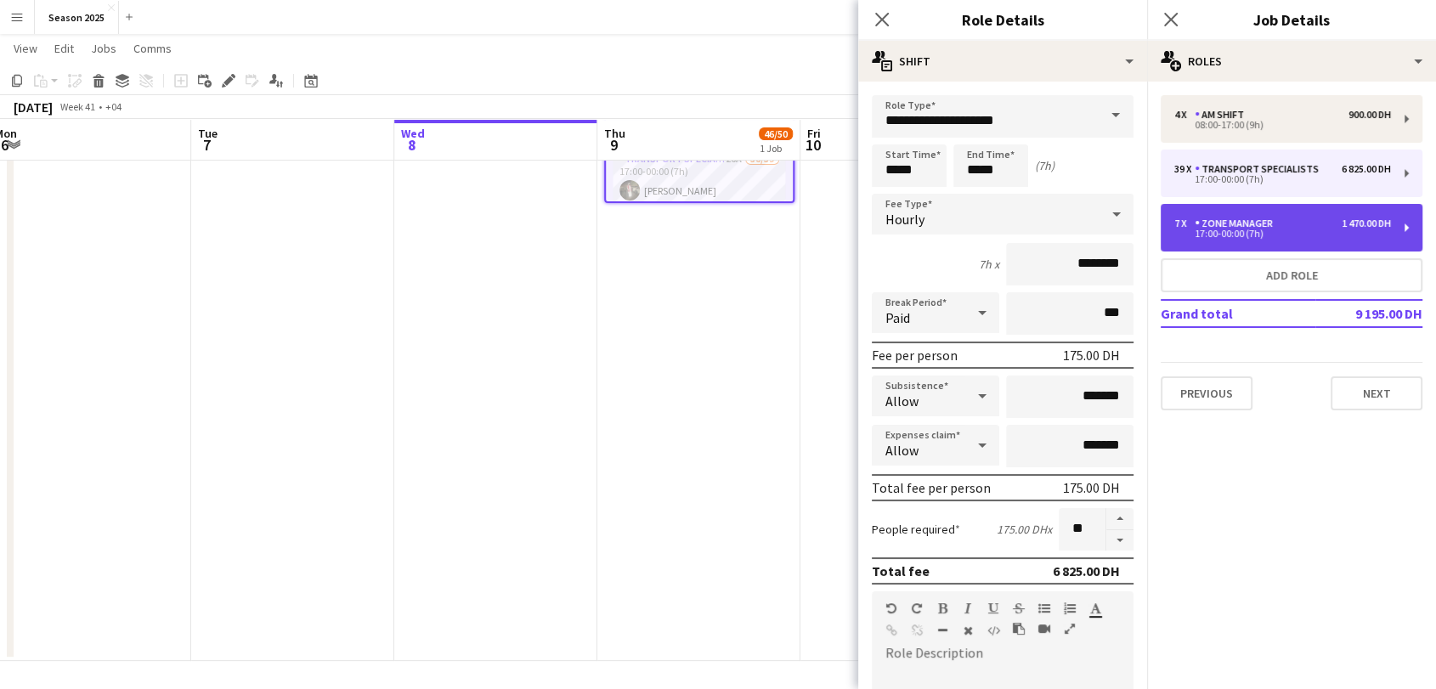
click at [1260, 236] on div "17:00-00:00 (7h)" at bounding box center [1283, 233] width 217 height 8
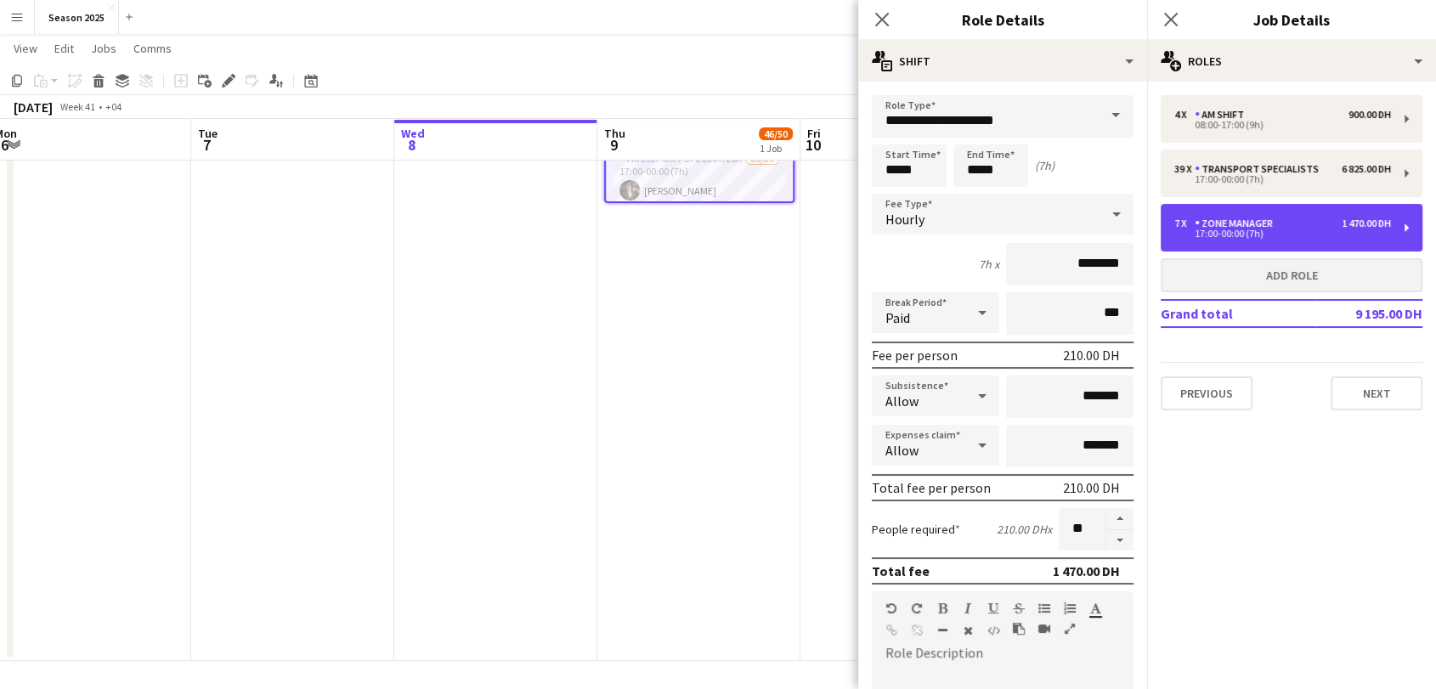
type input "**********"
type input "********"
type input "*"
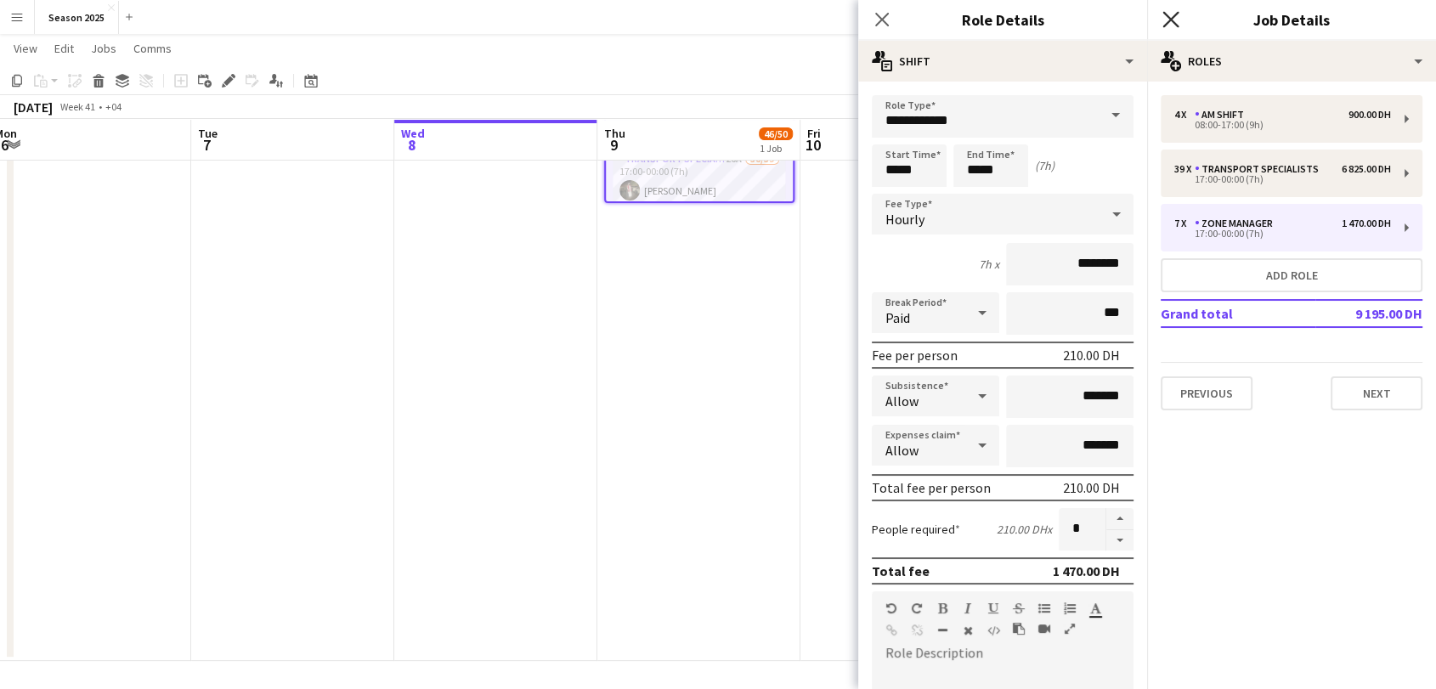
drag, startPoint x: 1176, startPoint y: 24, endPoint x: 1026, endPoint y: 117, distance: 177.1
click at [1172, 25] on icon "Close pop-in" at bounding box center [1171, 19] width 16 height 16
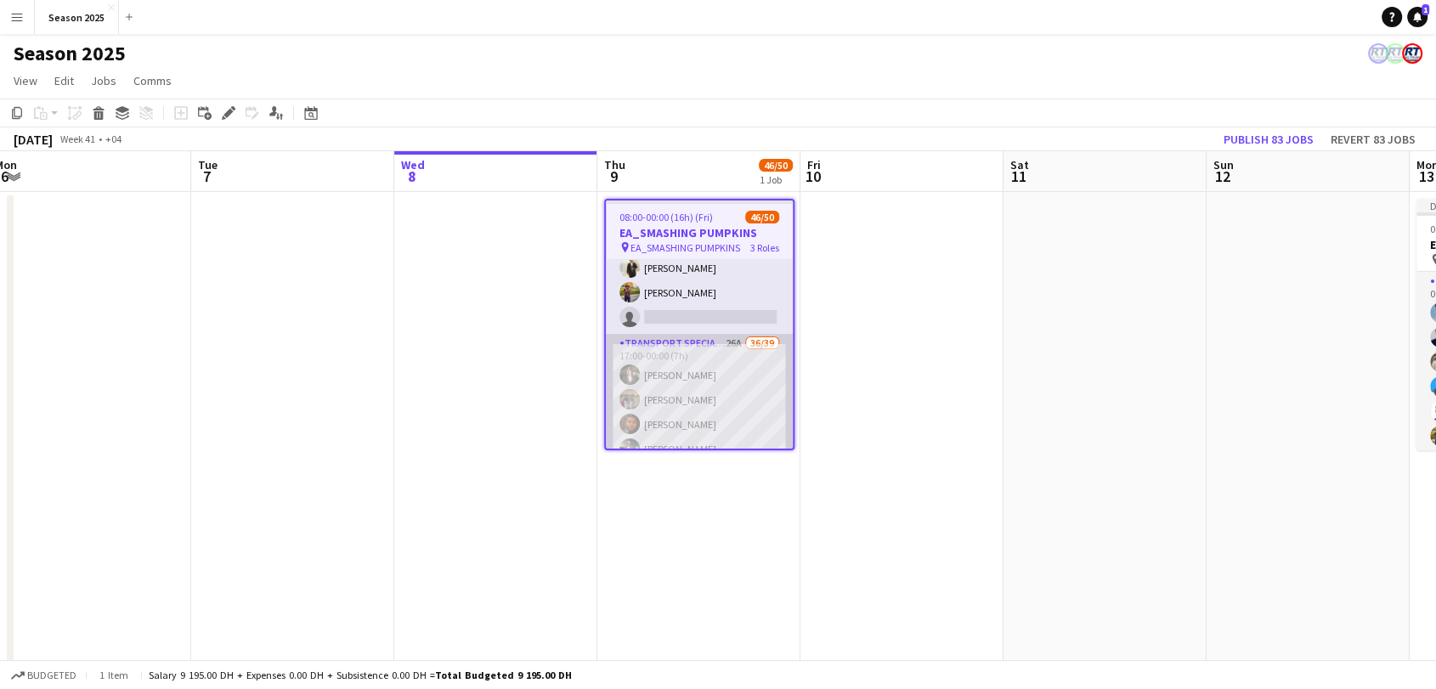
scroll to position [94, 0]
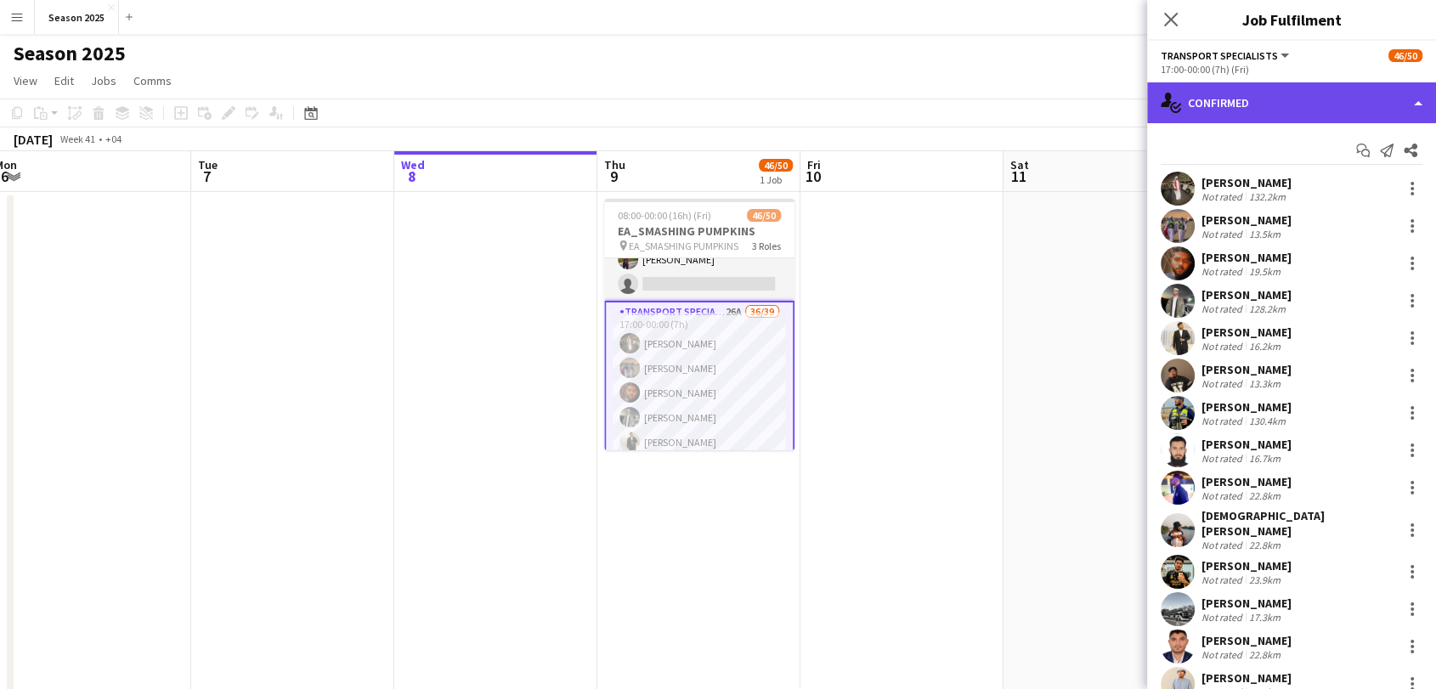
click at [1334, 100] on div "single-neutral-actions-check-2 Confirmed" at bounding box center [1291, 102] width 289 height 41
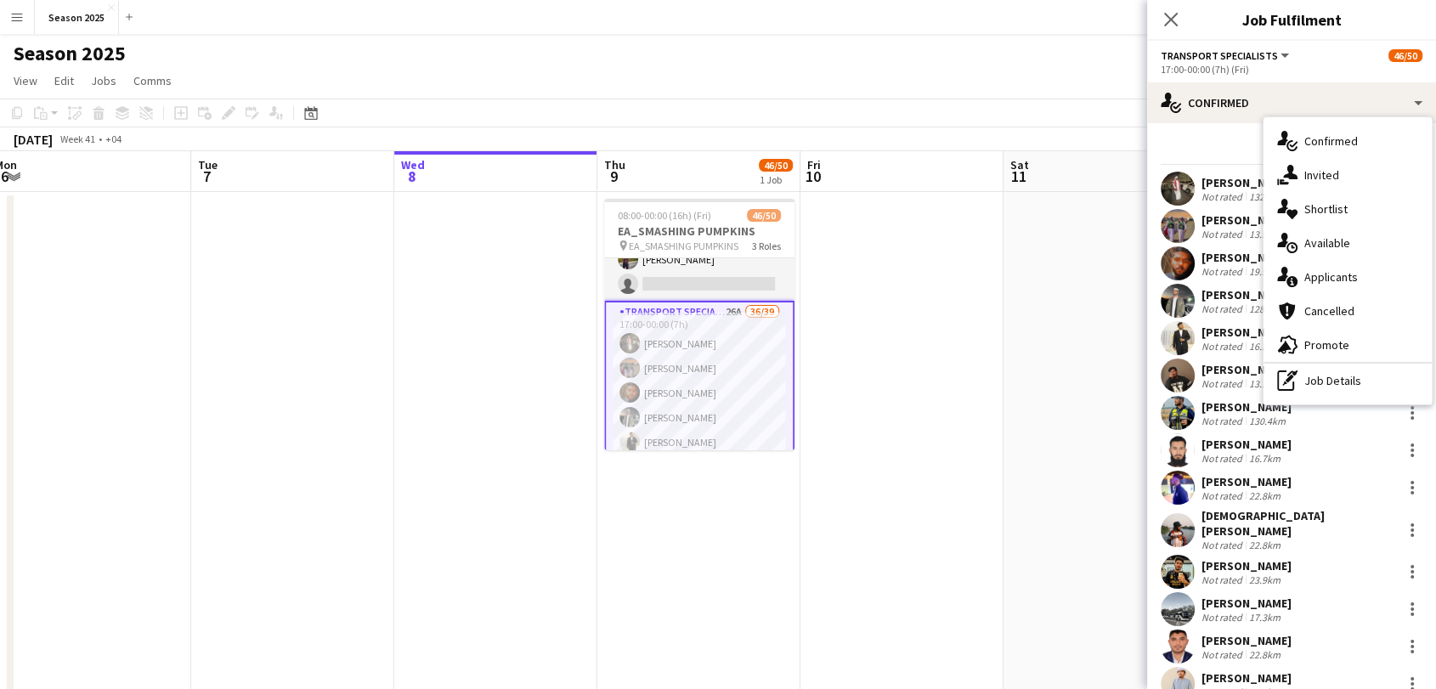
click at [1350, 343] on div "advertising-megaphone Promote" at bounding box center [1348, 345] width 168 height 34
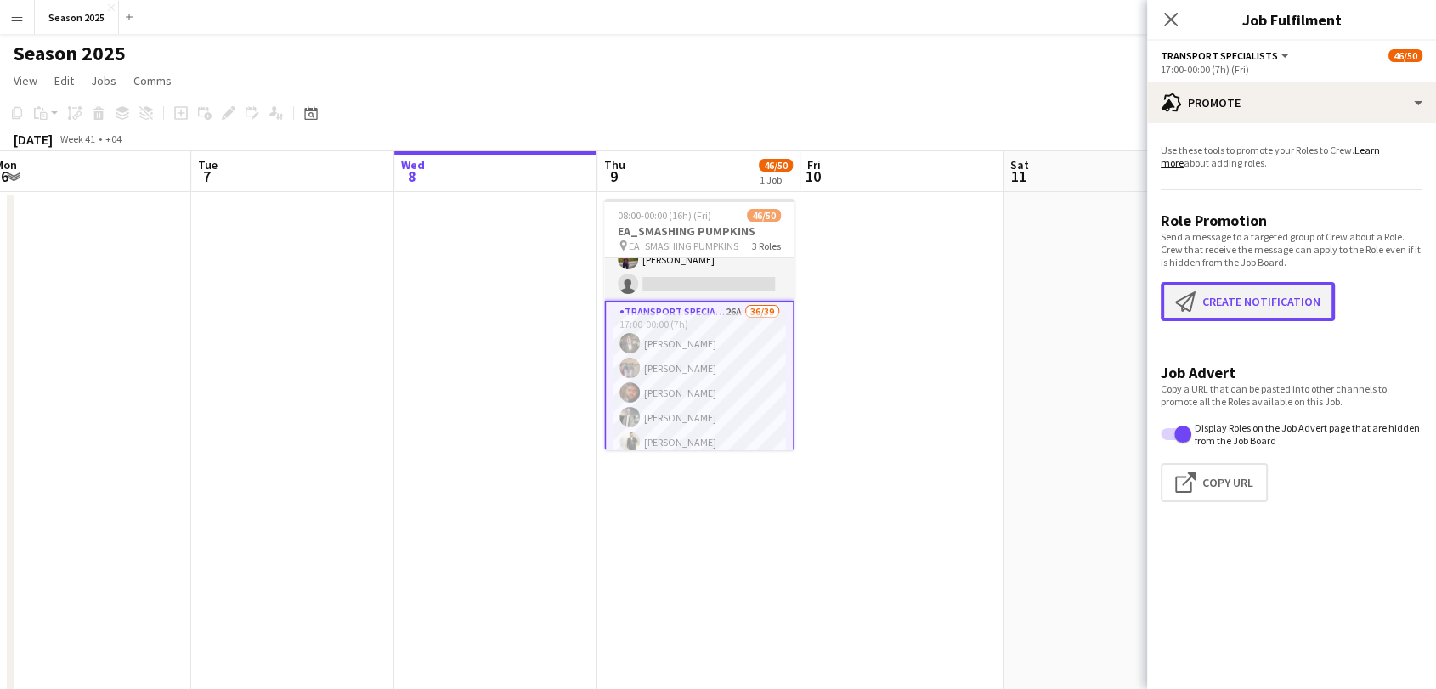
click at [1231, 301] on button "Create notification Create notification" at bounding box center [1248, 301] width 174 height 39
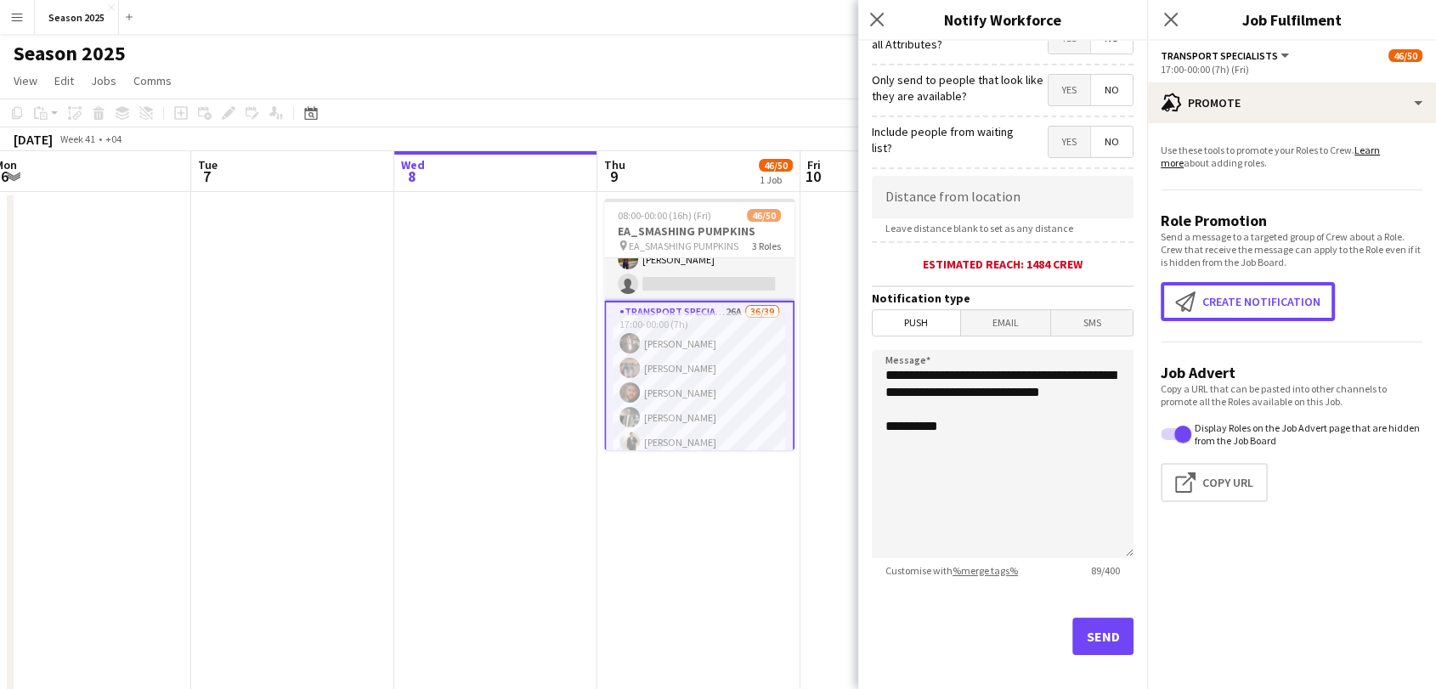
scroll to position [252, 0]
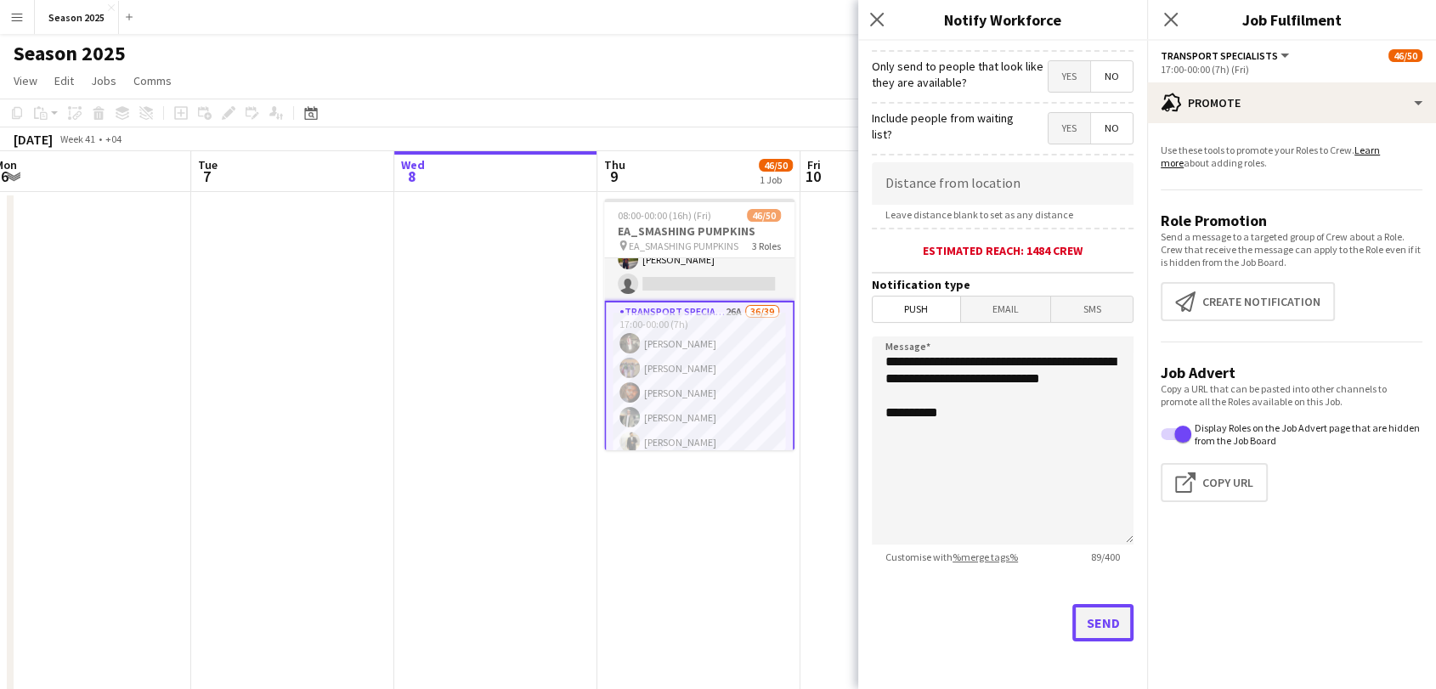
click at [1097, 613] on button "Send" at bounding box center [1103, 622] width 61 height 37
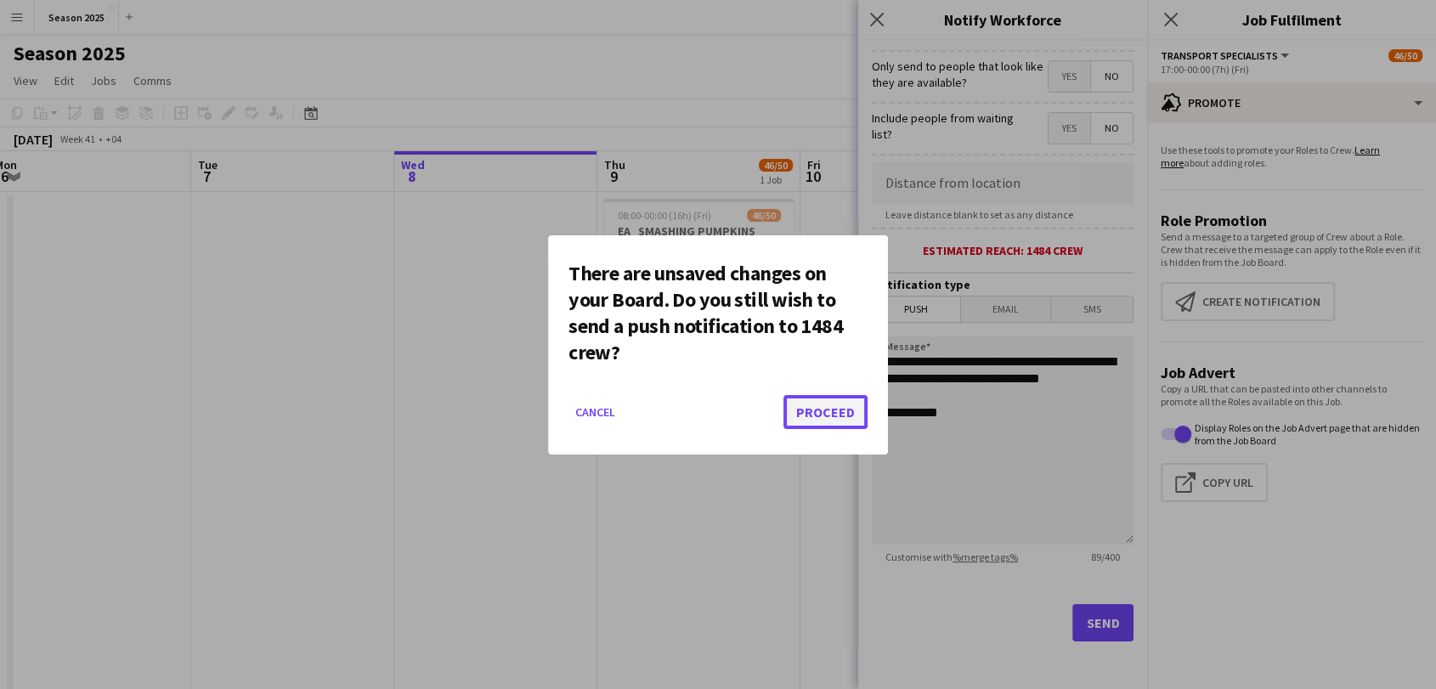
click at [834, 416] on button "Proceed" at bounding box center [826, 412] width 84 height 34
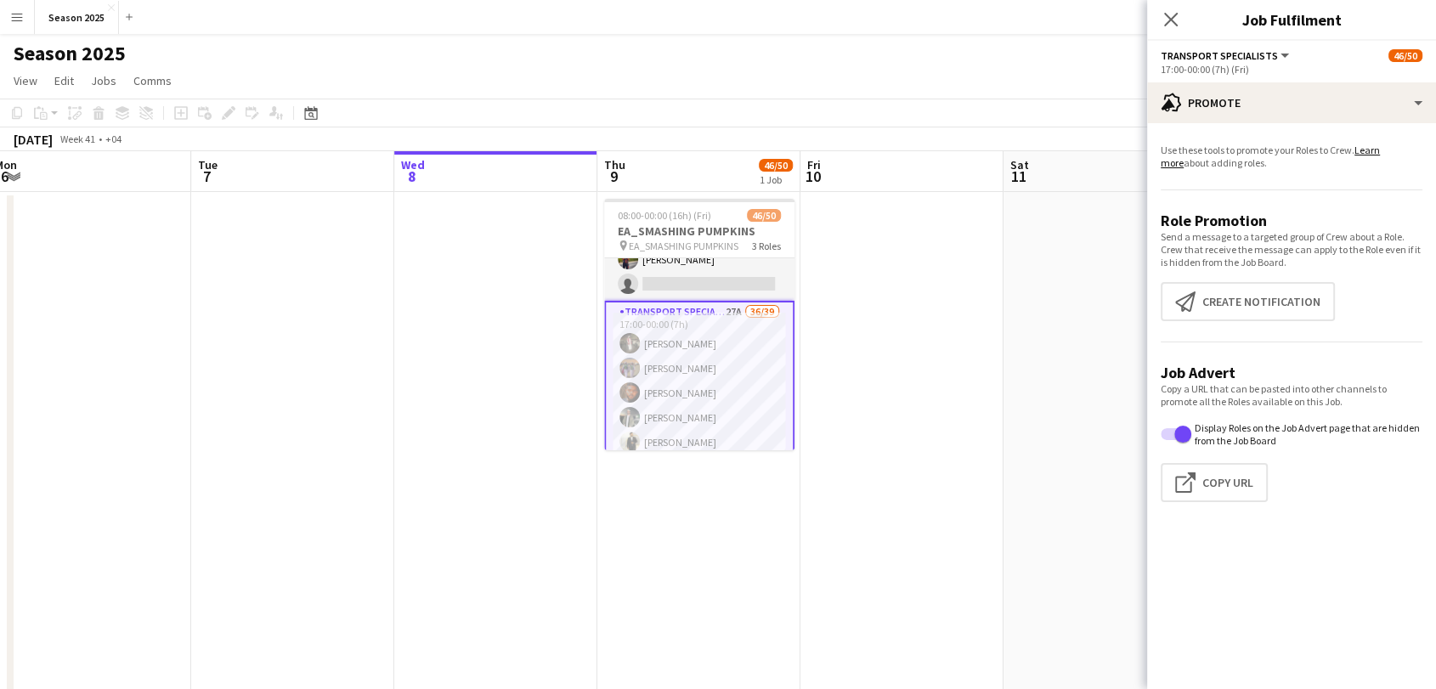
click at [1168, 22] on icon at bounding box center [1171, 20] width 14 height 14
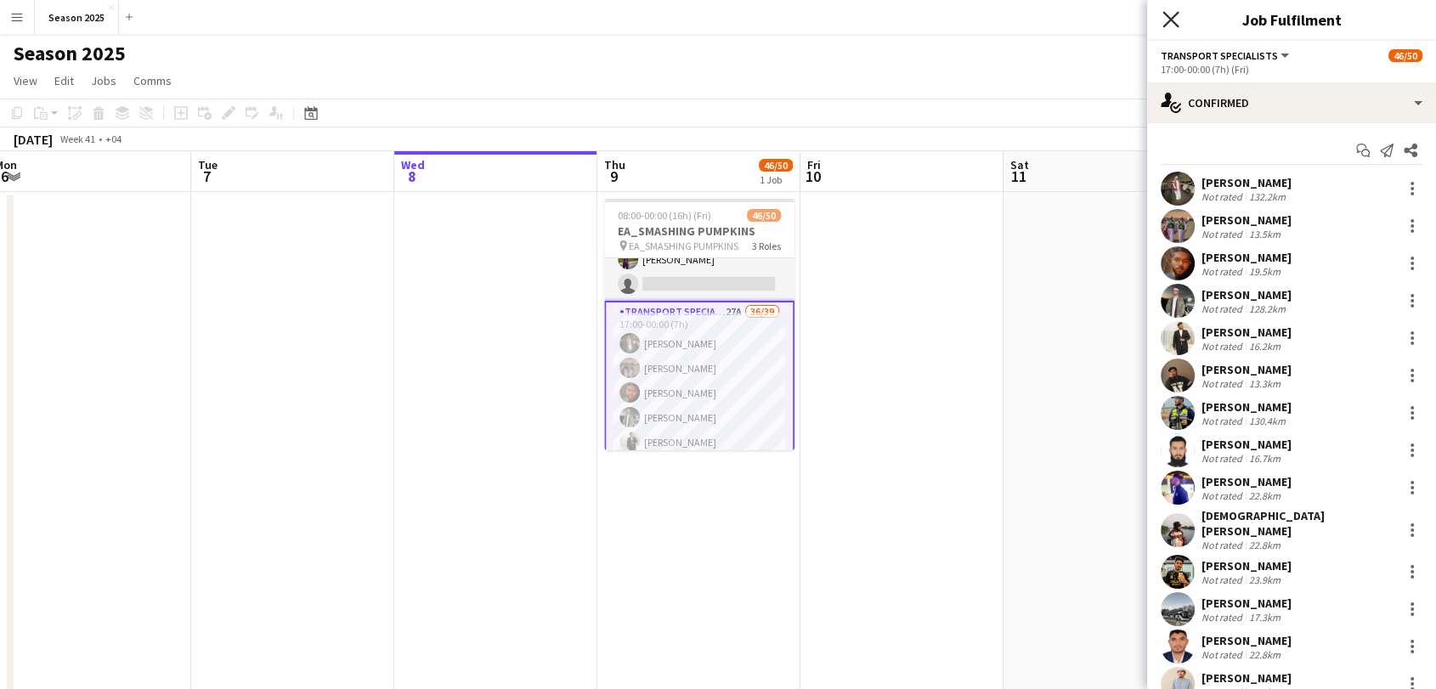
click at [1171, 16] on icon "Close pop-in" at bounding box center [1171, 19] width 16 height 16
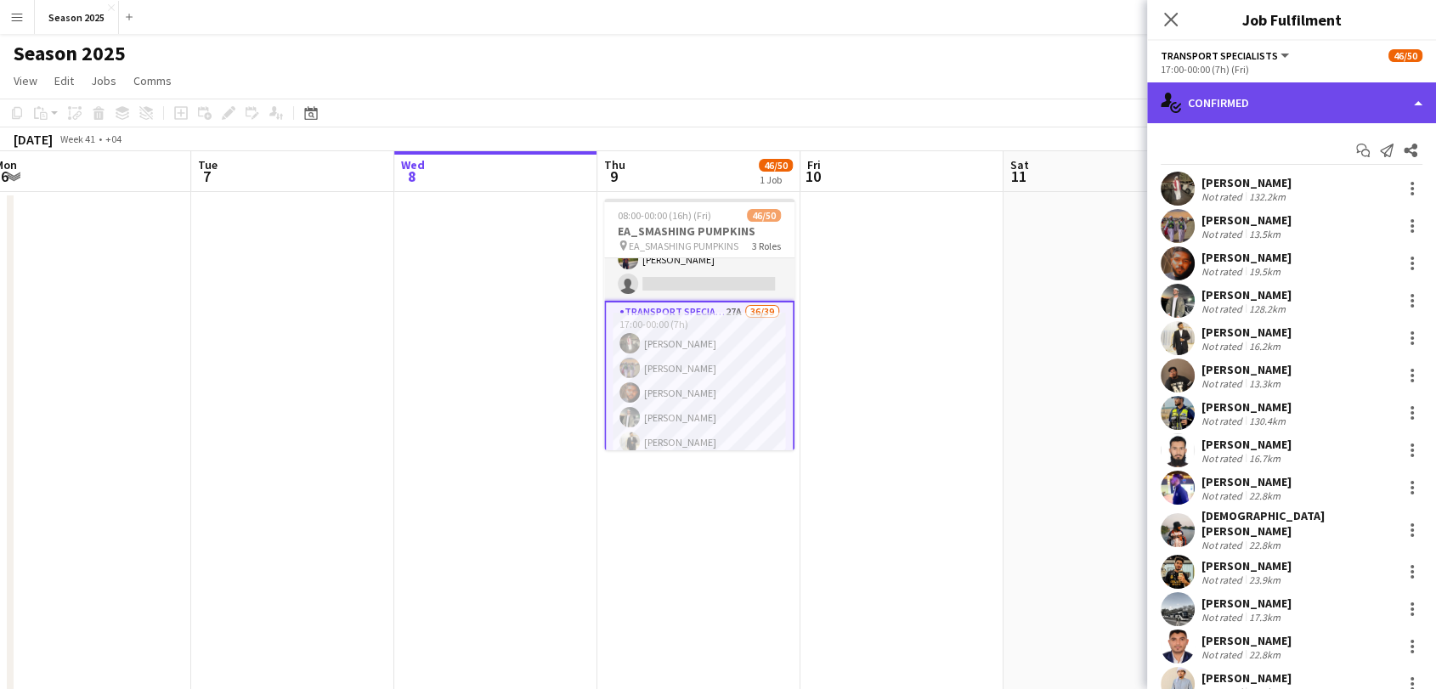
click at [1339, 92] on div "single-neutral-actions-check-2 Confirmed" at bounding box center [1291, 102] width 289 height 41
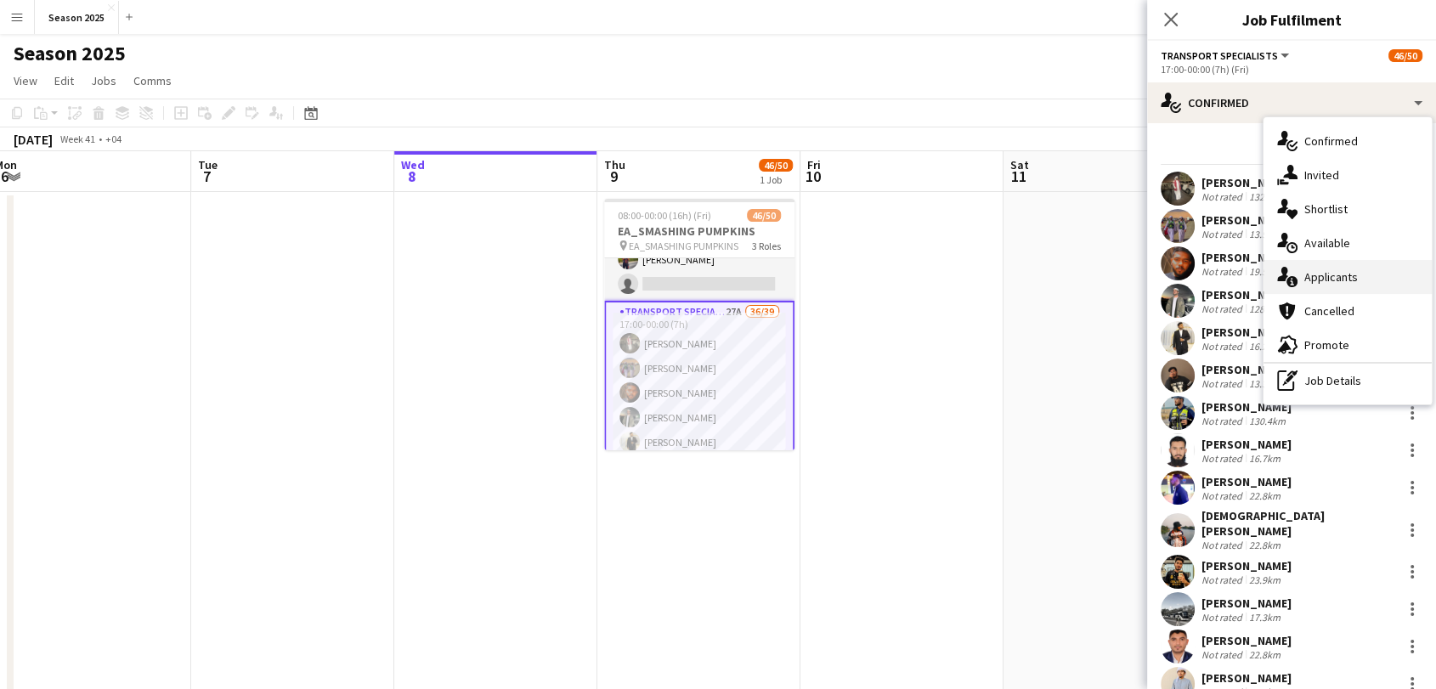
click at [1333, 282] on span "Applicants" at bounding box center [1332, 276] width 54 height 15
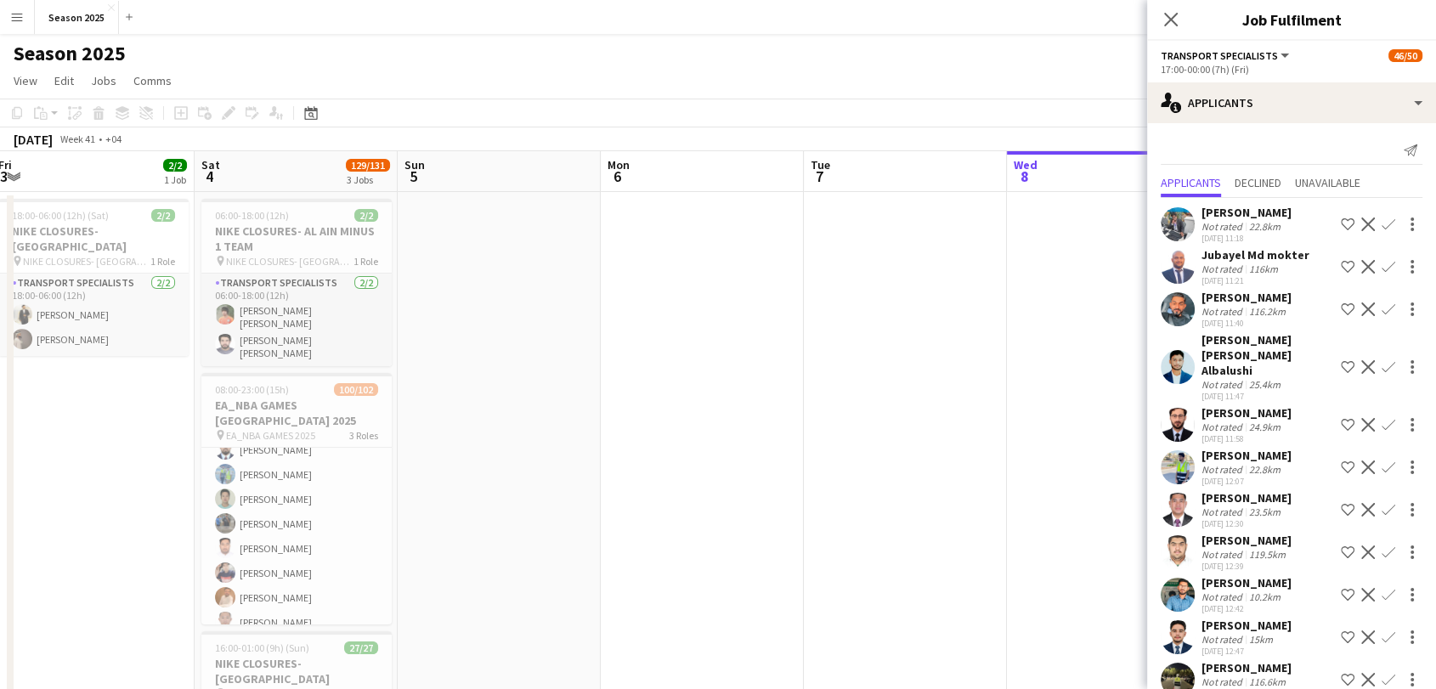
drag, startPoint x: 510, startPoint y: 481, endPoint x: 1171, endPoint y: 443, distance: 662.4
click at [1171, 443] on body "Menu Boards Boards Boards All jobs Status Workforce Workforce My Workforce Recr…" at bounding box center [718, 469] width 1436 height 938
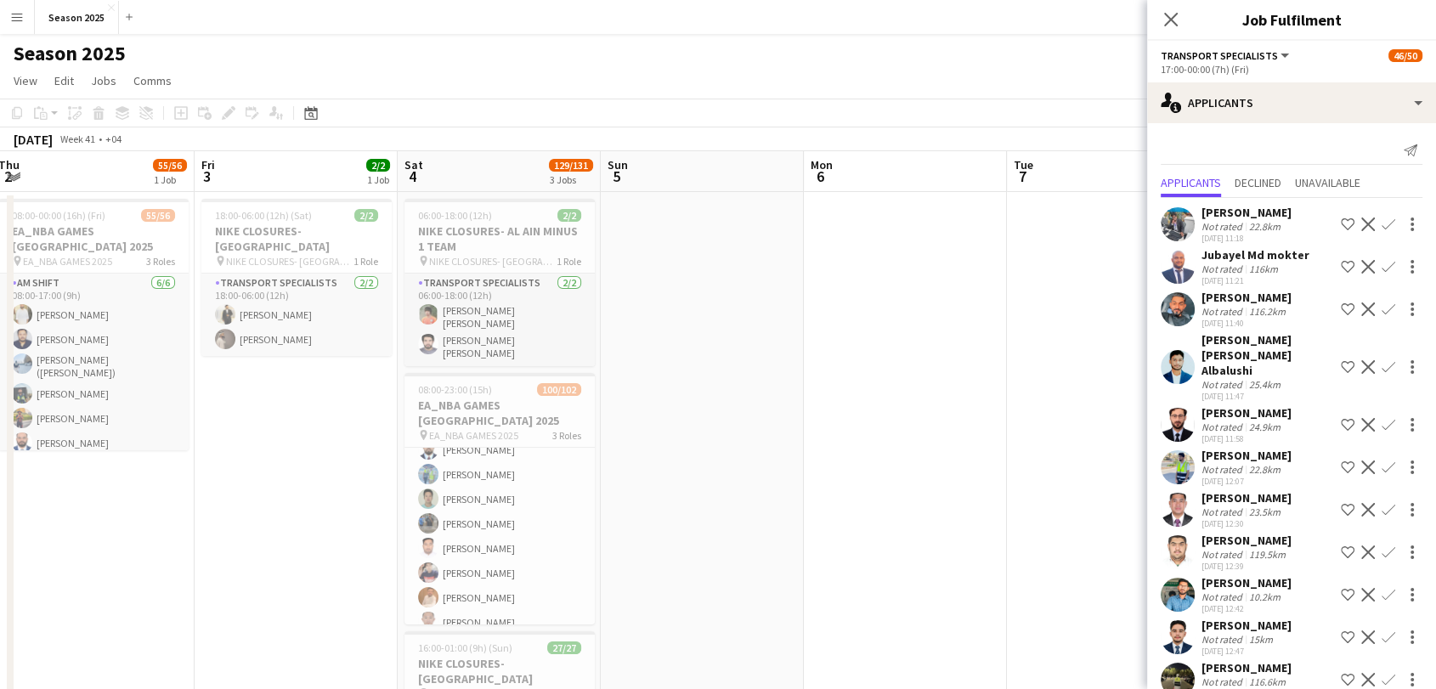
scroll to position [0, 415]
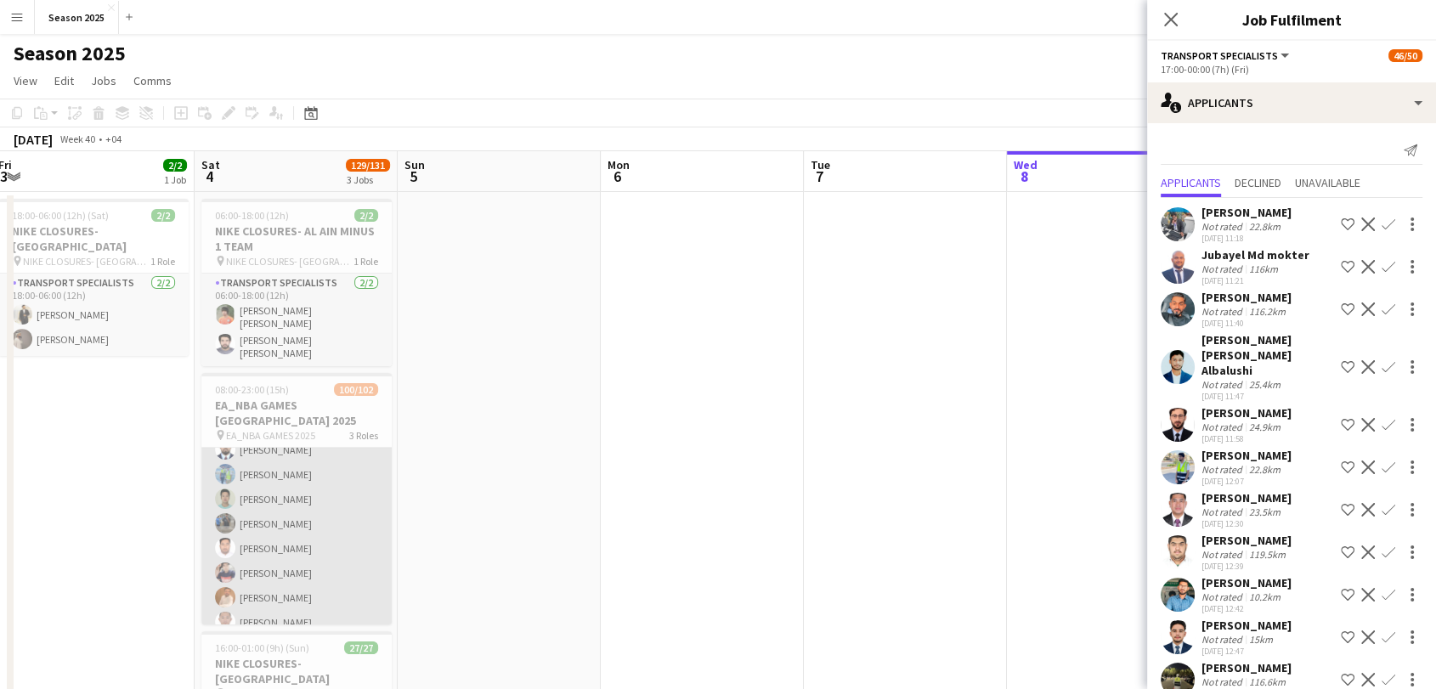
drag, startPoint x: 309, startPoint y: 538, endPoint x: 301, endPoint y: 516, distance: 23.4
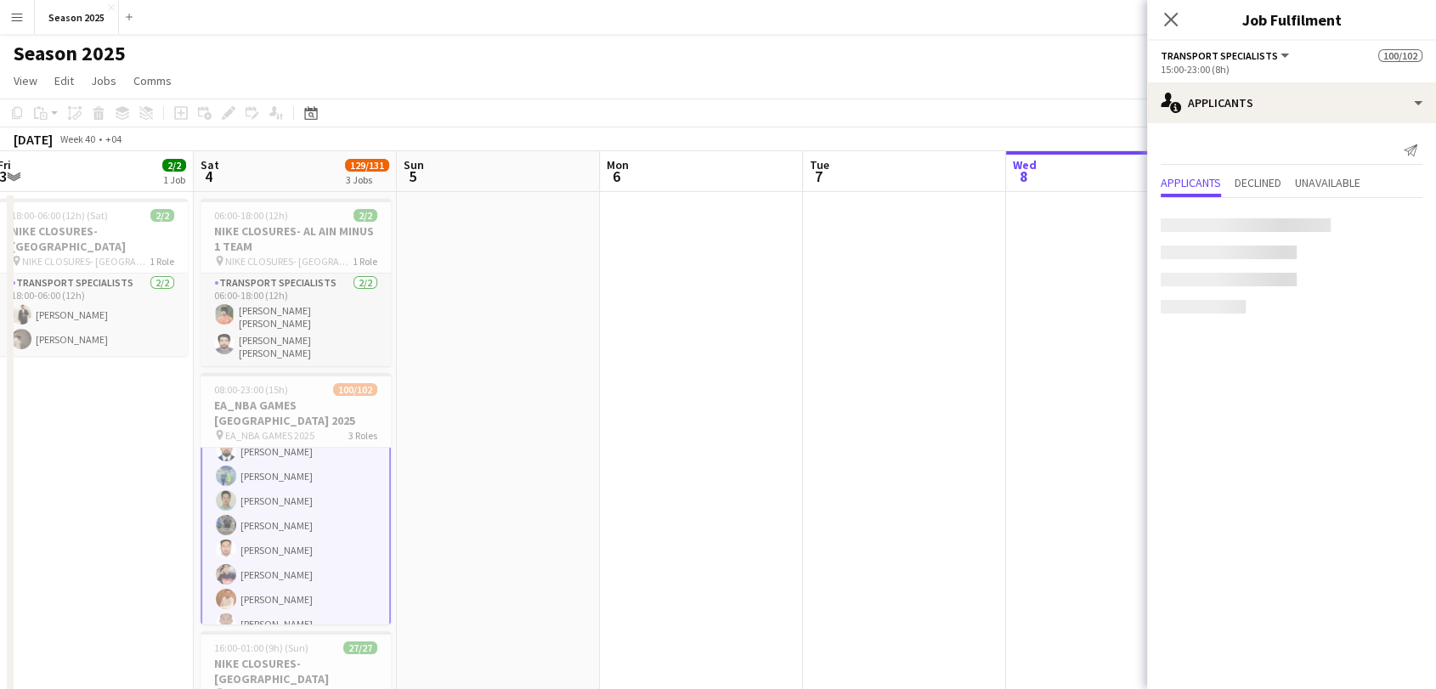
scroll to position [1795, 0]
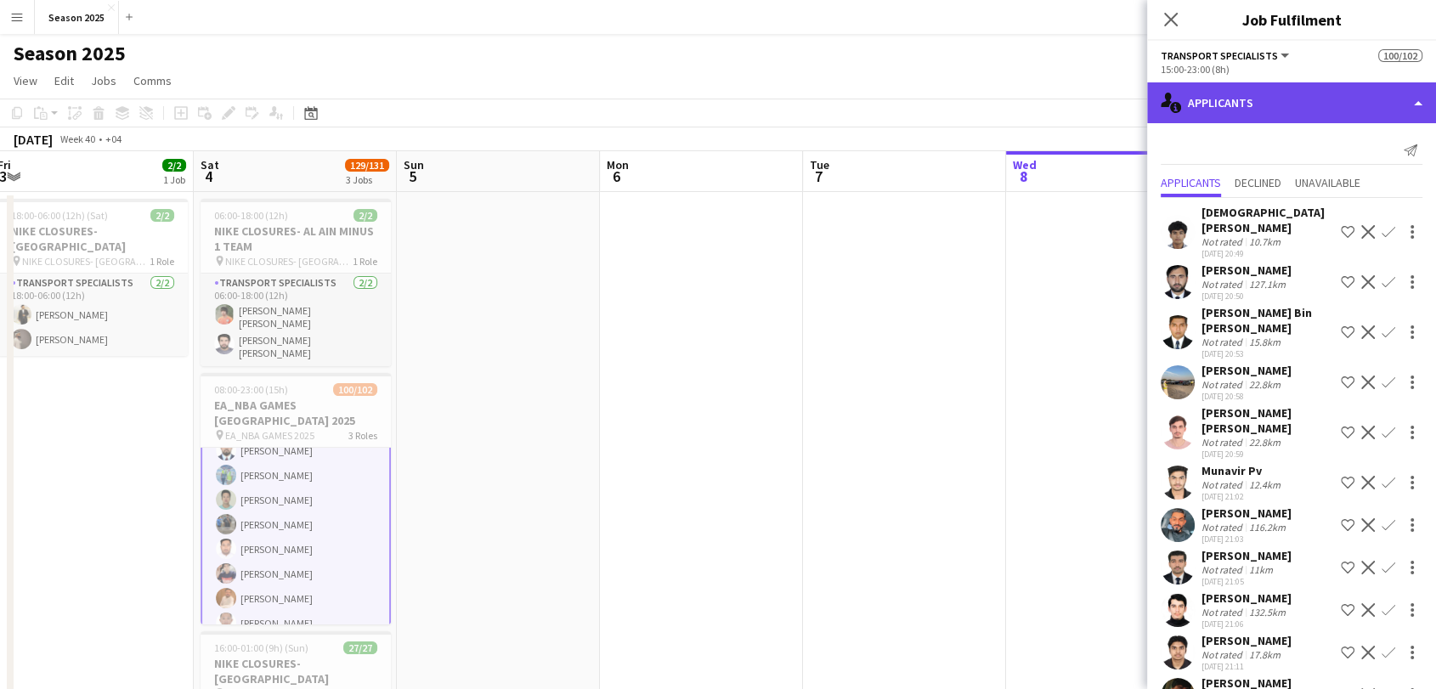
click at [1273, 110] on div "single-neutral-actions-information Applicants" at bounding box center [1291, 102] width 289 height 41
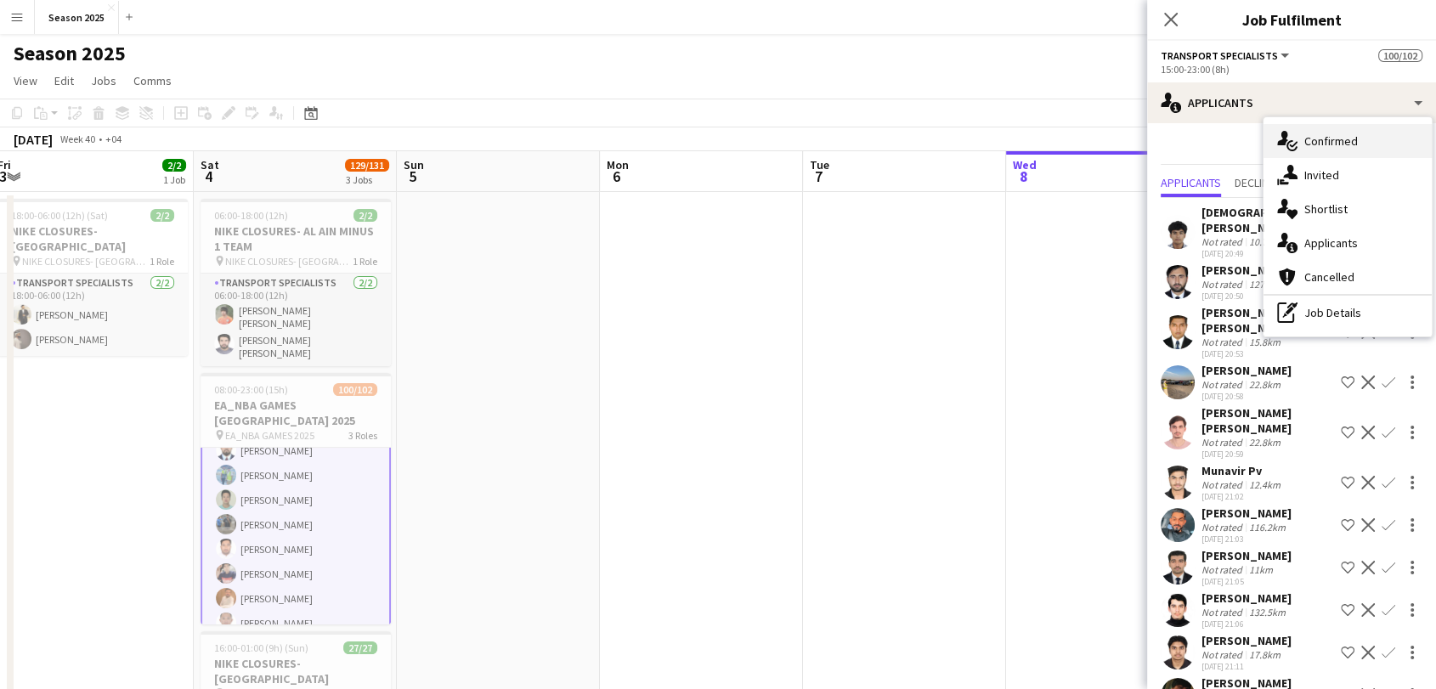
click at [1317, 140] on span "Confirmed" at bounding box center [1332, 140] width 54 height 15
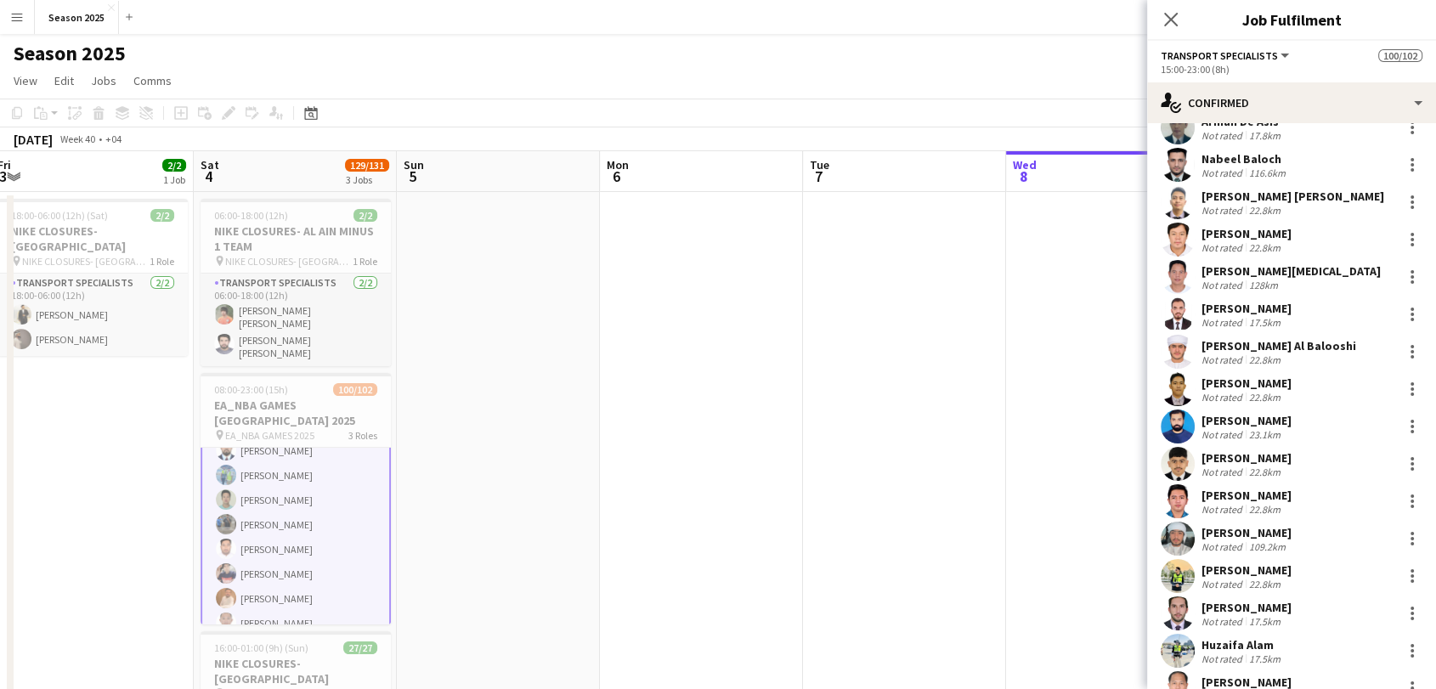
scroll to position [1416, 0]
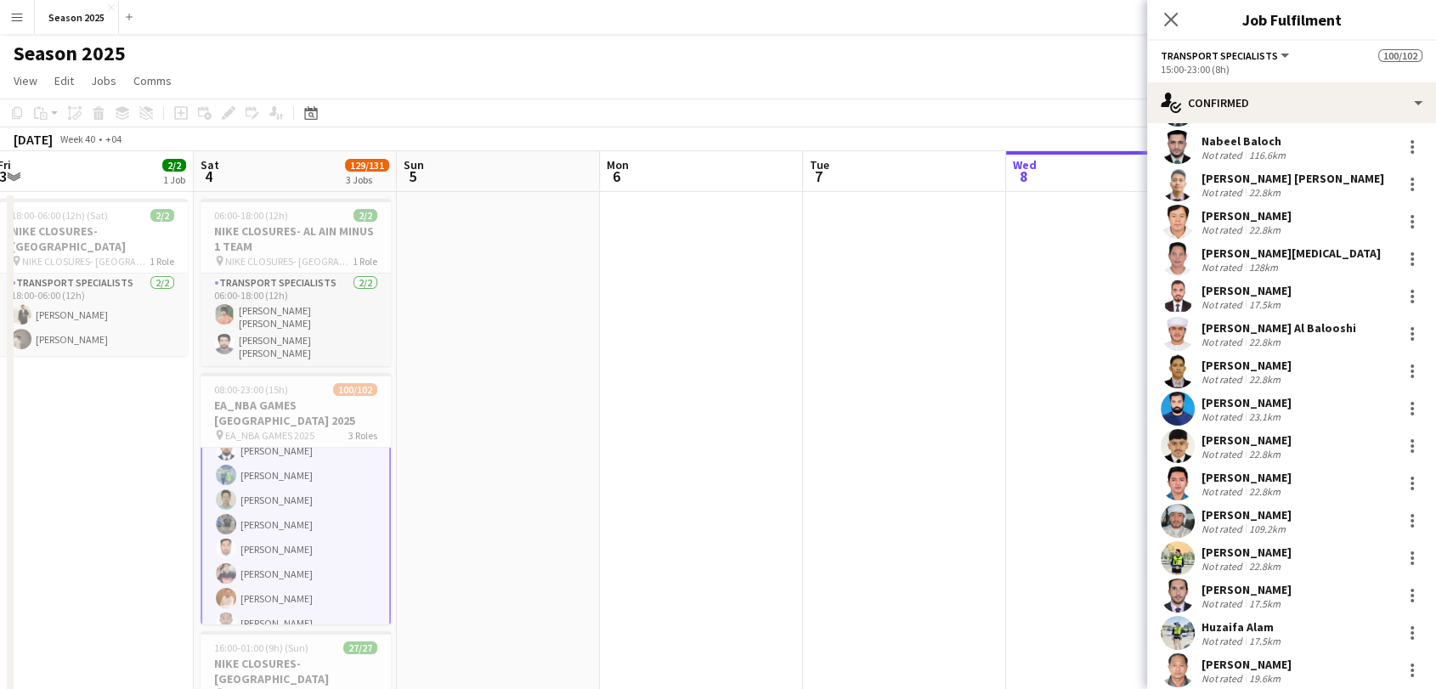
click at [1191, 467] on app-user-avatar at bounding box center [1178, 484] width 34 height 34
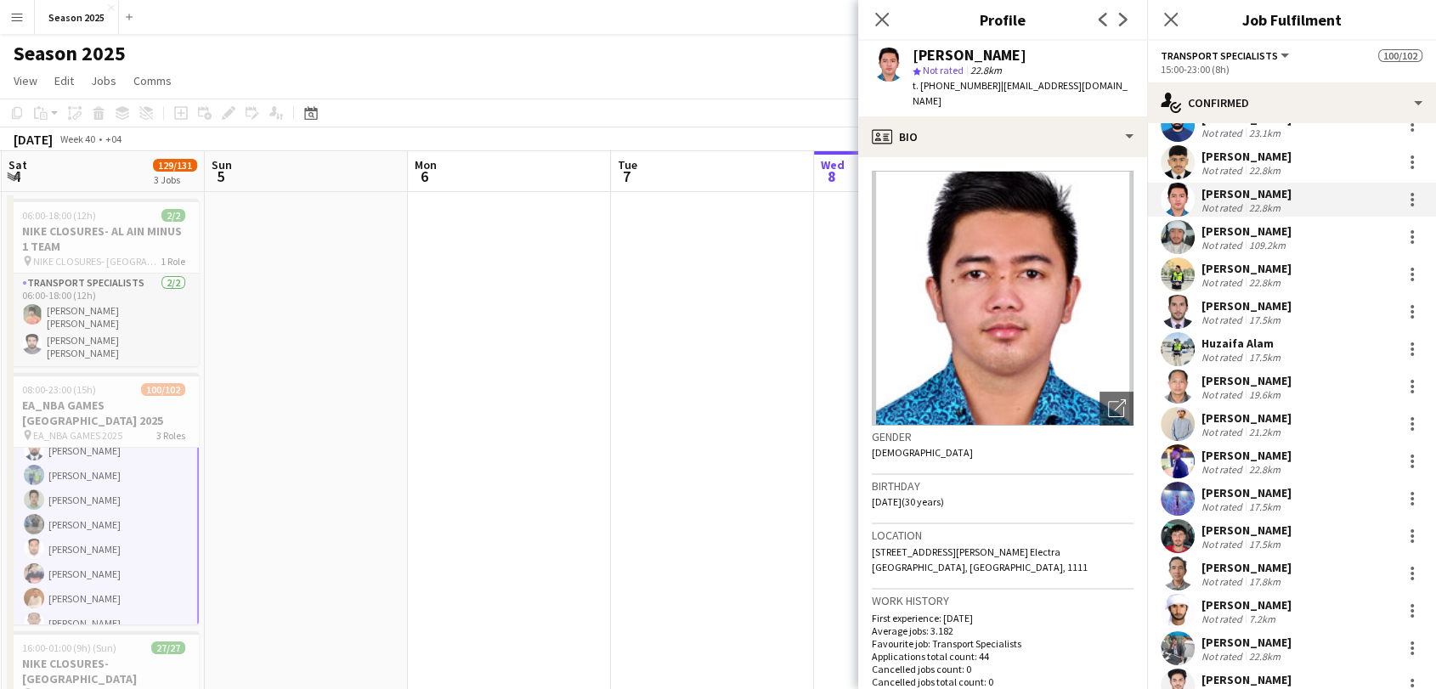
scroll to position [0, 615]
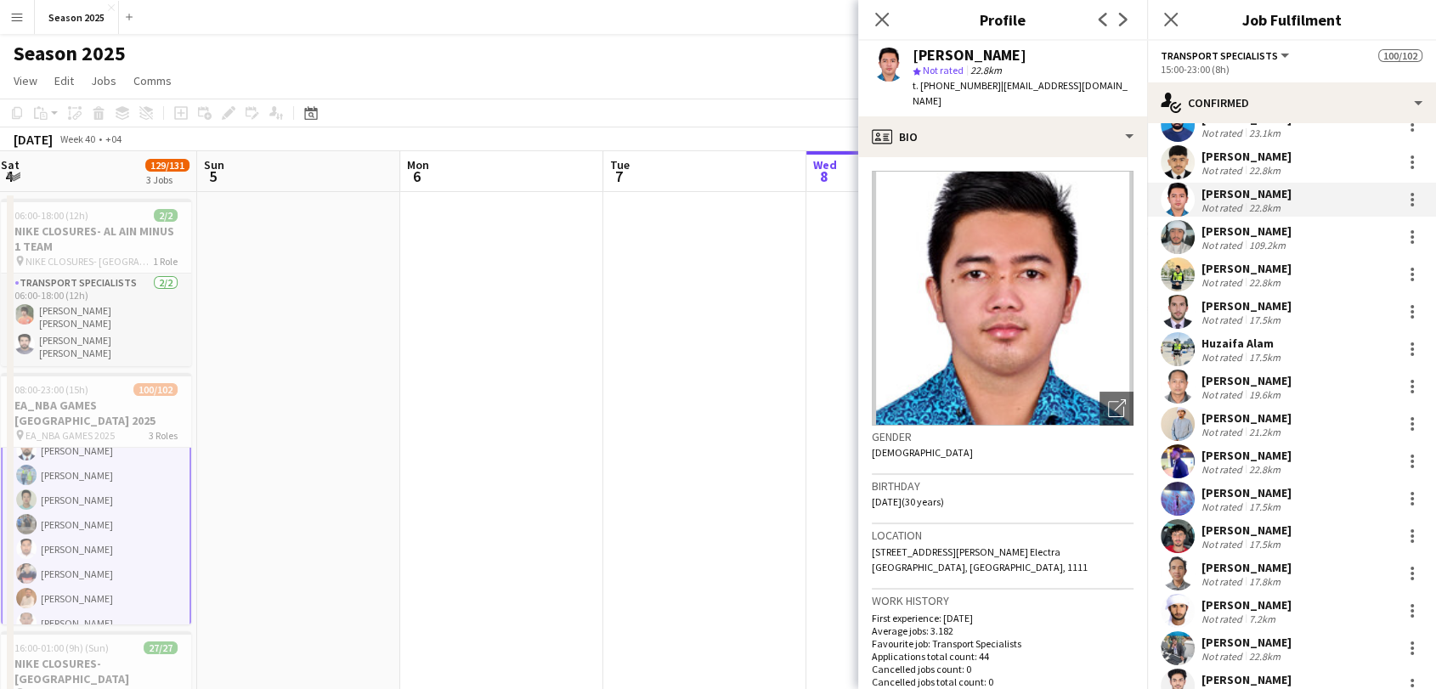
drag, startPoint x: 748, startPoint y: 437, endPoint x: 553, endPoint y: 439, distance: 194.6
click at [548, 437] on app-calendar-viewport "Wed 1 Thu 2 55/56 1 Job Fri 3 2/2 1 Job Sat 4 129/131 3 Jobs Sun 5 Mon 6 Tue 7 …" at bounding box center [718, 529] width 1436 height 757
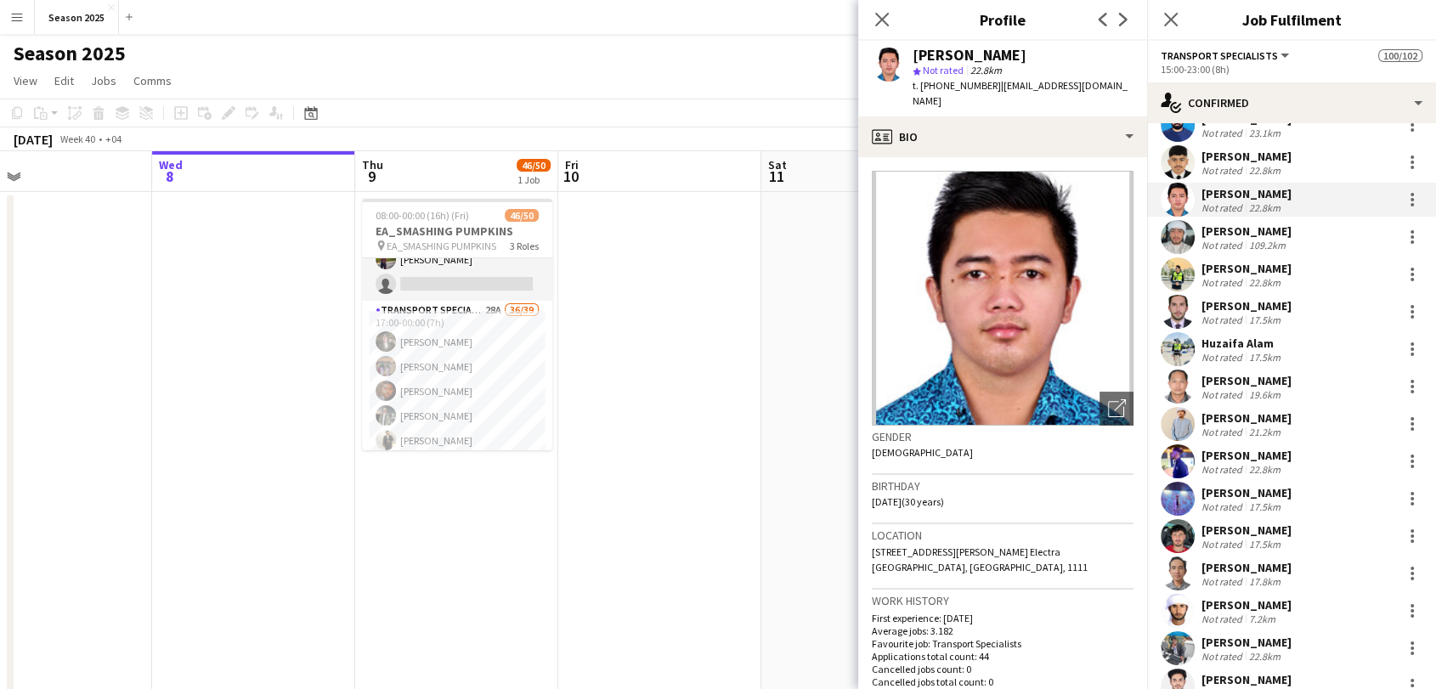
drag, startPoint x: 733, startPoint y: 361, endPoint x: 76, endPoint y: 361, distance: 656.2
click at [76, 361] on app-calendar-viewport "Sat 4 129/131 3 Jobs Sun 5 Mon 6 Tue 7 Wed 8 Thu 9 46/50 1 Job Fri 10 Sat 11 Su…" at bounding box center [718, 529] width 1436 height 757
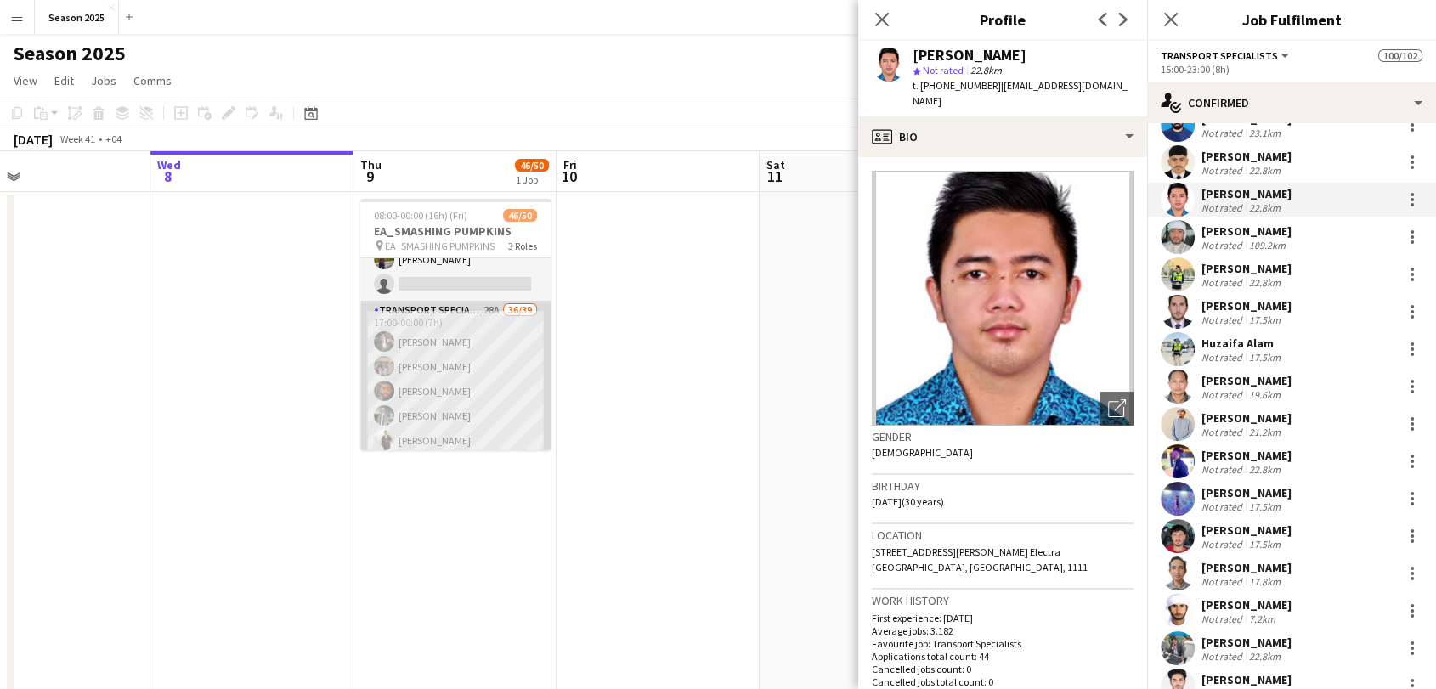
drag, startPoint x: 412, startPoint y: 364, endPoint x: 458, endPoint y: 362, distance: 45.9
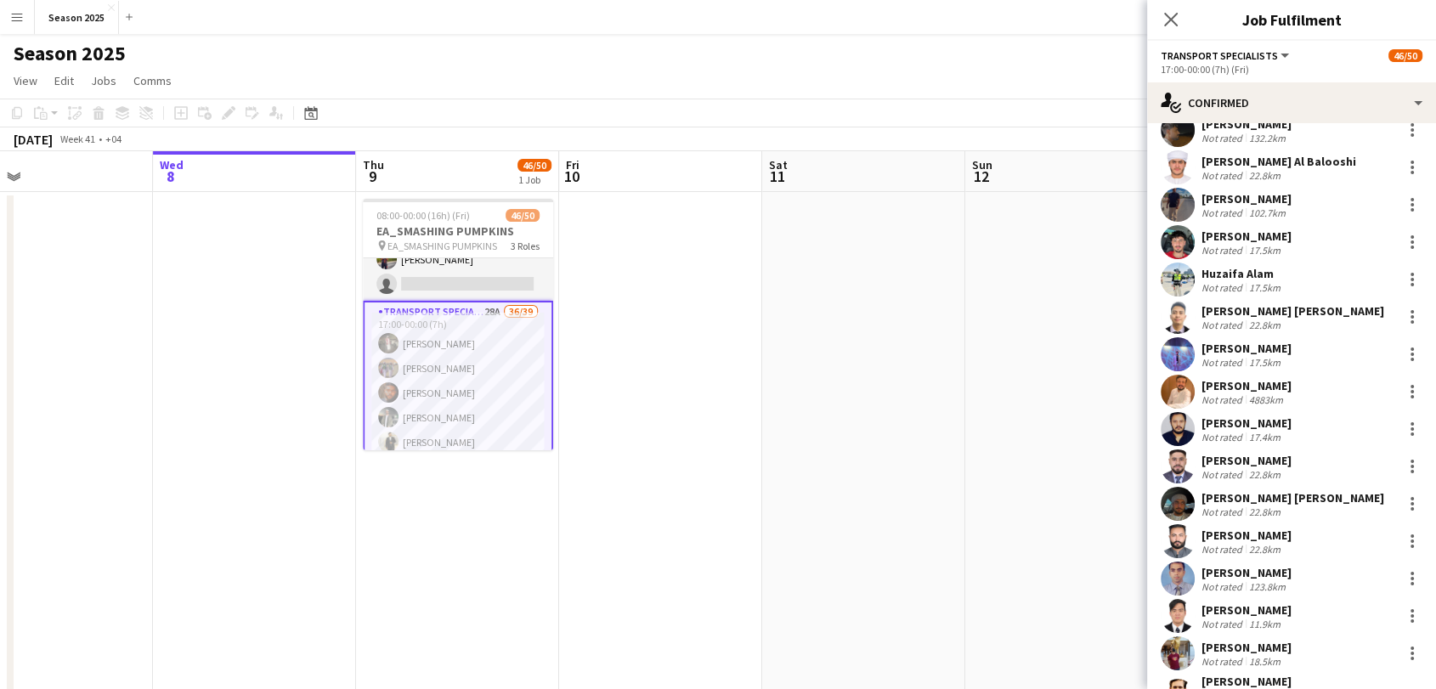
scroll to position [609, 0]
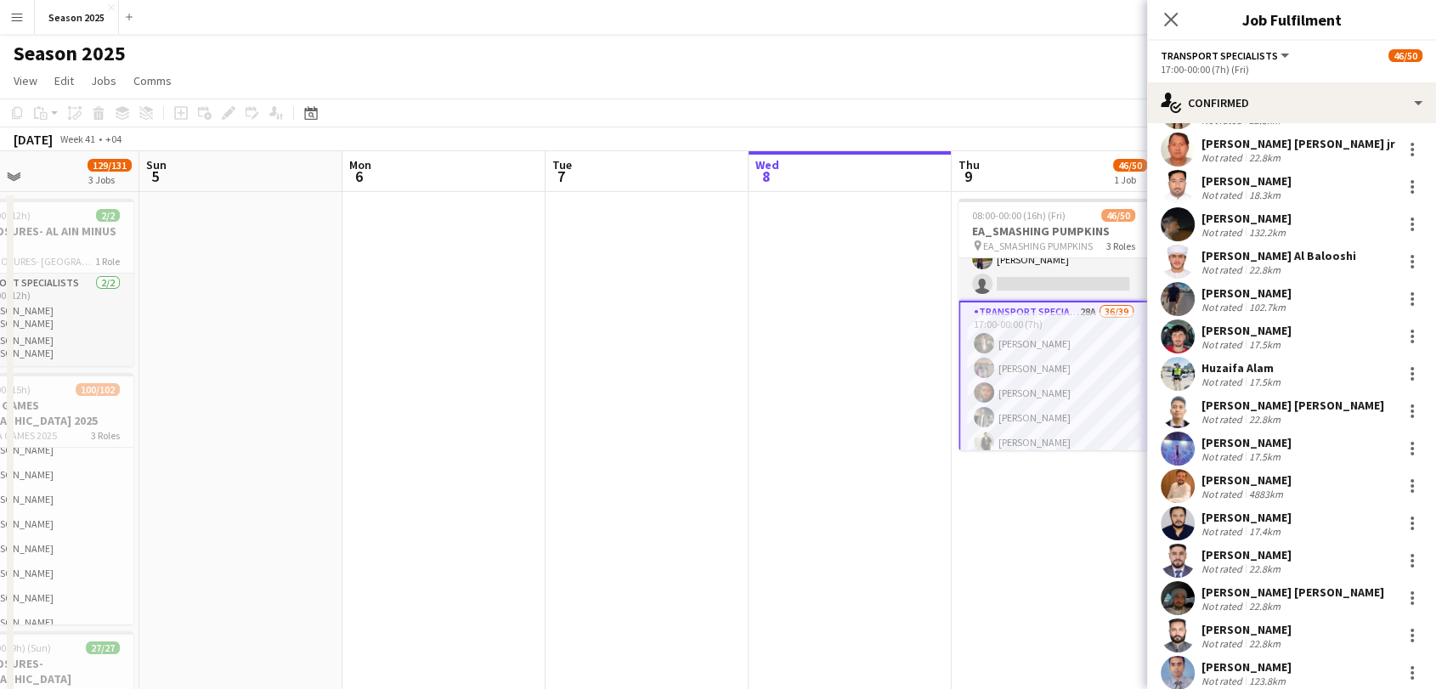
drag, startPoint x: 238, startPoint y: 443, endPoint x: 487, endPoint y: 417, distance: 250.3
click at [831, 394] on app-calendar-viewport "Thu 2 55/56 1 Job Fri 3 2/2 1 Job Sat 4 129/131 3 Jobs Sun 5 Mon 6 Tue 7 Wed 8 …" at bounding box center [718, 529] width 1436 height 757
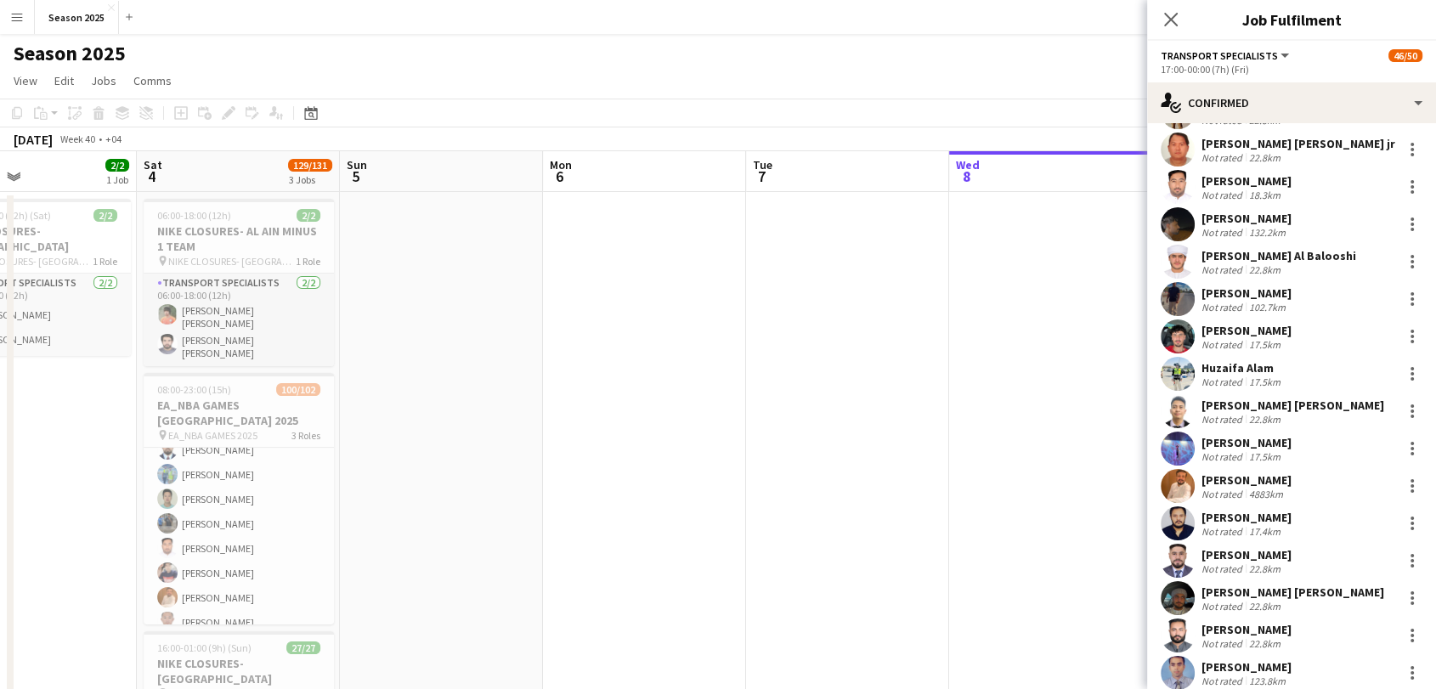
scroll to position [0, 369]
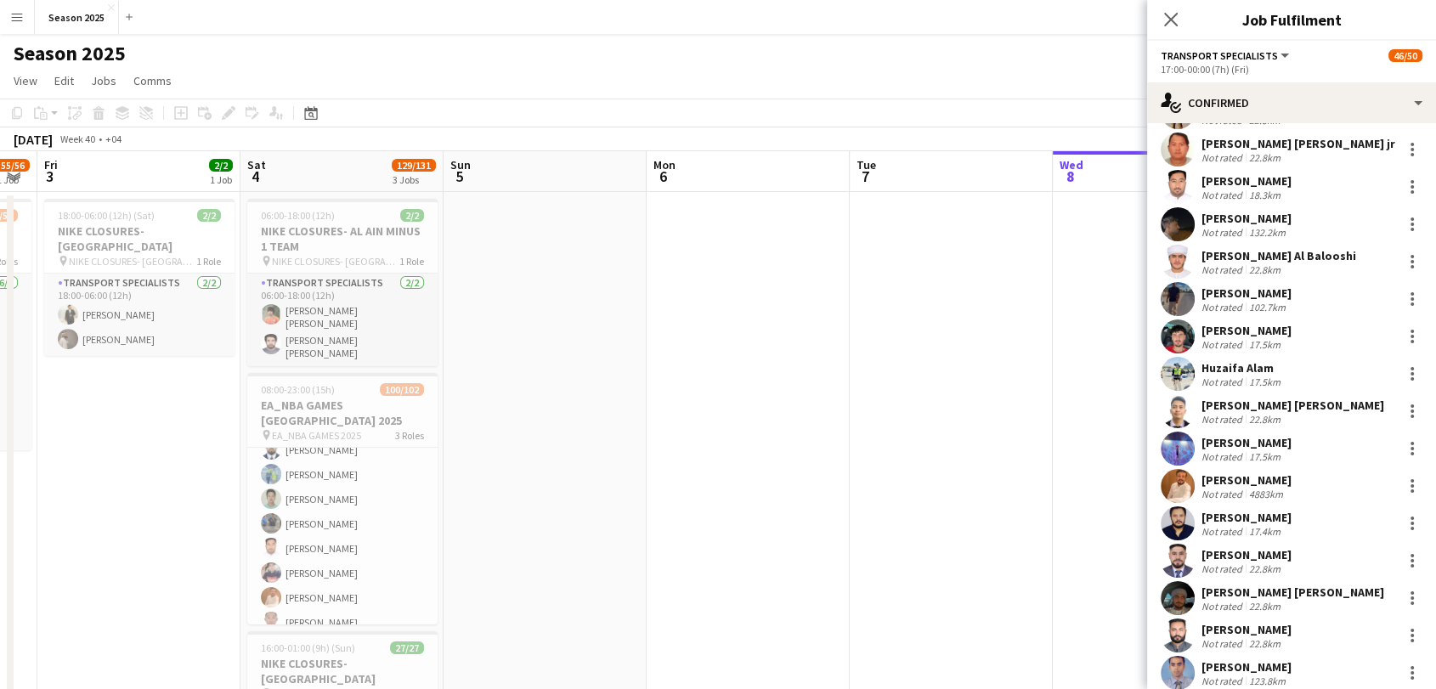
click at [545, 496] on app-calendar-viewport "Wed 1 Thu 2 55/56 1 Job Fri 3 2/2 1 Job Sat 4 129/131 3 Jobs Sun 5 Mon 6 Tue 7 …" at bounding box center [718, 529] width 1436 height 757
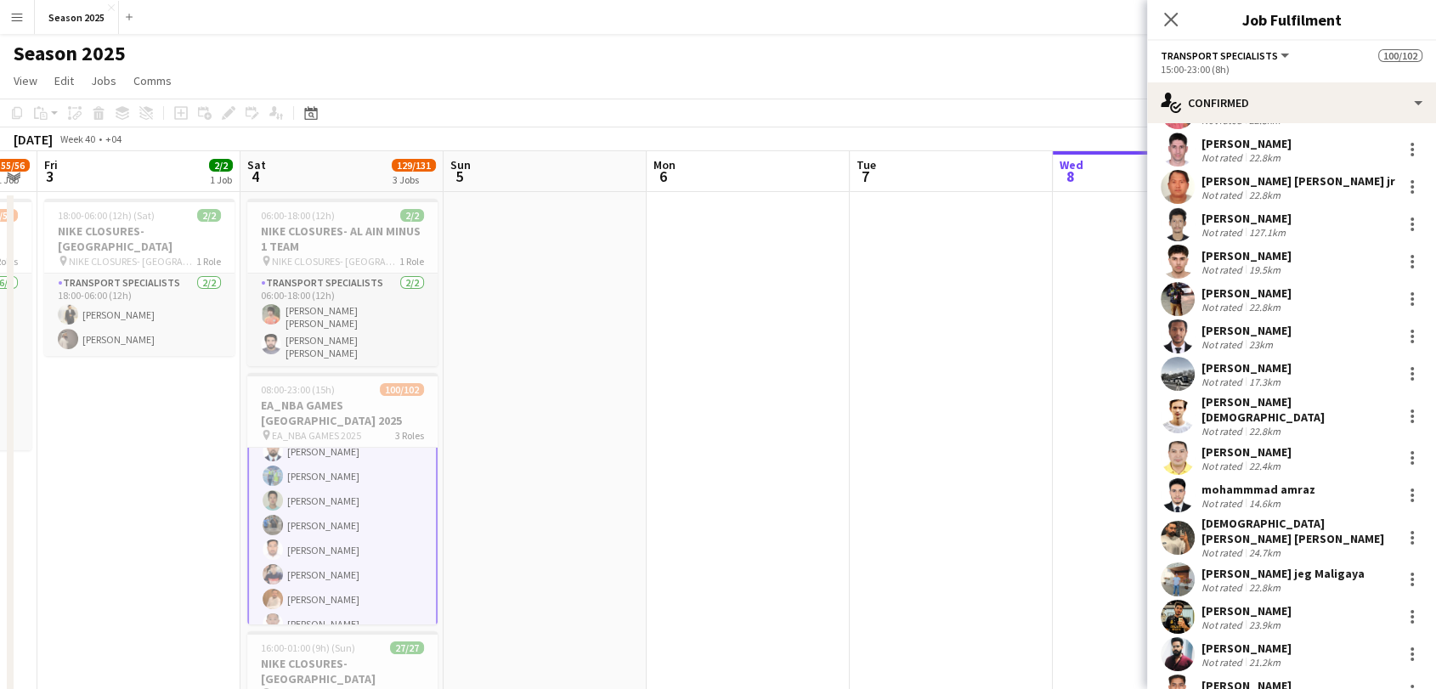
scroll to position [1795, 0]
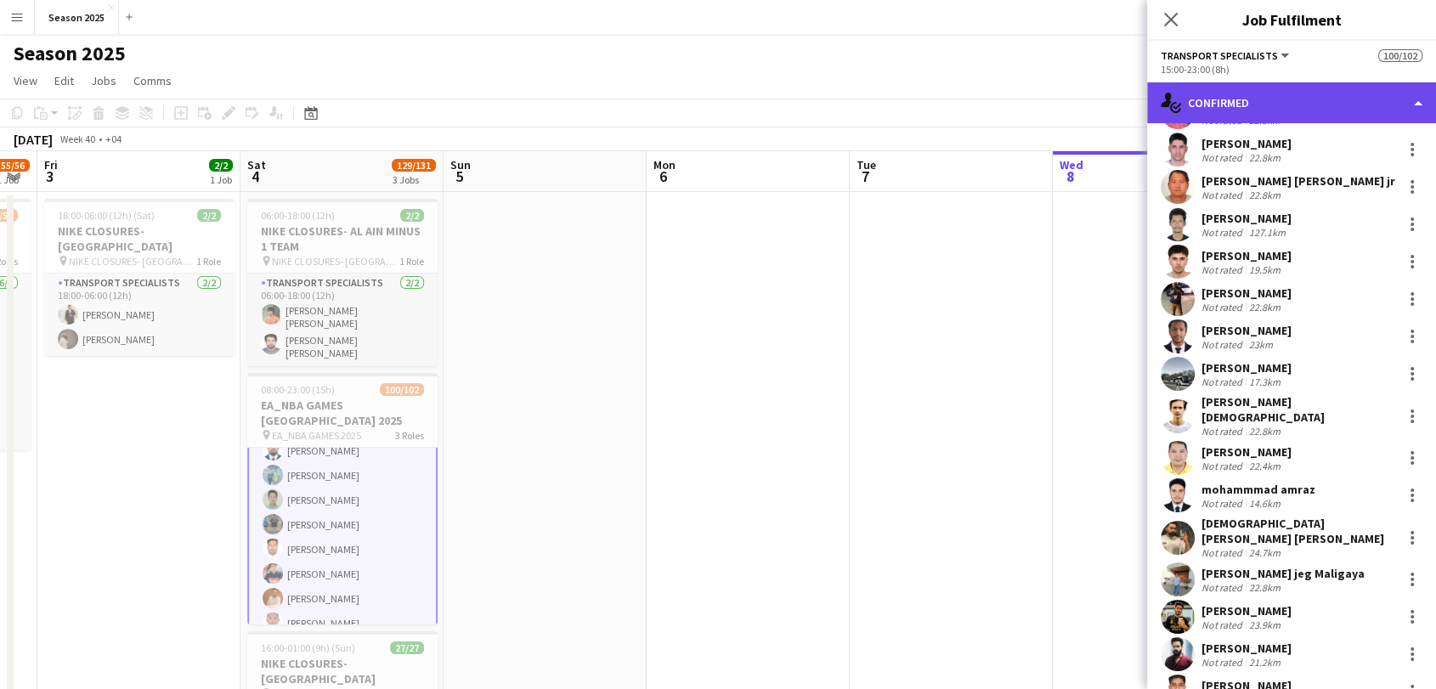
click at [1306, 96] on div "single-neutral-actions-check-2 Confirmed" at bounding box center [1291, 102] width 289 height 41
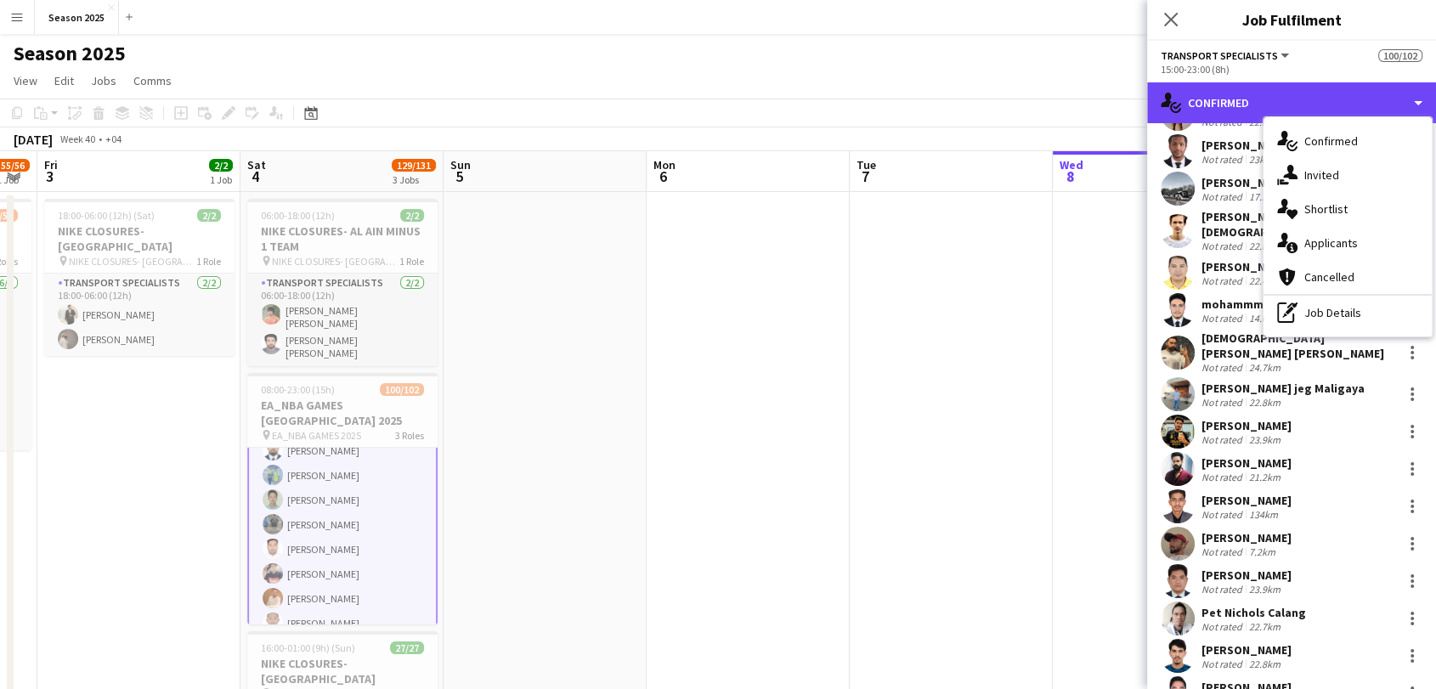
scroll to position [798, 0]
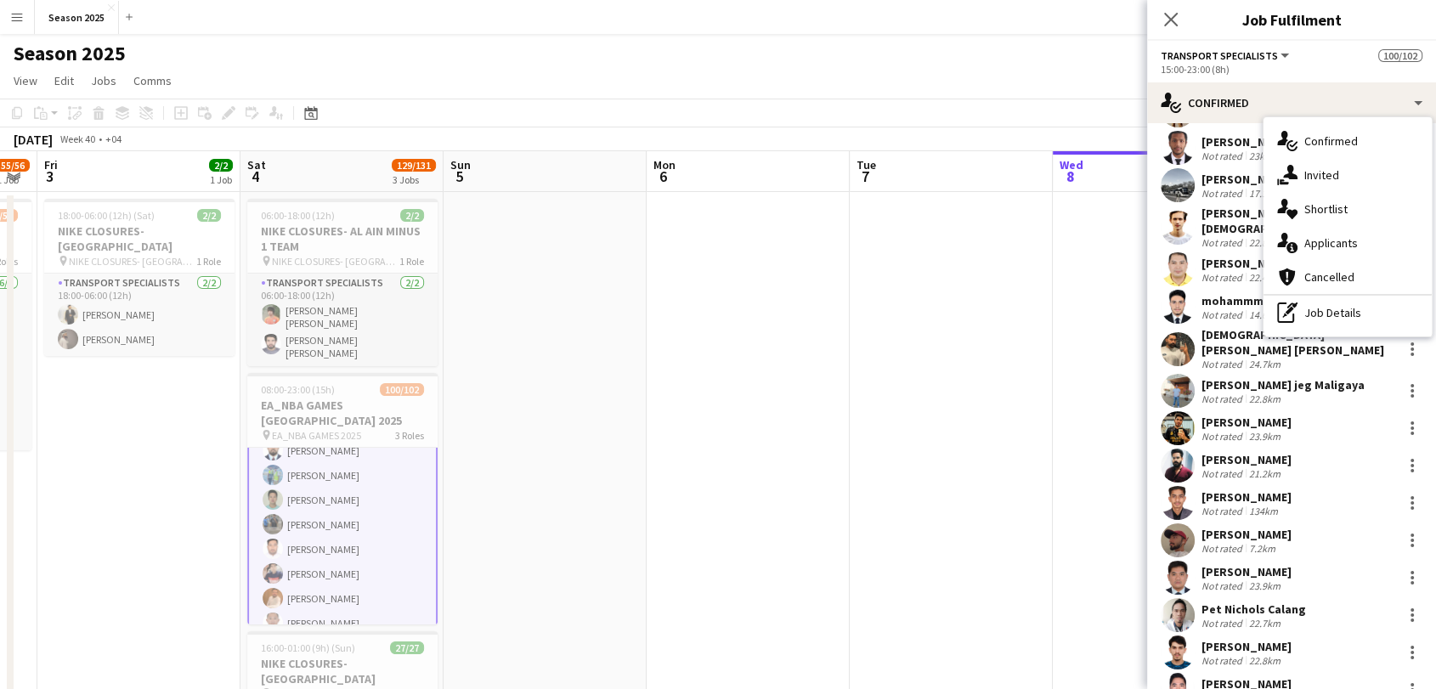
click at [1336, 50] on div "Transport Specialists All roles Transport Specialists 100/102" at bounding box center [1292, 55] width 262 height 15
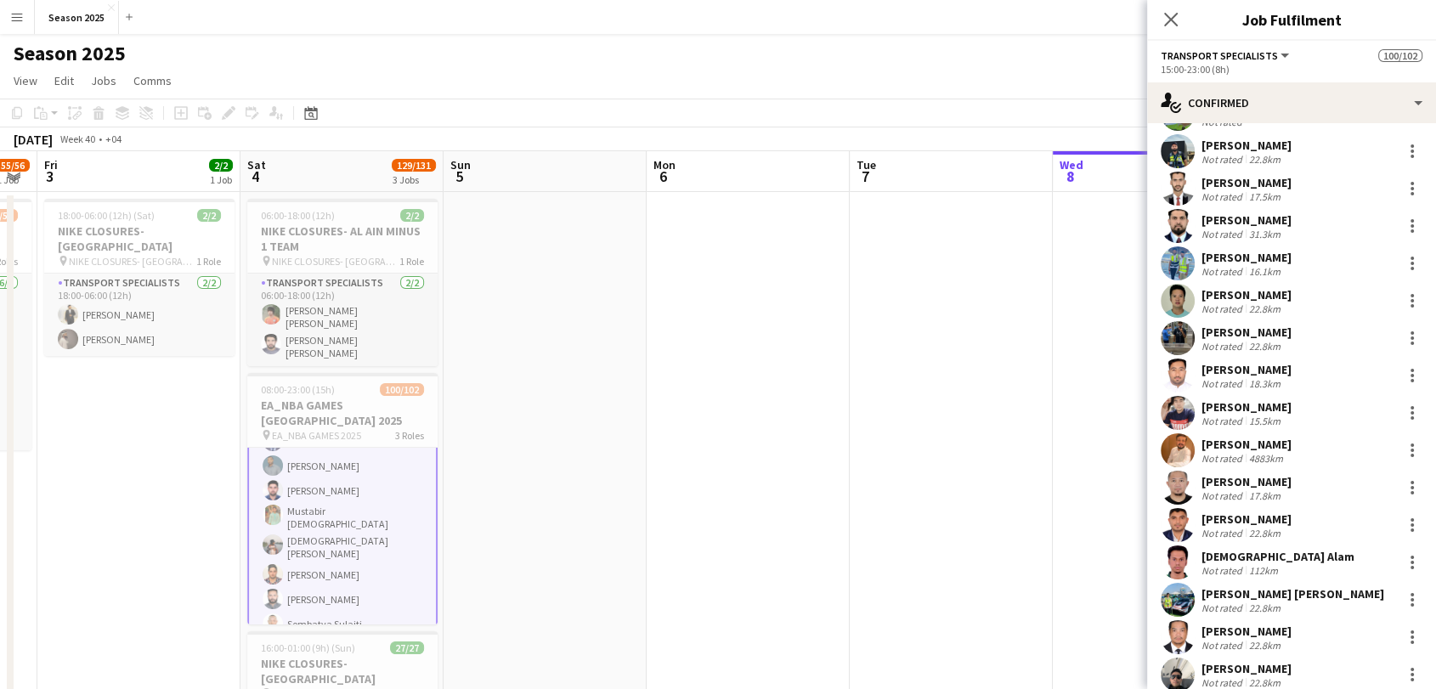
scroll to position [0, 757]
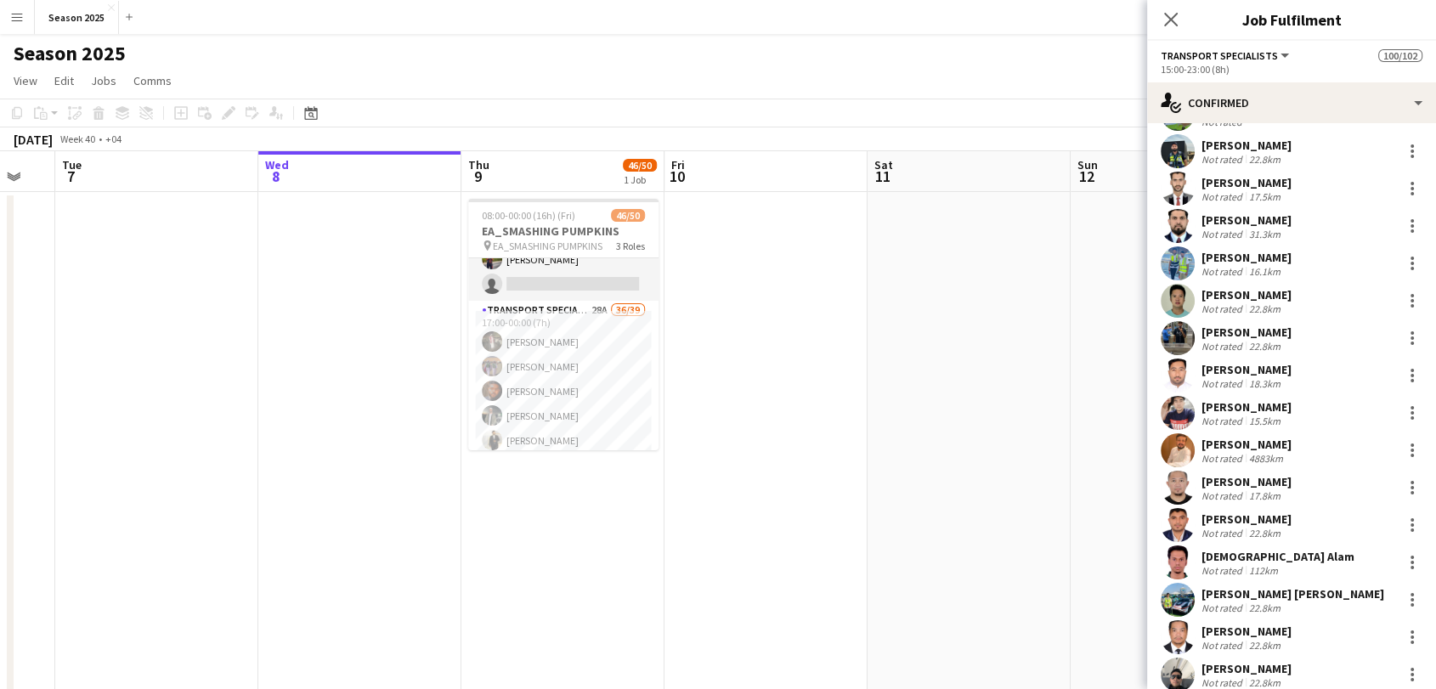
drag, startPoint x: 795, startPoint y: 479, endPoint x: 0, endPoint y: 418, distance: 797.1
click at [0, 418] on app-calendar-viewport "Fri 3 2/2 1 Job Sat 4 129/131 3 Jobs Sun 5 Mon 6 Tue 7 Wed 8 Thu 9 46/50 1 Job …" at bounding box center [718, 529] width 1436 height 757
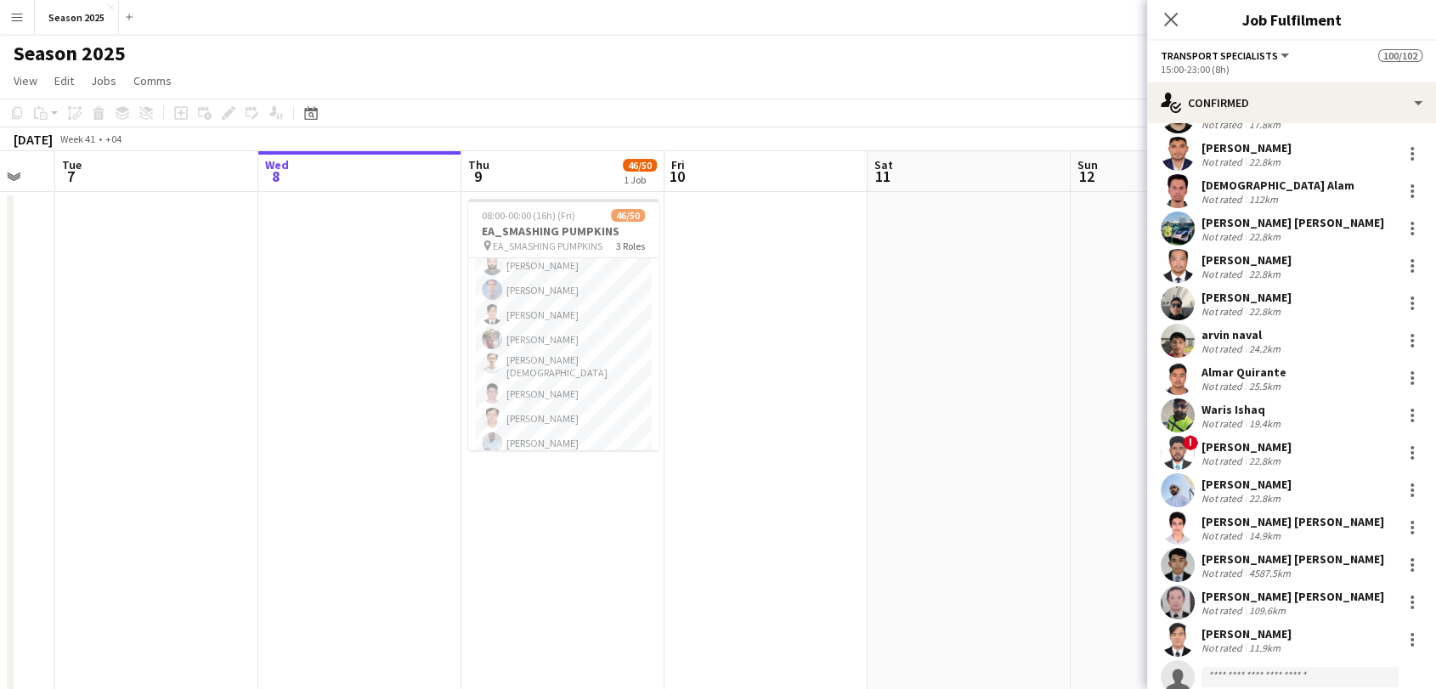
scroll to position [2687, 0]
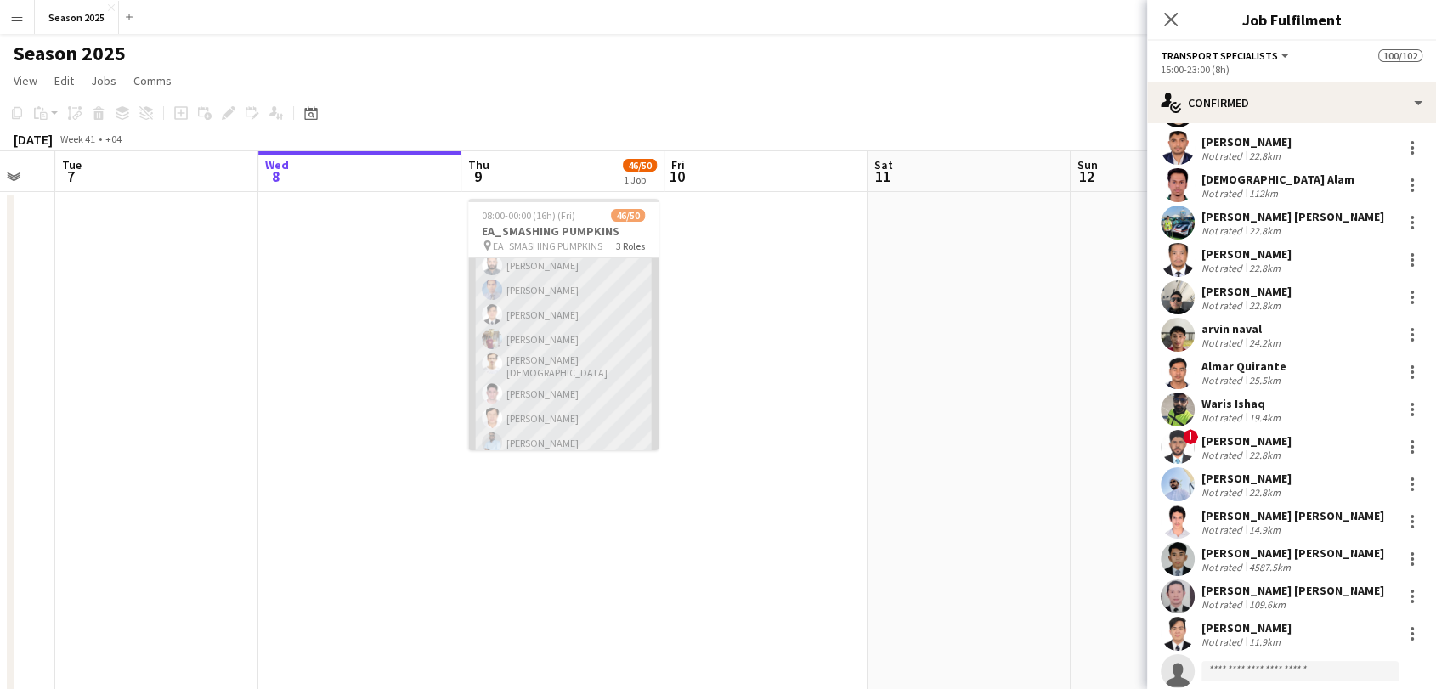
click at [524, 376] on app-card-role "Transport Specialists 28A 36/39 17:00-00:00 (7h) Younas Khalid Ahmed Ibrahim Ba…" at bounding box center [563, 24] width 190 height 1020
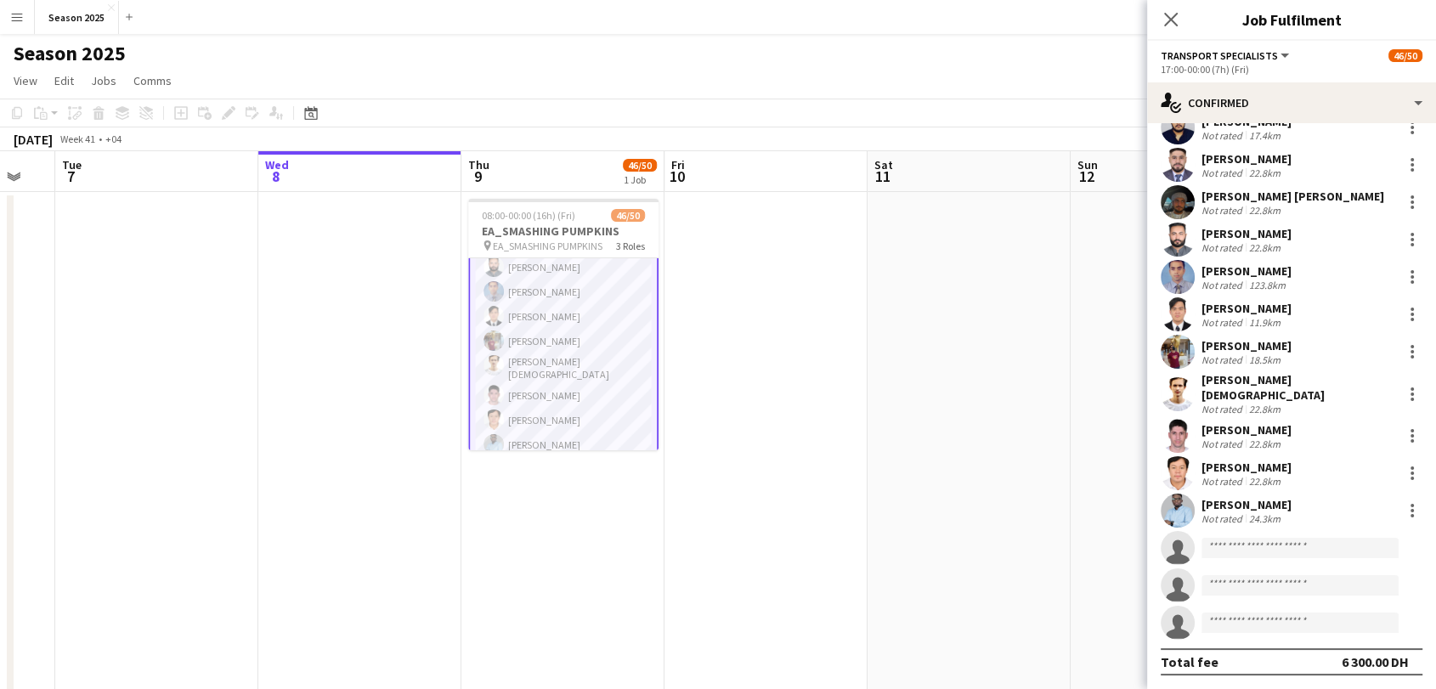
scroll to position [883, 0]
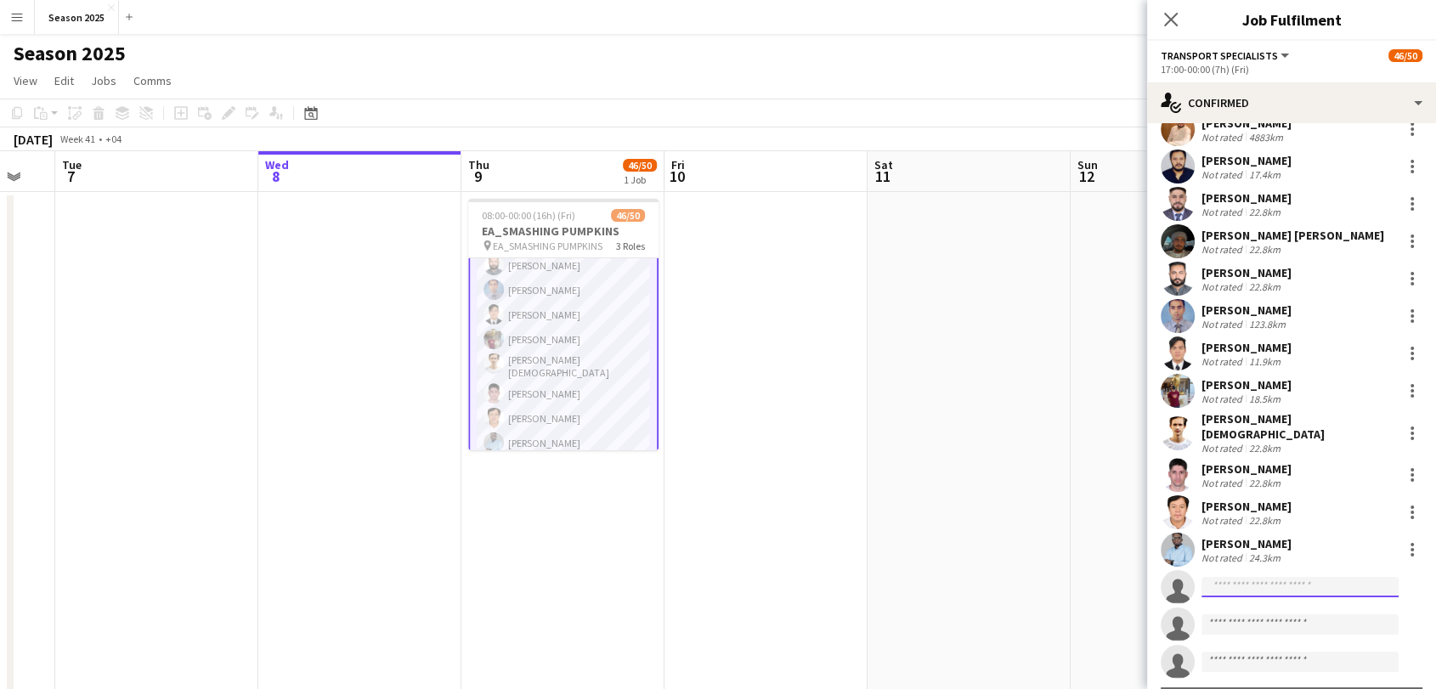
click at [1311, 577] on input at bounding box center [1300, 587] width 197 height 20
type input "******"
click at [1310, 593] on span "Shayan Shehzad Active" at bounding box center [1300, 592] width 170 height 14
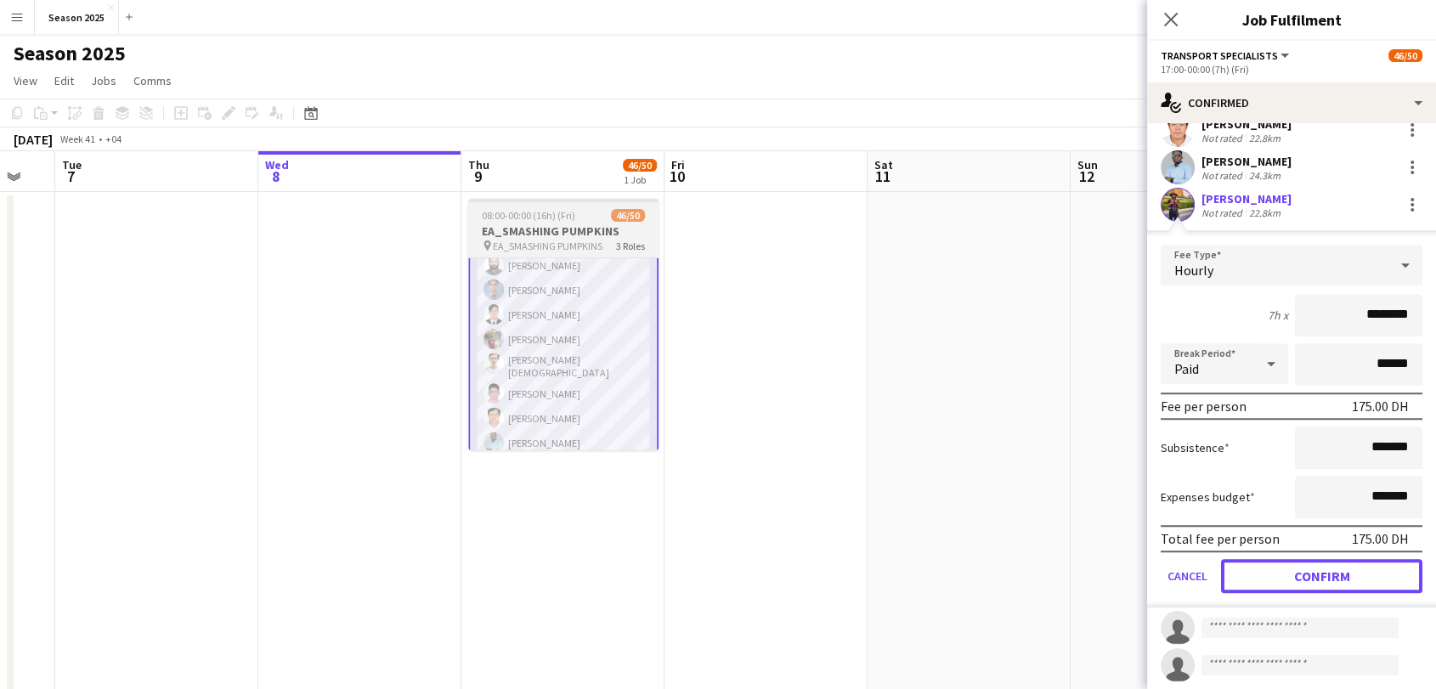
drag, startPoint x: 1326, startPoint y: 553, endPoint x: 632, endPoint y: 315, distance: 733.3
click at [1323, 559] on button "Confirm" at bounding box center [1321, 576] width 201 height 34
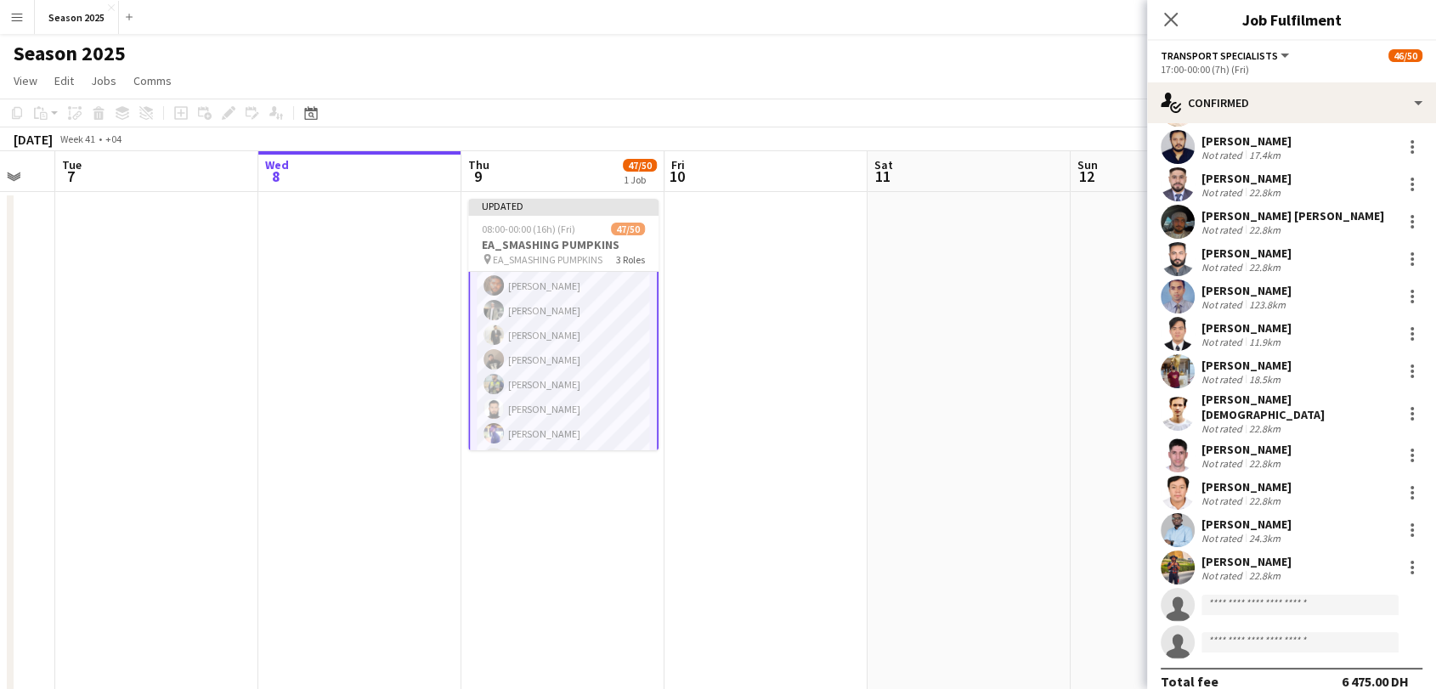
scroll to position [0, 0]
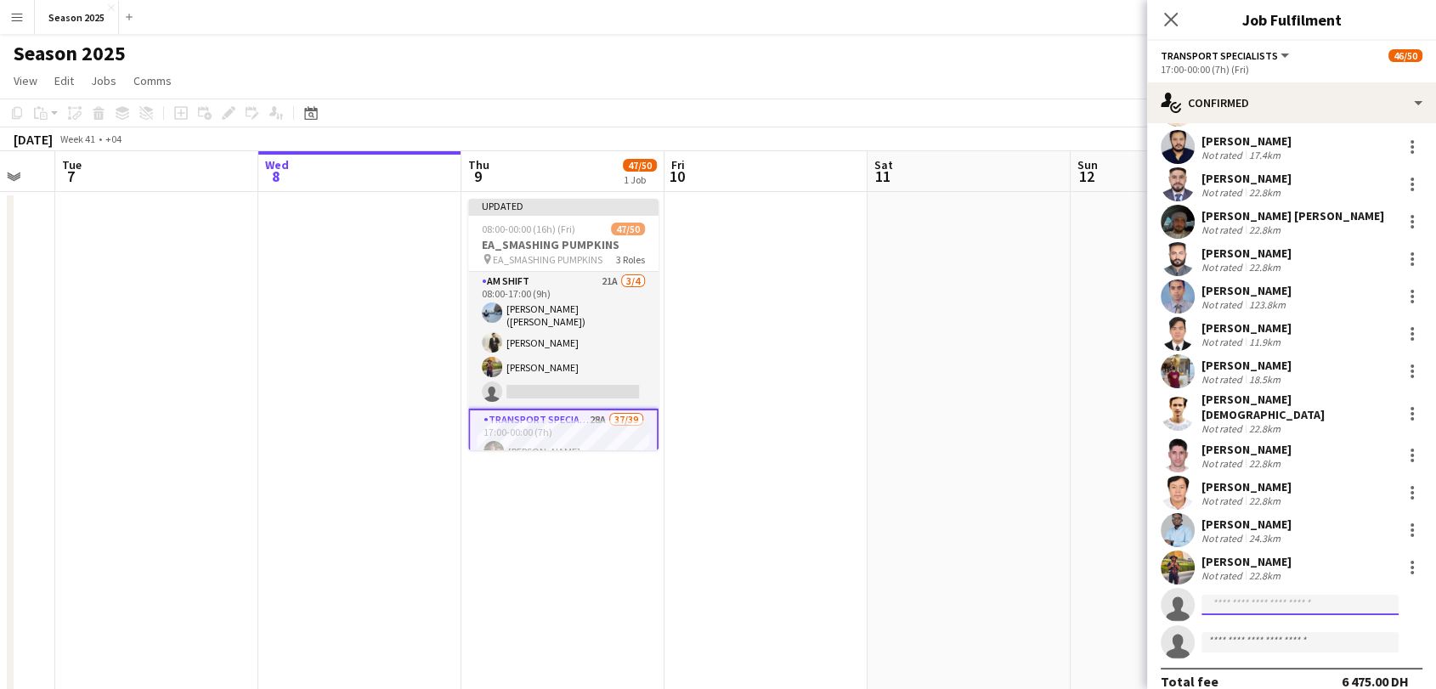
click at [1260, 595] on input at bounding box center [1300, 605] width 197 height 20
type input "*****"
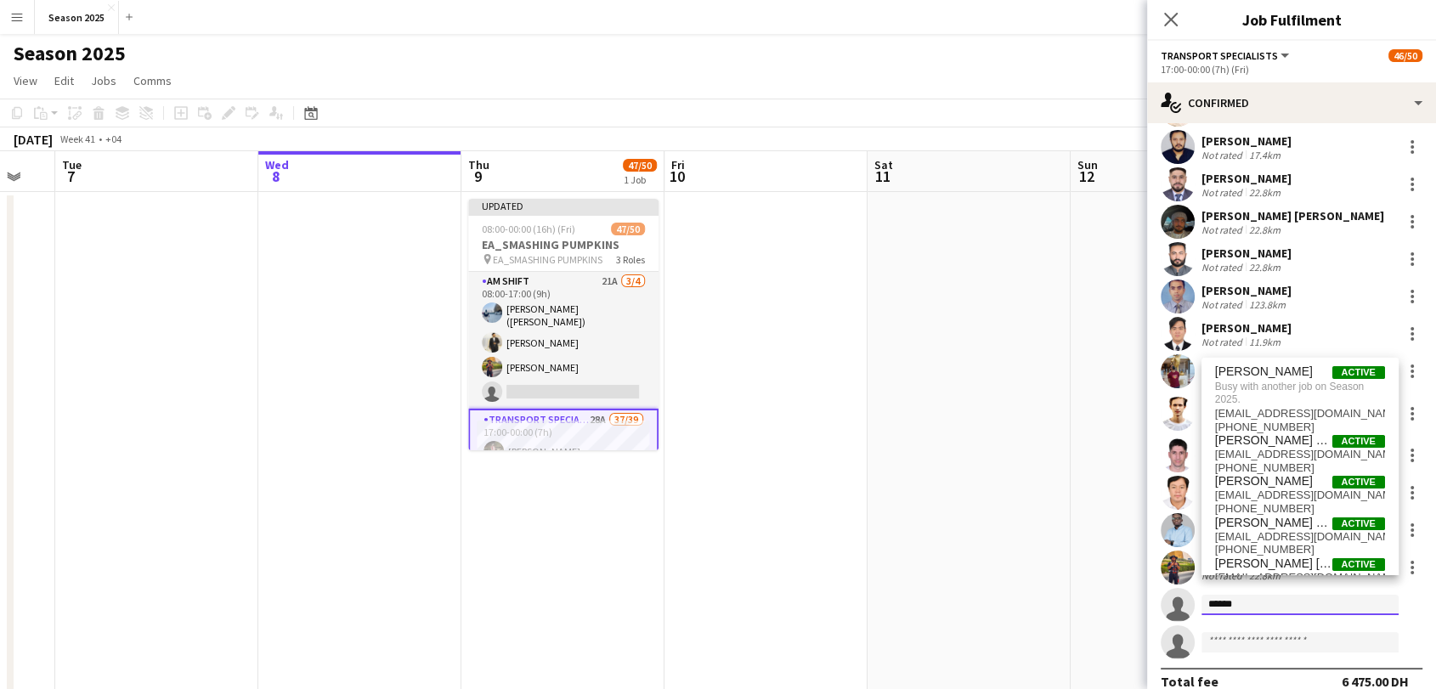
drag, startPoint x: 1252, startPoint y: 587, endPoint x: 1161, endPoint y: 584, distance: 91.0
click at [1161, 588] on app-invite-slot "single-neutral-actions *****" at bounding box center [1291, 605] width 289 height 34
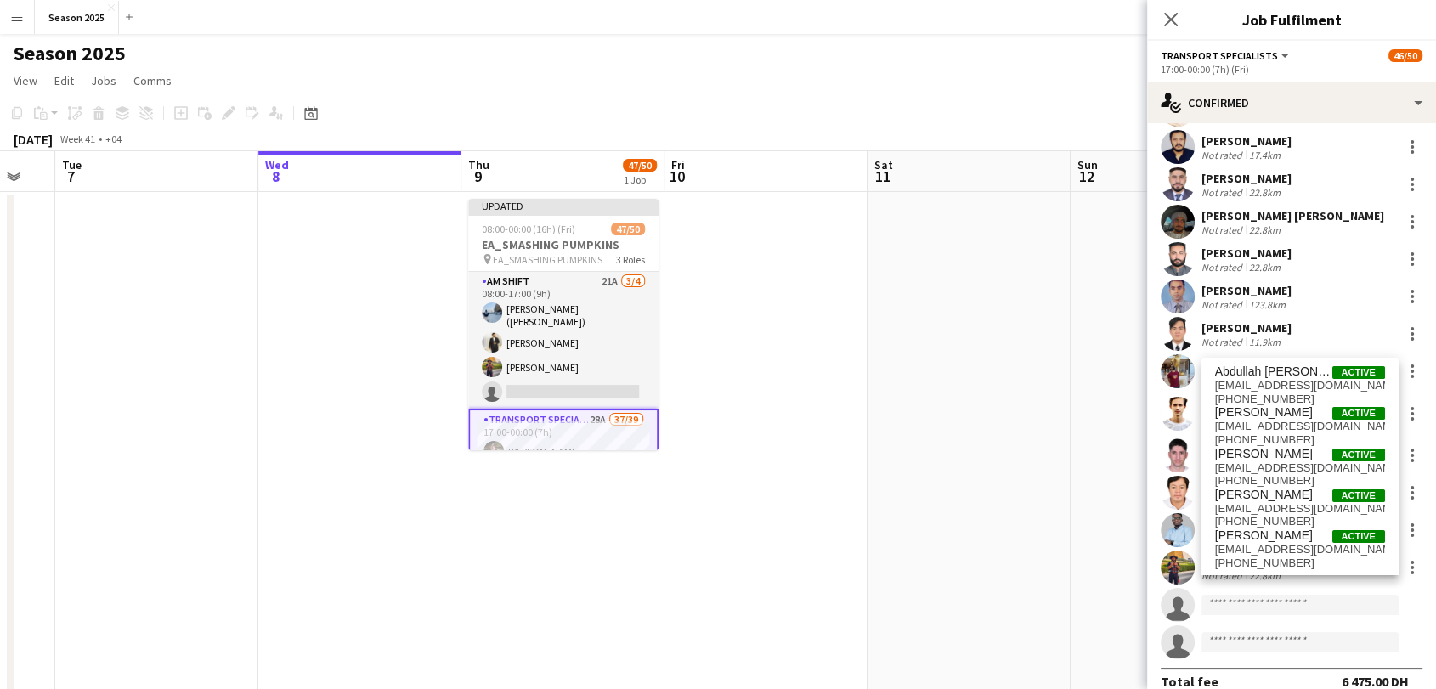
click at [1001, 516] on app-date-cell at bounding box center [969, 550] width 203 height 717
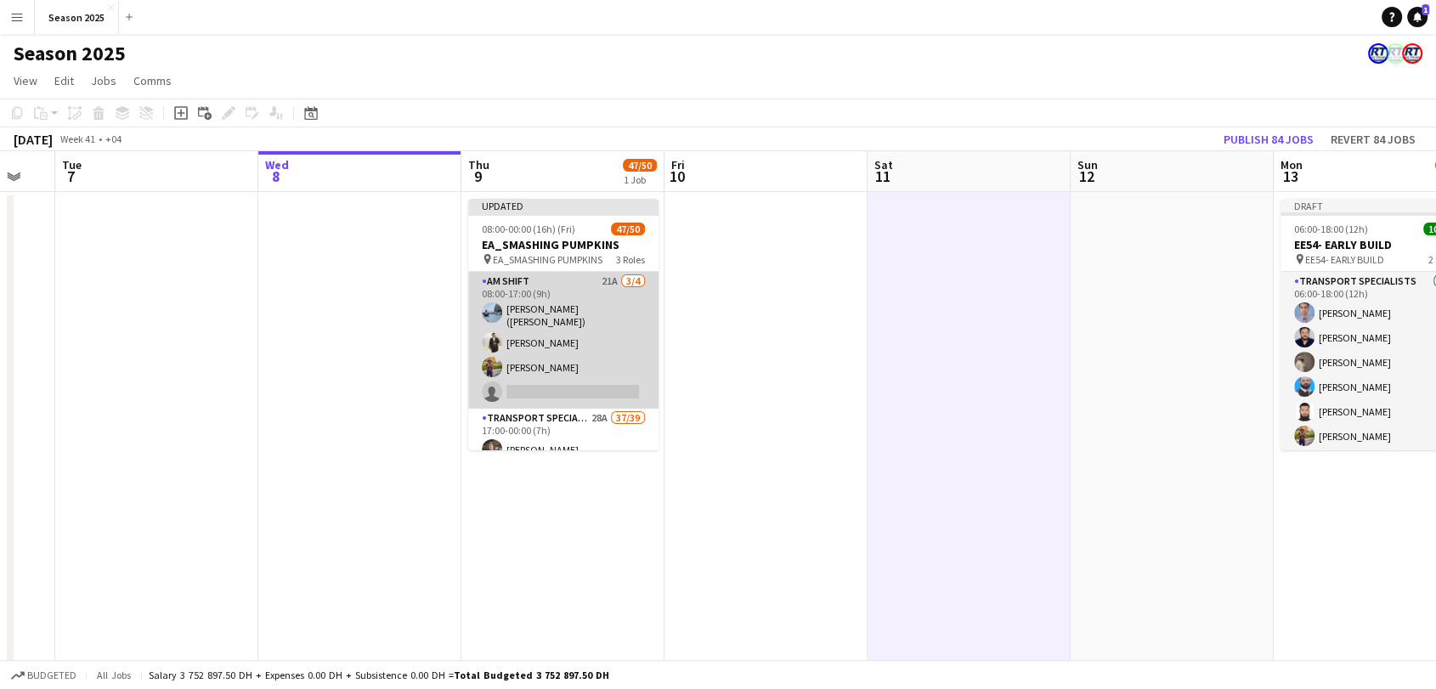
click at [554, 344] on app-card-role "AM SHIFT 21A 3/4 08:00-17:00 (9h) Usman Shaikh (Abu Hamdan) Fahad Aziz Shayan S…" at bounding box center [563, 340] width 190 height 137
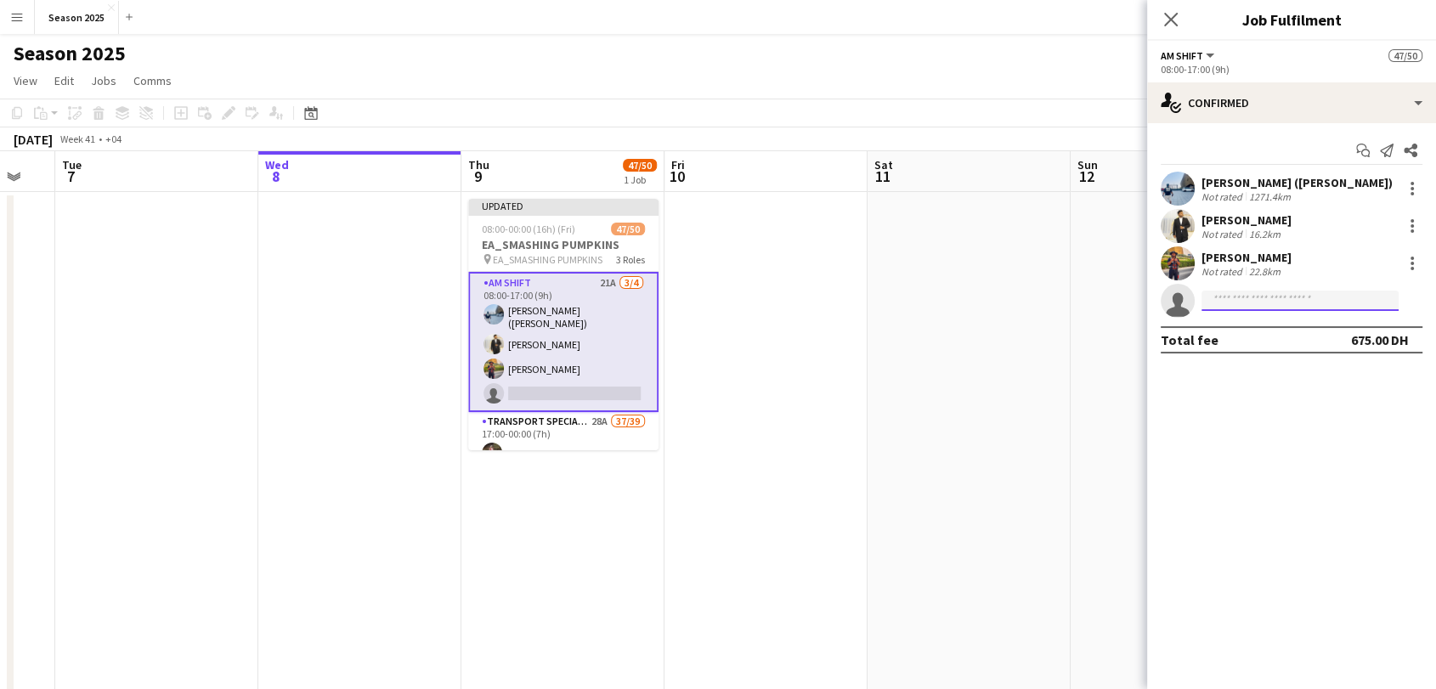
click at [1251, 308] on input at bounding box center [1300, 301] width 197 height 20
type input "**********"
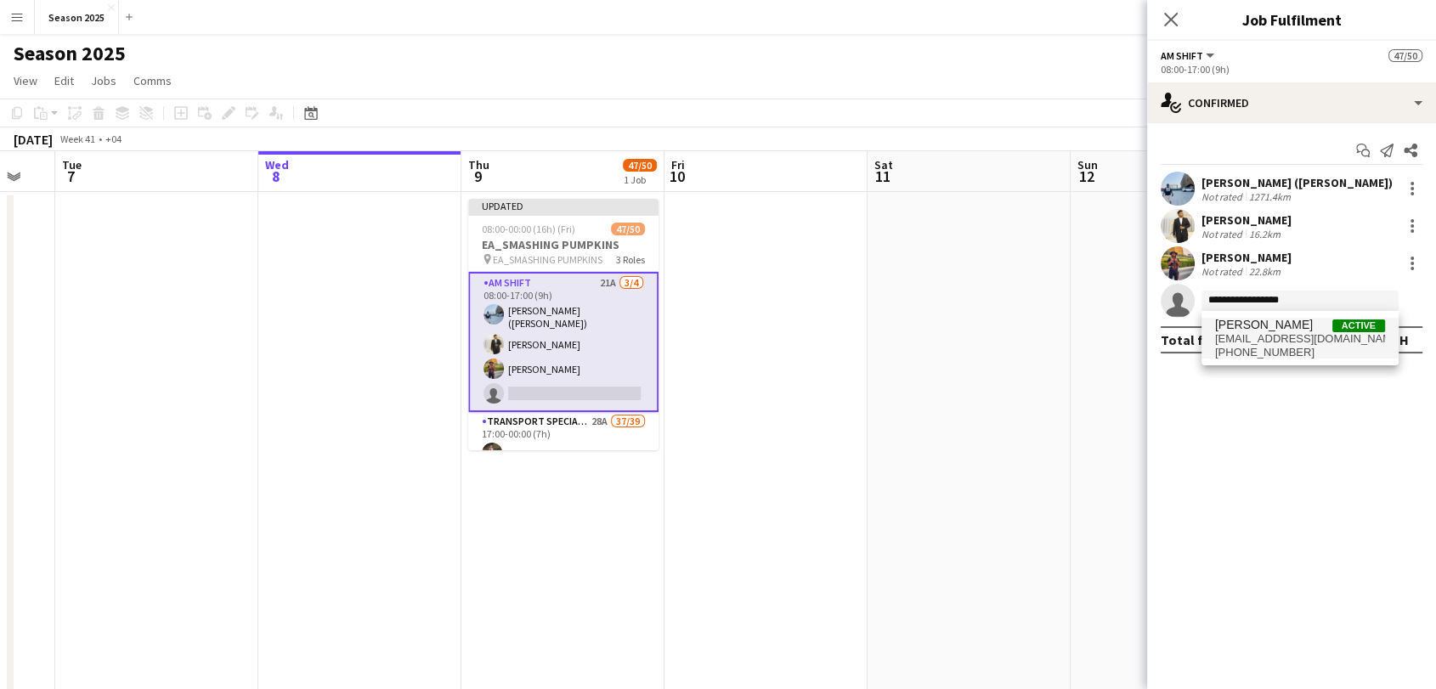
click at [1306, 333] on span "hb309b@gmail.com" at bounding box center [1300, 339] width 170 height 14
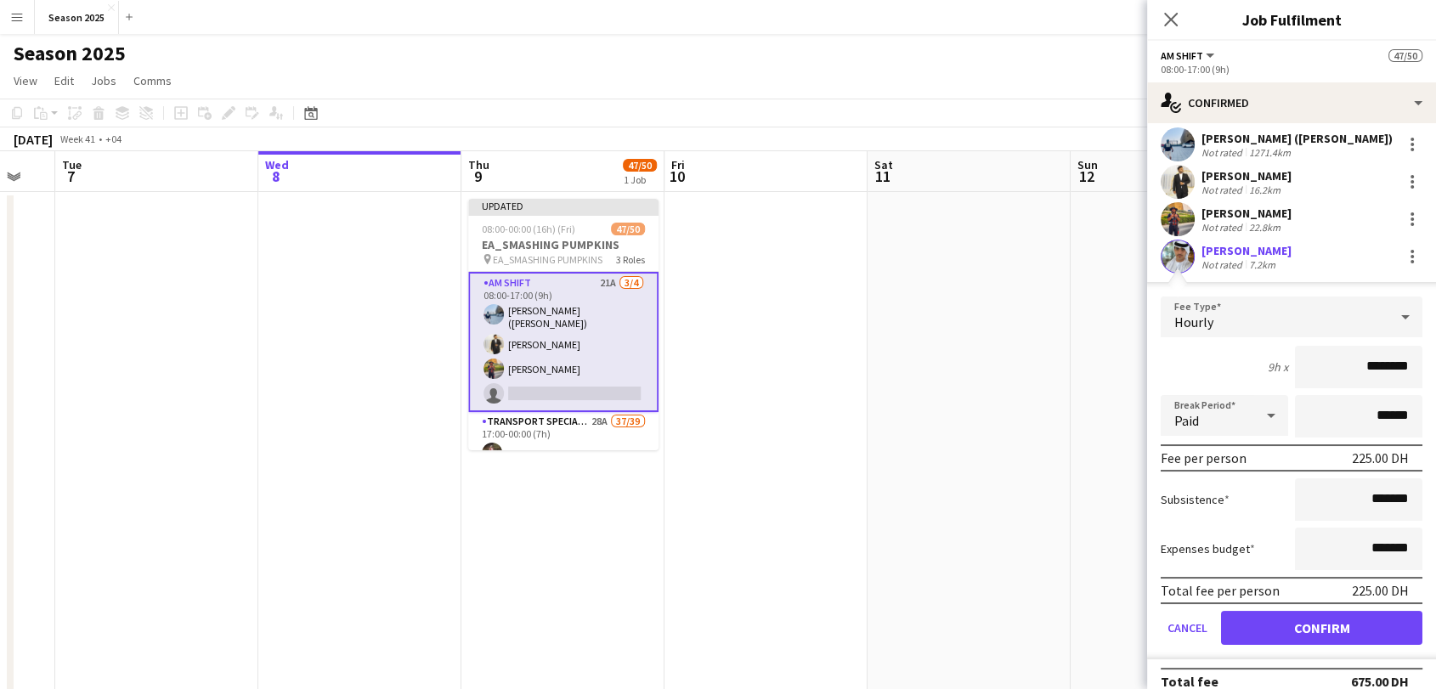
scroll to position [61, 0]
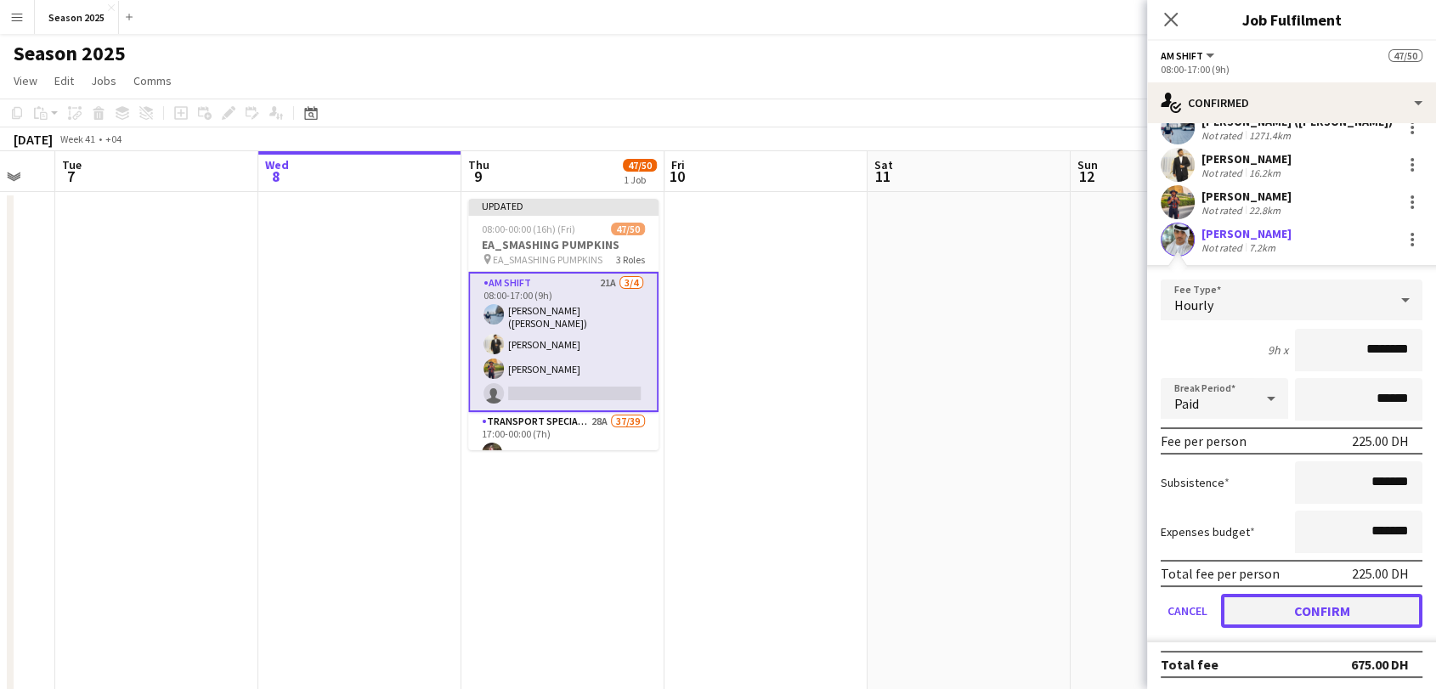
click at [1305, 599] on button "Confirm" at bounding box center [1321, 611] width 201 height 34
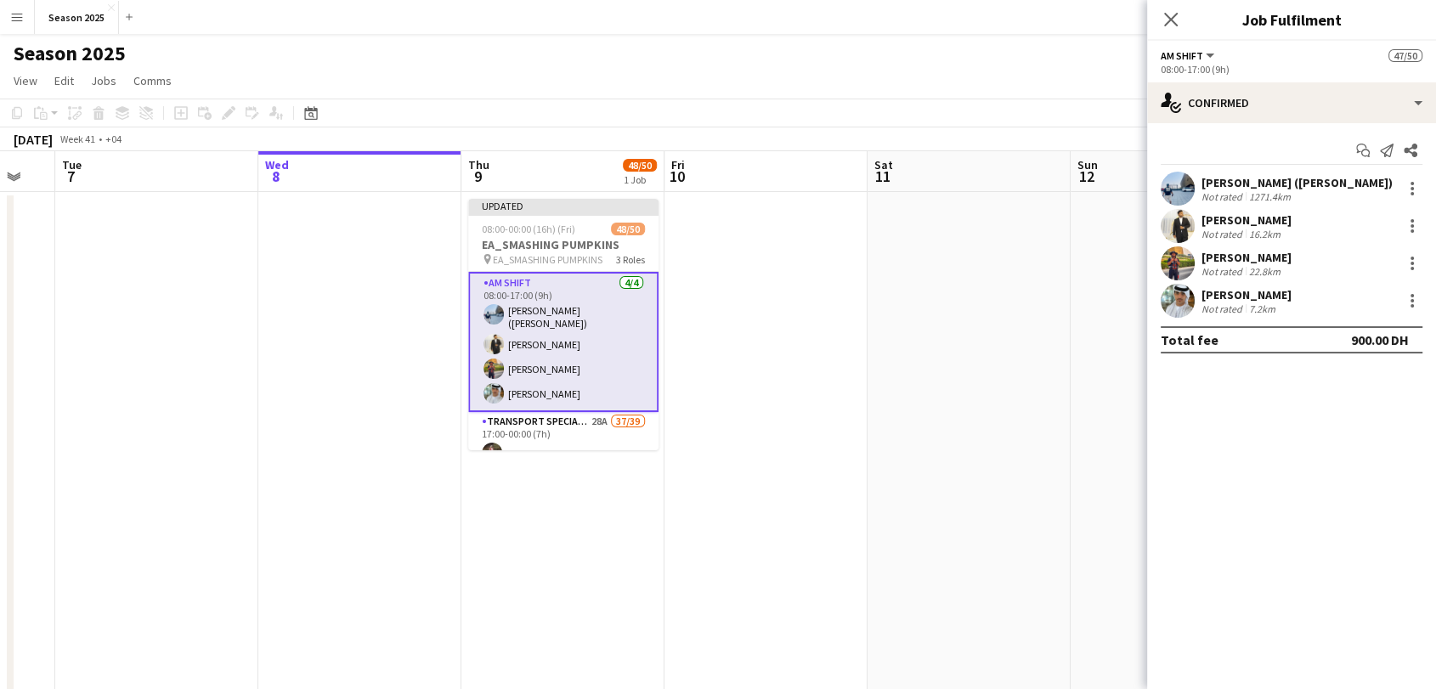
scroll to position [0, 0]
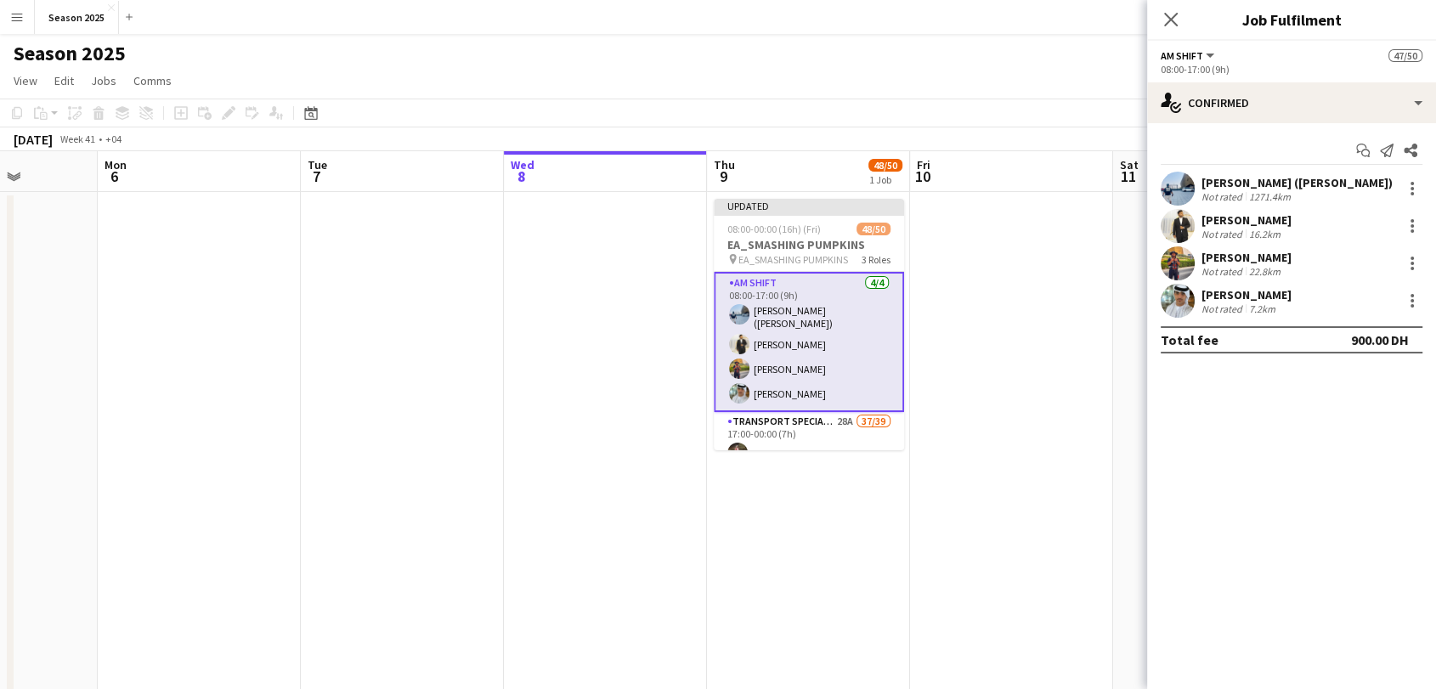
drag, startPoint x: 292, startPoint y: 410, endPoint x: 905, endPoint y: 342, distance: 617.4
click at [920, 342] on app-calendar-viewport "Fri 3 2/2 1 Job Sat 4 129/131 3 Jobs Sun 5 Mon 6 Tue 7 Wed 8 Thu 9 48/50 1 Job …" at bounding box center [718, 529] width 1436 height 757
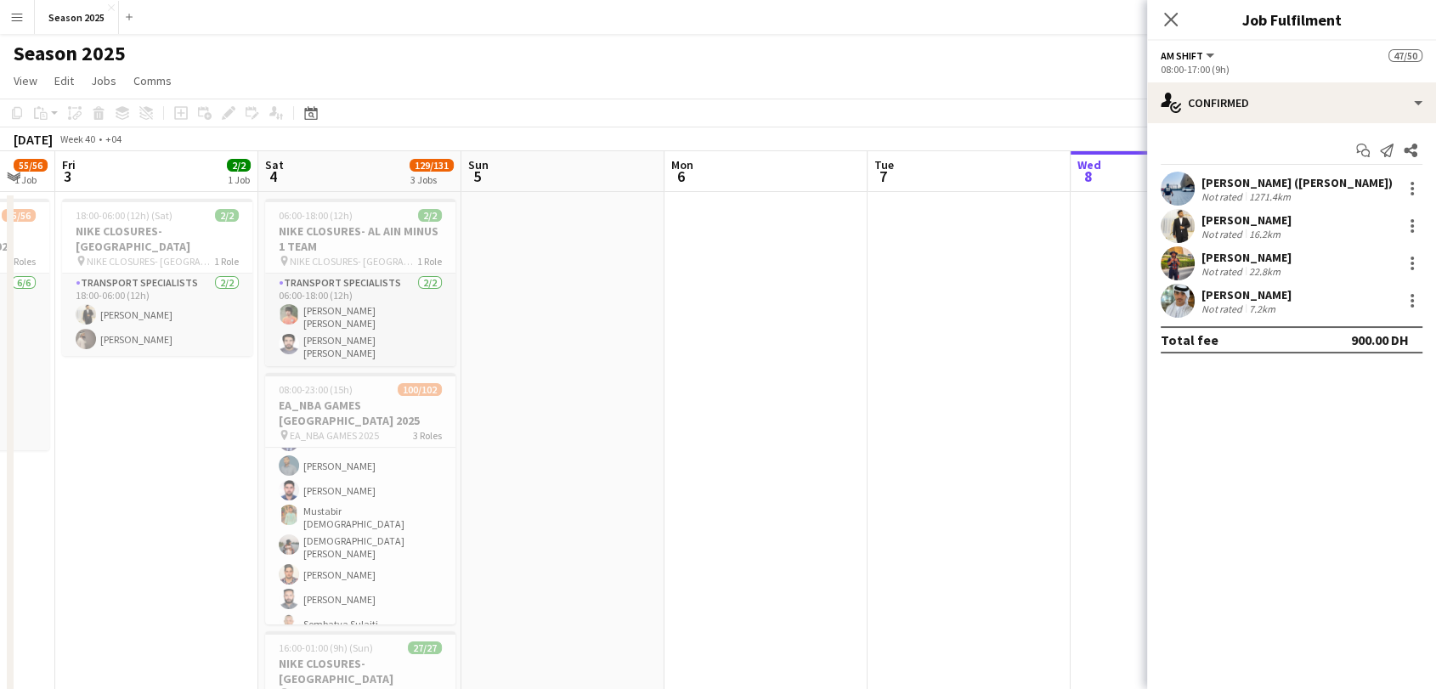
scroll to position [0, 530]
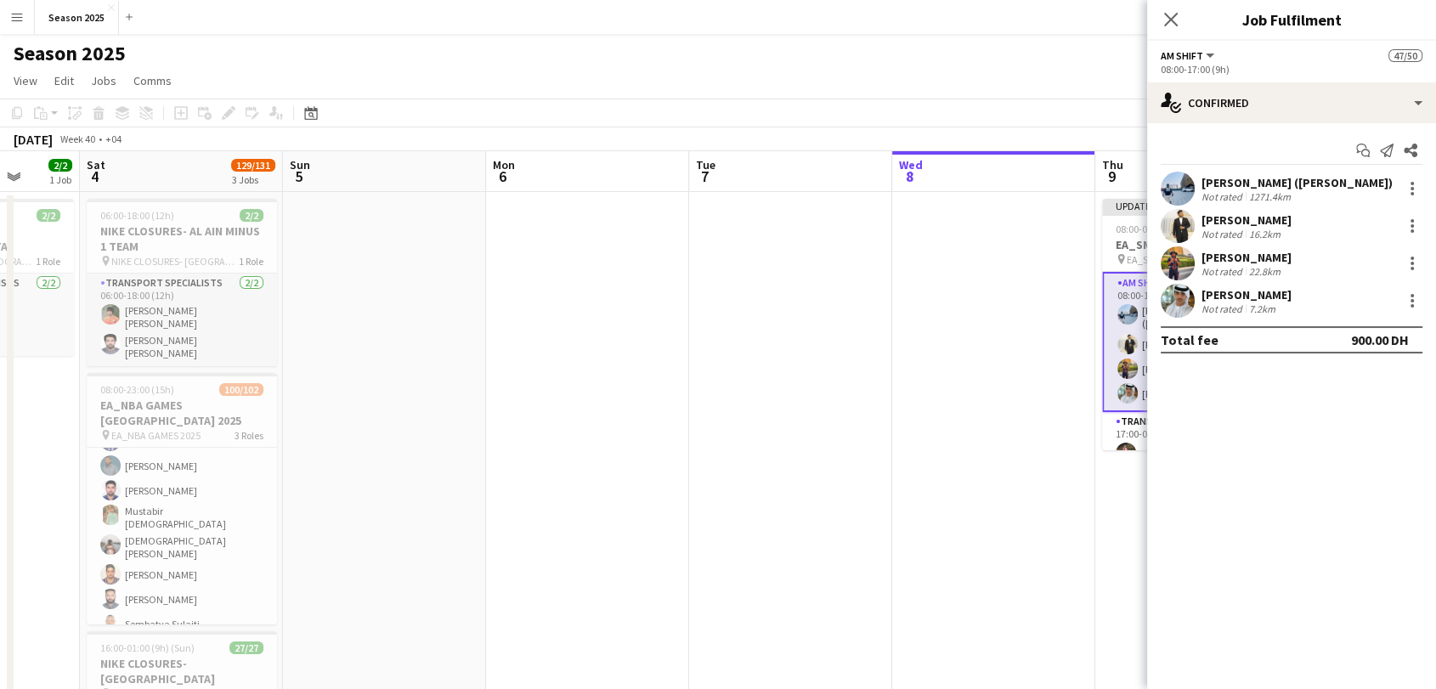
drag, startPoint x: 289, startPoint y: 399, endPoint x: 473, endPoint y: 382, distance: 185.3
click at [473, 382] on app-calendar-viewport "Wed 1 Thu 2 55/56 1 Job Fri 3 2/2 1 Job Sat 4 129/131 3 Jobs Sun 5 Mon 6 Tue 7 …" at bounding box center [718, 529] width 1436 height 757
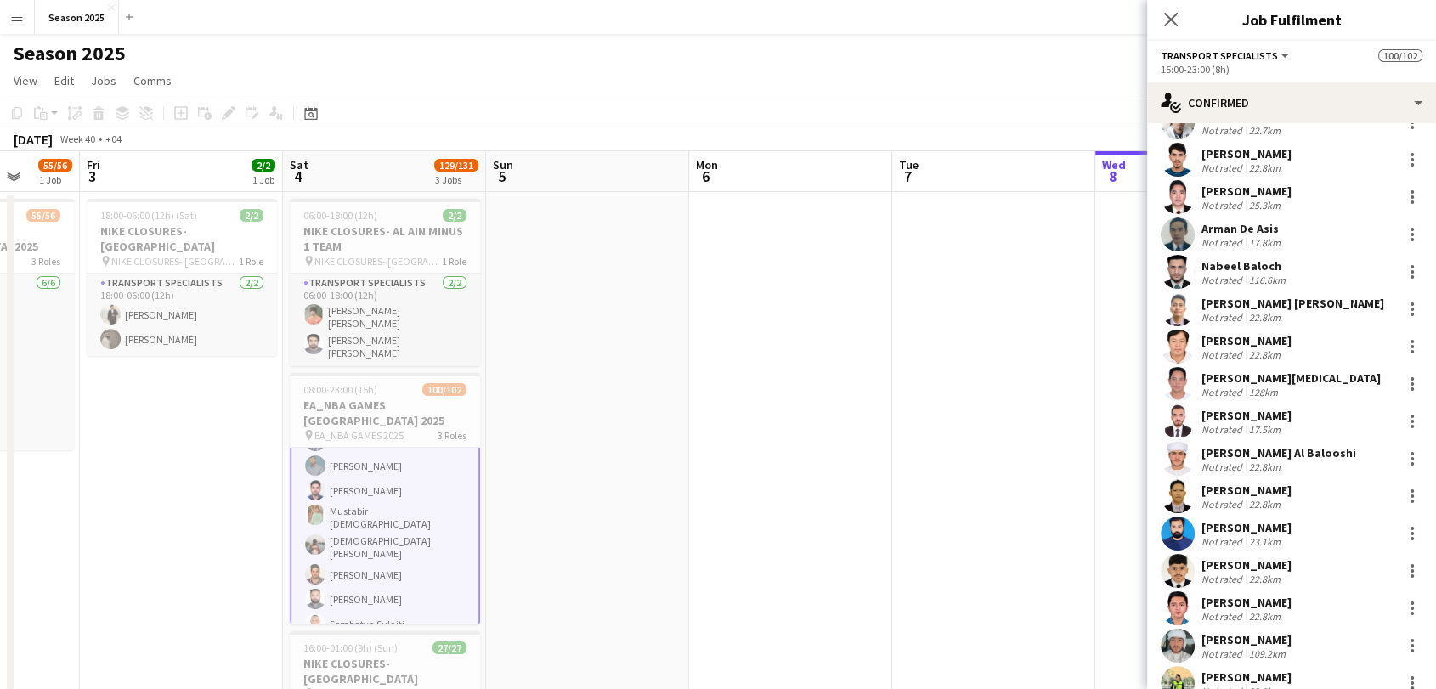
scroll to position [1322, 0]
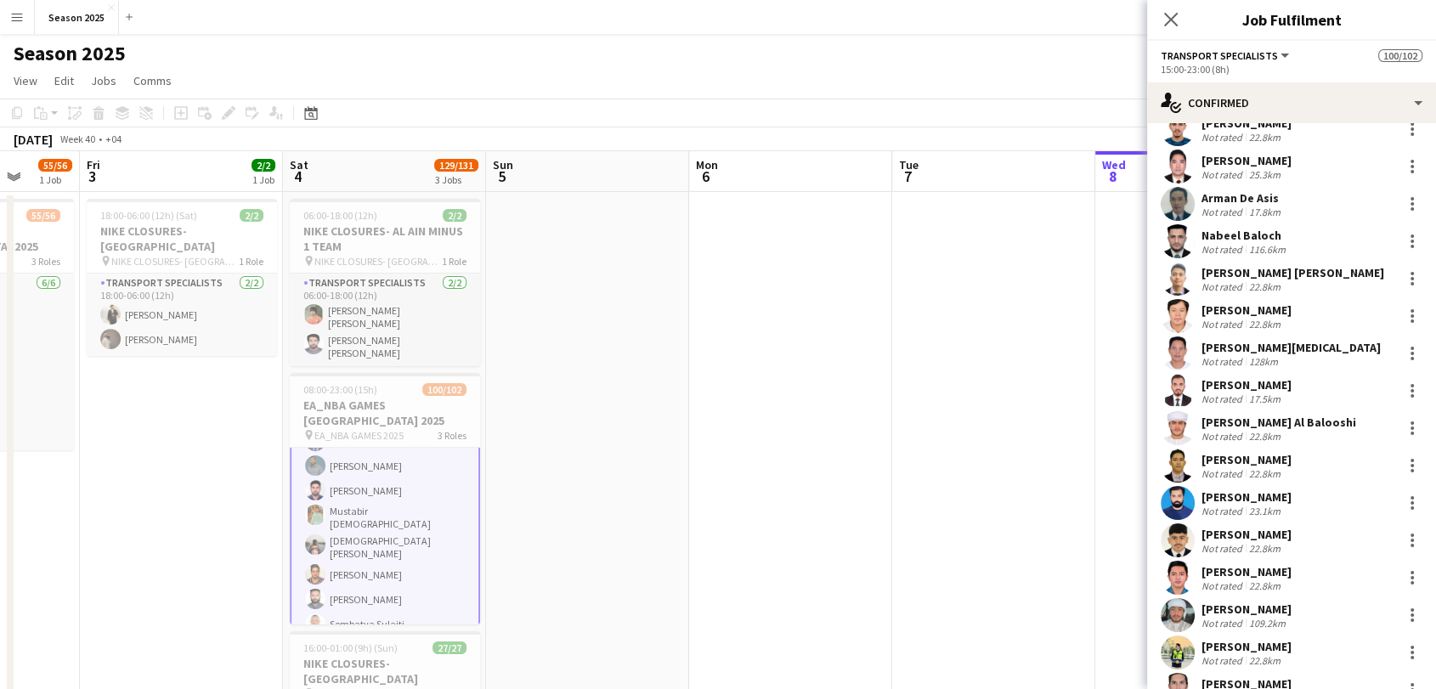
click at [1179, 524] on app-user-avatar at bounding box center [1178, 541] width 34 height 34
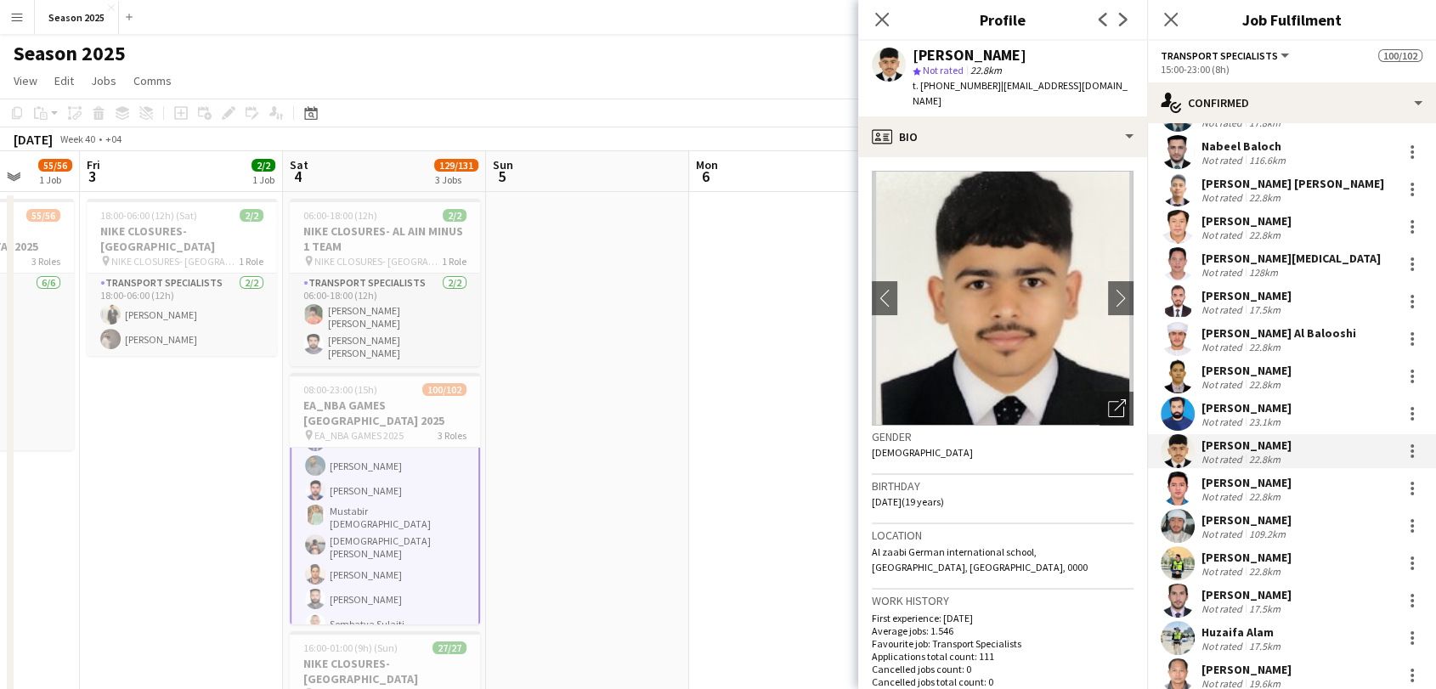
scroll to position [1385, 0]
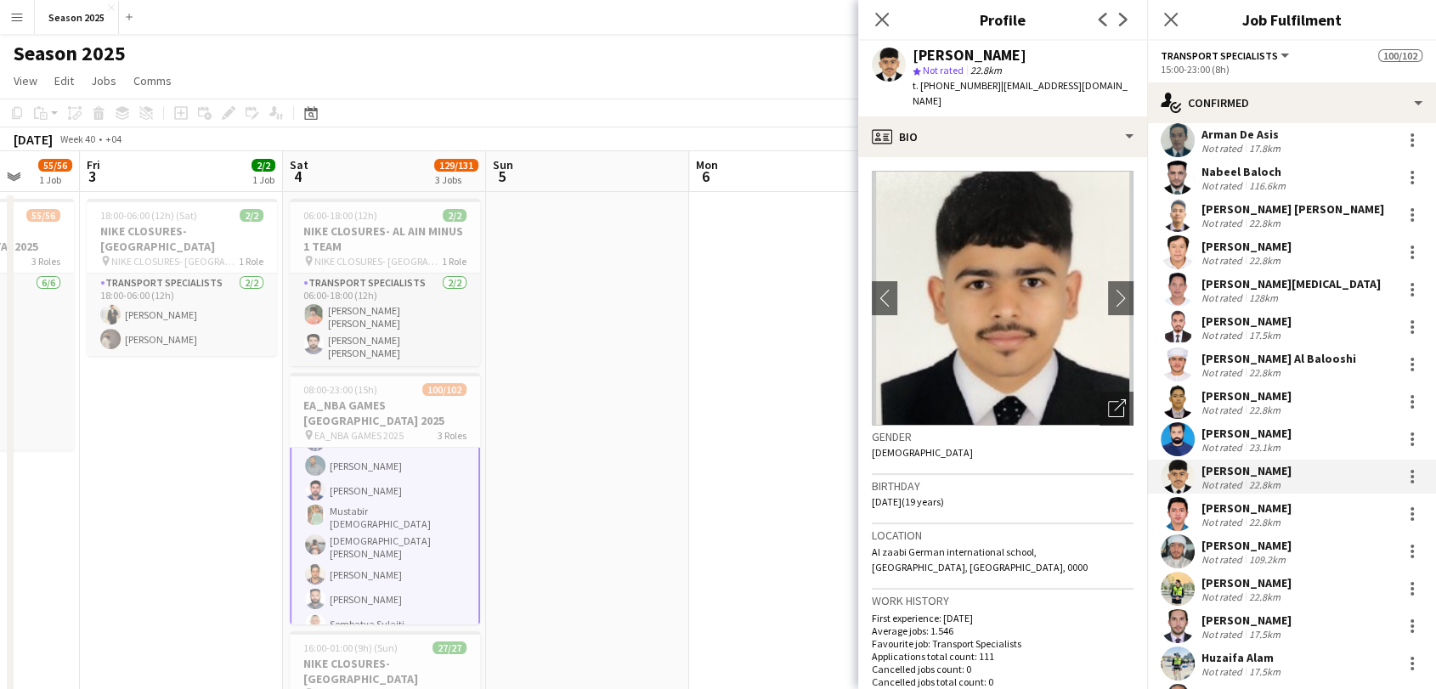
click at [1175, 460] on app-user-avatar at bounding box center [1178, 477] width 34 height 34
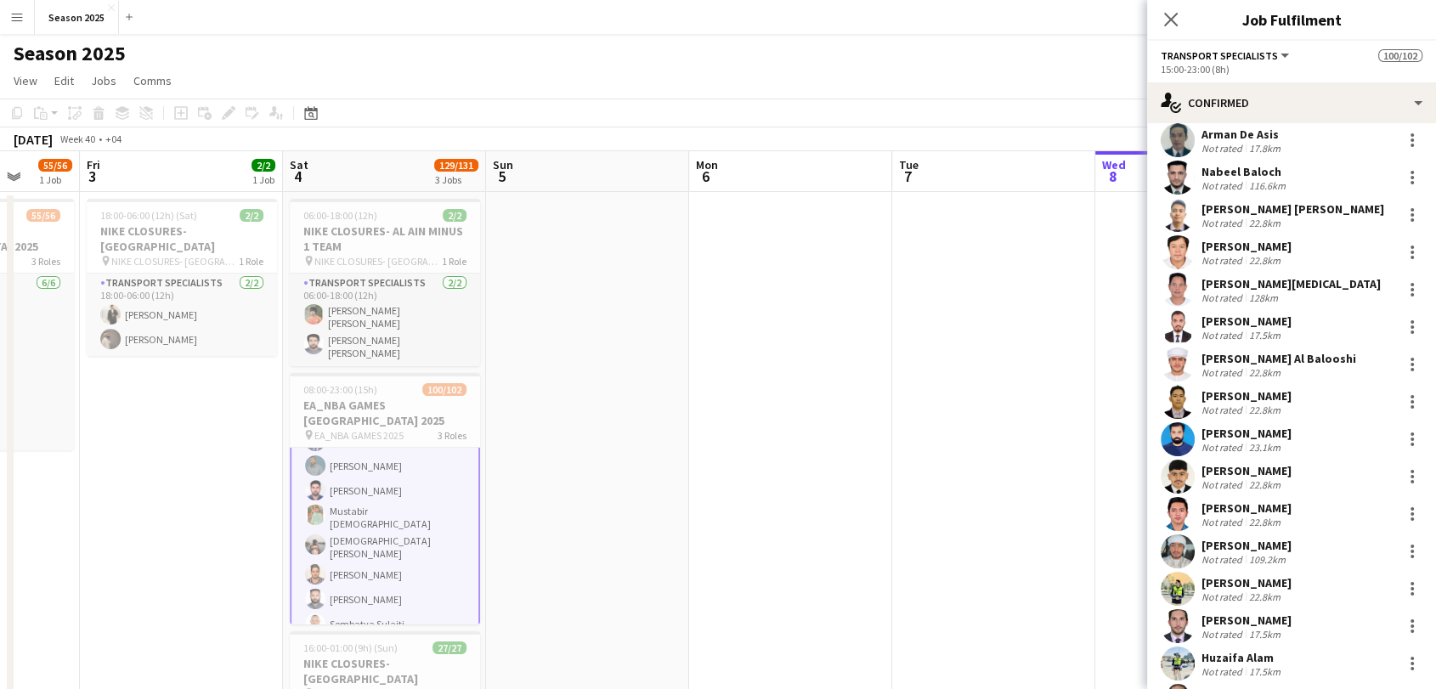
click at [1175, 460] on app-user-avatar at bounding box center [1178, 477] width 34 height 34
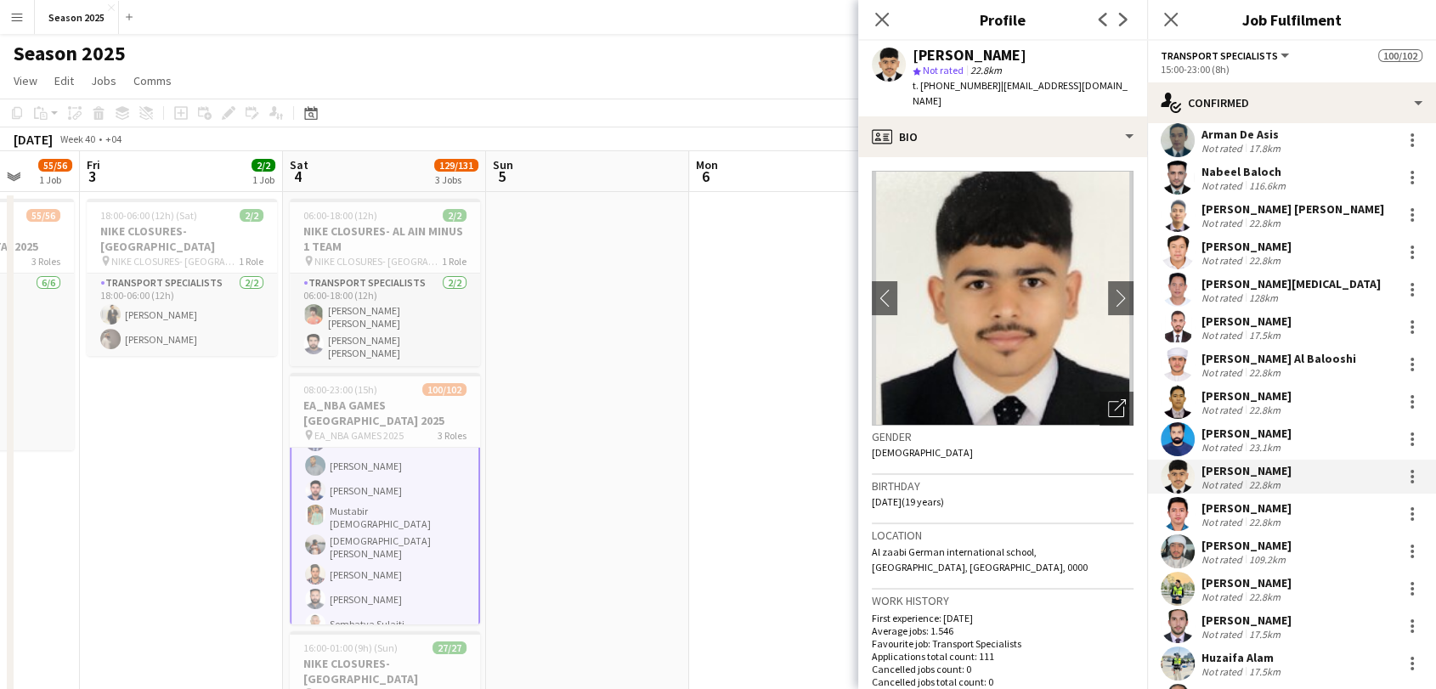
drag, startPoint x: 993, startPoint y: 84, endPoint x: 1134, endPoint y: 89, distance: 141.2
click at [1134, 89] on div "Abdullah Balushi star Not rated 22.8km t. +971547762896 | abdullahmyounas291@gm…" at bounding box center [1002, 79] width 289 height 76
copy span "abdullahmyounas291@gmail.co"
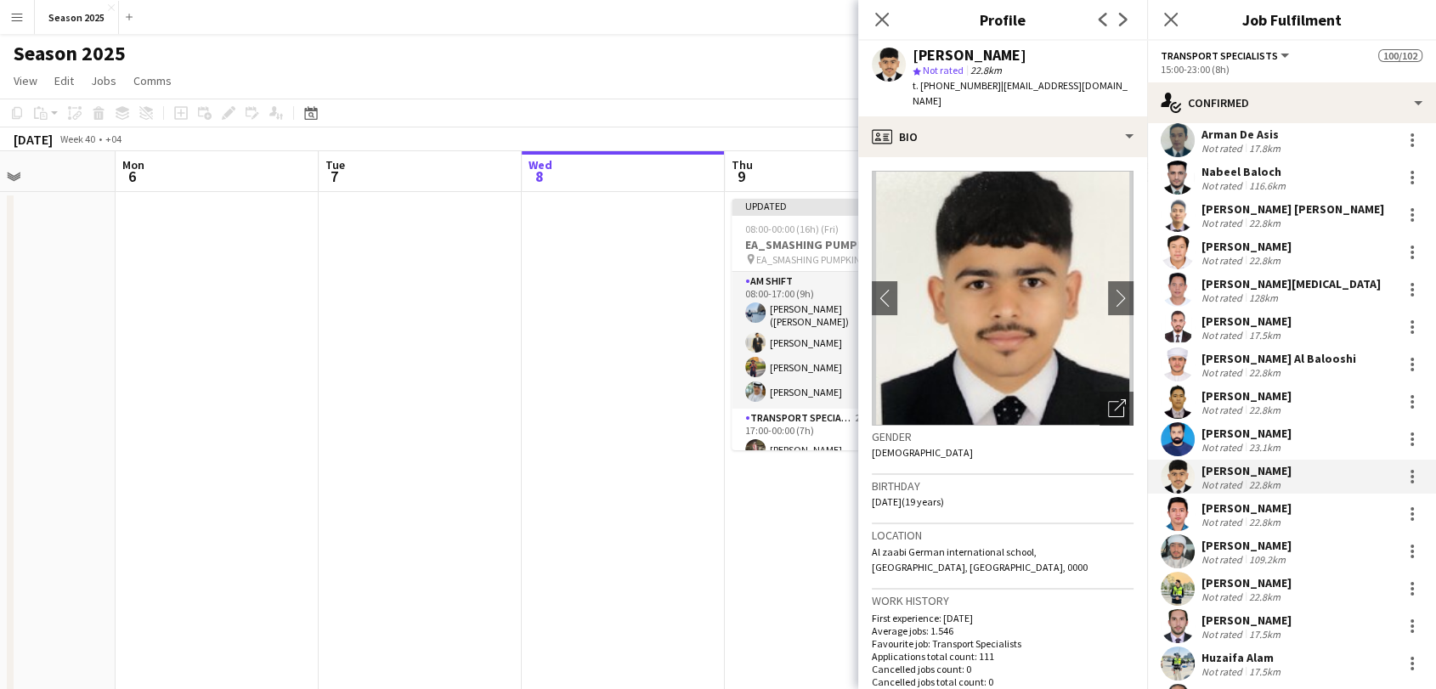
drag, startPoint x: 587, startPoint y: 456, endPoint x: 27, endPoint y: 398, distance: 563.2
click at [12, 403] on div "Thu 2 55/56 1 Job Fri 3 2/2 1 Job Sat 4 129/131 3 Jobs Sun 5 Mon 6 Tue 7 Wed 8 …" at bounding box center [718, 529] width 1436 height 757
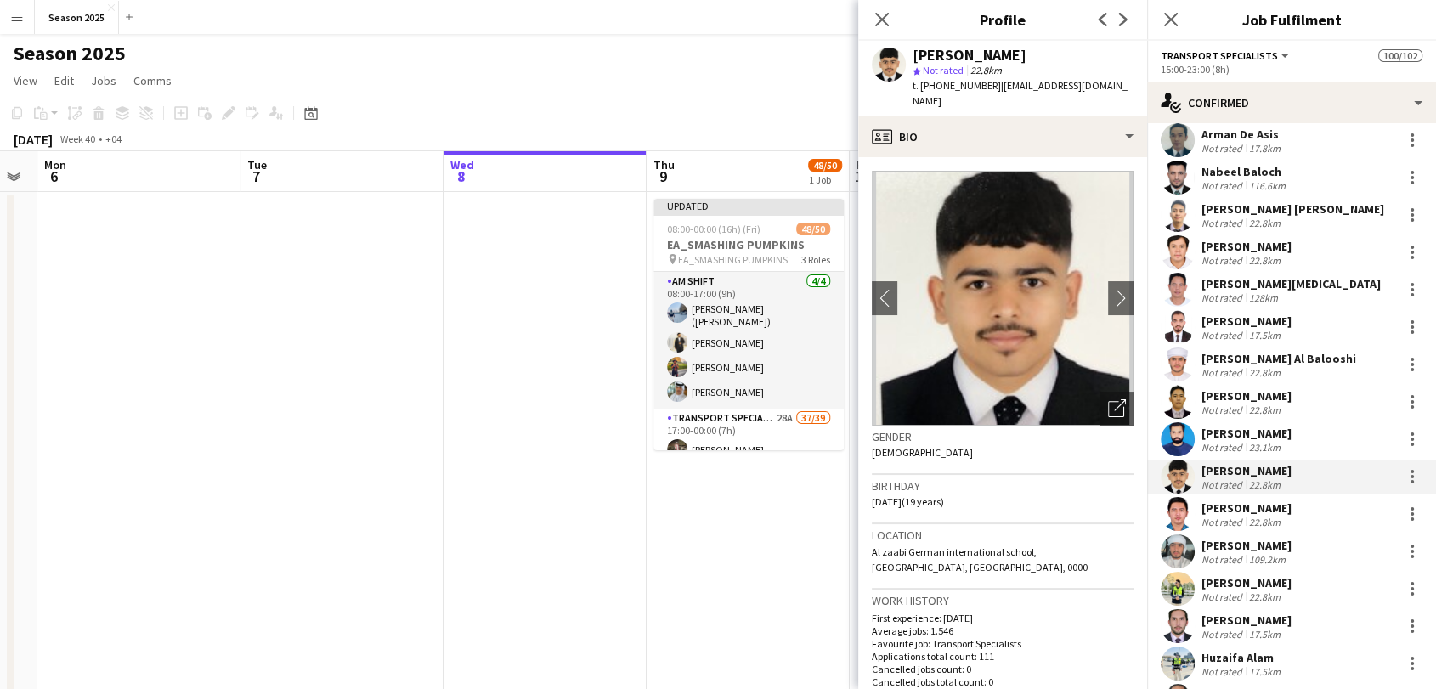
scroll to position [0, 647]
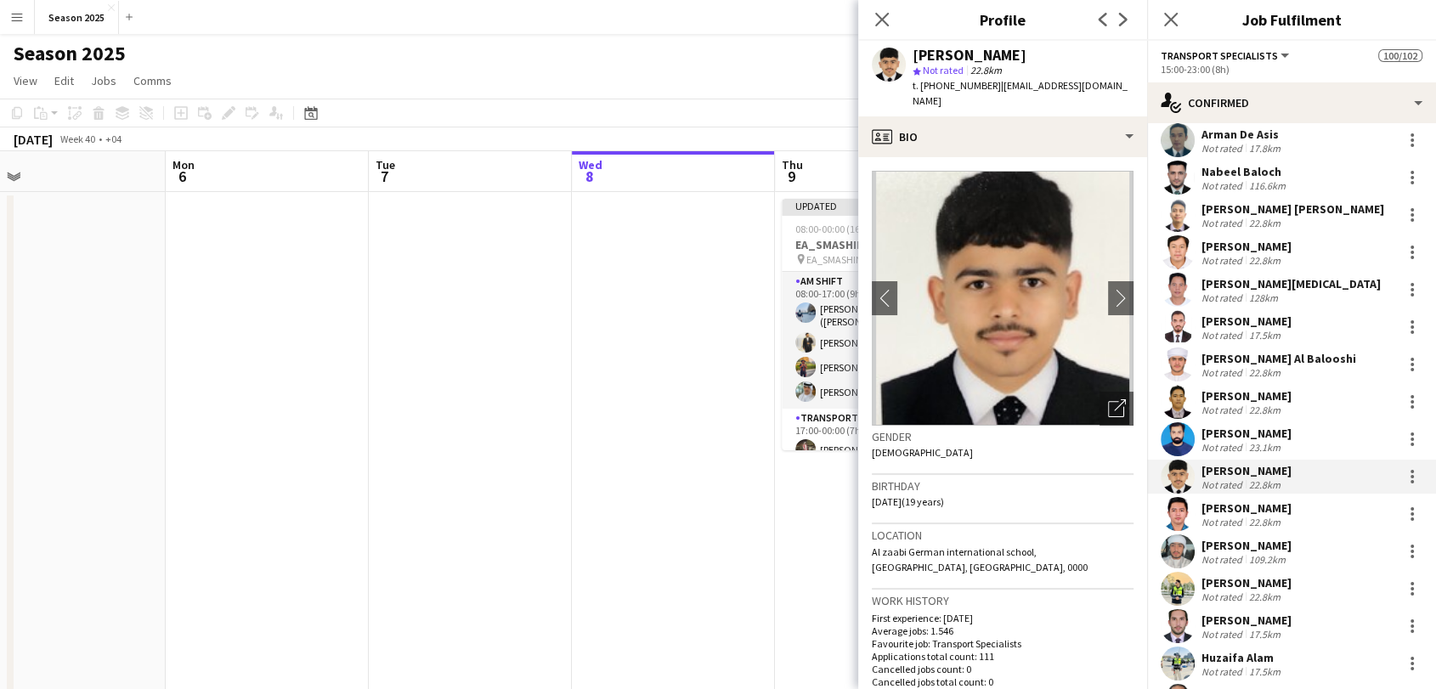
drag, startPoint x: 544, startPoint y: 424, endPoint x: 205, endPoint y: 386, distance: 341.3
click at [204, 386] on app-calendar-viewport "Thu 2 55/56 1 Job Fri 3 2/2 1 Job Sat 4 129/131 3 Jobs Sun 5 Mon 6 Tue 7 Wed 8 …" at bounding box center [718, 529] width 1436 height 757
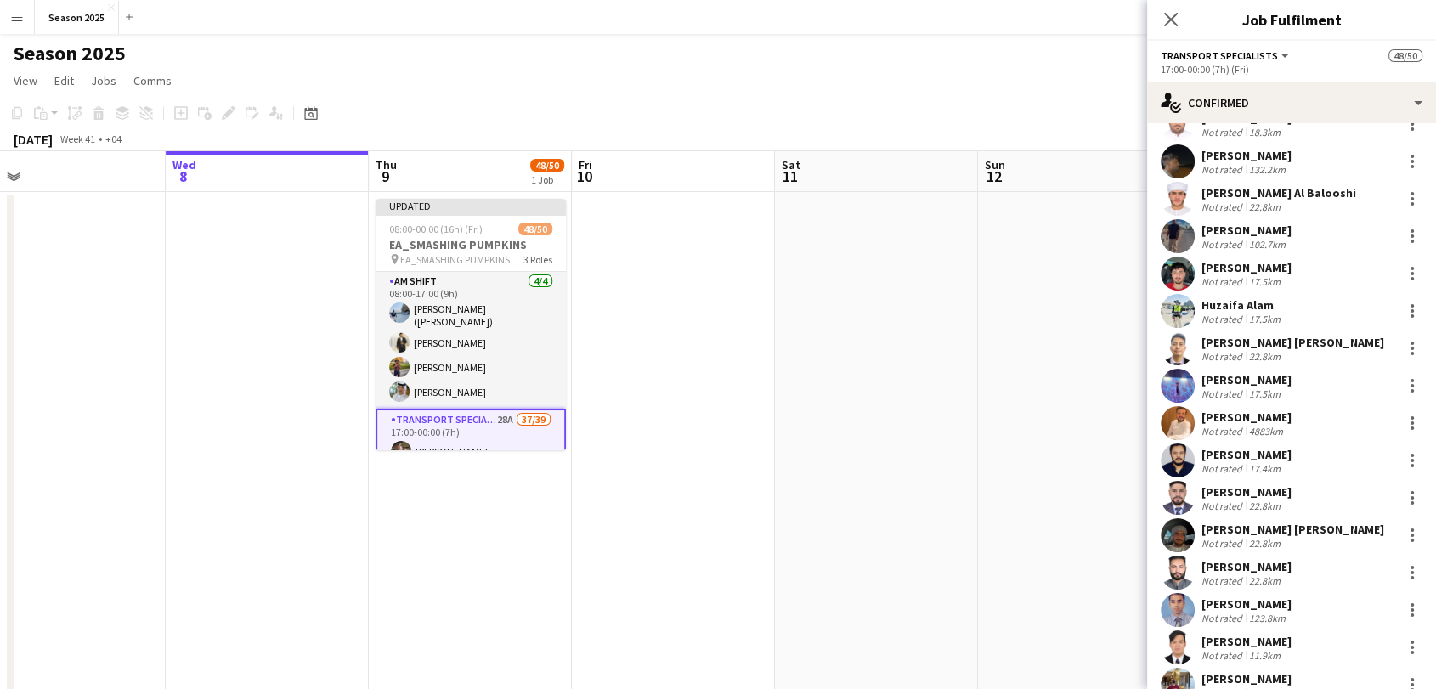
scroll to position [986, 0]
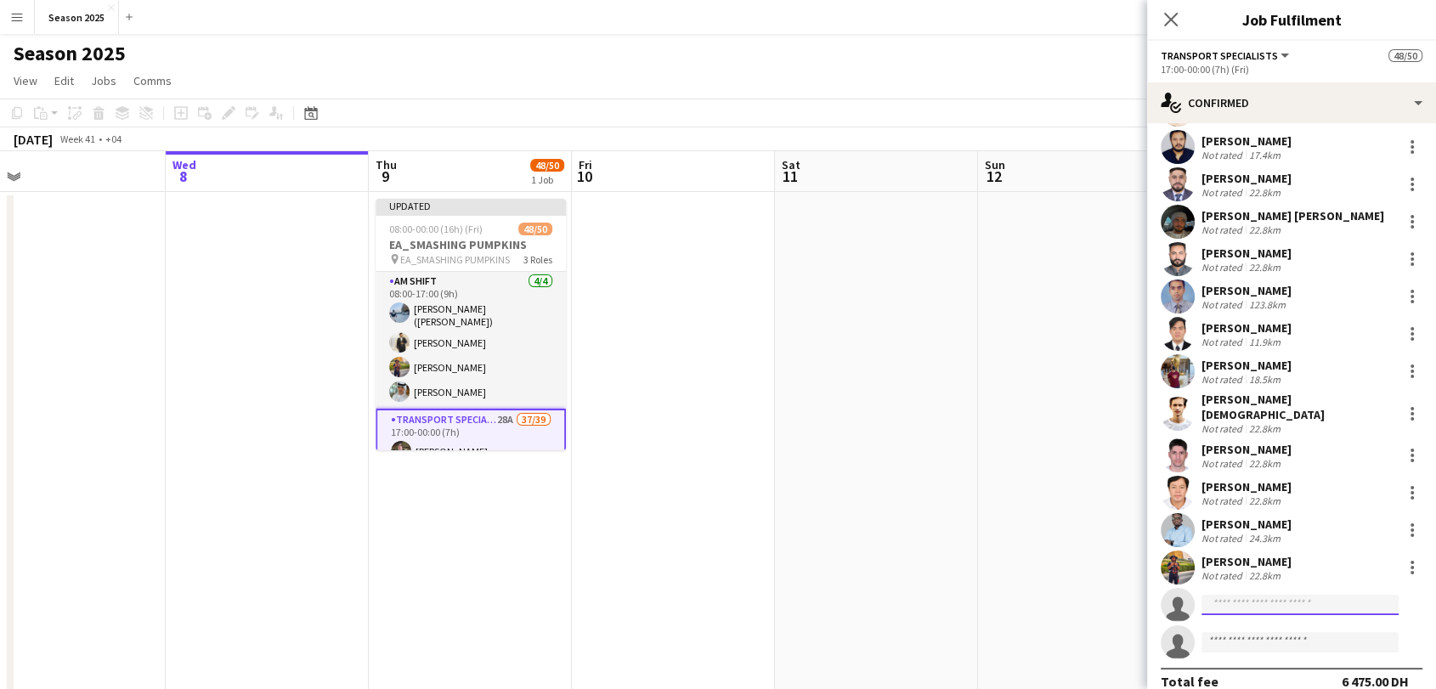
click at [1325, 595] on input at bounding box center [1300, 605] width 197 height 20
paste input "**********"
type input "**********"
click at [1333, 610] on span "Active" at bounding box center [1359, 610] width 53 height 13
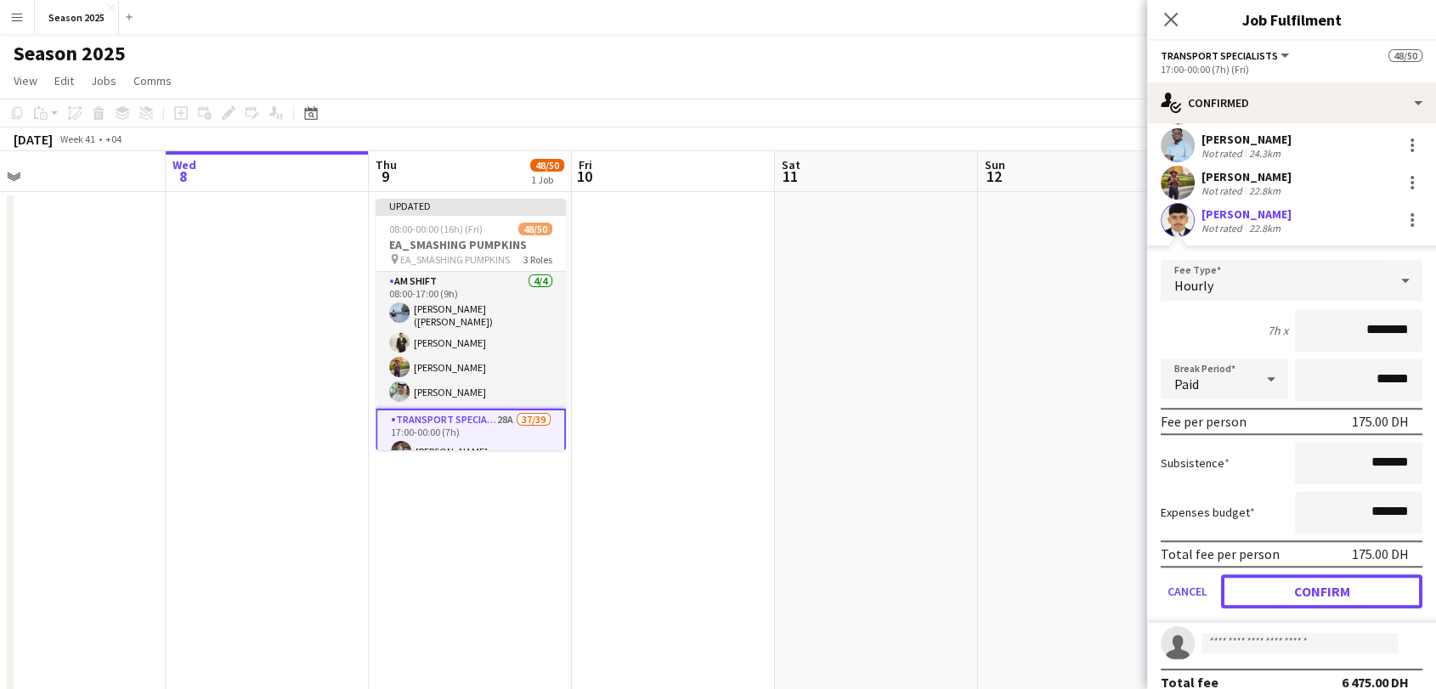
click at [1345, 576] on button "Confirm" at bounding box center [1321, 592] width 201 height 34
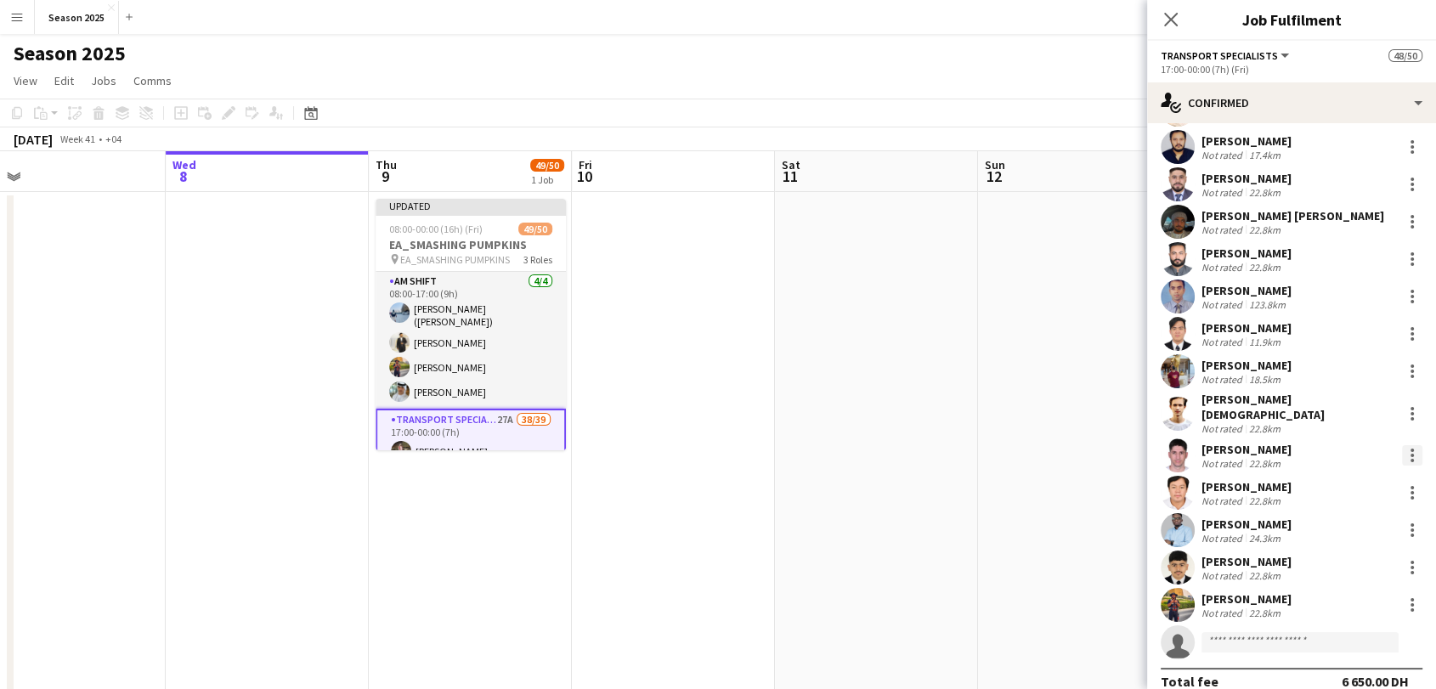
click at [1411, 449] on div at bounding box center [1412, 450] width 3 height 3
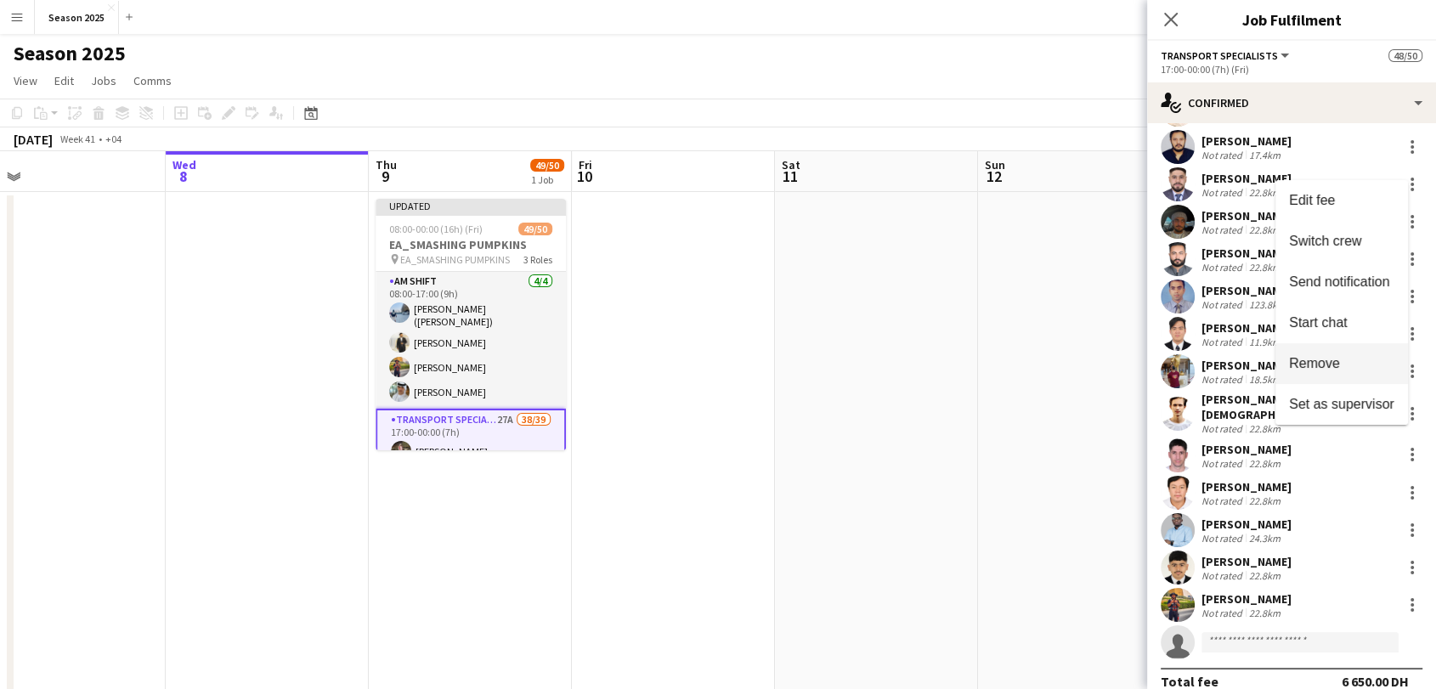
click at [1347, 364] on span "Remove" at bounding box center [1341, 363] width 105 height 15
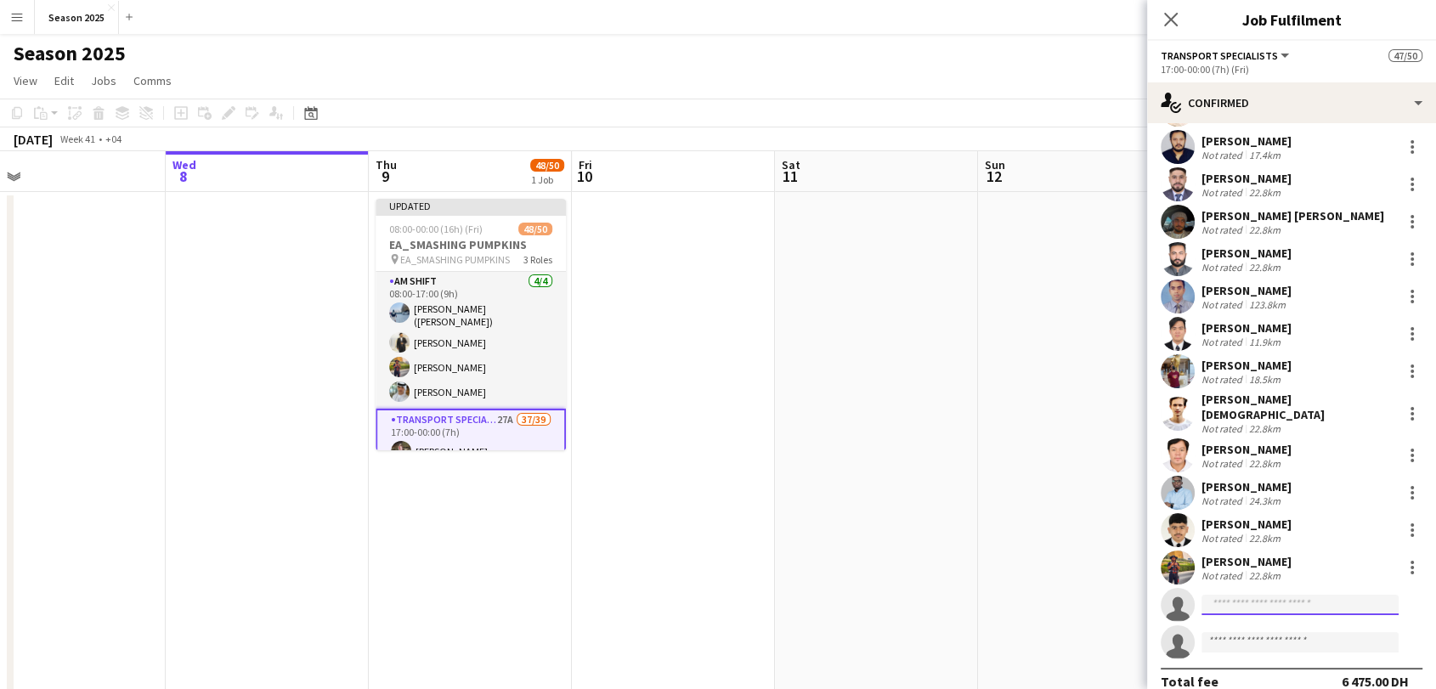
drag, startPoint x: 1294, startPoint y: 584, endPoint x: 1277, endPoint y: 564, distance: 26.5
click at [1293, 595] on input at bounding box center [1300, 605] width 197 height 20
type input "*******"
click at [1305, 631] on span "+971521309449" at bounding box center [1300, 638] width 170 height 14
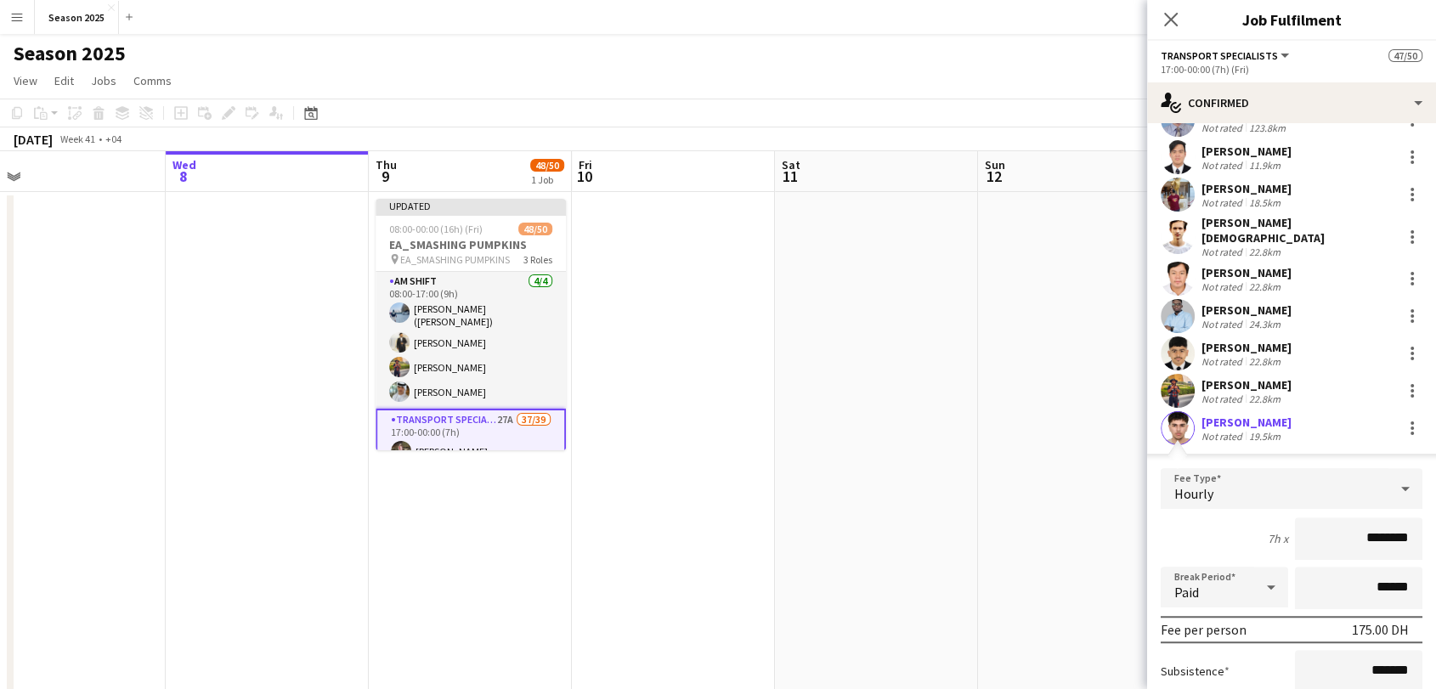
scroll to position [1292, 0]
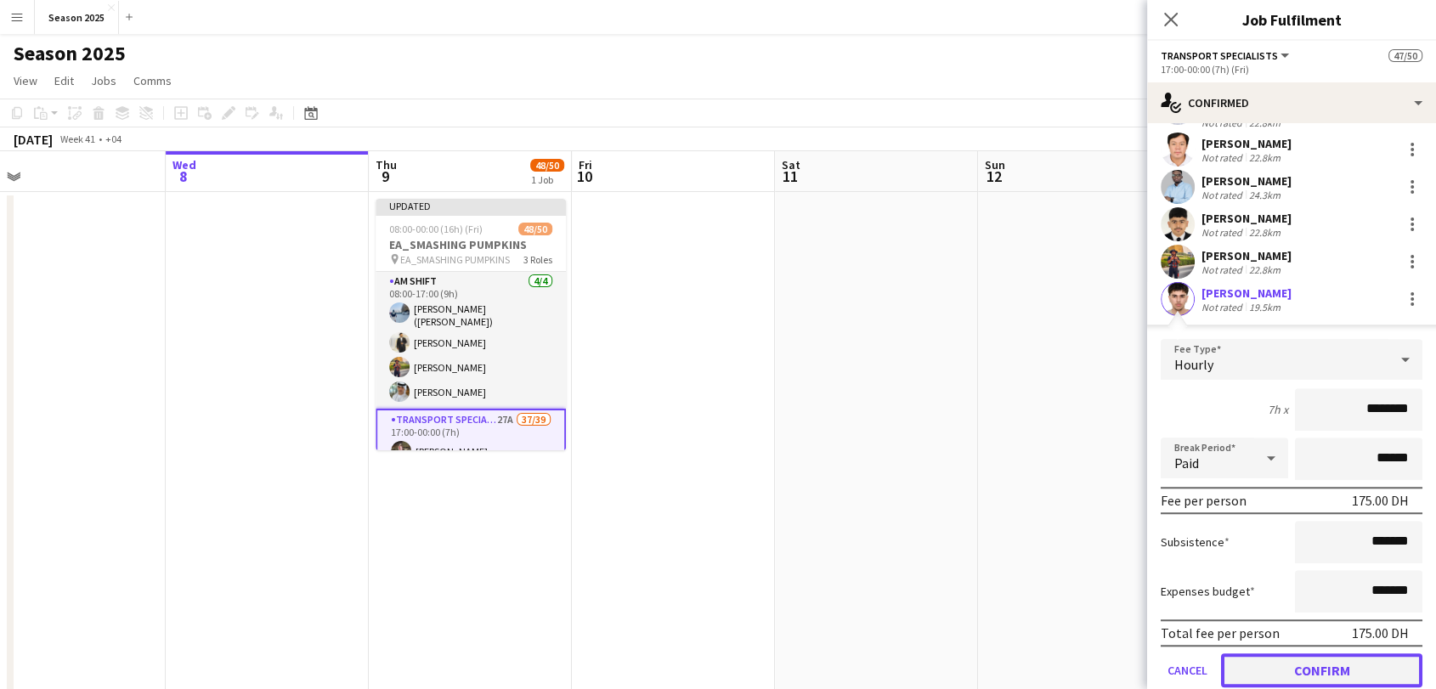
click at [1300, 661] on button "Confirm" at bounding box center [1321, 671] width 201 height 34
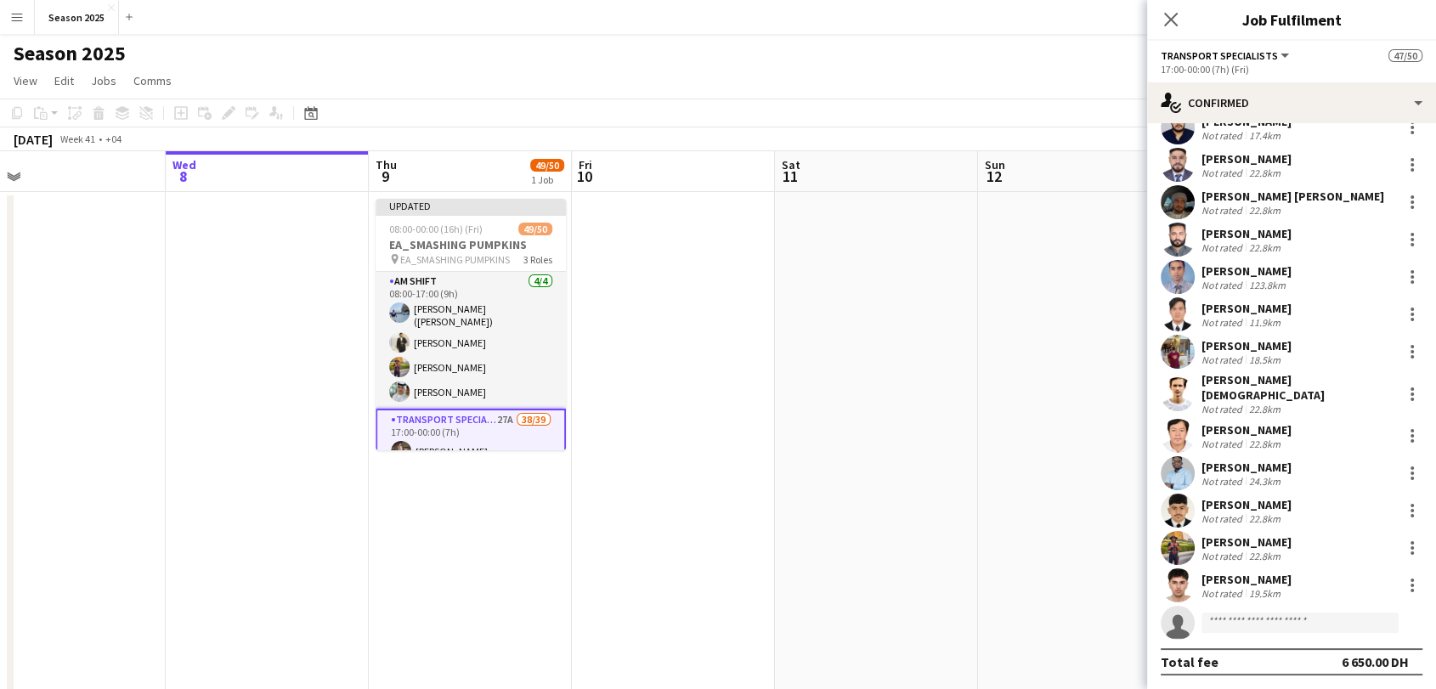
scroll to position [986, 0]
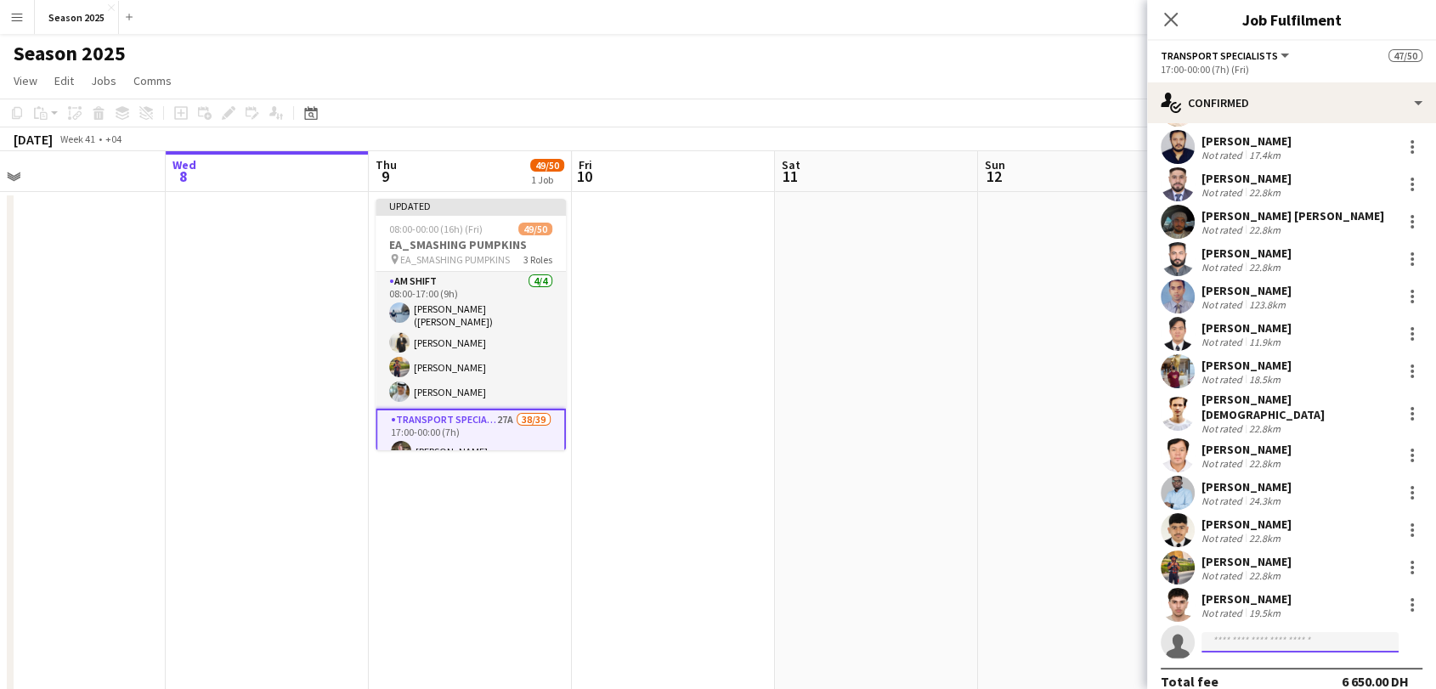
click at [1255, 632] on input at bounding box center [1300, 642] width 197 height 20
type input "***"
click at [1265, 654] on span "ggromyo@gmail.com" at bounding box center [1300, 661] width 170 height 14
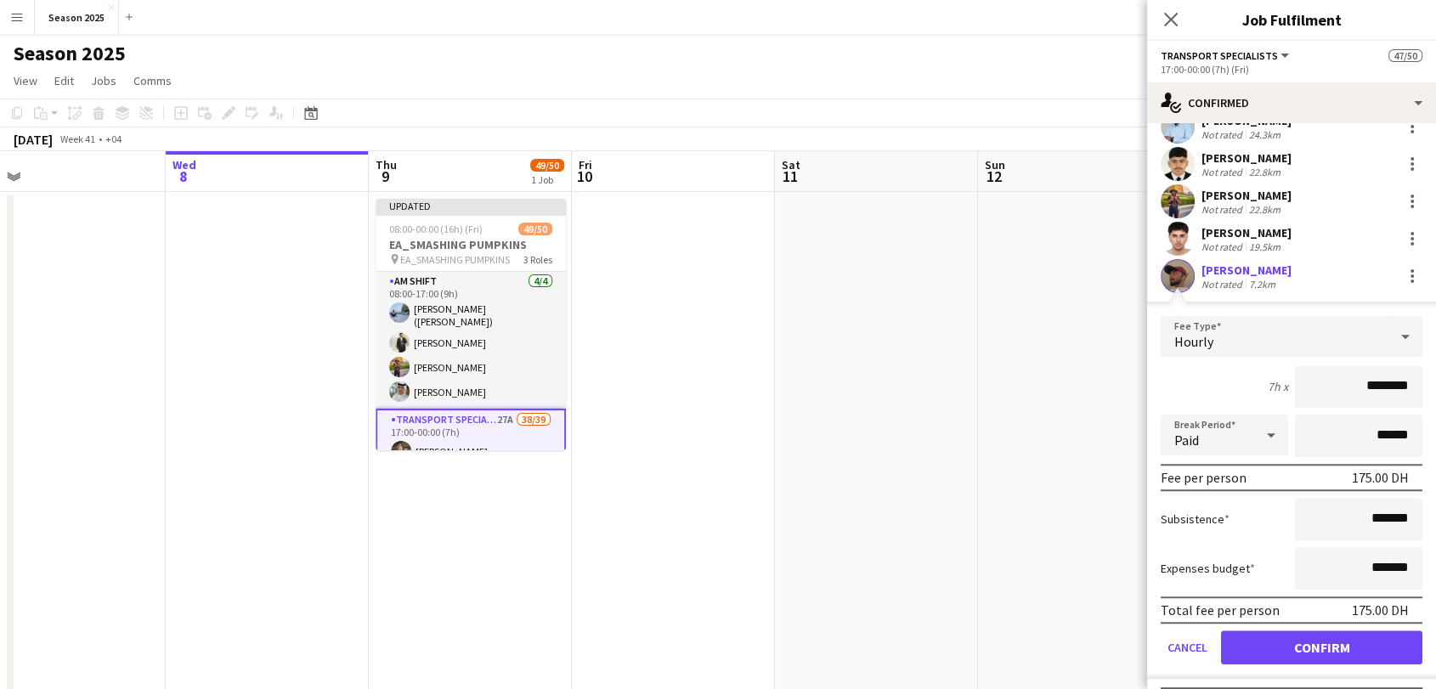
scroll to position [1371, 0]
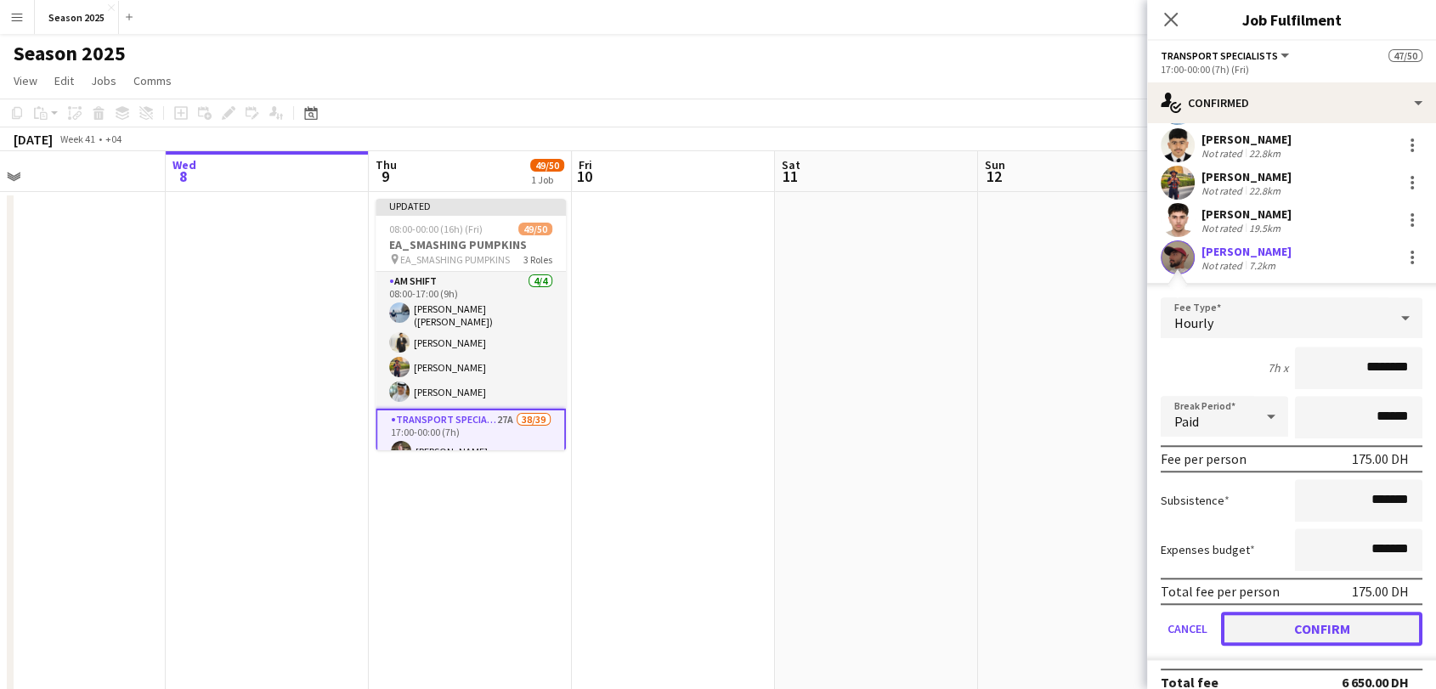
click at [1300, 612] on button "Confirm" at bounding box center [1321, 629] width 201 height 34
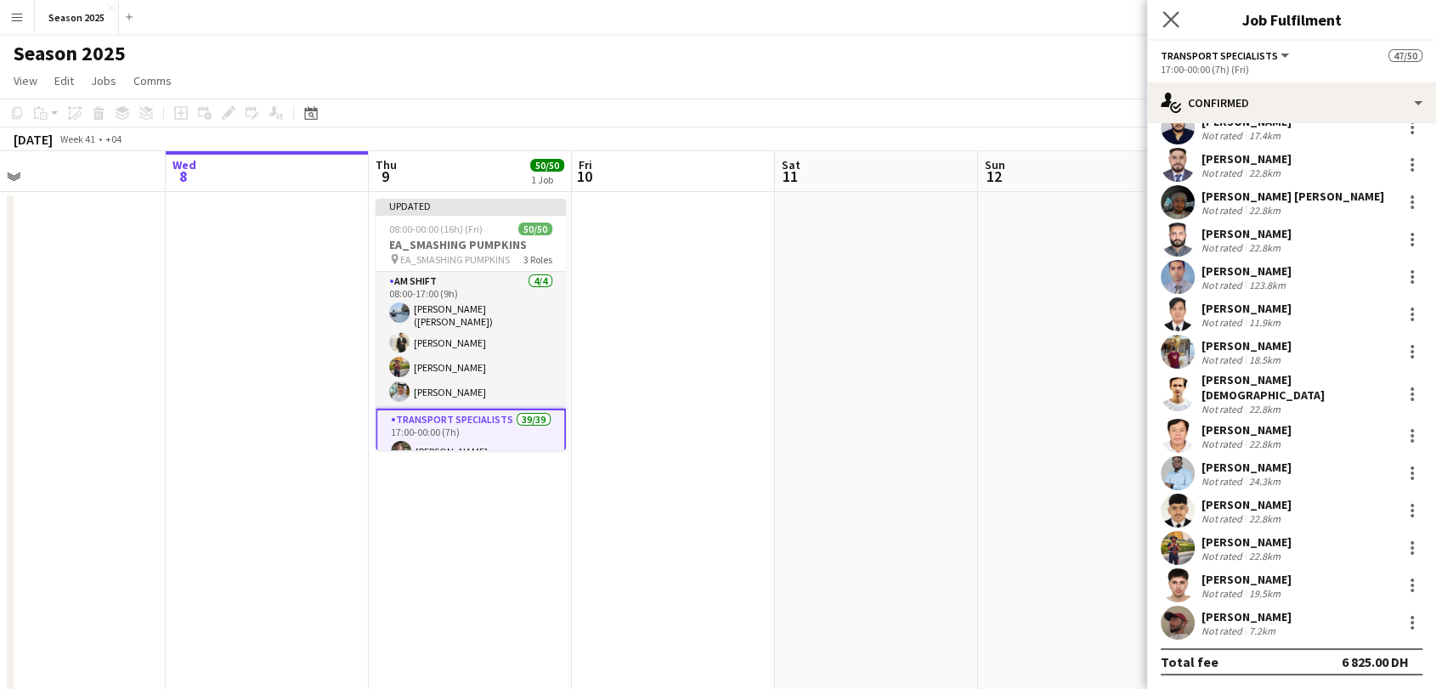
scroll to position [986, 0]
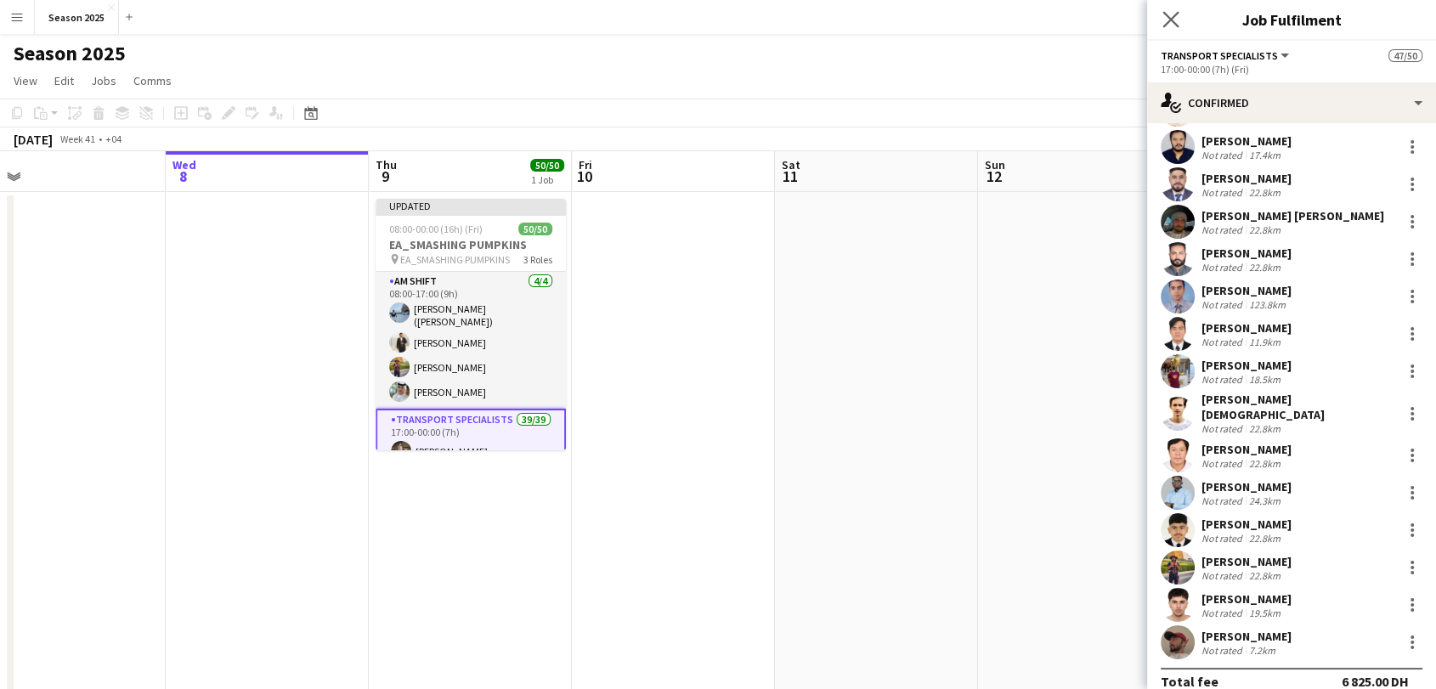
click at [1161, 14] on app-icon "Close pop-in" at bounding box center [1171, 20] width 25 height 25
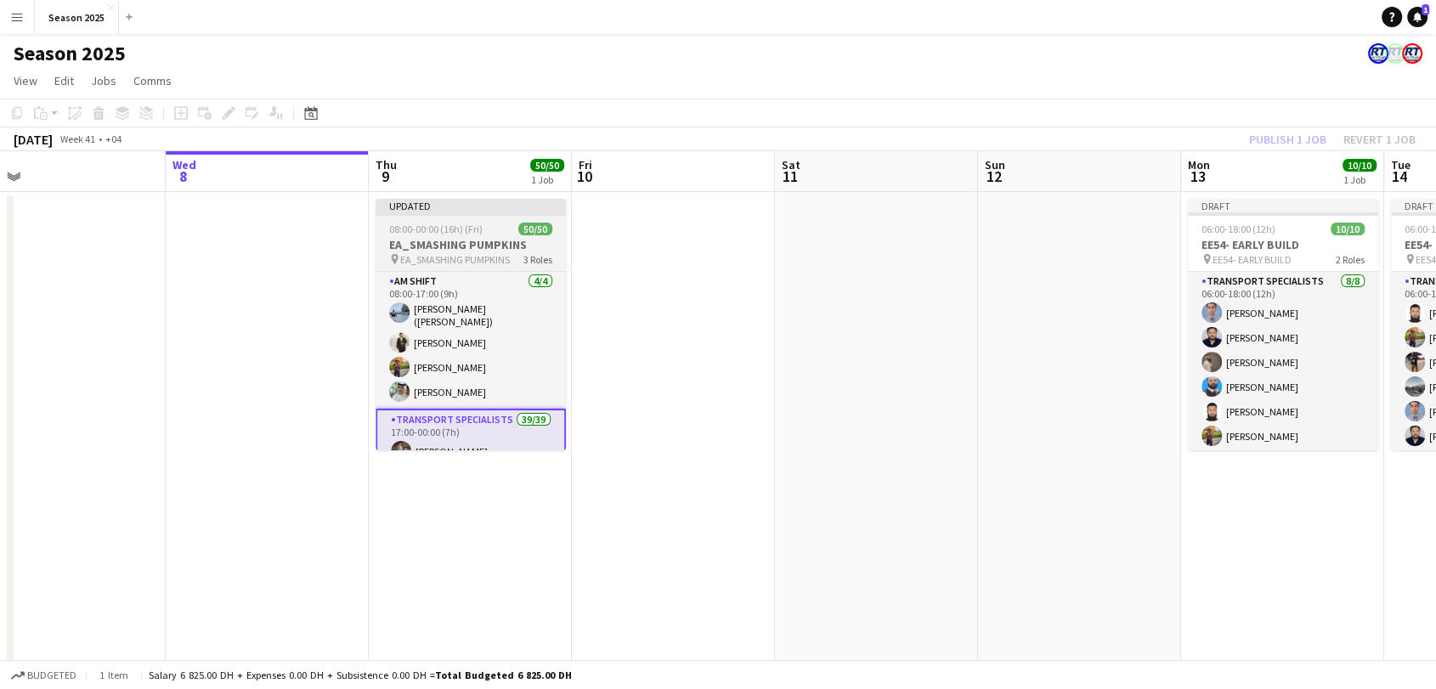
click at [476, 253] on span "EA_SMASHING PUMPKINS" at bounding box center [455, 259] width 110 height 13
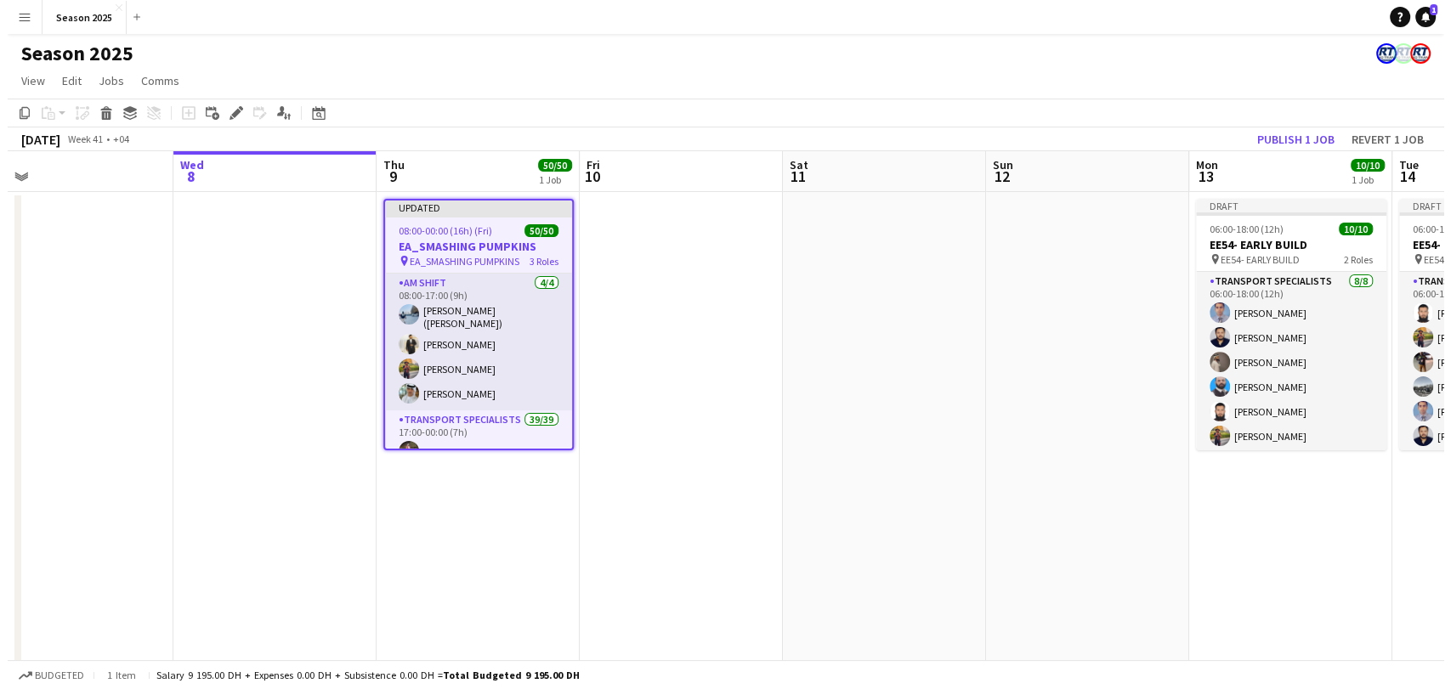
scroll to position [0, 649]
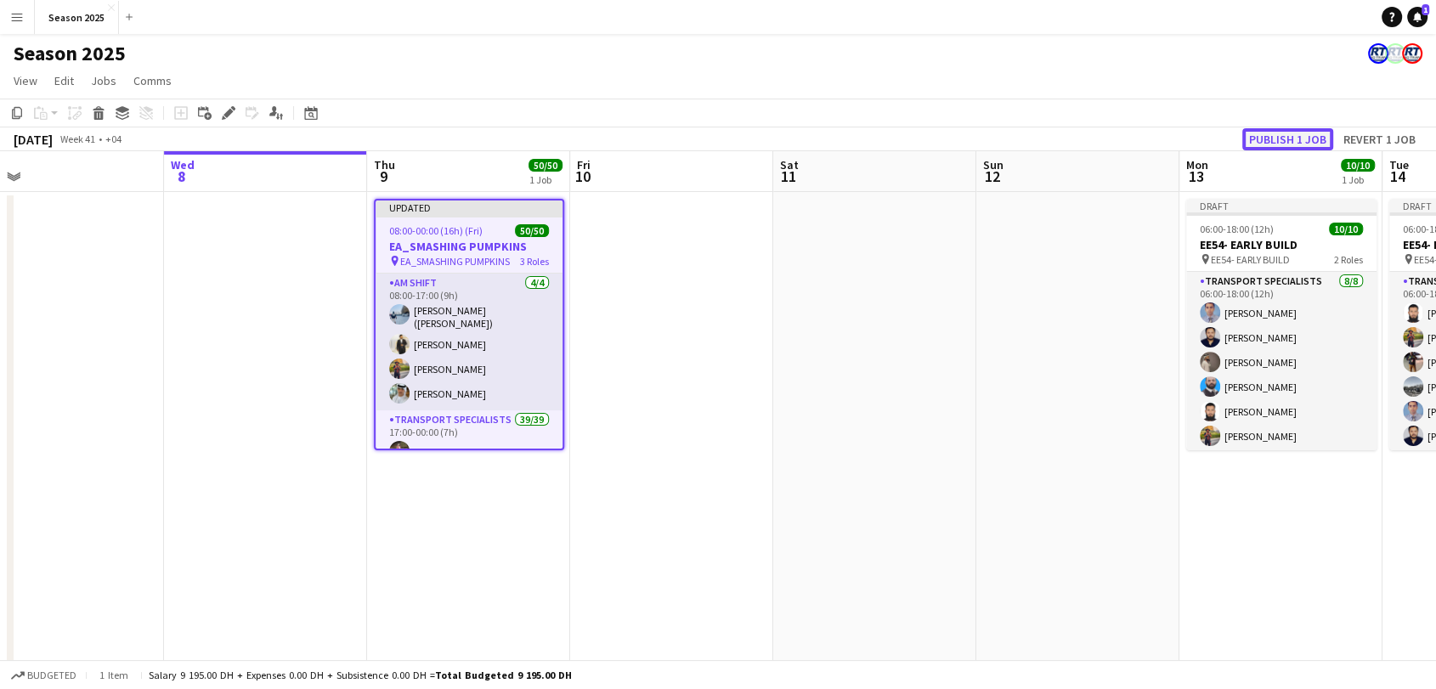
click at [1297, 131] on button "Publish 1 job" at bounding box center [1288, 139] width 91 height 22
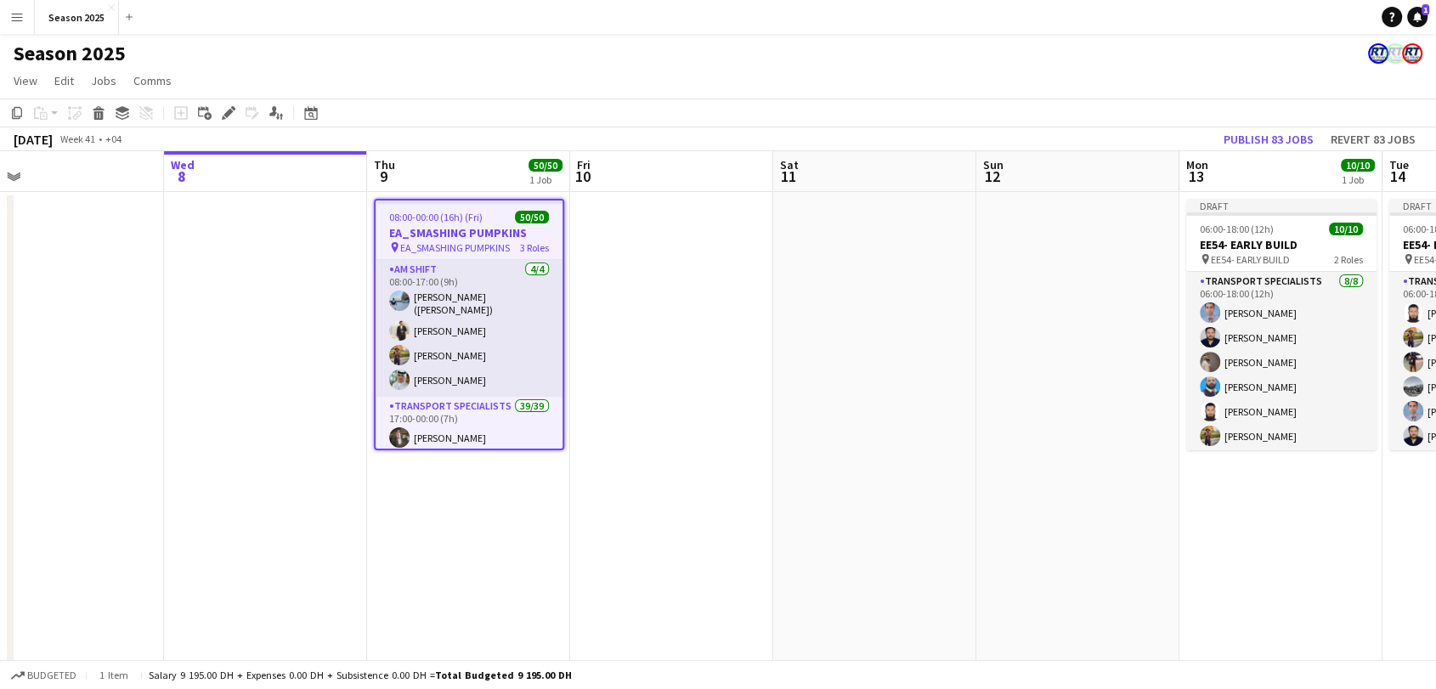
click at [1020, 300] on app-date-cell at bounding box center [1078, 550] width 203 height 717
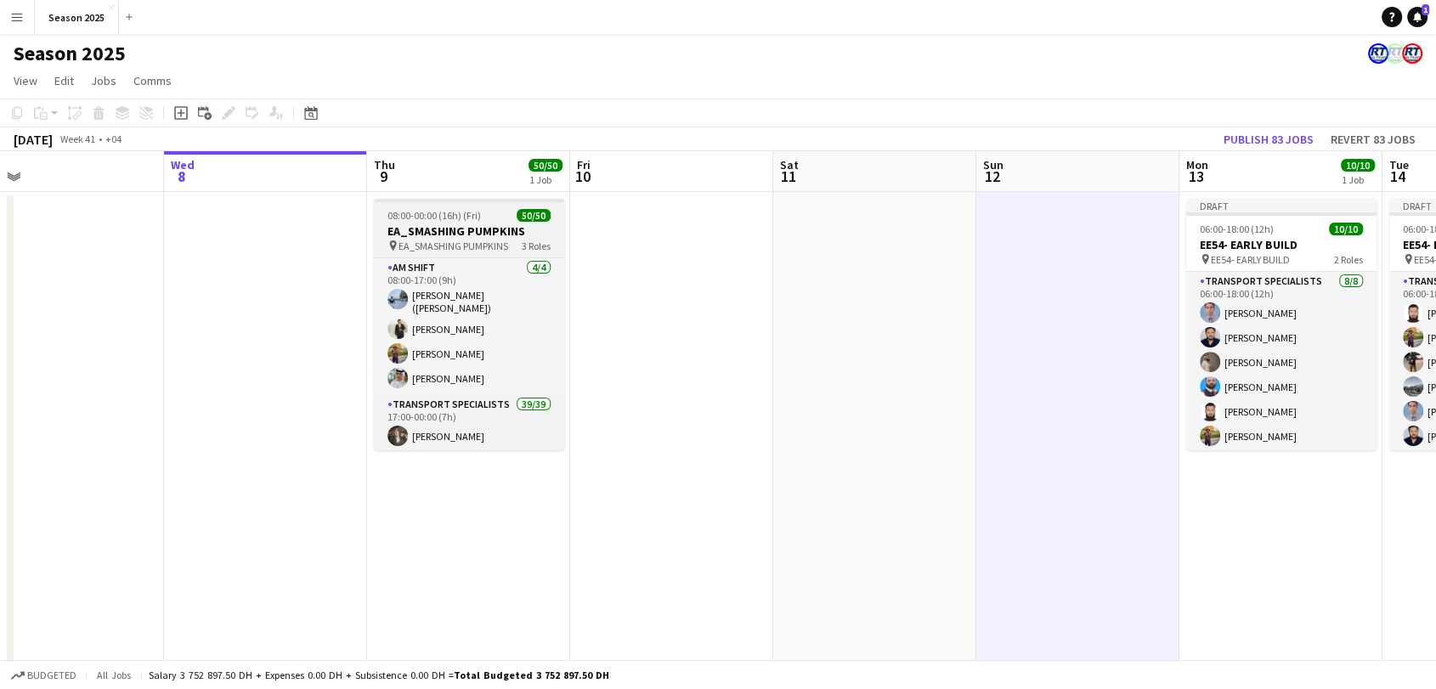
click at [477, 234] on h3 "EA_SMASHING PUMPKINS" at bounding box center [469, 231] width 190 height 15
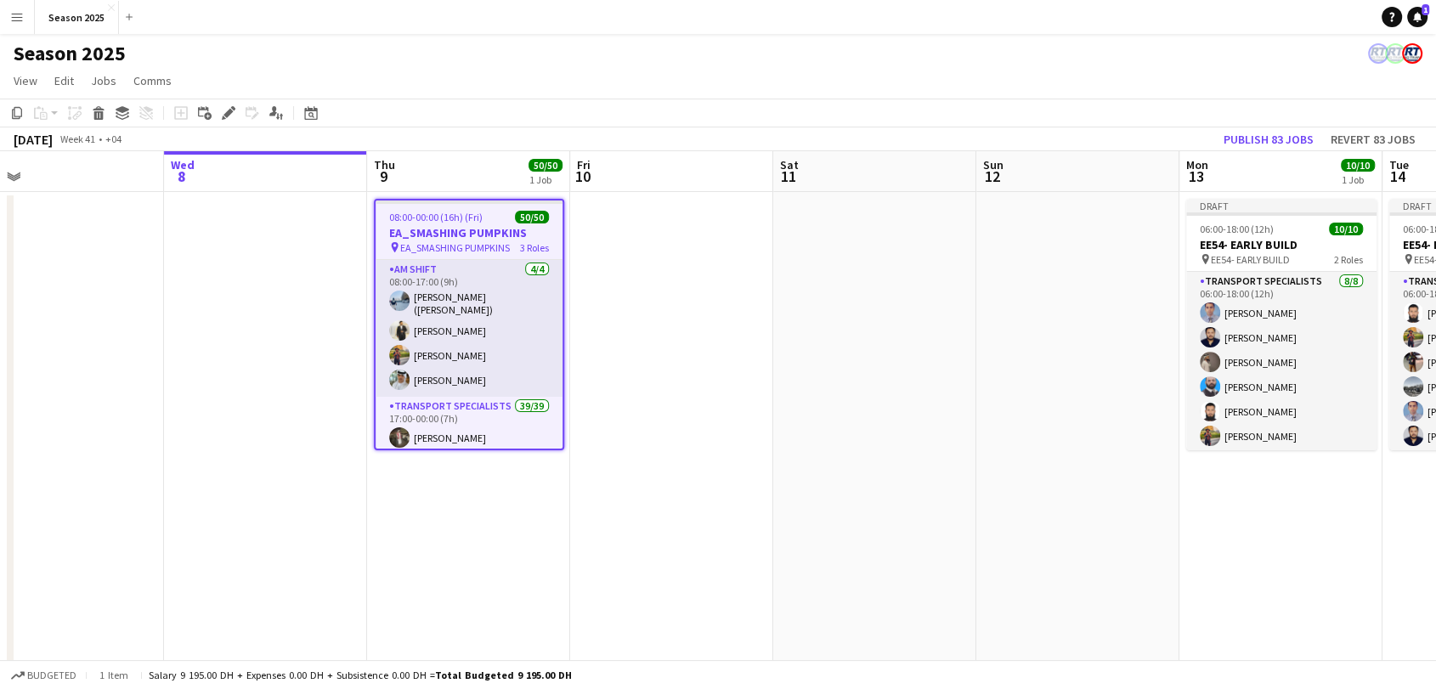
click at [17, 17] on app-icon "Menu" at bounding box center [17, 17] width 14 height 14
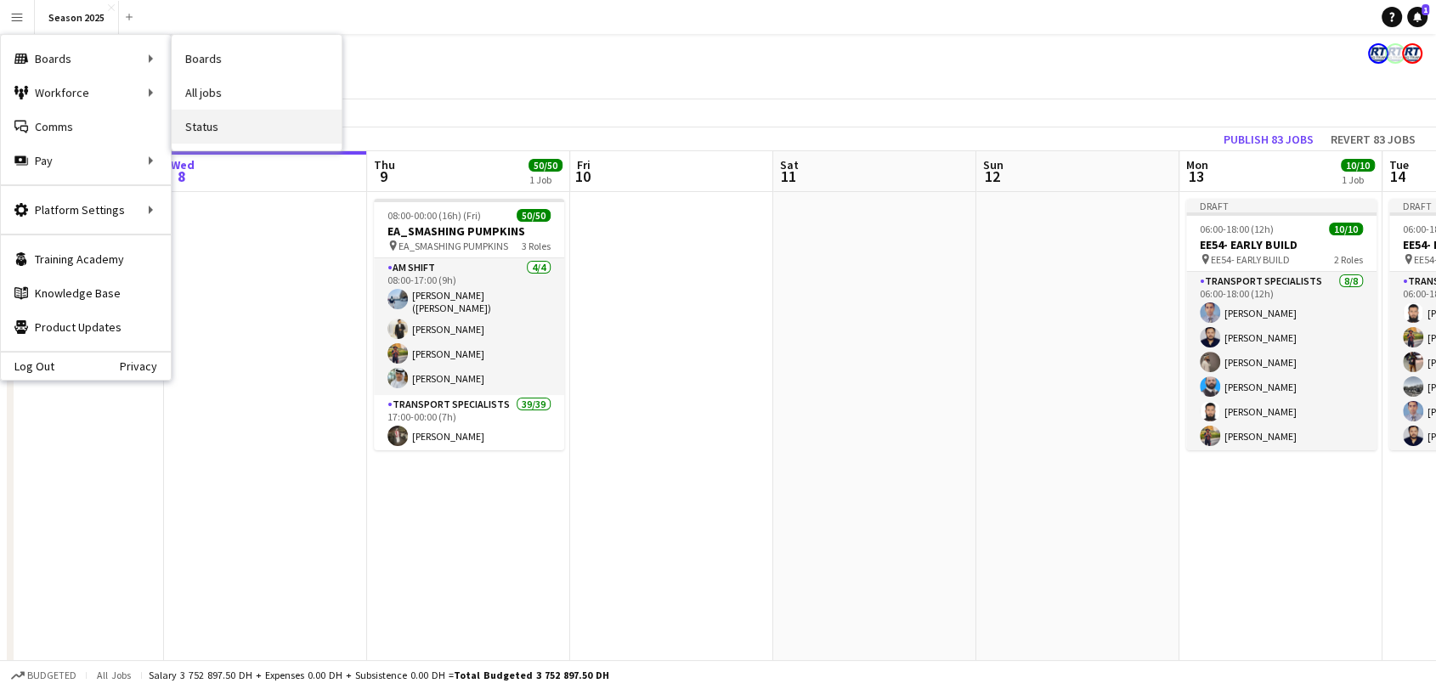
click at [237, 124] on link "Status" at bounding box center [257, 127] width 170 height 34
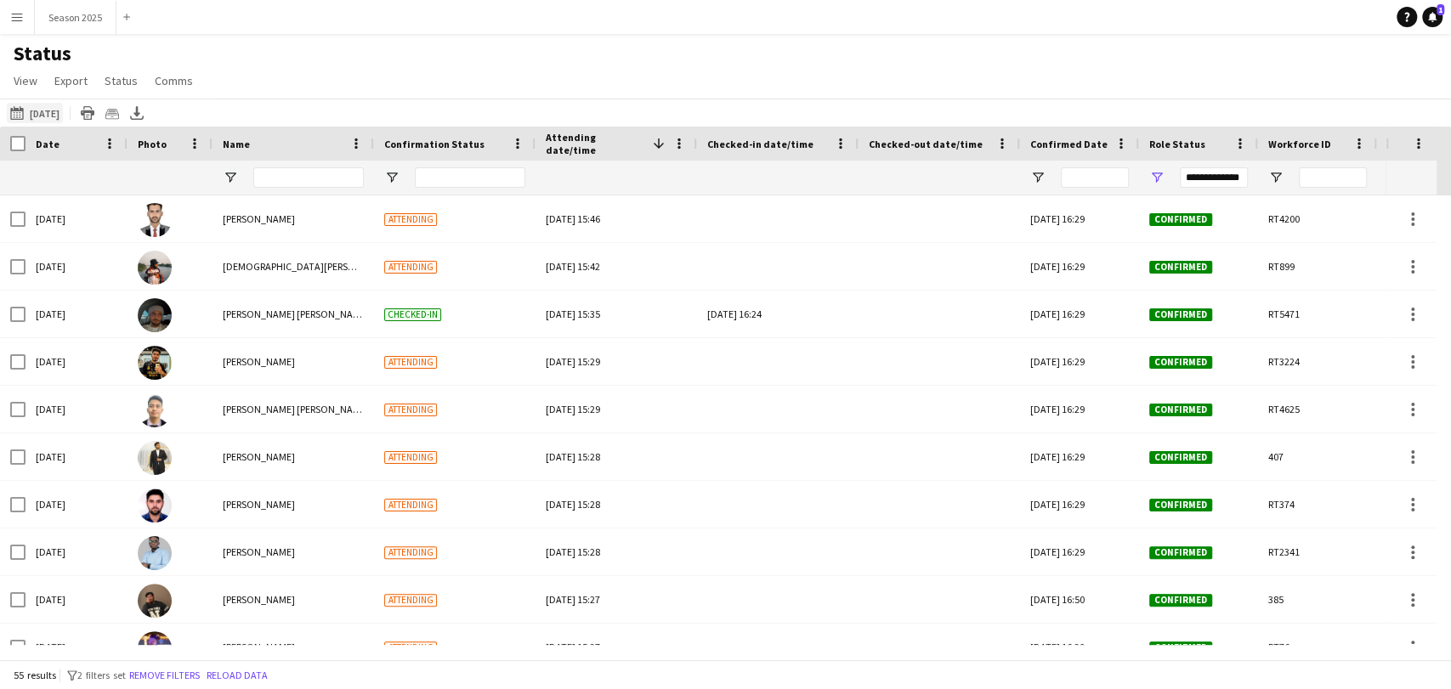
click at [42, 116] on button "[DATE] to [DATE] [DATE]" at bounding box center [35, 113] width 56 height 20
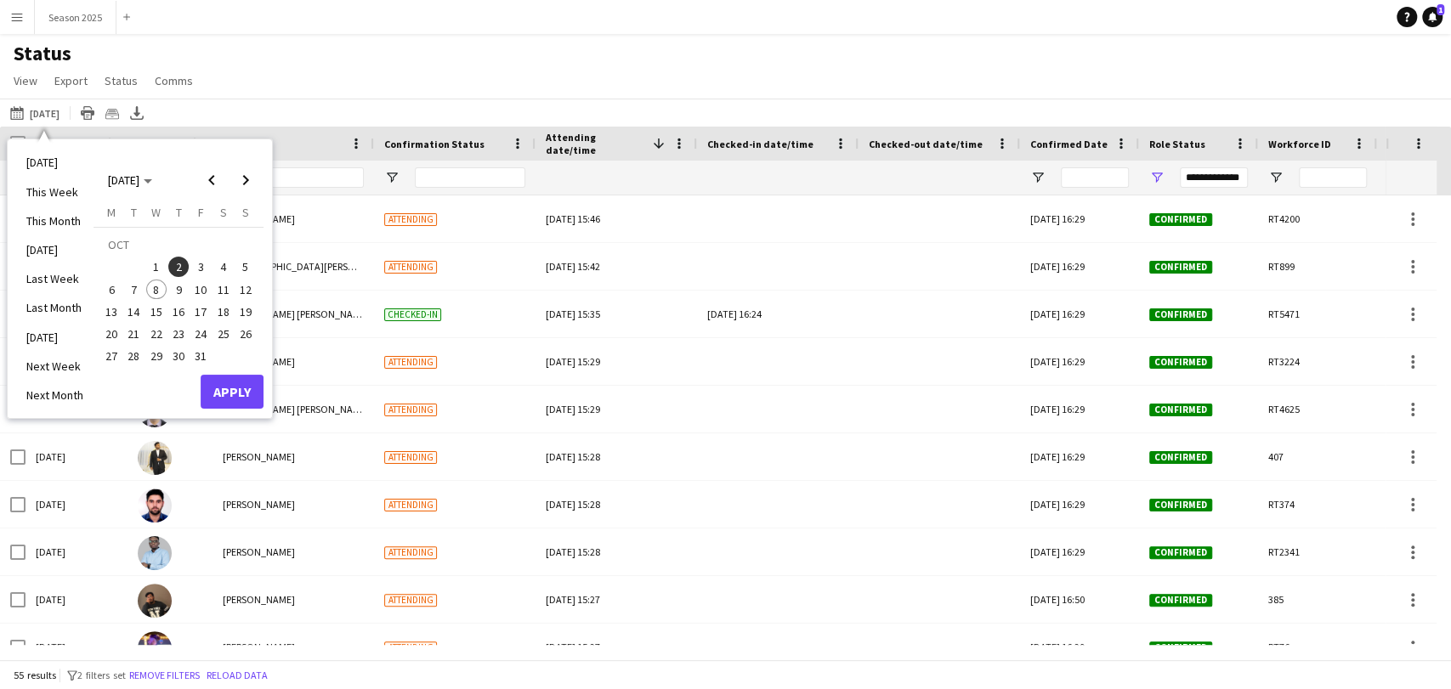
click at [181, 287] on span "9" at bounding box center [178, 290] width 20 height 20
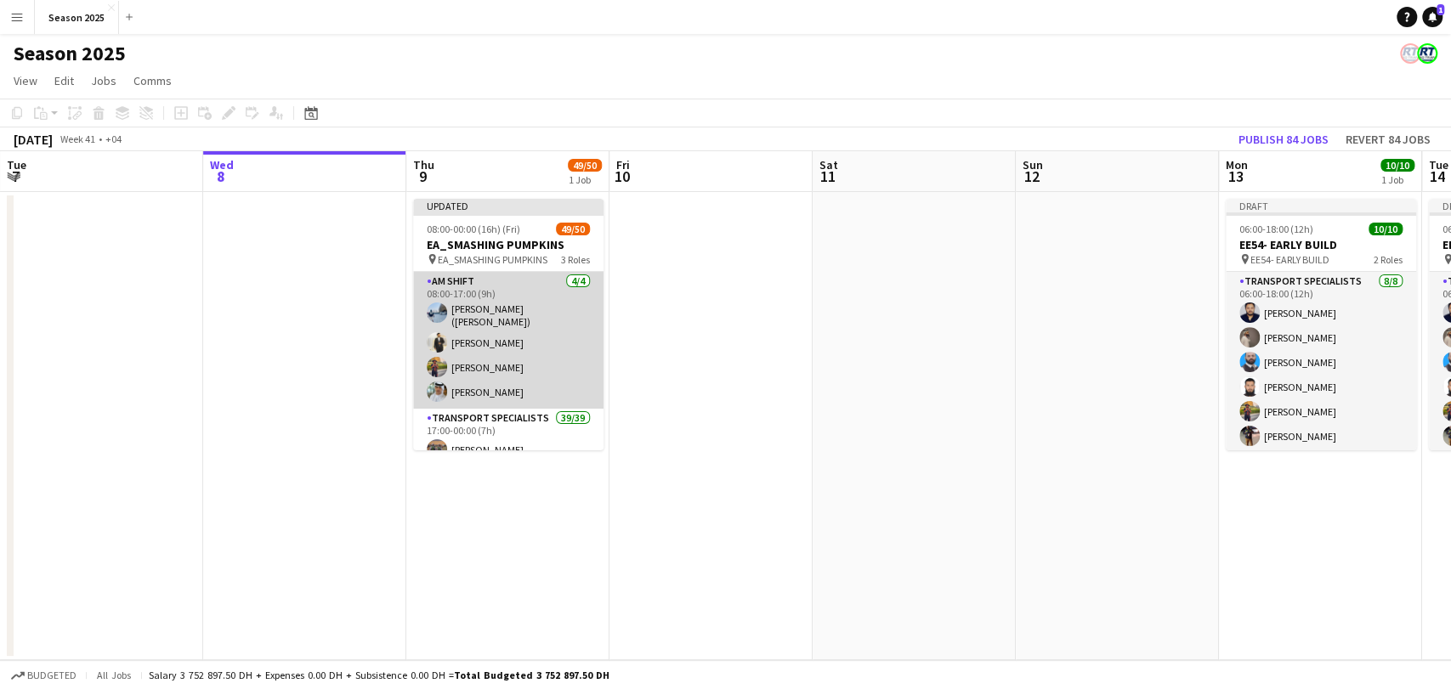
click at [516, 321] on app-card-role "AM SHIFT 4/4 08:00-17:00 (9h) Usman Shaikh (Abu Hamdan) Fahad Aziz Shayan Shehz…" at bounding box center [508, 340] width 190 height 137
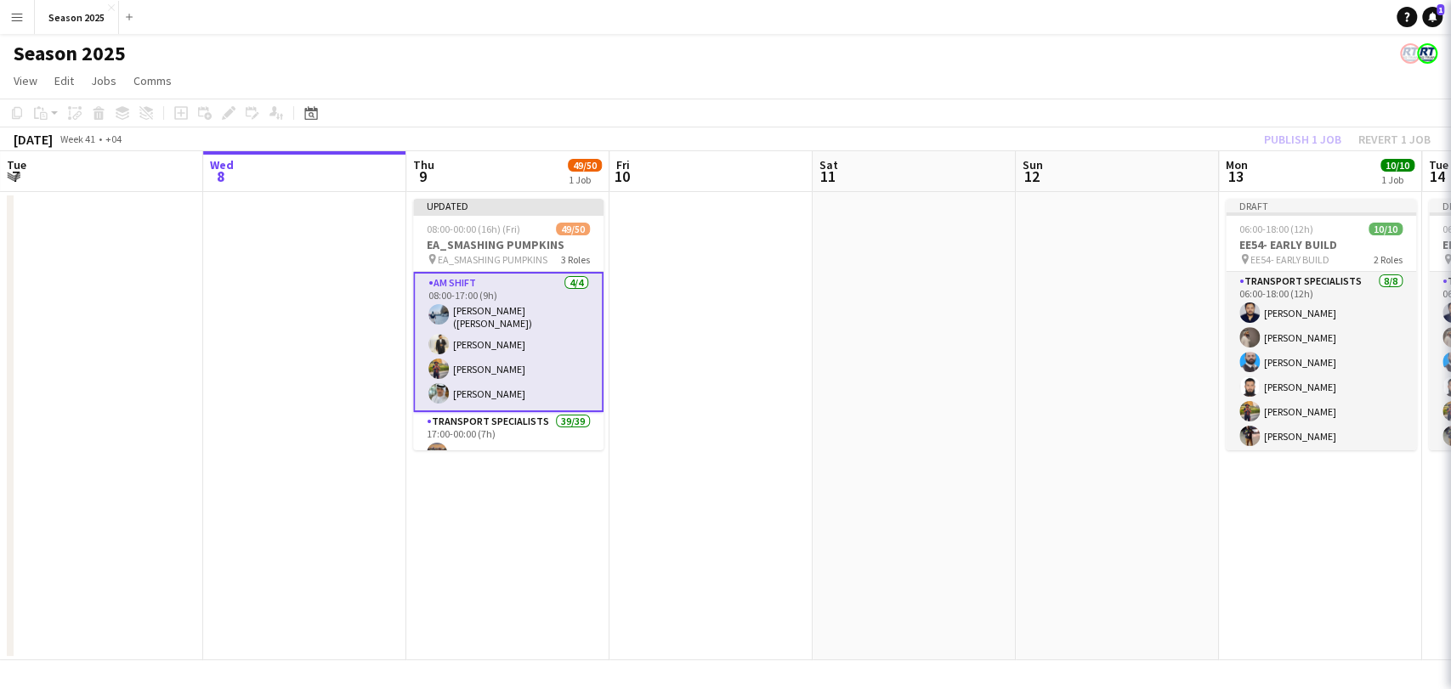
scroll to position [0, 404]
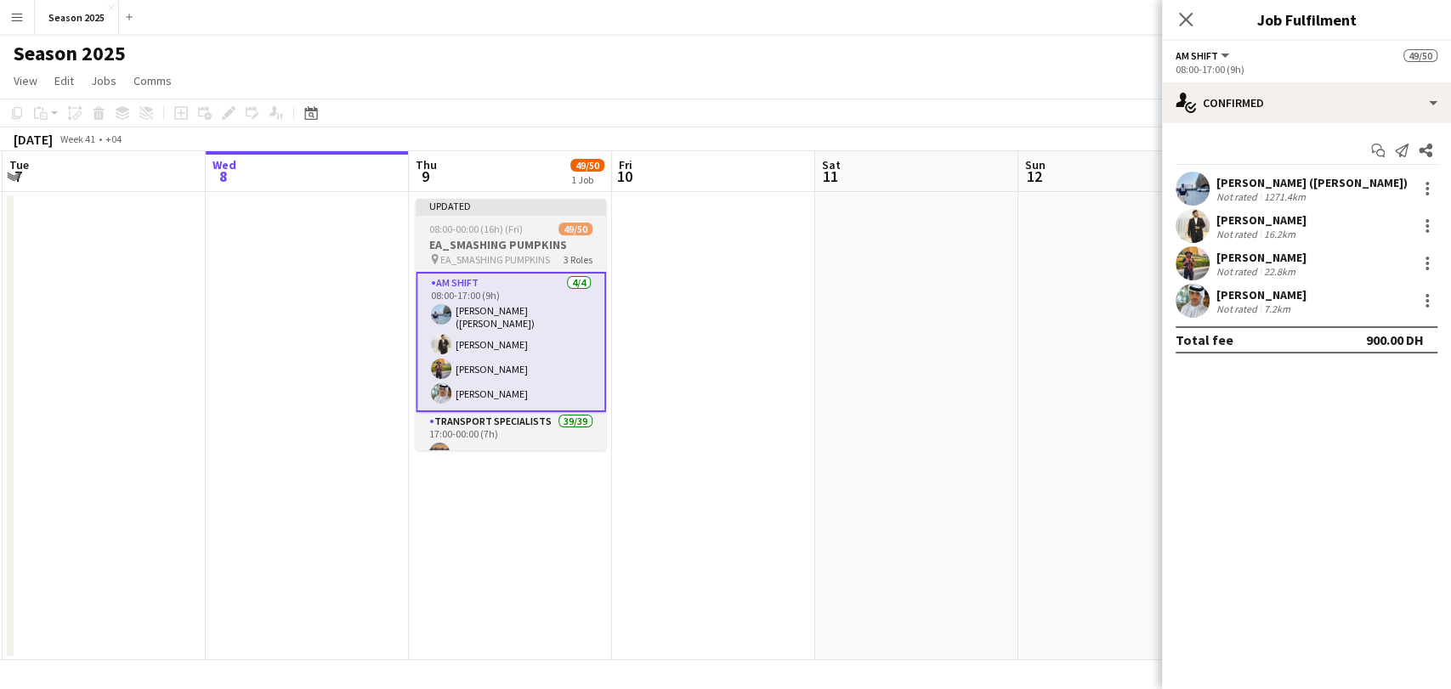
click at [492, 246] on h3 "EA_SMASHING PUMPKINS" at bounding box center [511, 244] width 190 height 15
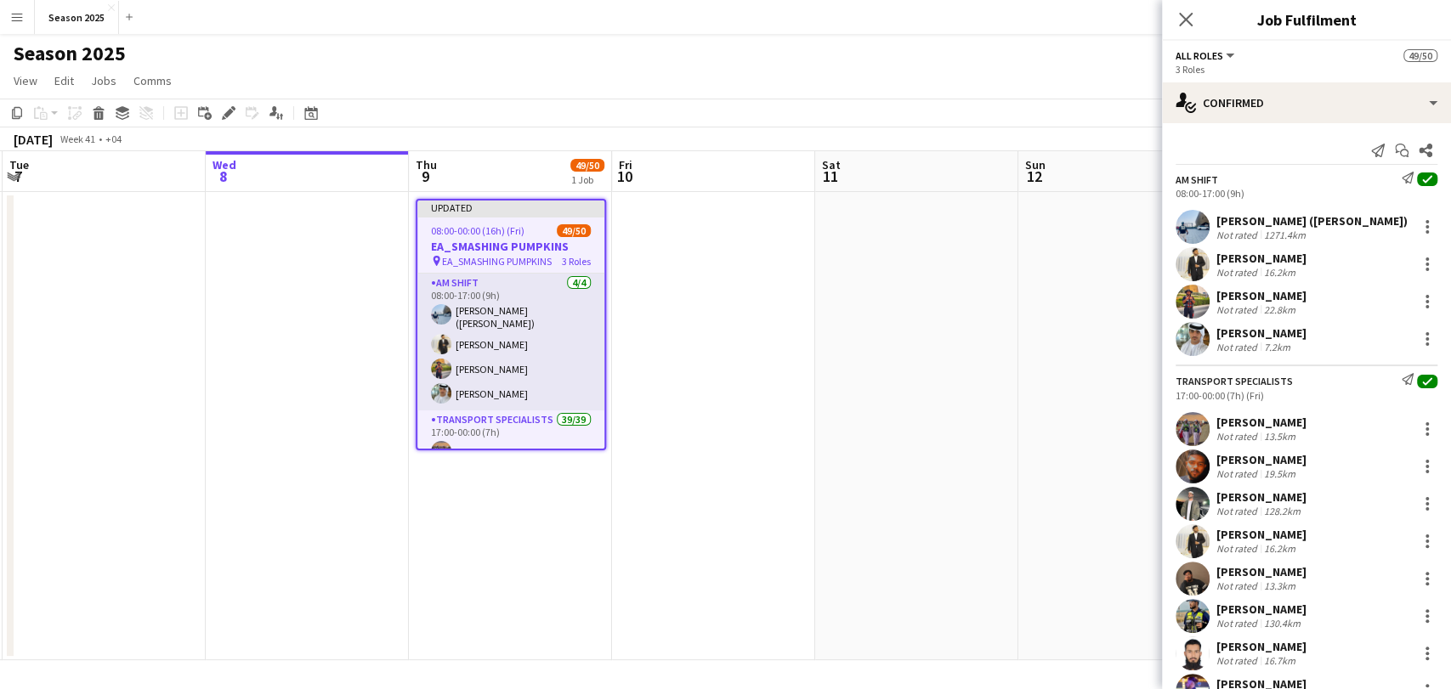
drag, startPoint x: 1192, startPoint y: 3, endPoint x: 1187, endPoint y: 59, distance: 56.4
click at [1192, 4] on div "Close pop-in" at bounding box center [1186, 19] width 48 height 39
click at [1183, 20] on icon "Close pop-in" at bounding box center [1185, 19] width 16 height 16
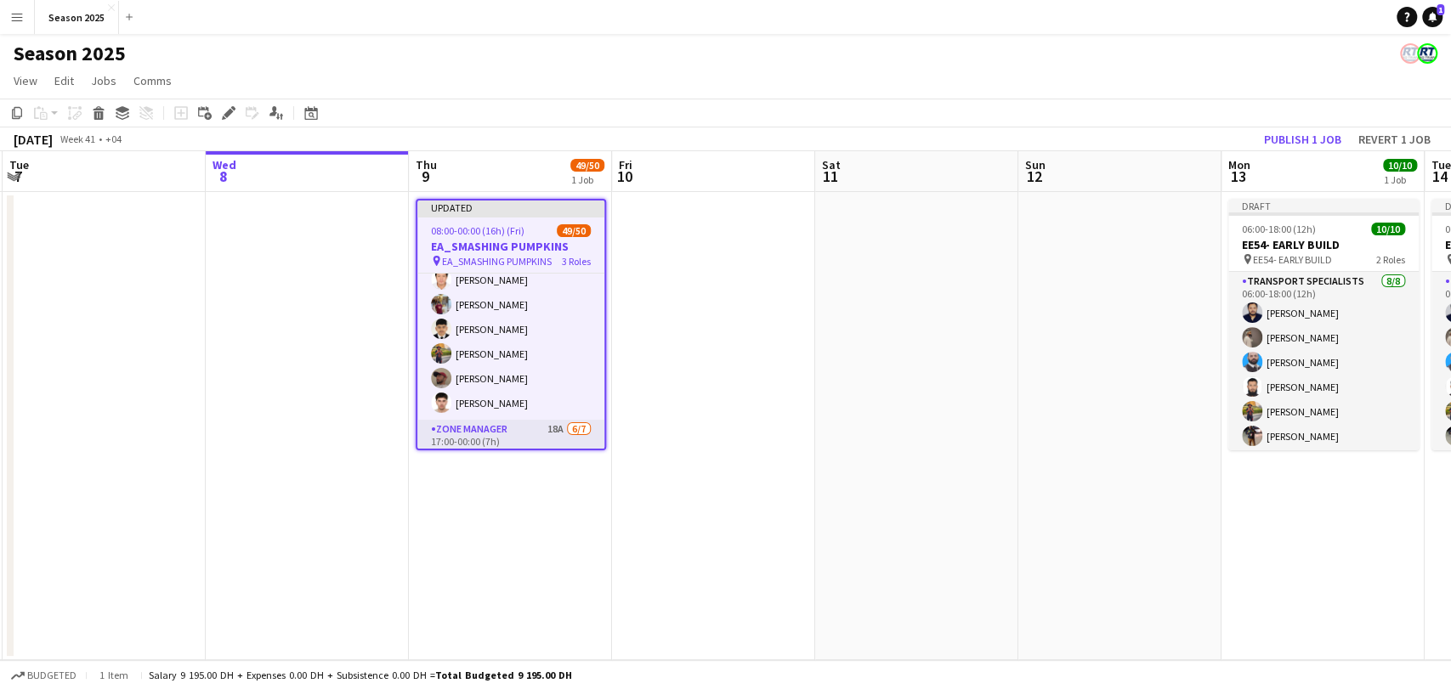
scroll to position [1025, 0]
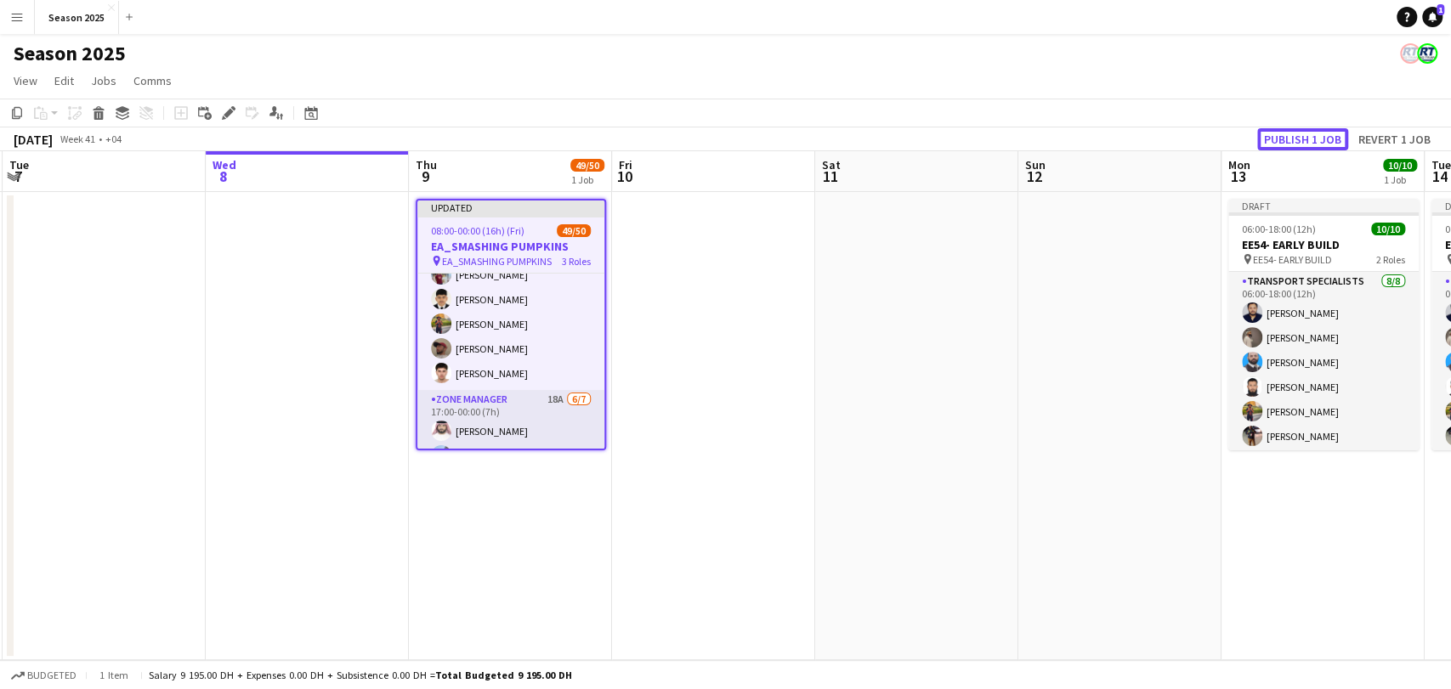
drag, startPoint x: 1280, startPoint y: 137, endPoint x: 1263, endPoint y: 144, distance: 18.6
click at [1276, 138] on button "Publish 1 job" at bounding box center [1302, 139] width 91 height 22
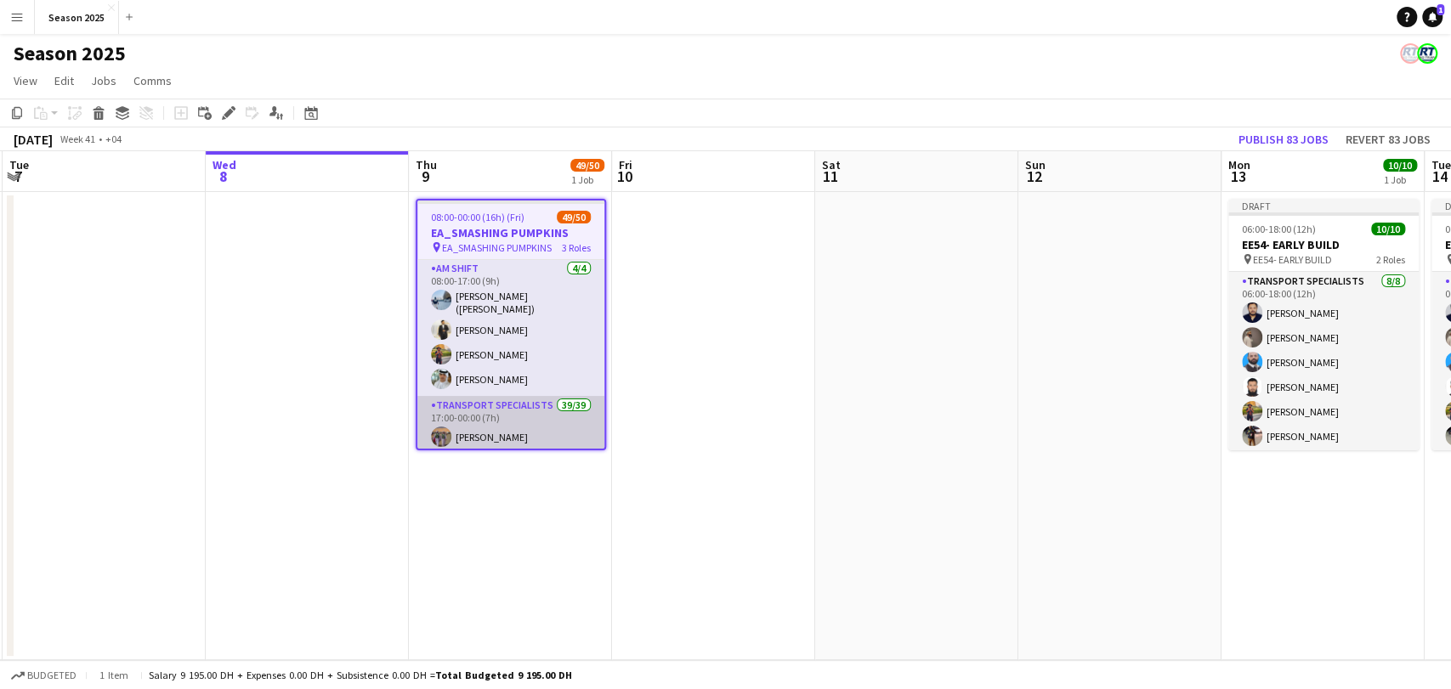
scroll to position [0, 0]
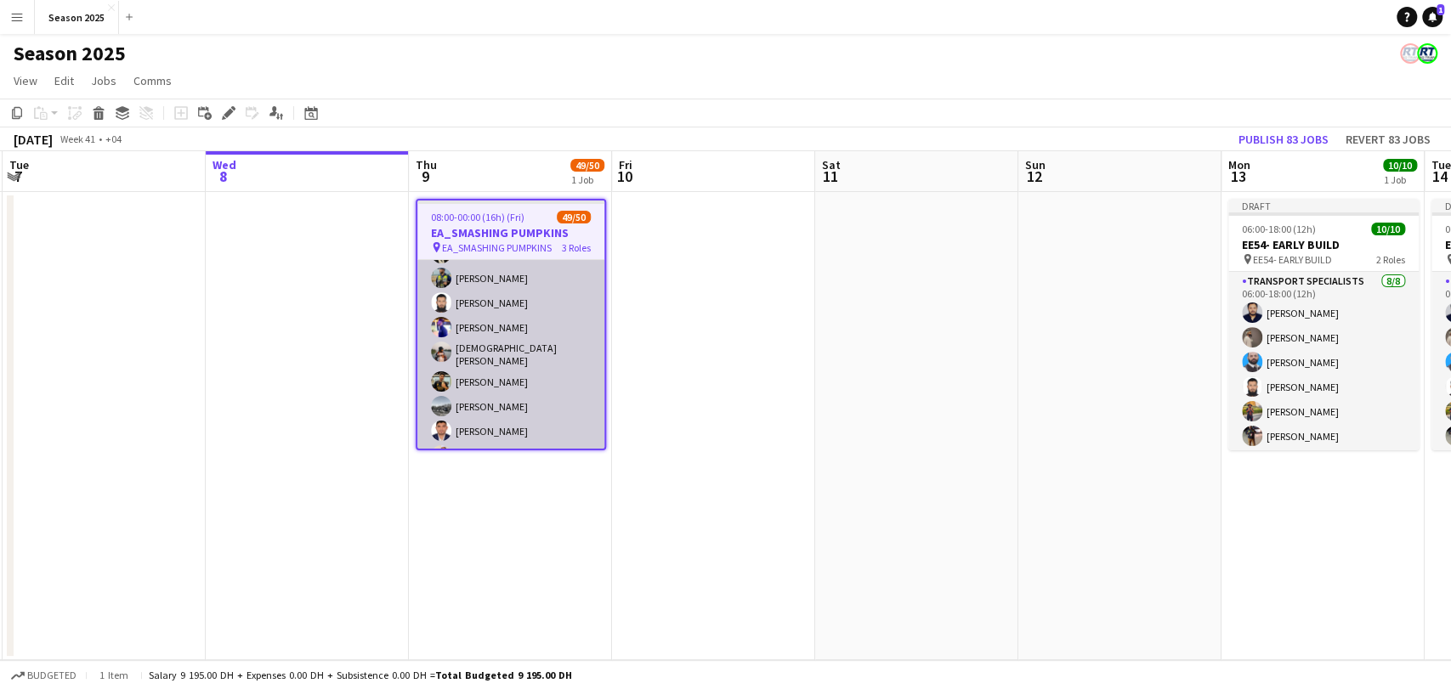
click at [517, 383] on app-card-role "Transport Specialists 39/39 17:00-00:00 (7h) Ahmed Ibrahim Baloshi Jibin Shaji …" at bounding box center [510, 616] width 187 height 1005
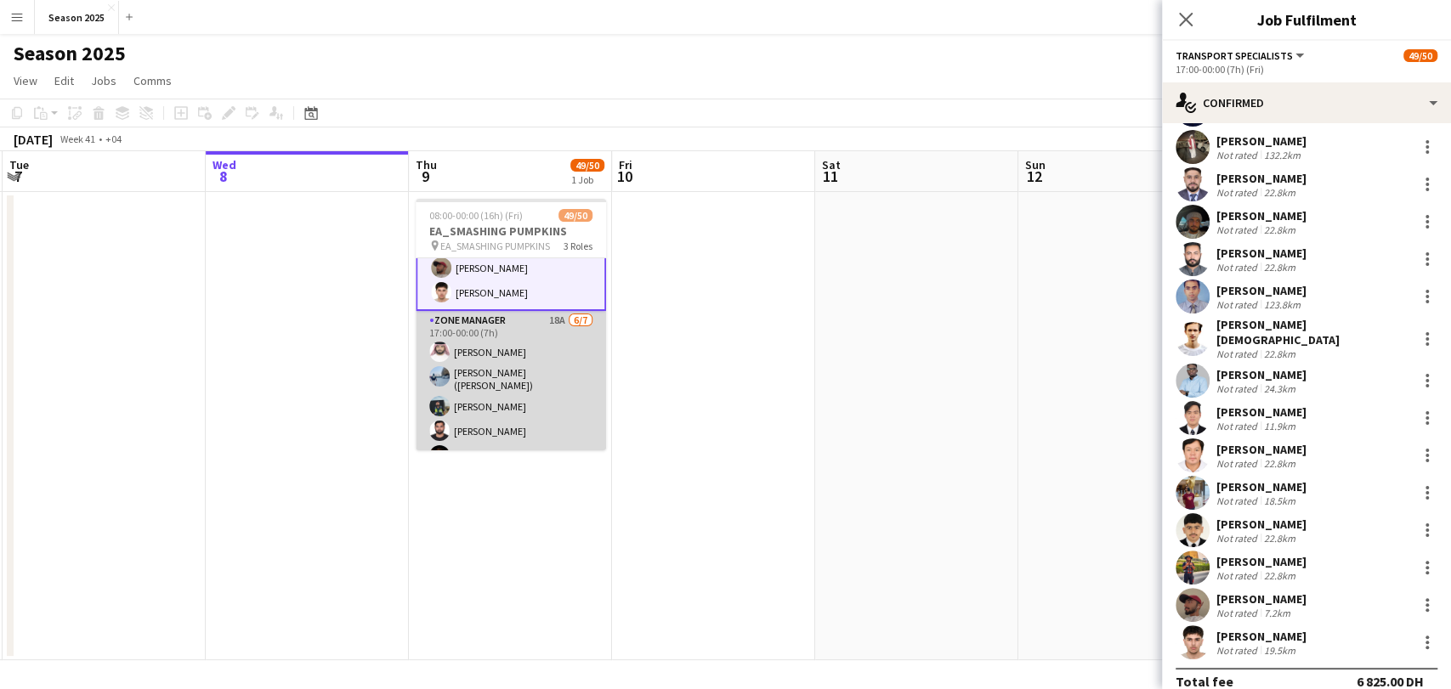
scroll to position [1173, 0]
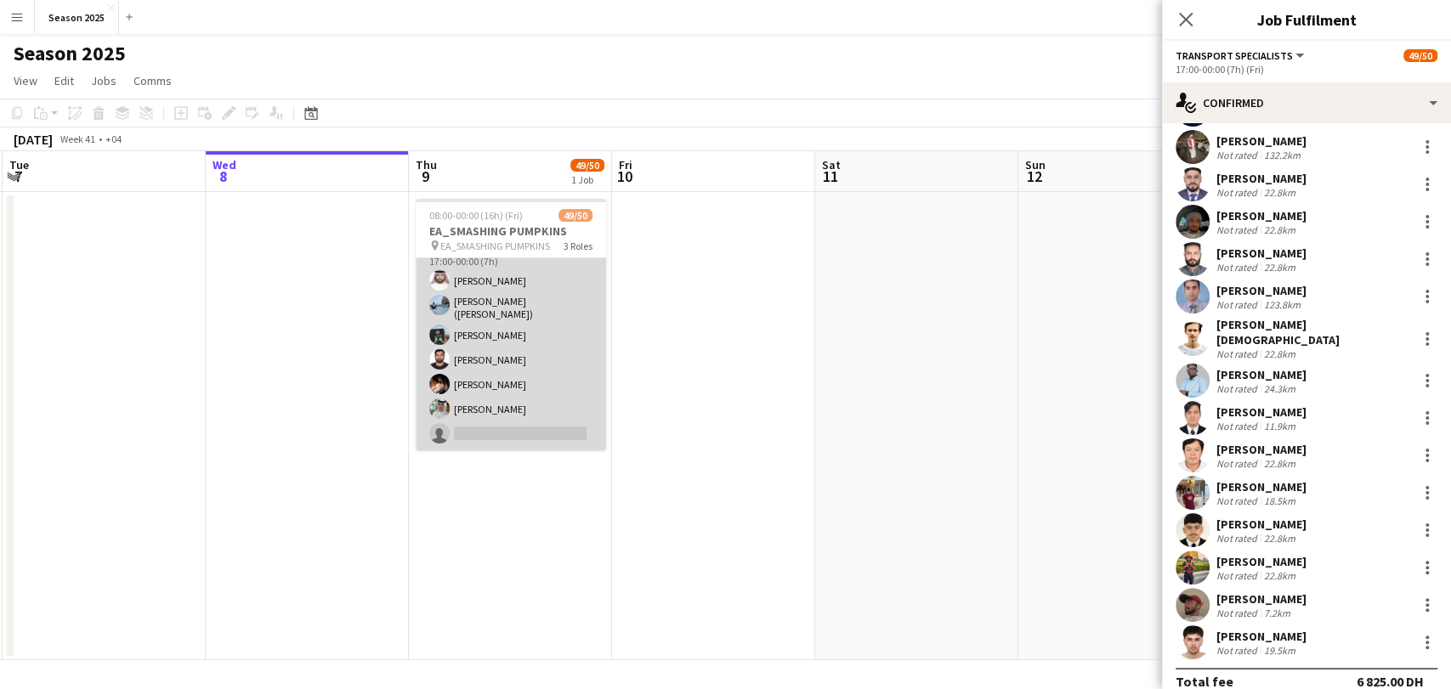
click at [518, 373] on app-card-role "Zone Manager 18A 6/7 17:00-00:00 (7h) Mohammed Kareem Bu Jasem Usman Shaikh (Ab…" at bounding box center [511, 345] width 190 height 211
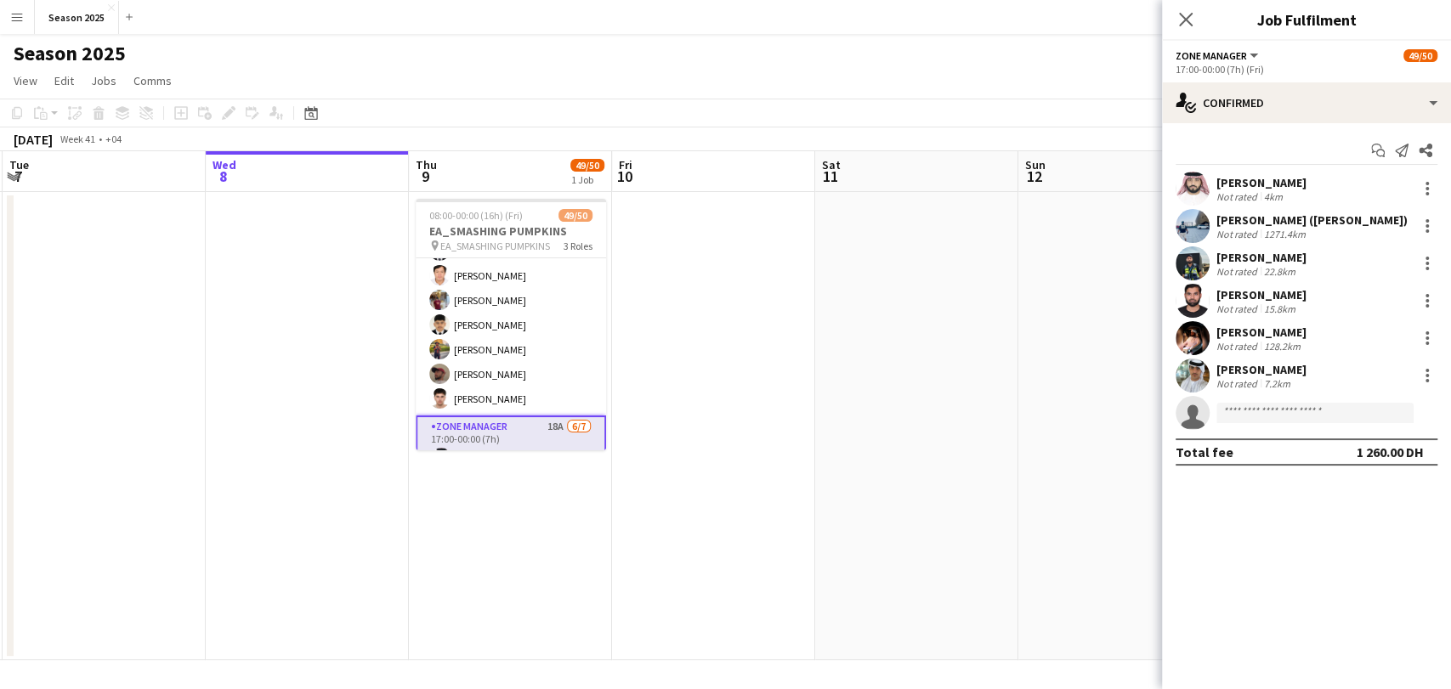
scroll to position [890, 0]
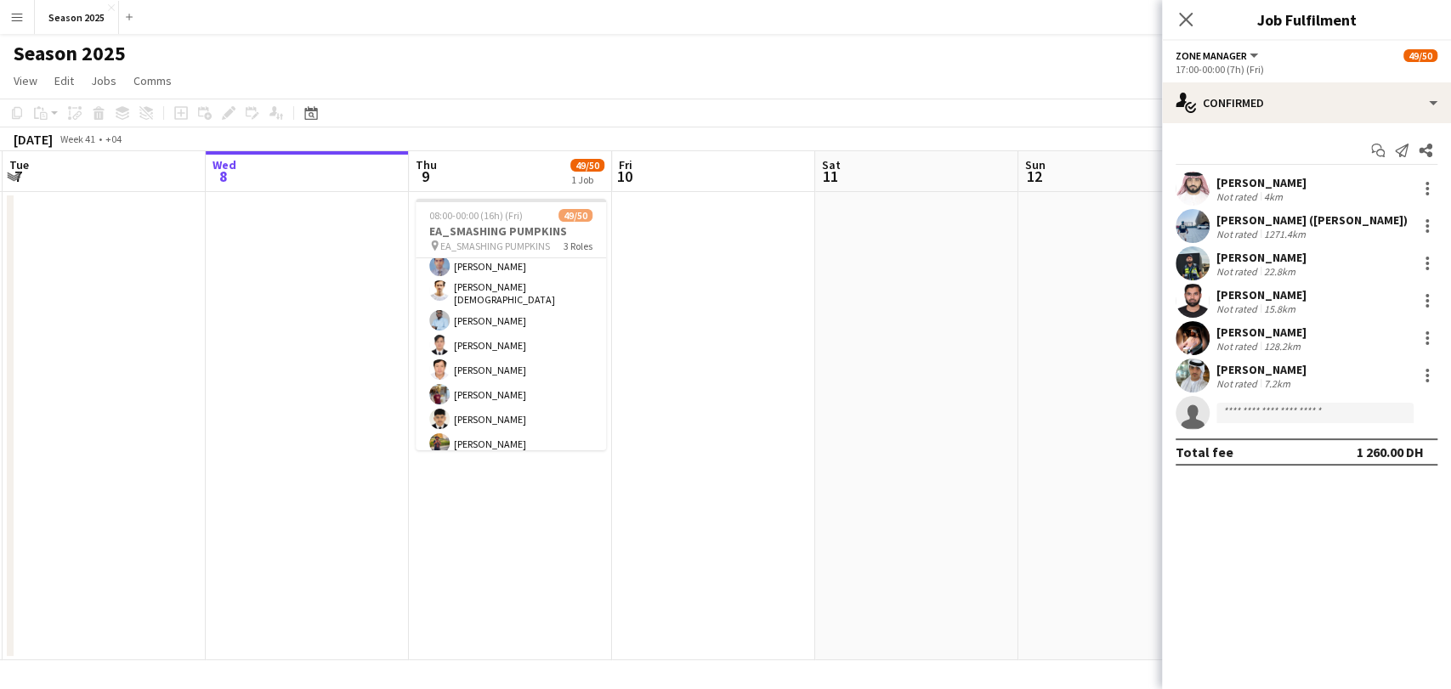
drag, startPoint x: 1189, startPoint y: 19, endPoint x: 989, endPoint y: 83, distance: 210.7
click at [1188, 16] on icon "Close pop-in" at bounding box center [1186, 20] width 14 height 14
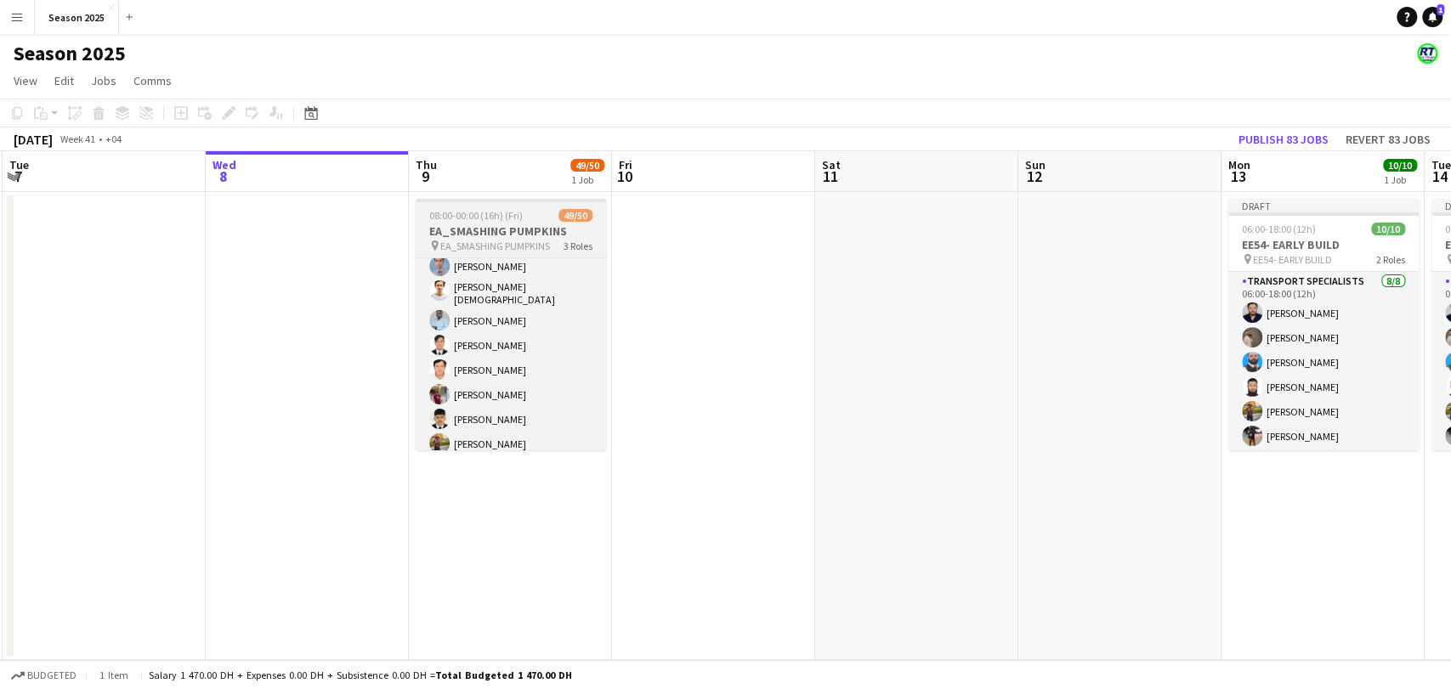
click at [515, 219] on span "08:00-00:00 (16h) (Fri)" at bounding box center [475, 215] width 93 height 13
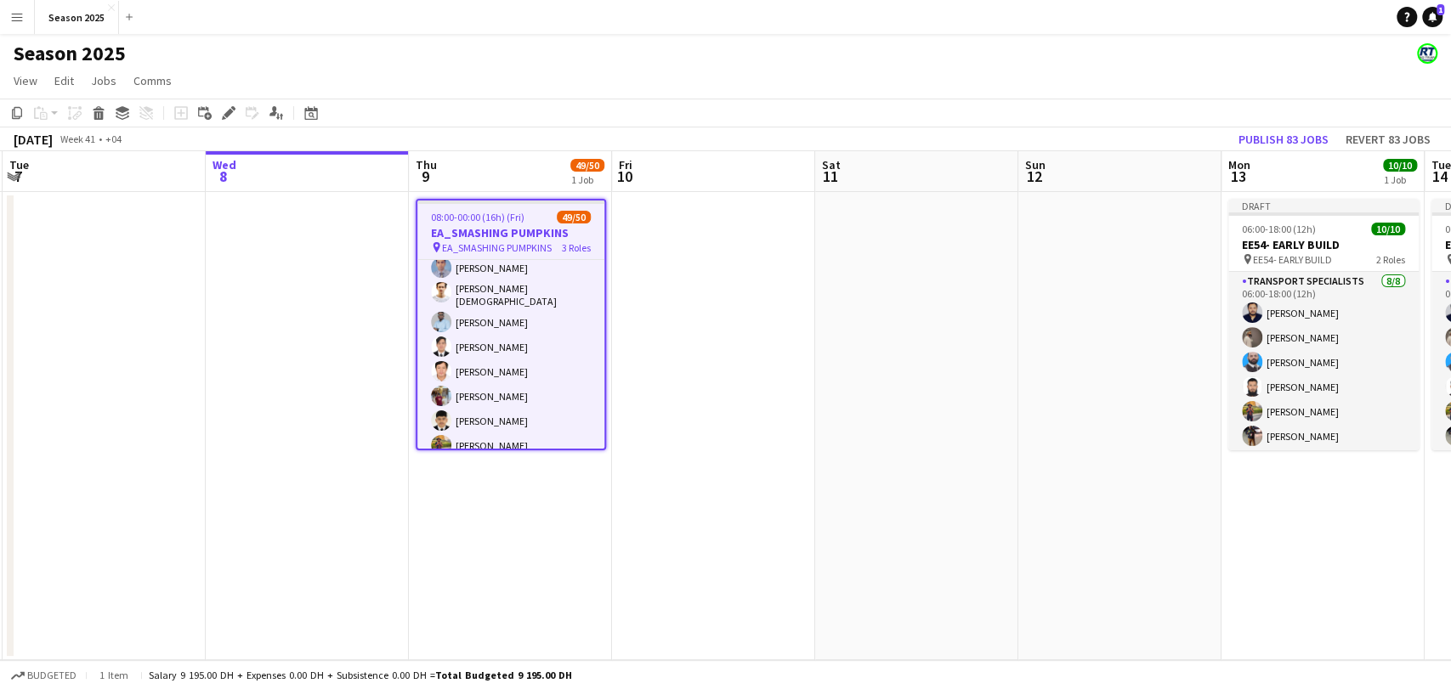
click at [861, 351] on app-date-cell at bounding box center [916, 426] width 203 height 468
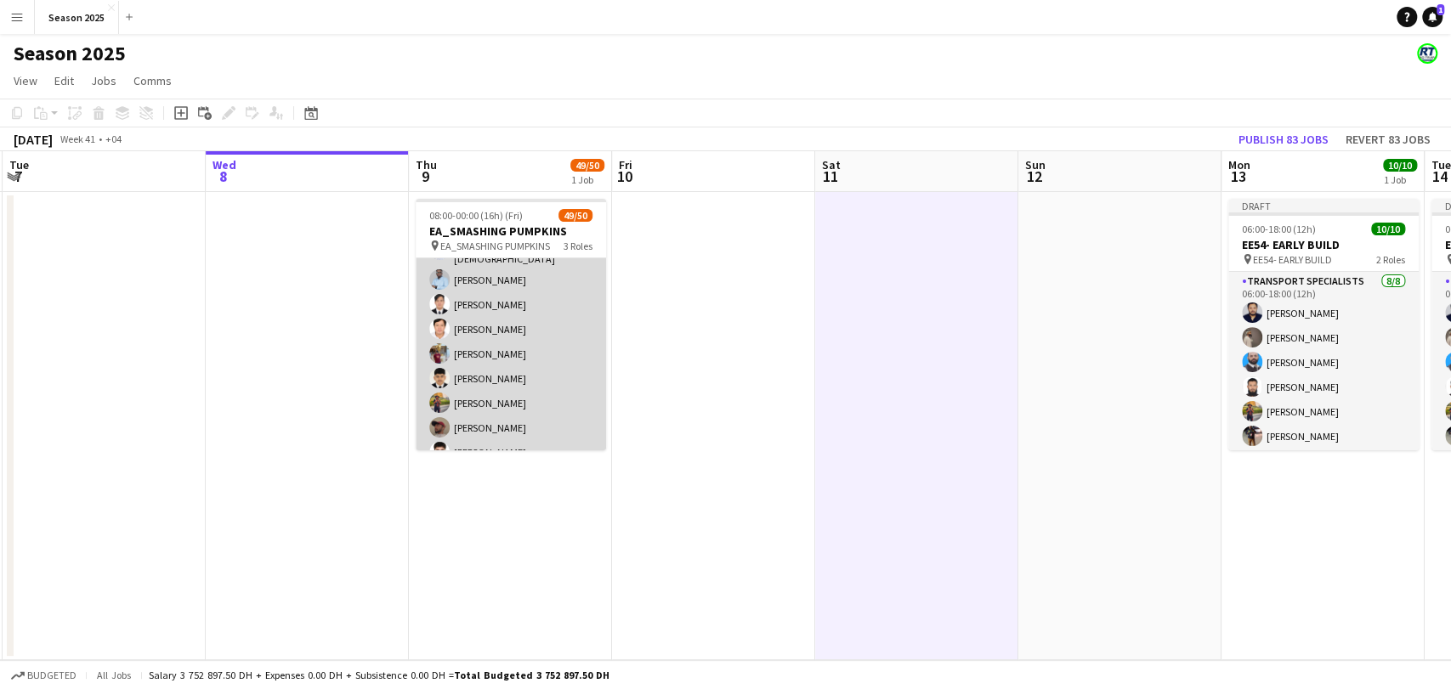
scroll to position [887, 0]
click at [511, 371] on app-card-role "Transport Specialists 39/39 17:00-00:00 (7h) Ahmed Ibrahim Baloshi Jibin Shaji …" at bounding box center [511, 11] width 190 height 1005
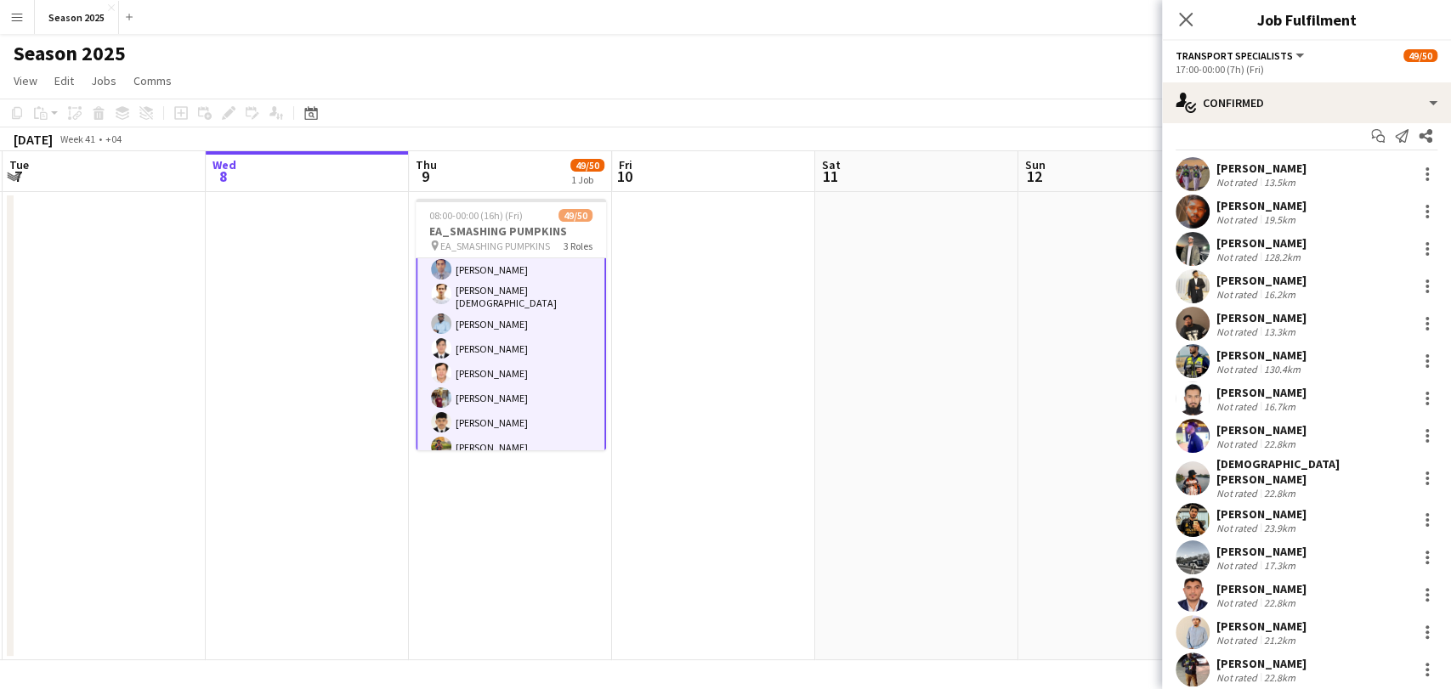
scroll to position [0, 0]
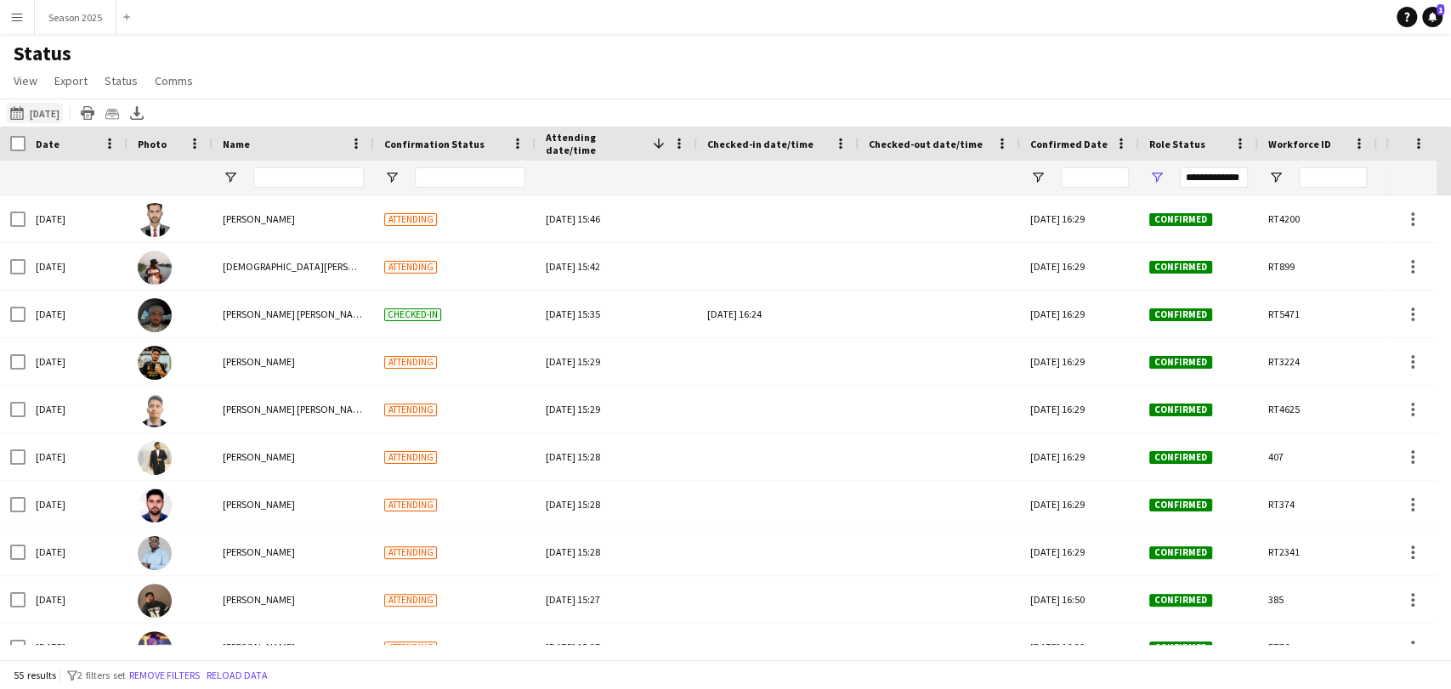
click at [63, 110] on button "[DATE] to [DATE] [DATE]" at bounding box center [35, 113] width 56 height 20
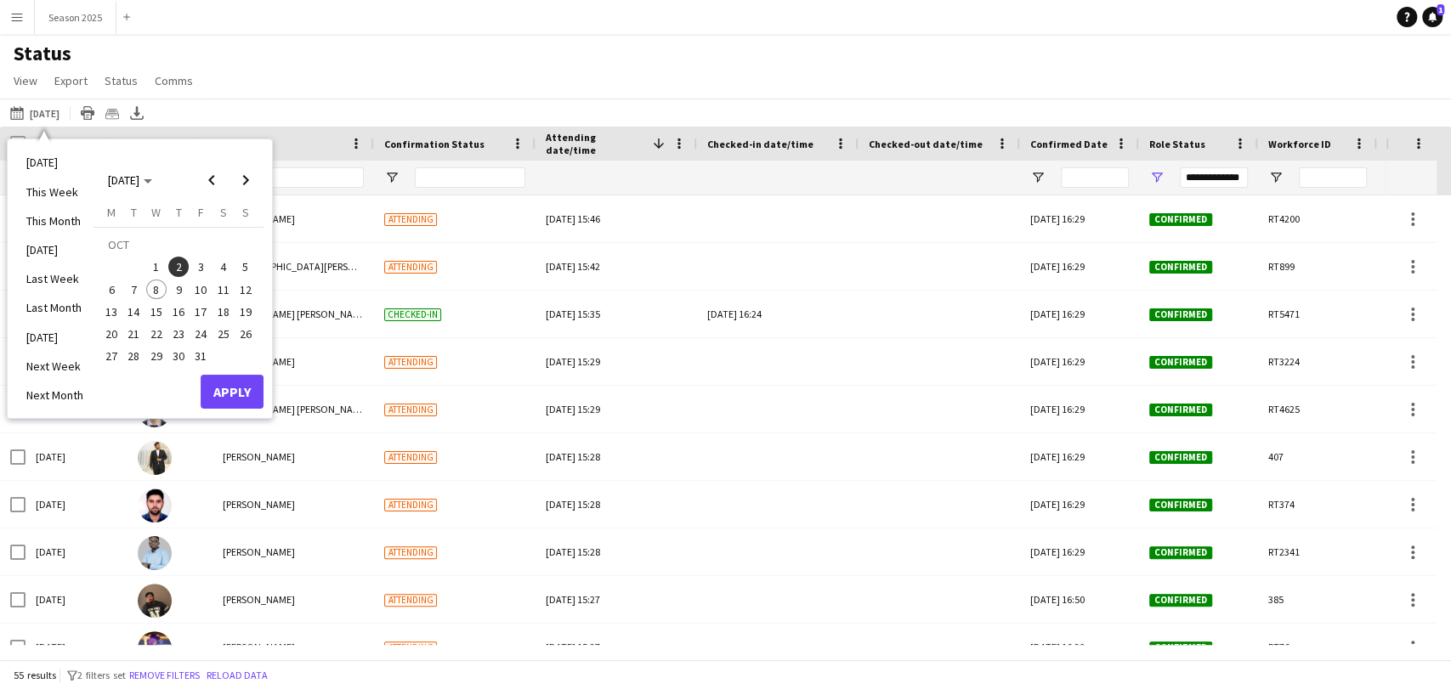
click at [184, 290] on span "9" at bounding box center [178, 290] width 20 height 20
click at [238, 385] on button "Apply" at bounding box center [232, 392] width 63 height 34
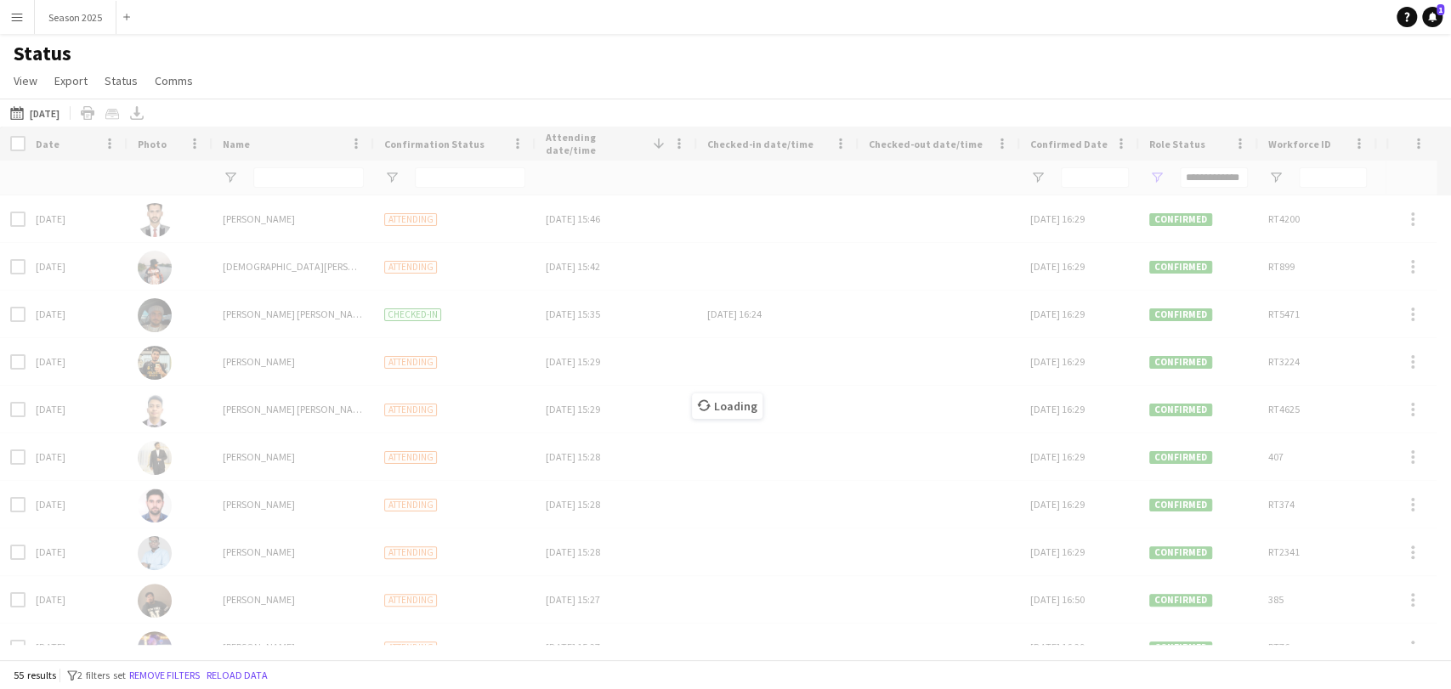
type input "***"
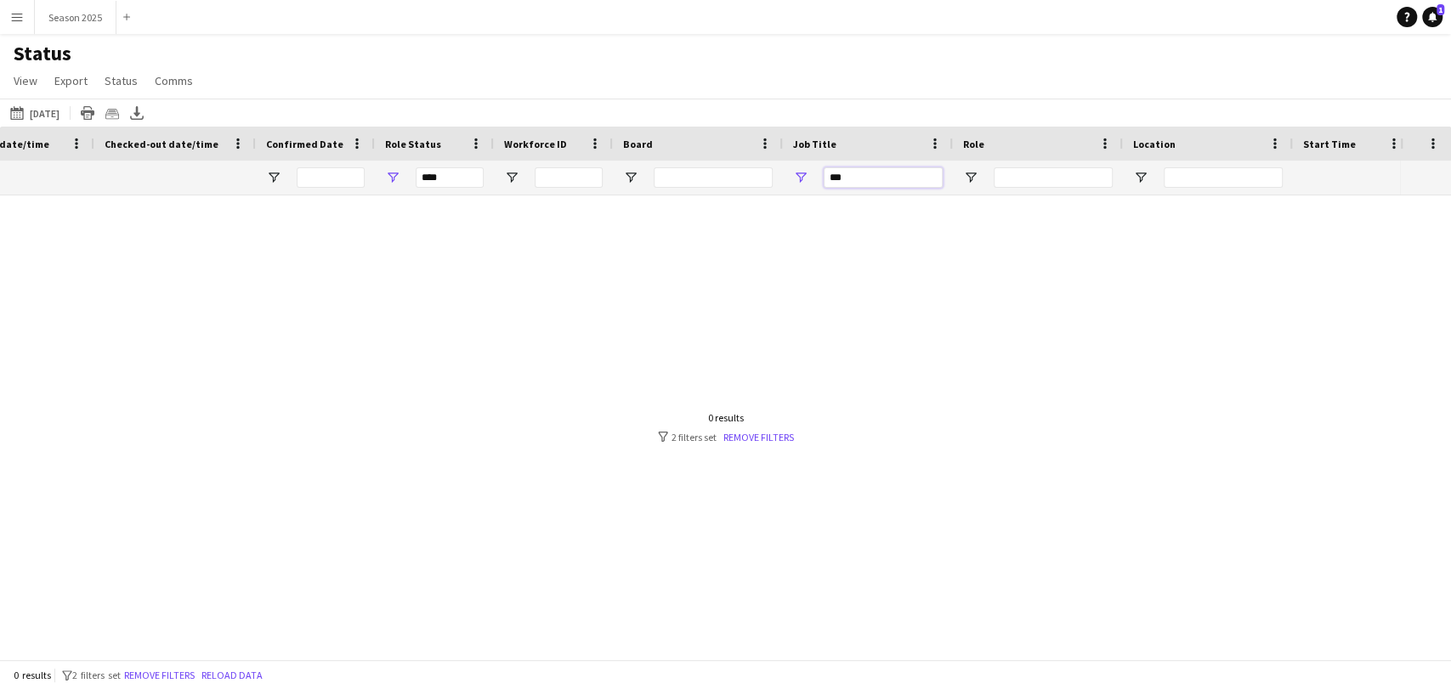
drag, startPoint x: 870, startPoint y: 180, endPoint x: 775, endPoint y: 166, distance: 96.3
click at [775, 166] on div "*** ***" at bounding box center [817, 178] width 3162 height 34
type input "**********"
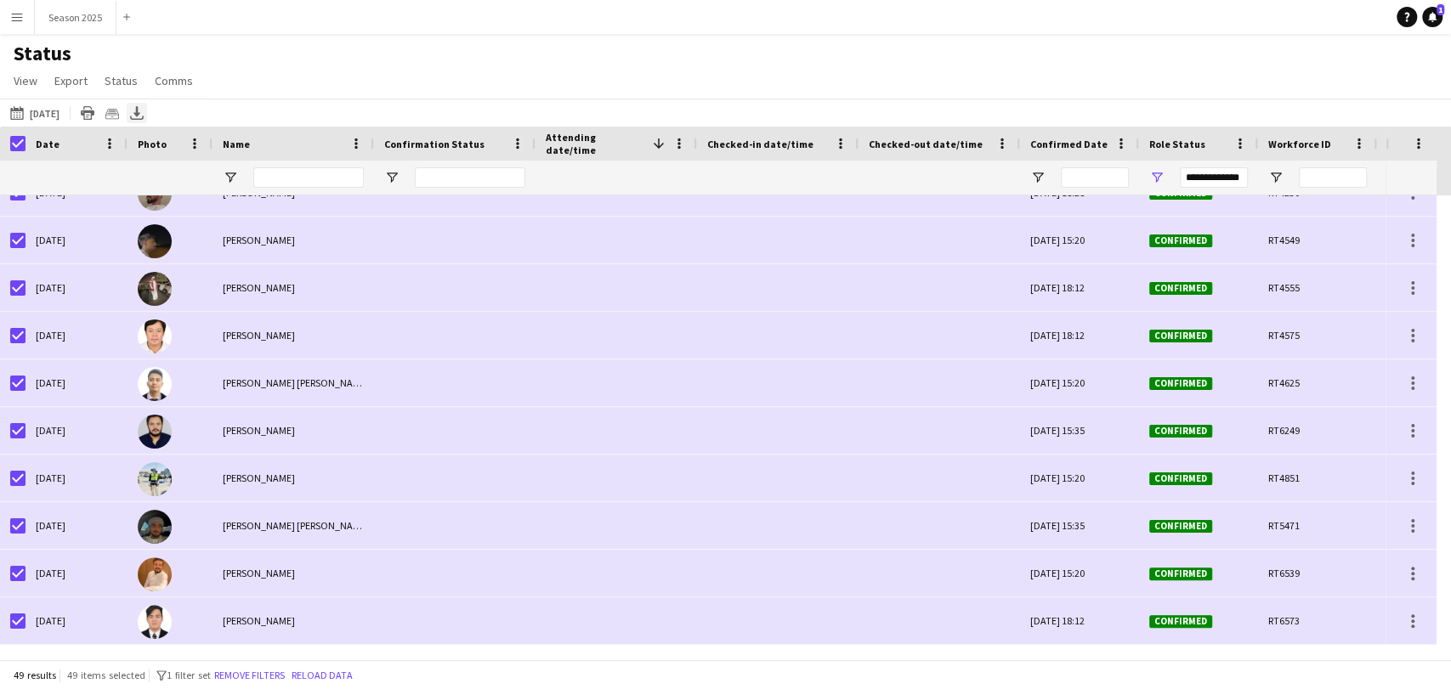
click at [144, 116] on icon "Export XLSX" at bounding box center [137, 113] width 14 height 14
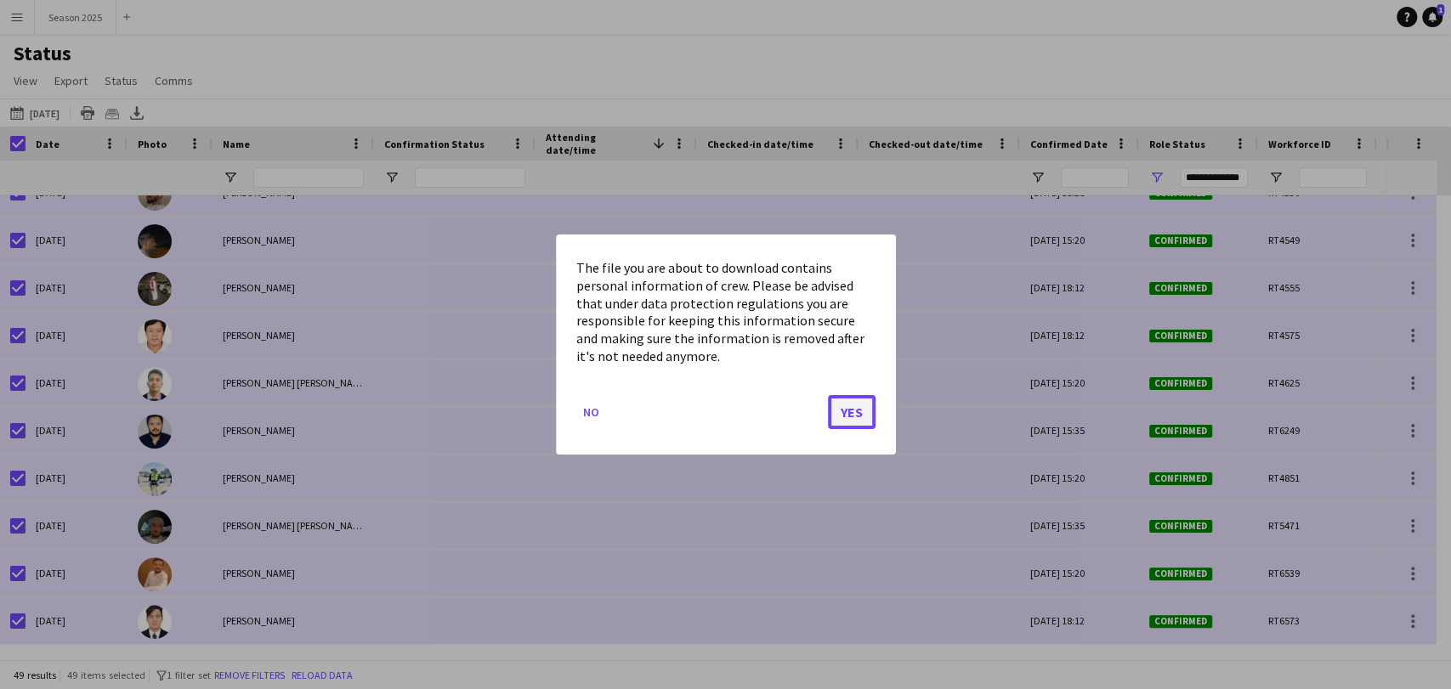
click at [855, 405] on button "Yes" at bounding box center [852, 412] width 48 height 34
